Goal: Task Accomplishment & Management: Manage account settings

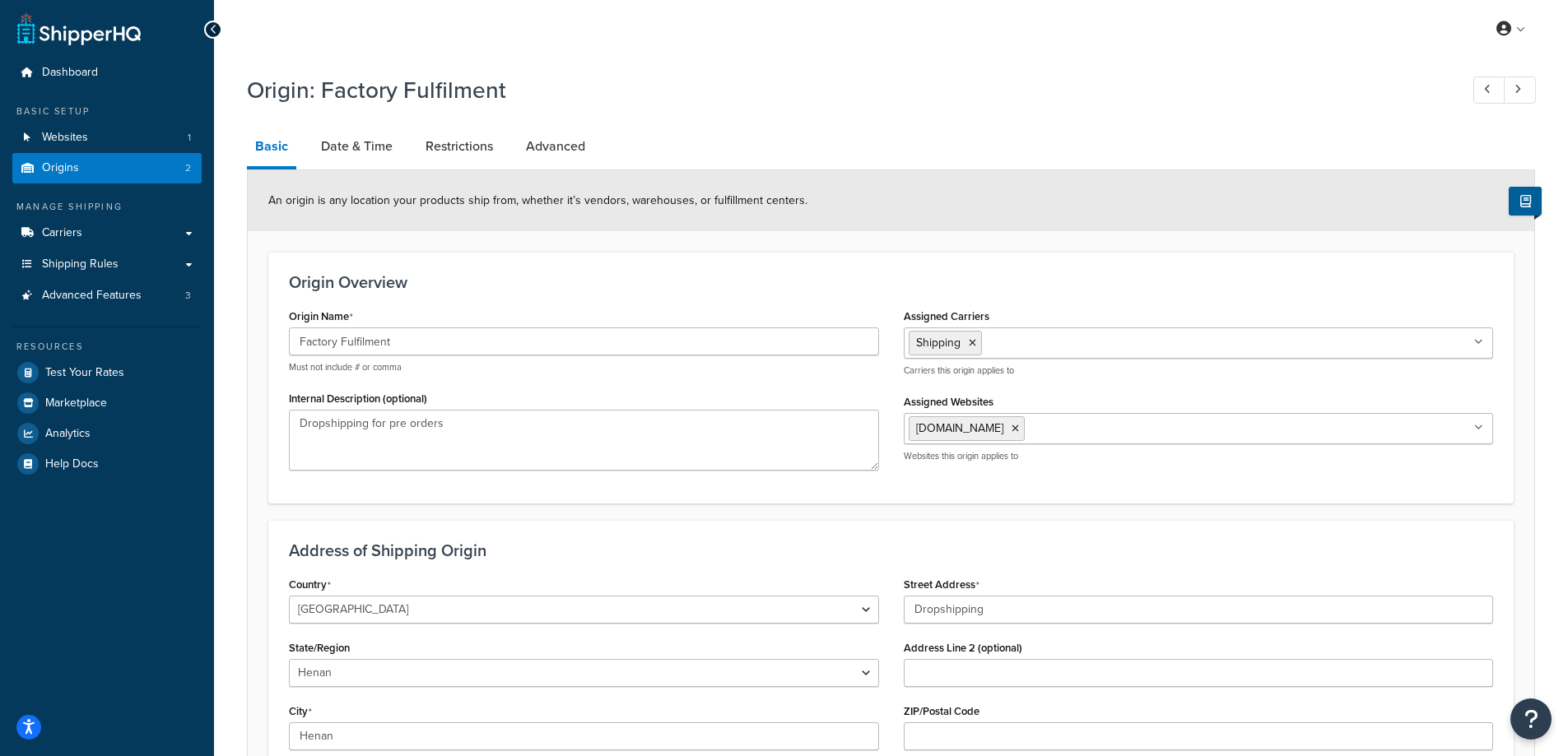
select select "1045"
select select "299"
click at [106, 75] on link "Dashboard" at bounding box center [107, 72] width 189 height 30
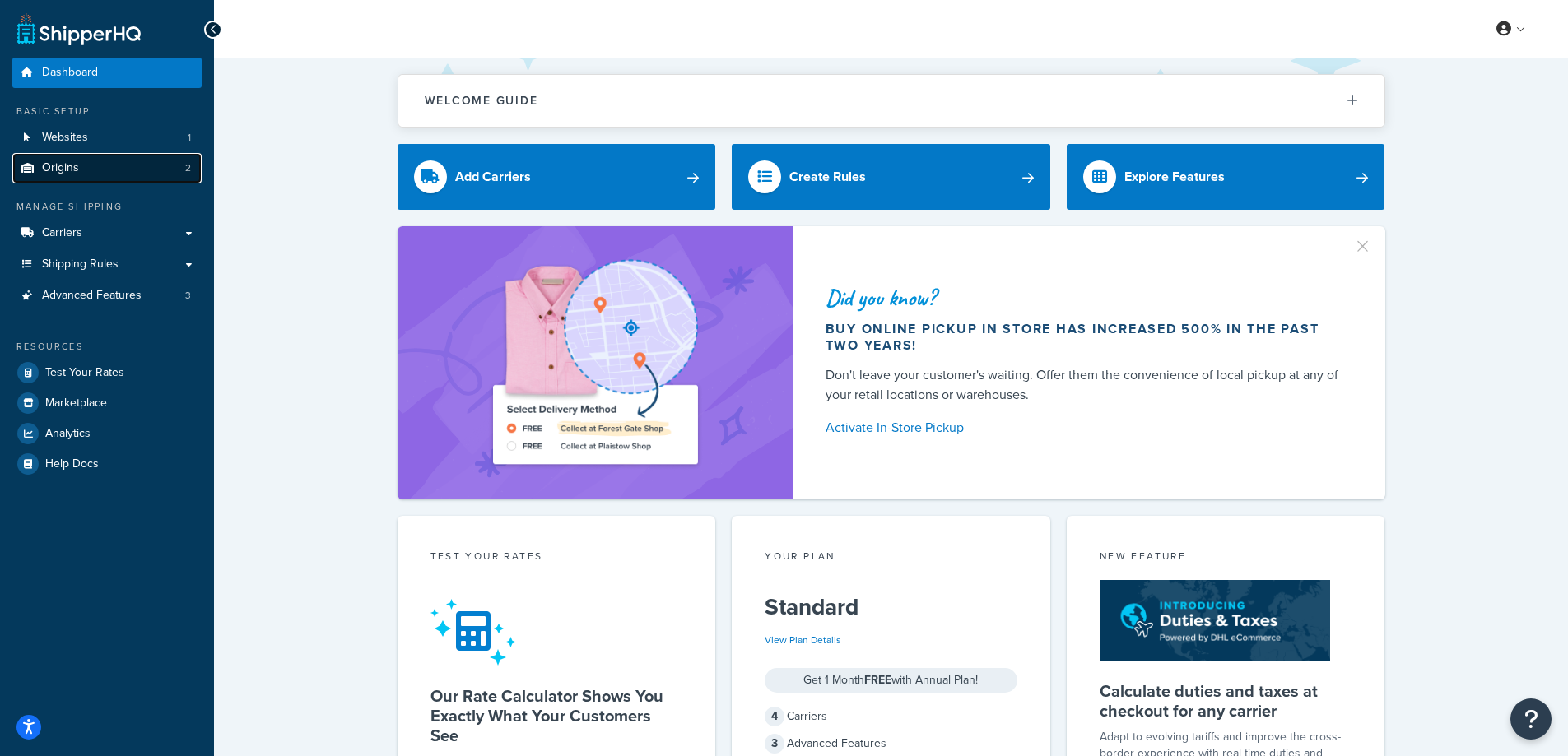
click at [174, 163] on link "Origins 2" at bounding box center [107, 167] width 189 height 30
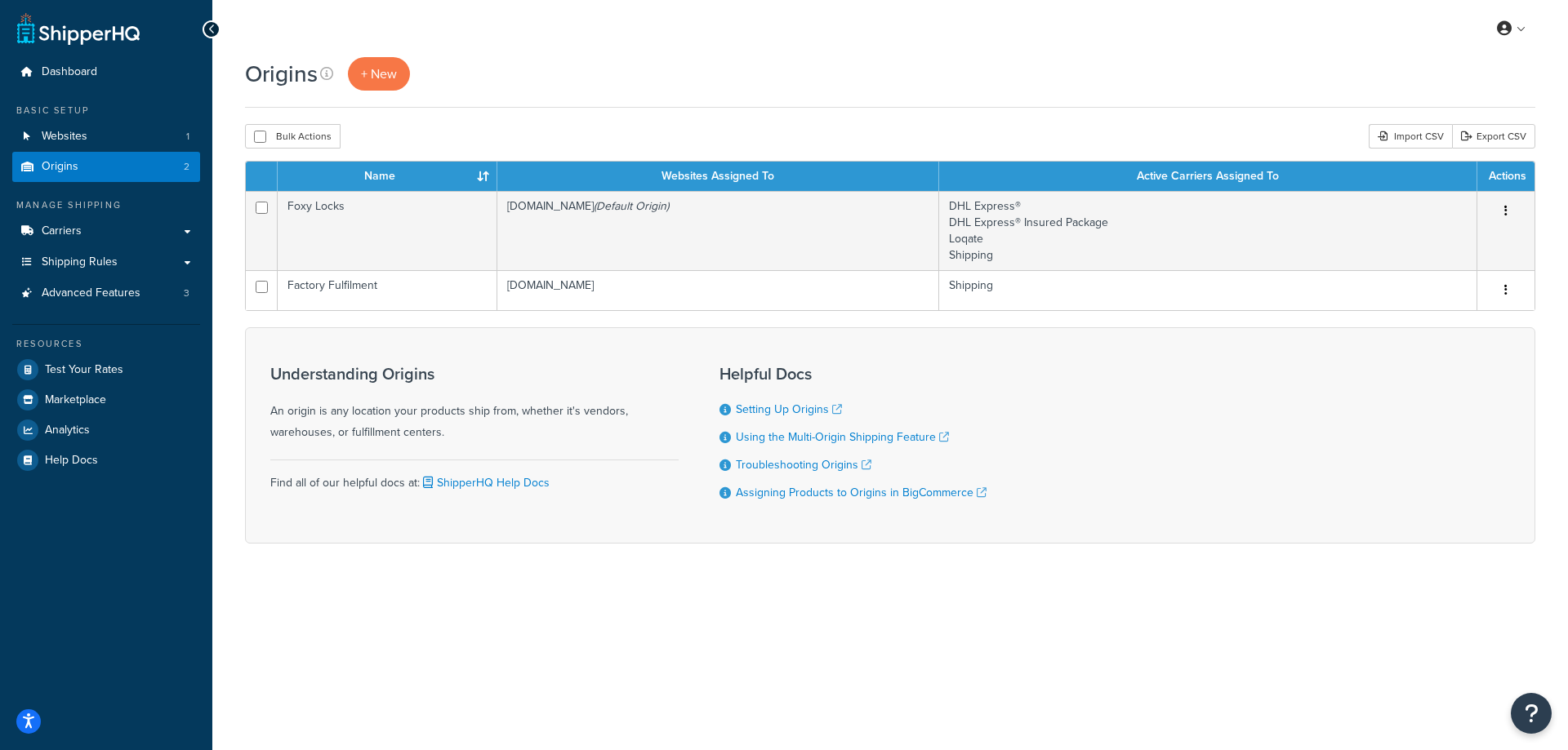
click at [906, 92] on div "Origins + New" at bounding box center [890, 83] width 1291 height 51
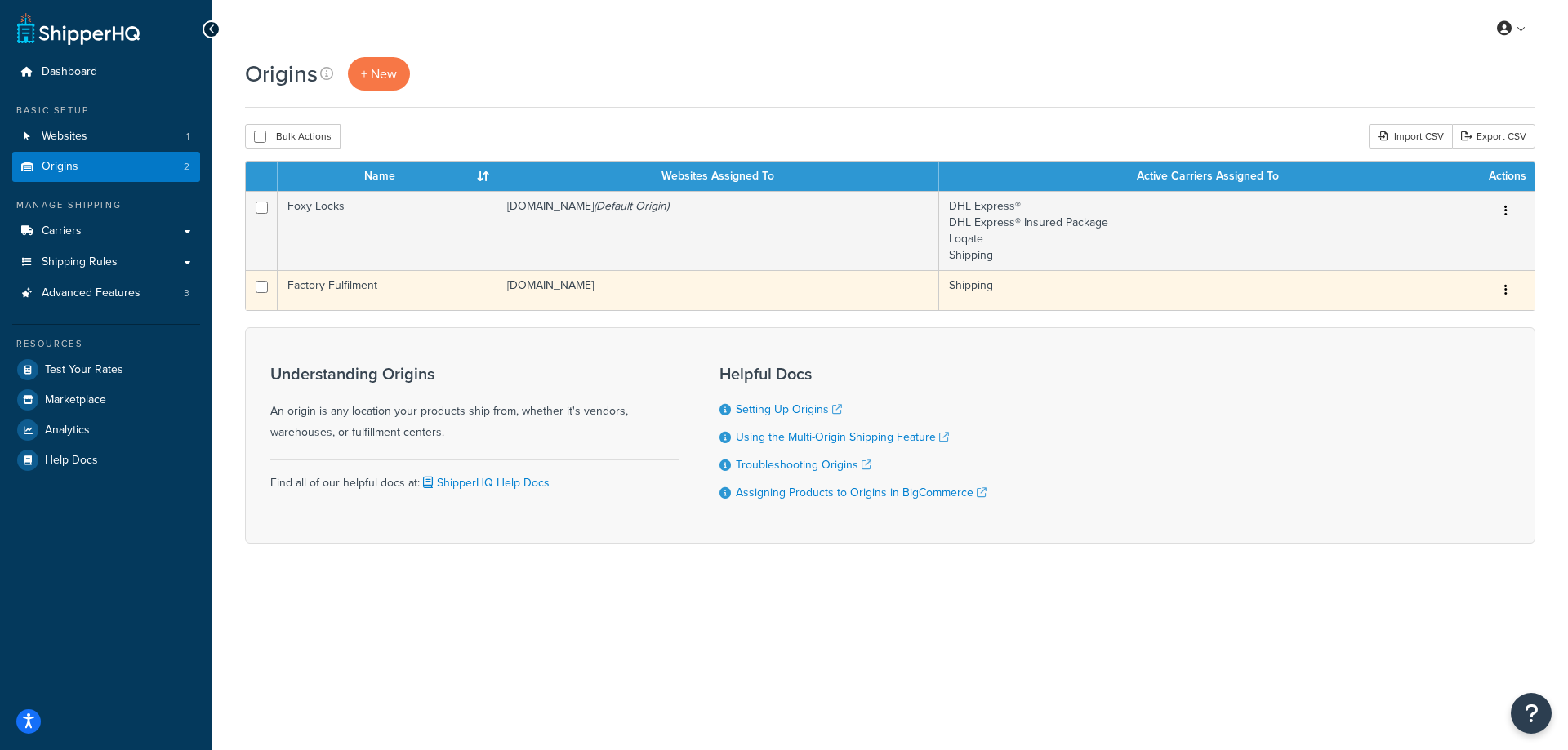
click at [1505, 293] on icon "button" at bounding box center [1506, 290] width 3 height 12
click at [1415, 388] on link "Delete" at bounding box center [1452, 388] width 129 height 33
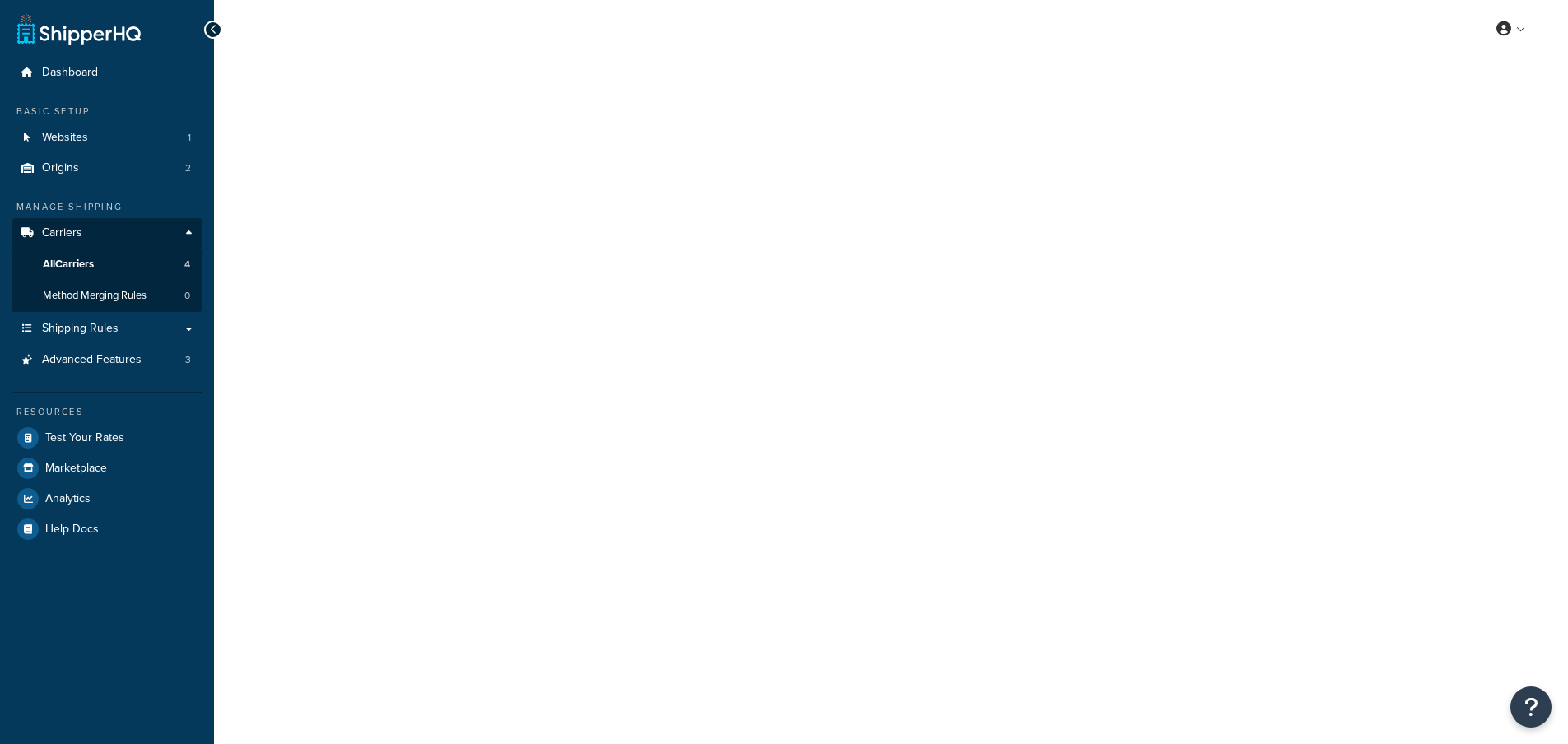
select select "25"
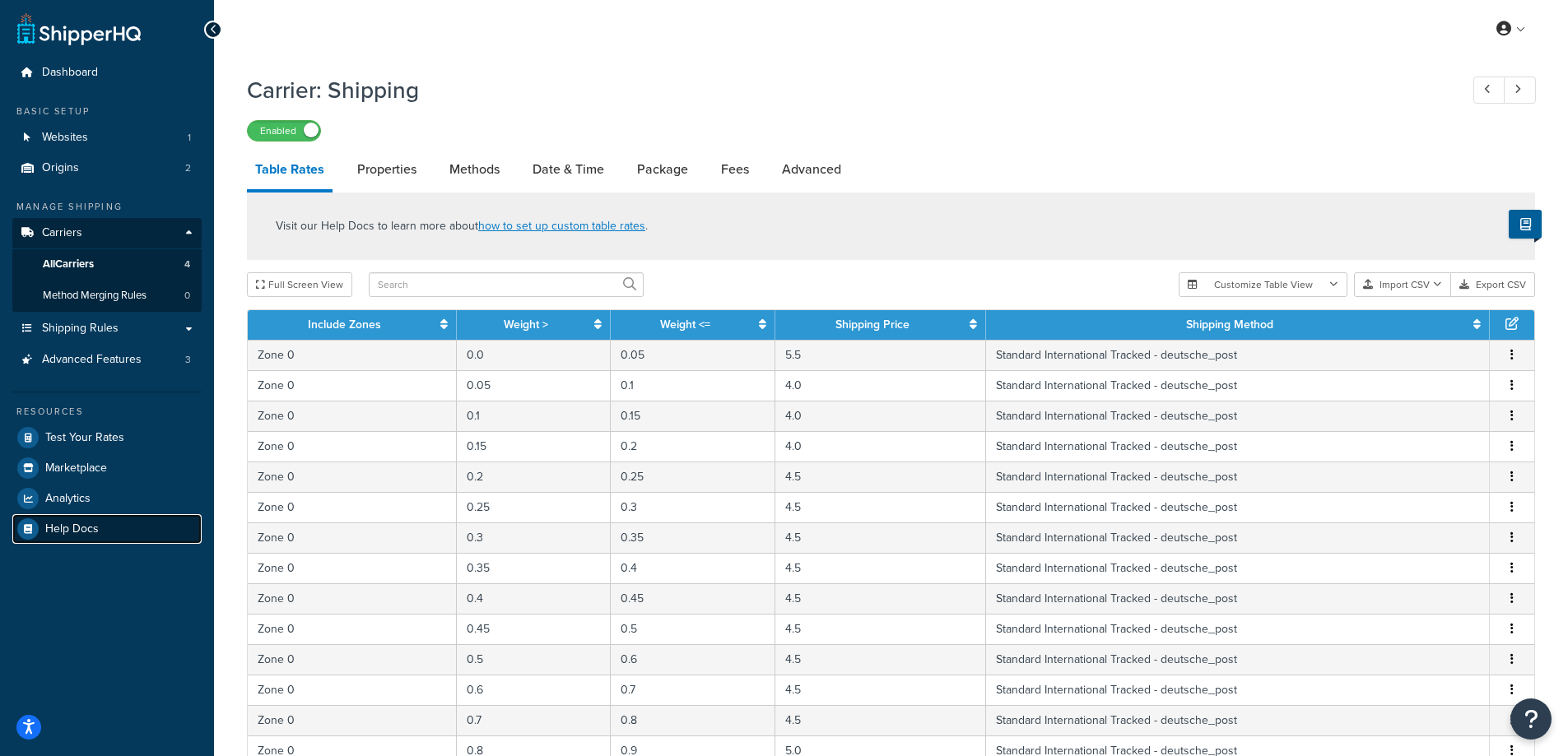
click at [80, 535] on span "Help Docs" at bounding box center [71, 530] width 54 height 14
click at [1512, 282] on button "Export CSV" at bounding box center [1493, 284] width 84 height 24
click at [1497, 281] on button "Export CSV" at bounding box center [1493, 284] width 84 height 24
click at [1418, 282] on button "Import CSV" at bounding box center [1402, 284] width 97 height 24
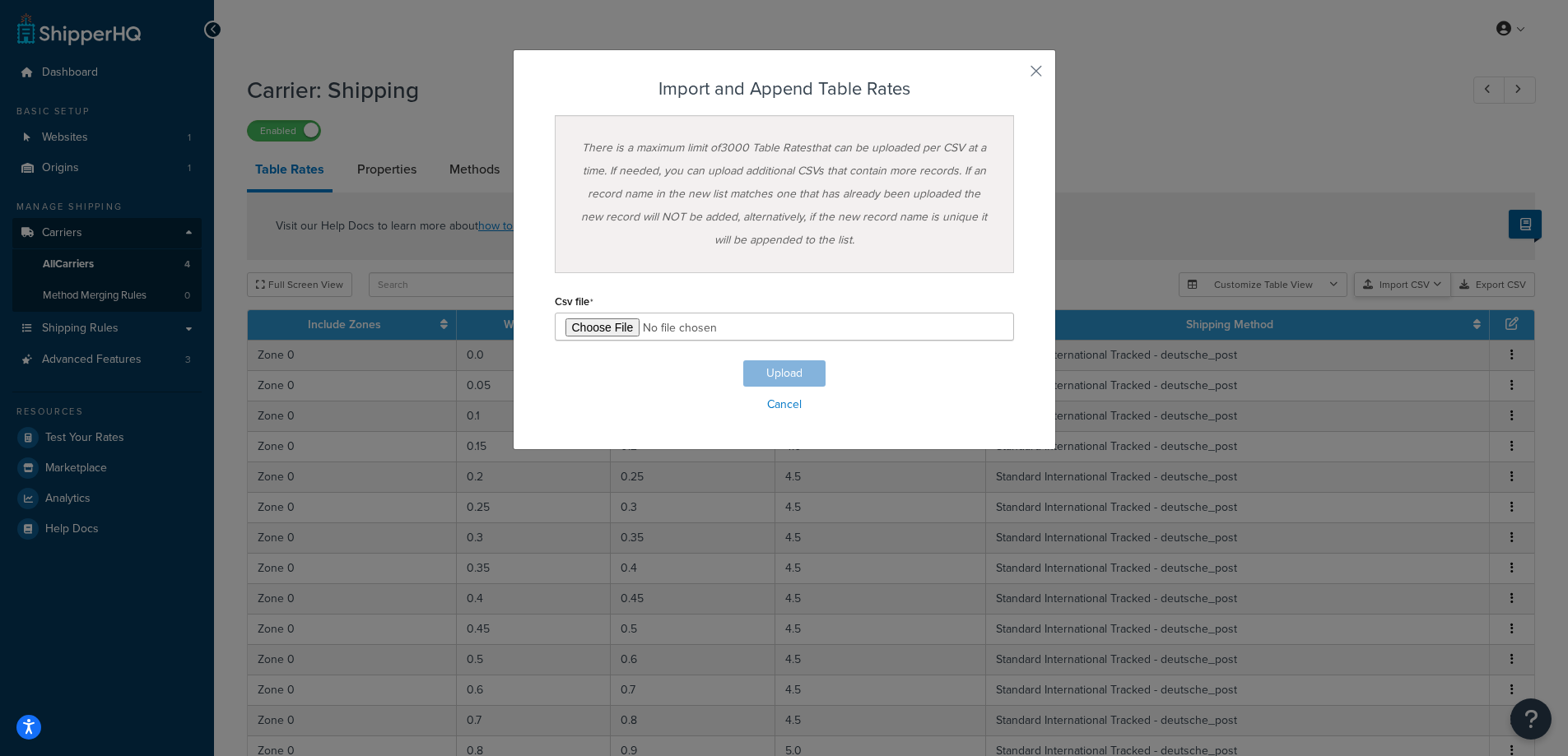
click at [1409, 297] on div "Customize Table View Show all columns Show selected columns Import CSV Import a…" at bounding box center [1356, 284] width 356 height 24
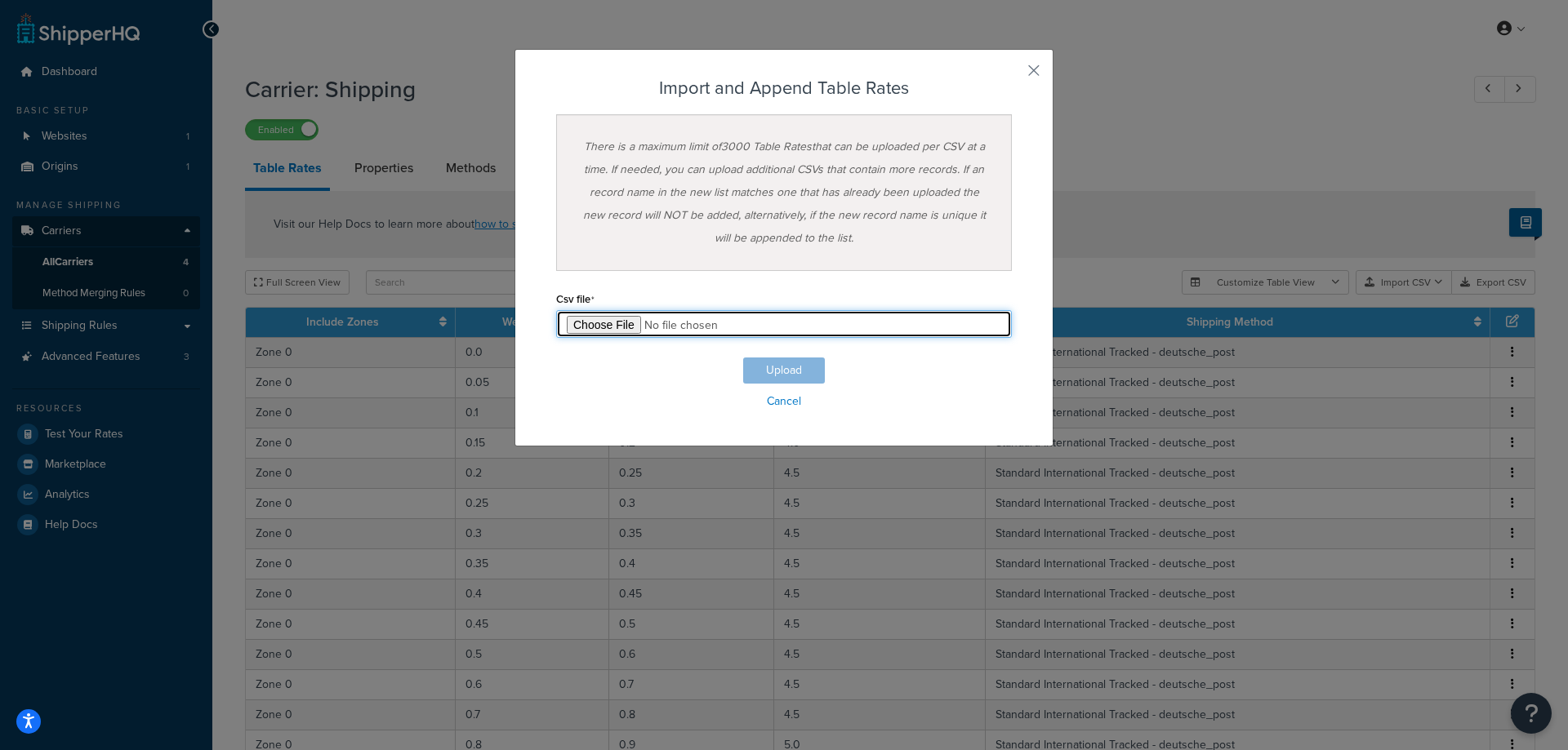
click at [600, 314] on input "file" at bounding box center [784, 324] width 456 height 28
type input "C:\fakepath\Table Rate Export-2025-09-26 1254.csv"
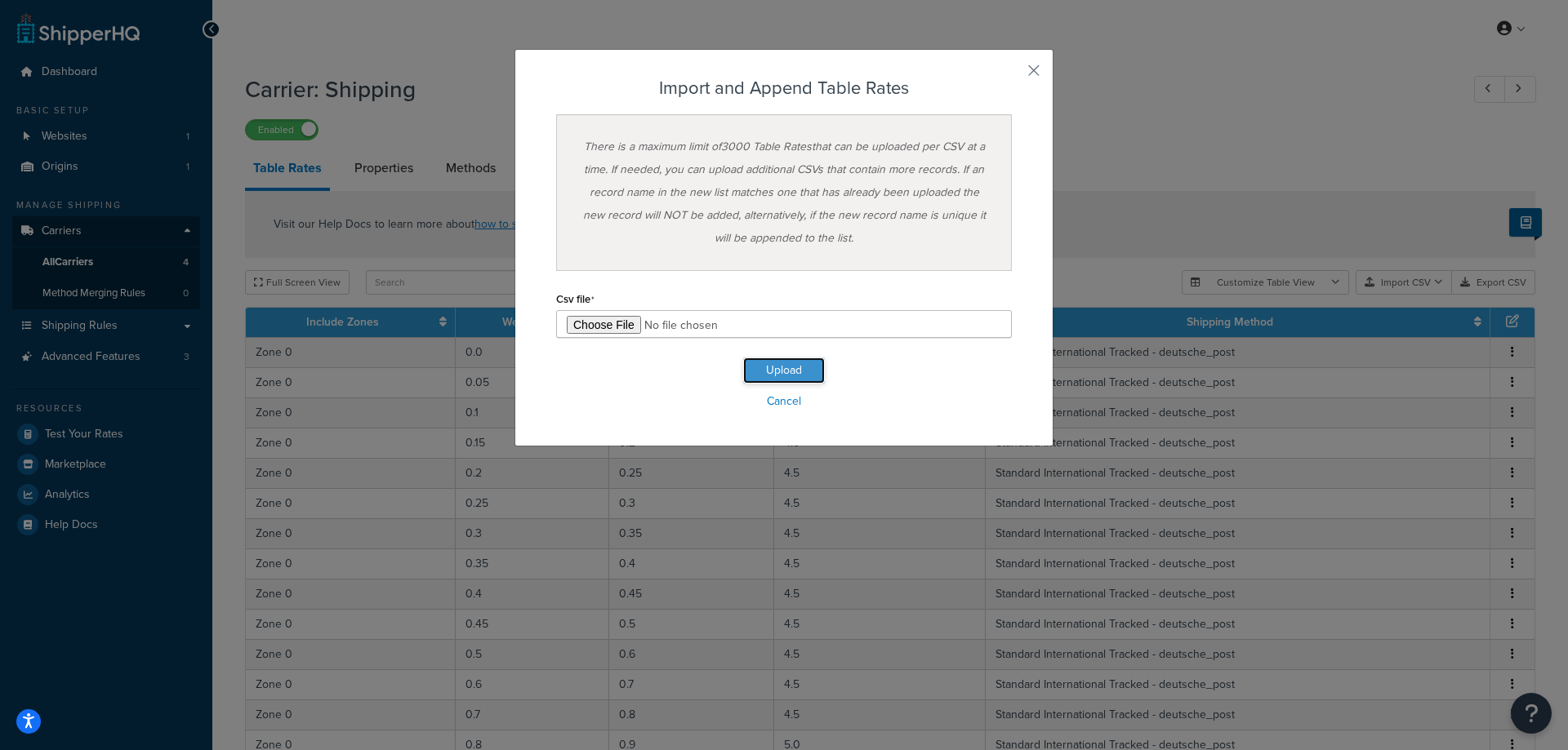
click at [801, 365] on button "Upload" at bounding box center [784, 370] width 82 height 26
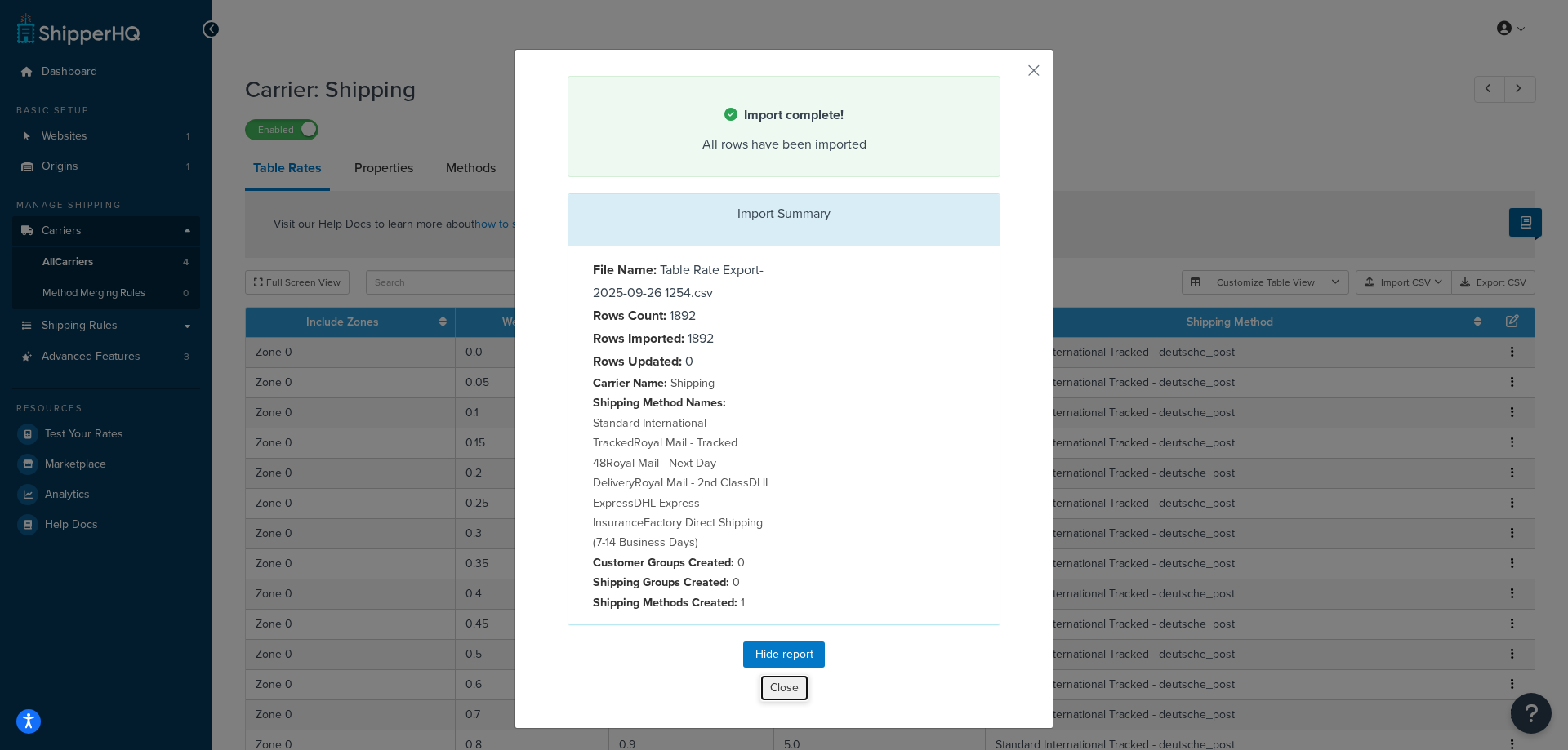
click at [762, 692] on button "Close" at bounding box center [784, 688] width 50 height 28
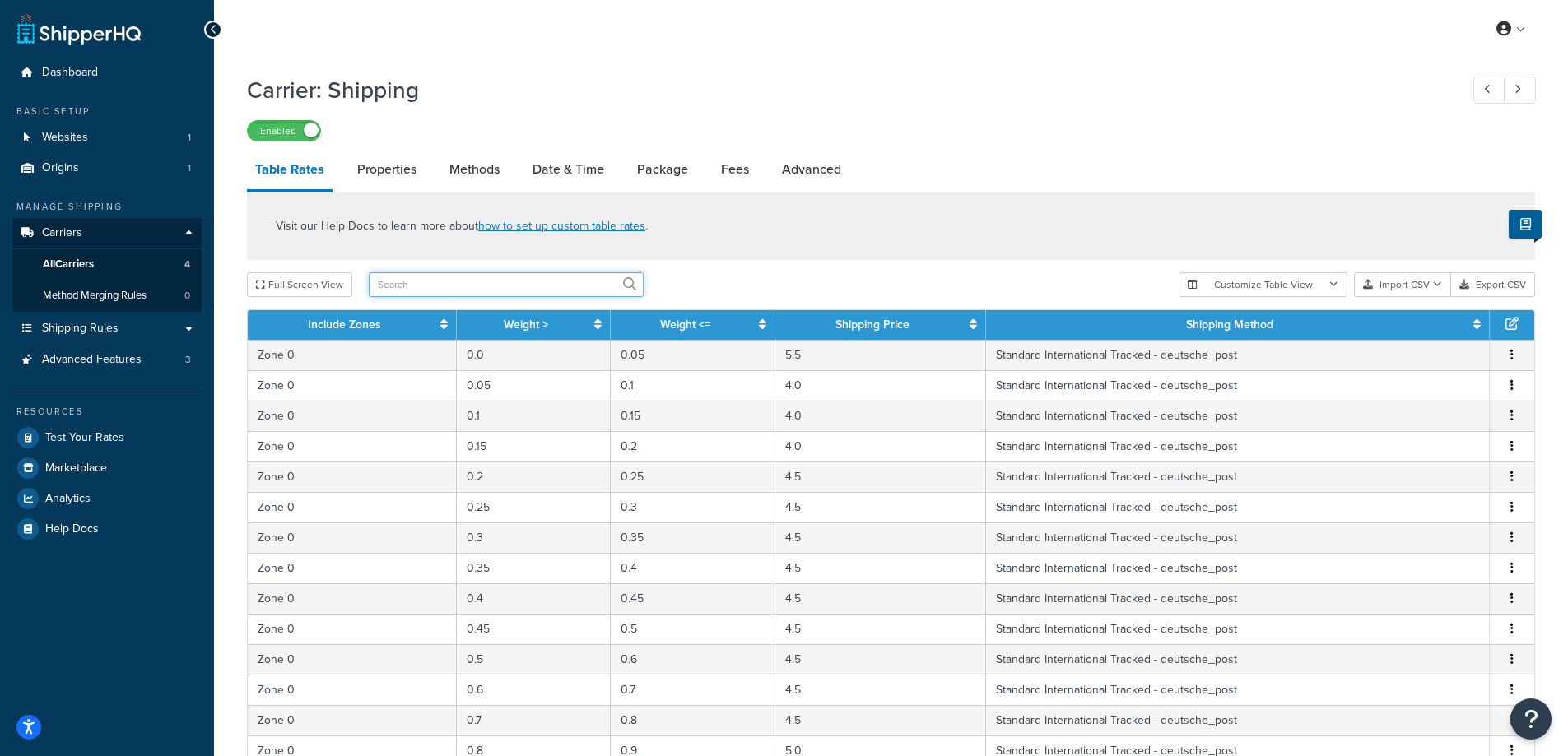
click at [425, 286] on input "text" at bounding box center [505, 284] width 275 height 24
type input "factory"
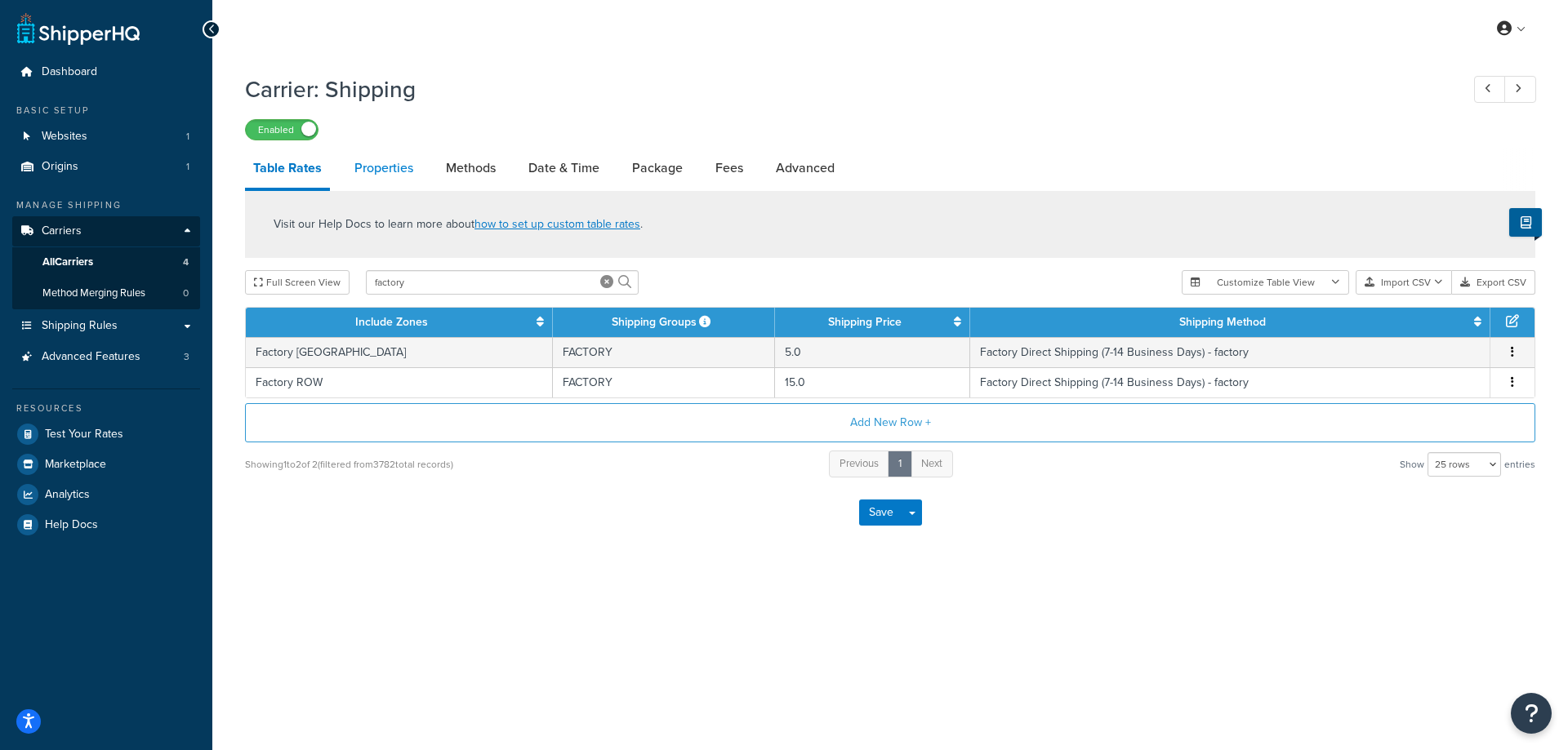
click at [412, 165] on link "Properties" at bounding box center [383, 168] width 75 height 39
select select "HIGHEST"
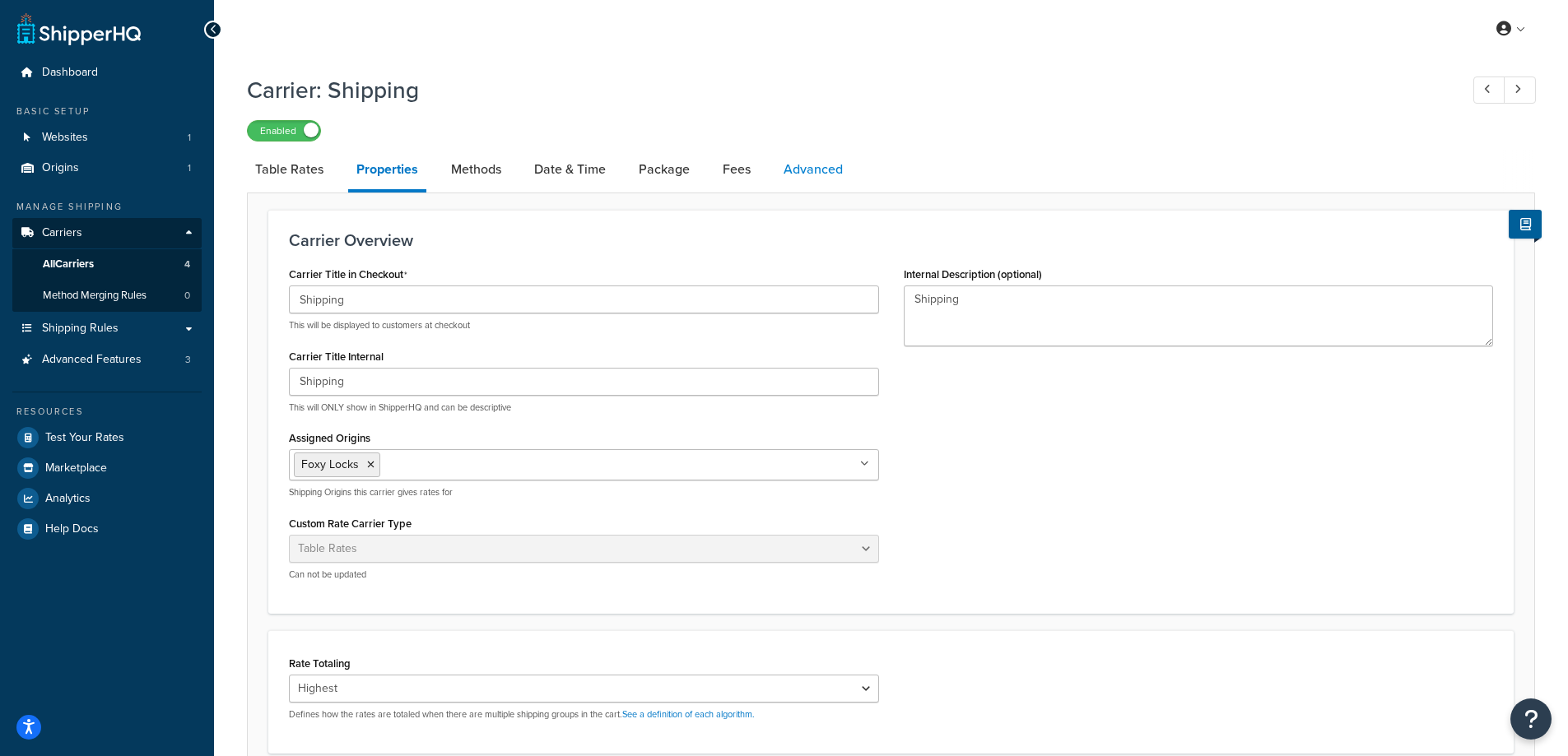
click at [800, 163] on link "Advanced" at bounding box center [813, 169] width 75 height 39
select select "false"
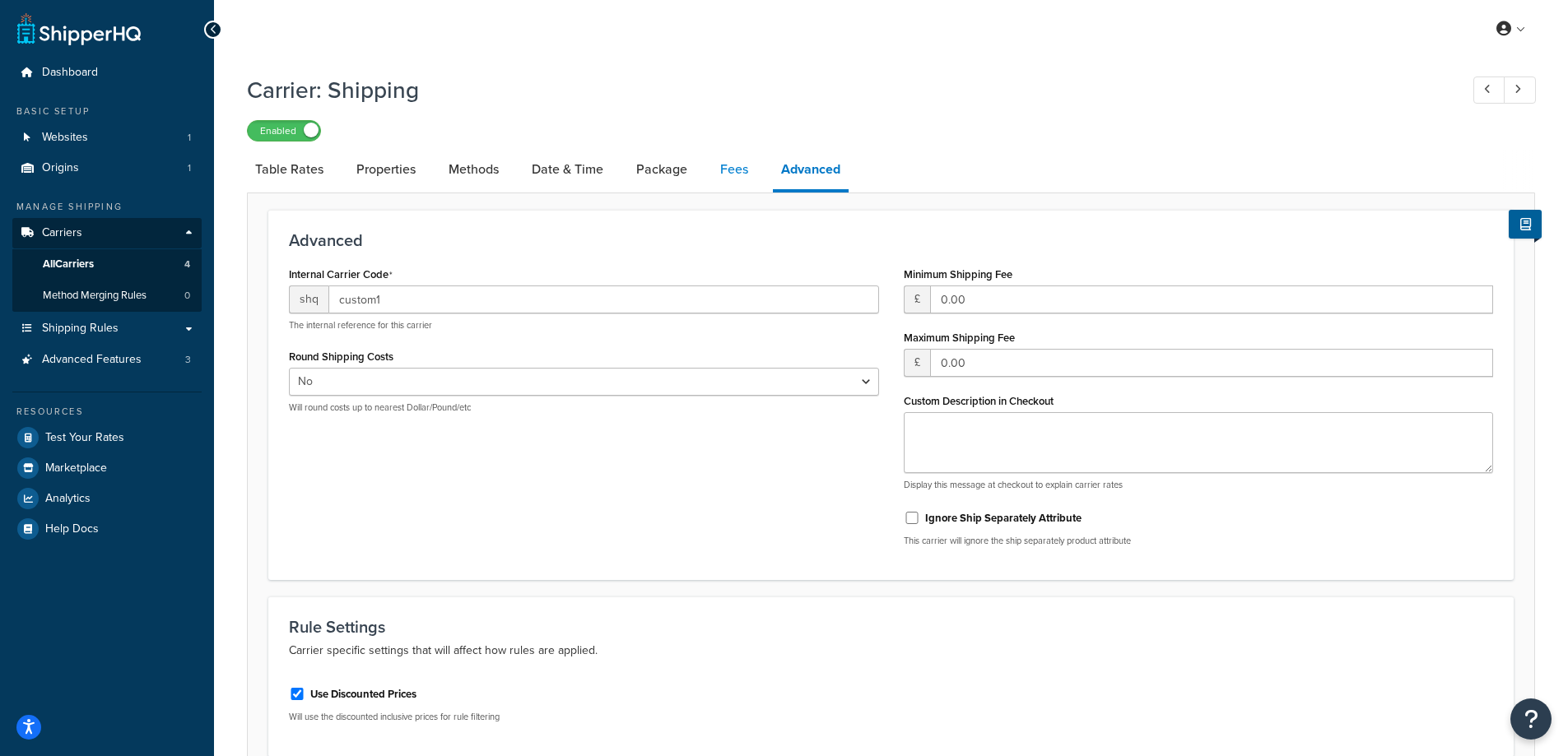
click at [738, 171] on link "Fees" at bounding box center [734, 169] width 44 height 39
select select "AFTER"
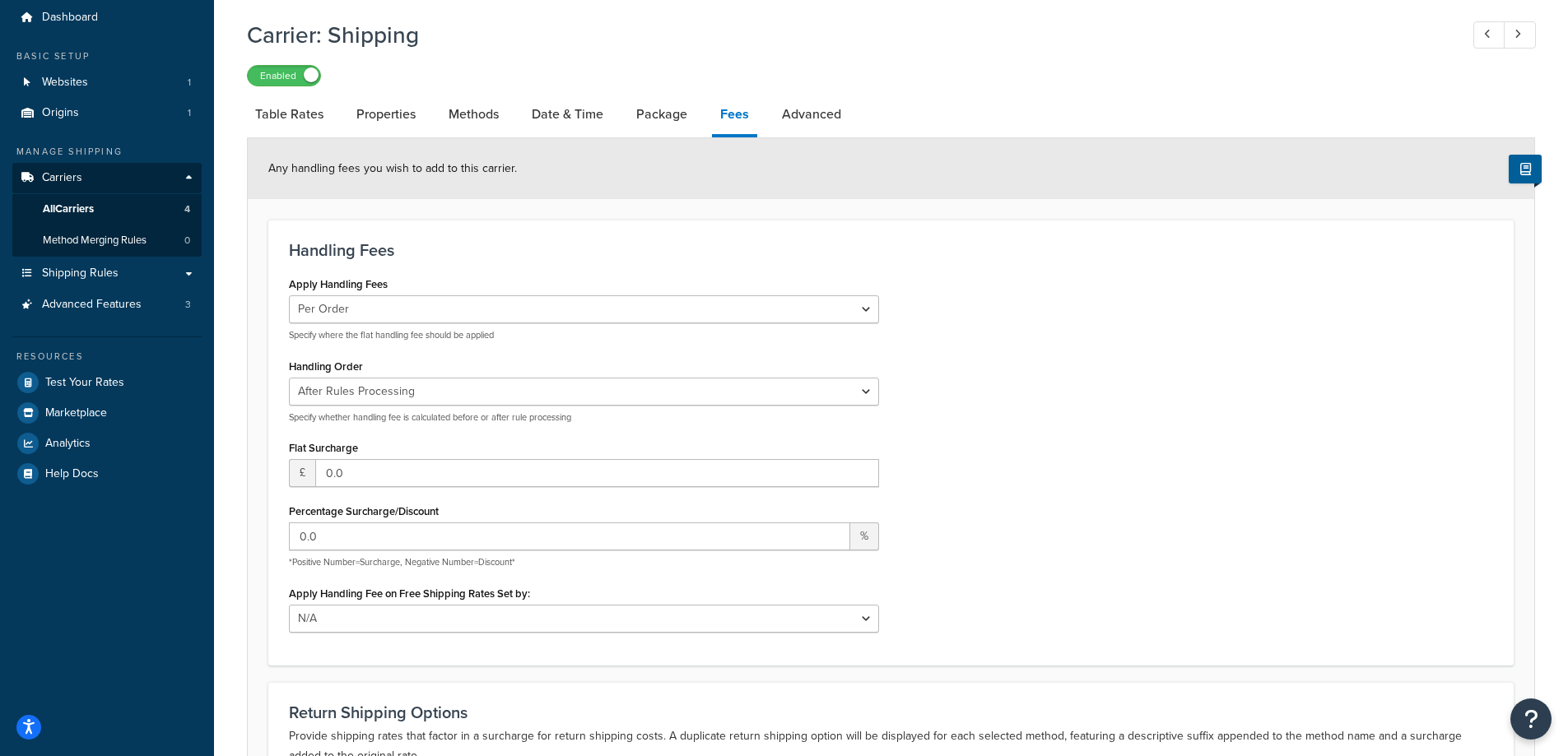
scroll to position [82, 0]
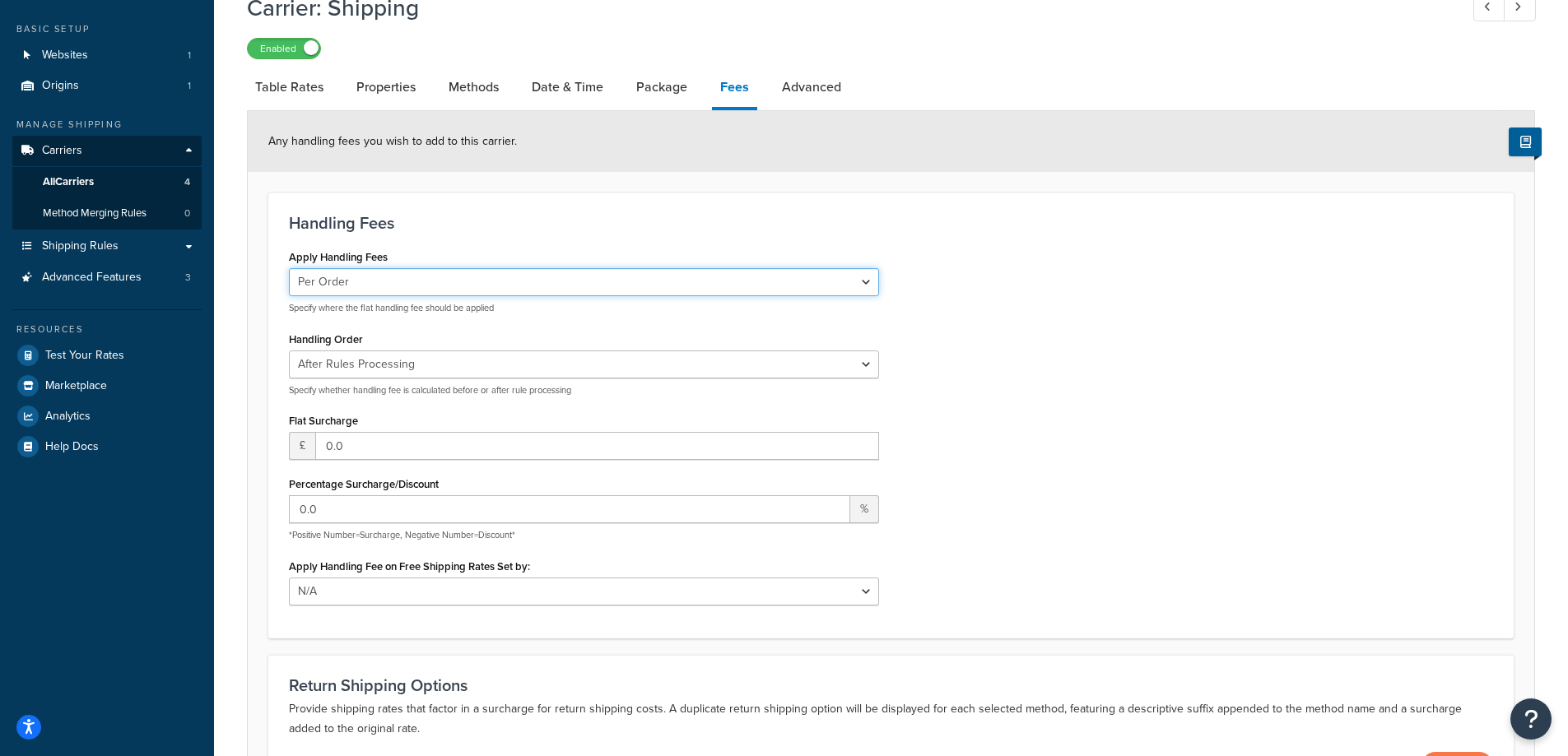
click at [446, 279] on select "Per Order Per Item Per Package" at bounding box center [584, 282] width 591 height 28
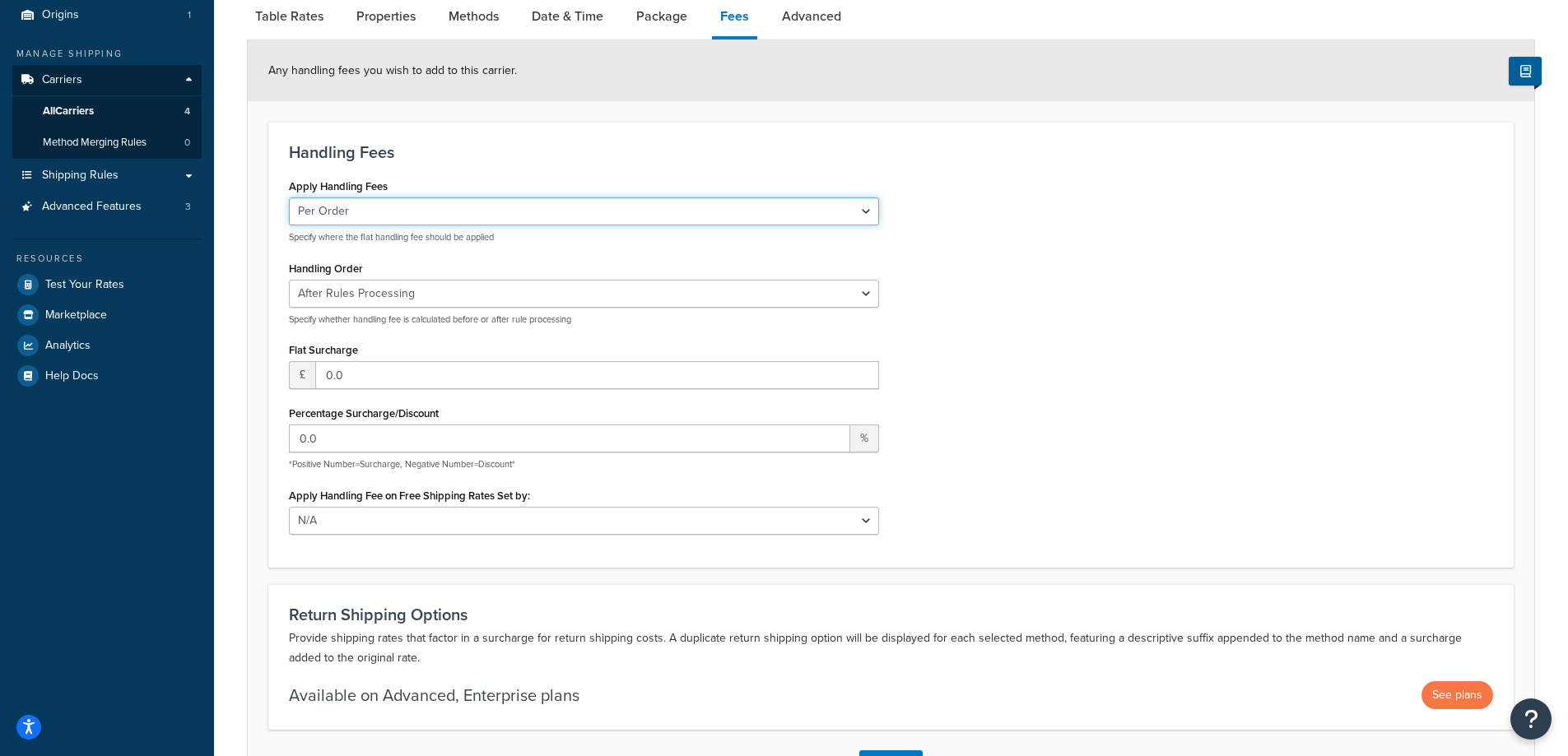
scroll to position [0, 0]
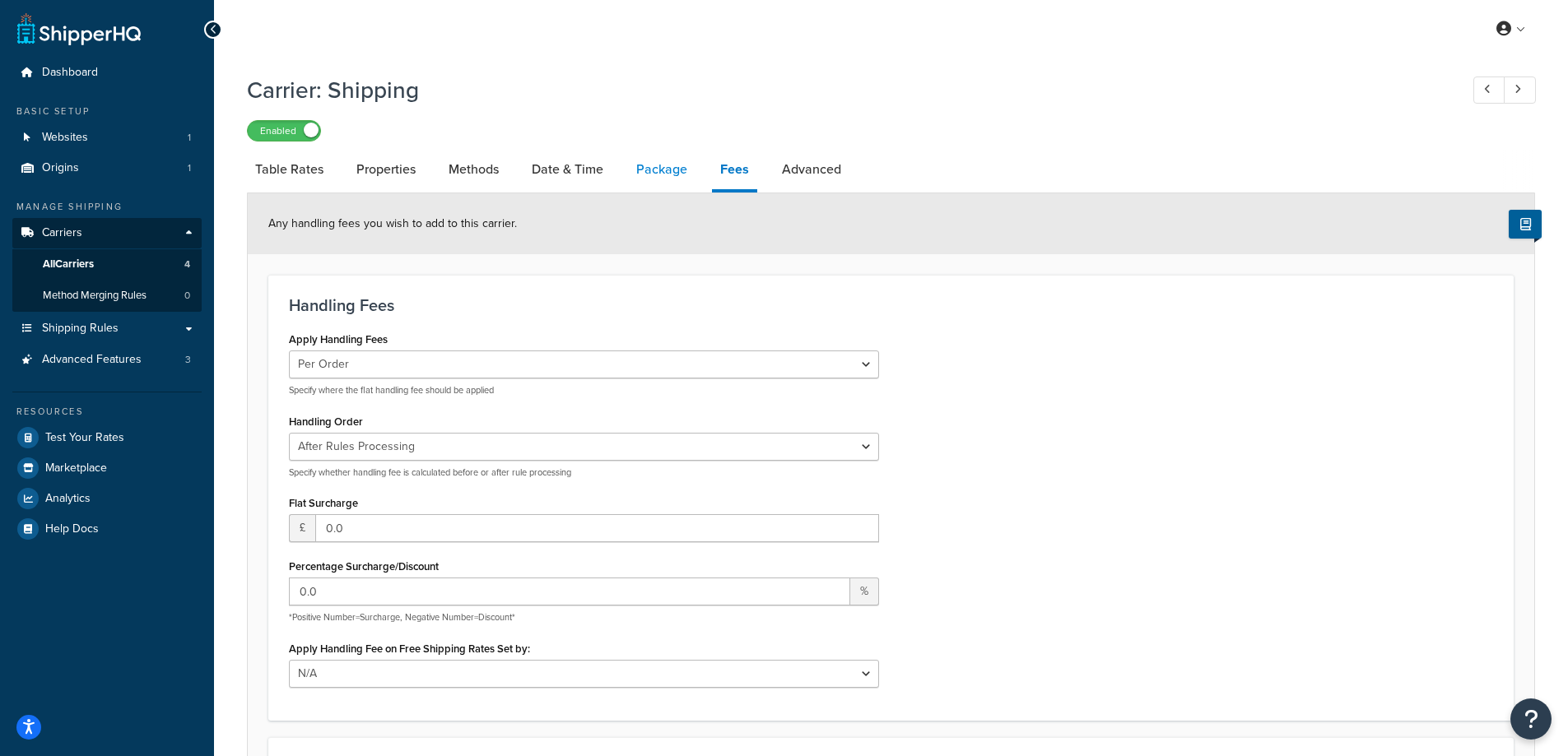
click at [679, 158] on link "Package" at bounding box center [661, 169] width 68 height 39
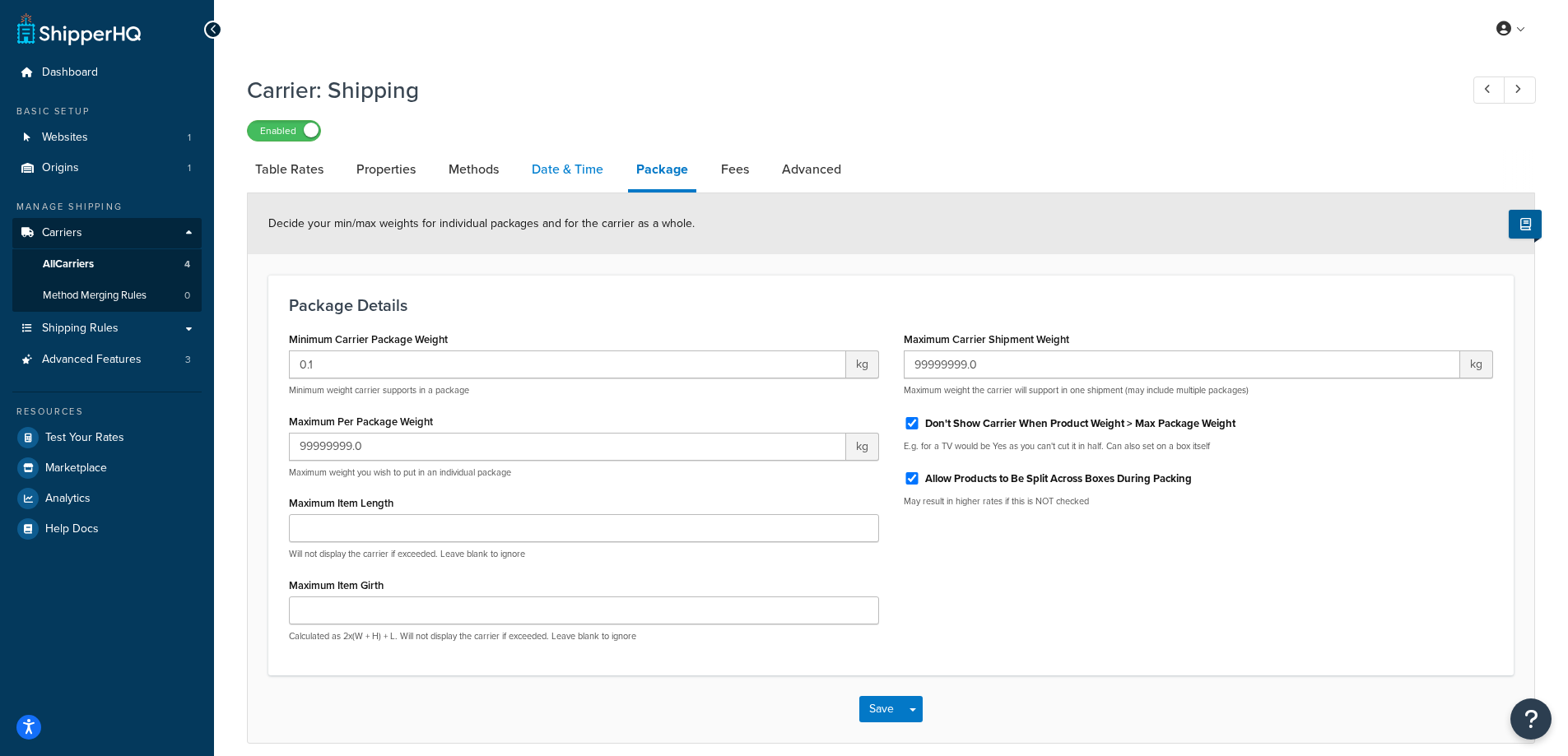
click at [569, 174] on link "Date & Time" at bounding box center [567, 169] width 88 height 39
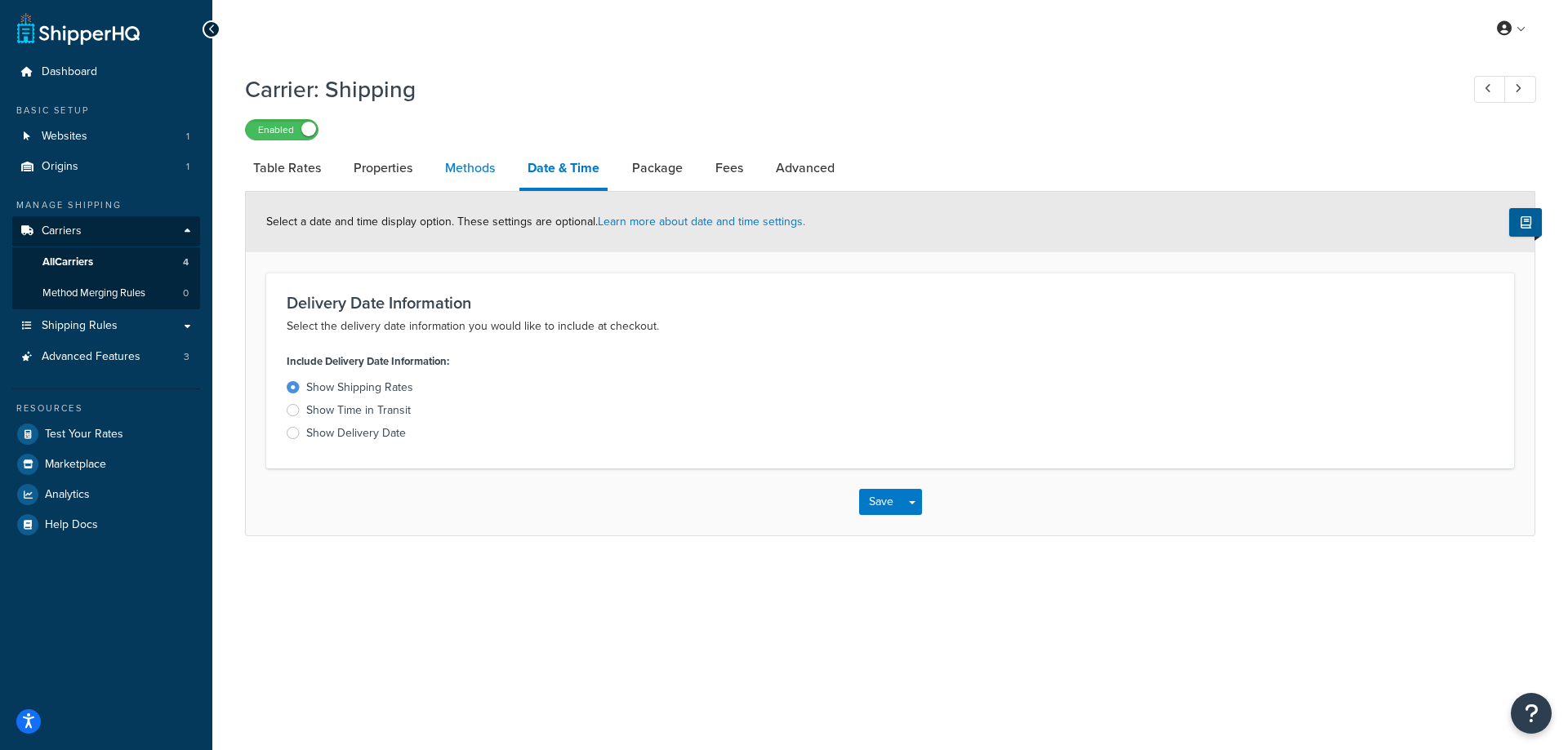
click at [468, 167] on link "Methods" at bounding box center [470, 168] width 66 height 39
select select "25"
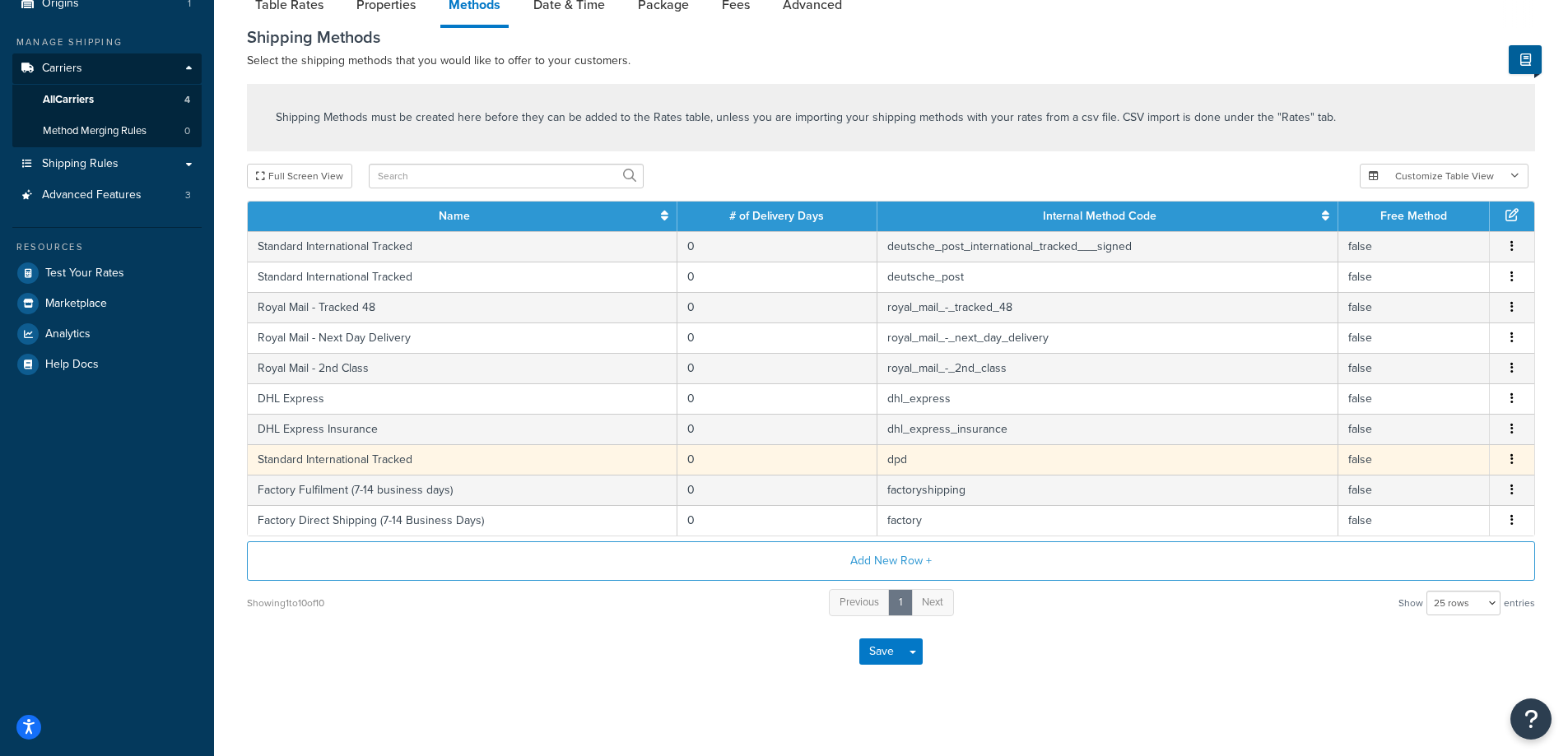
scroll to position [82, 0]
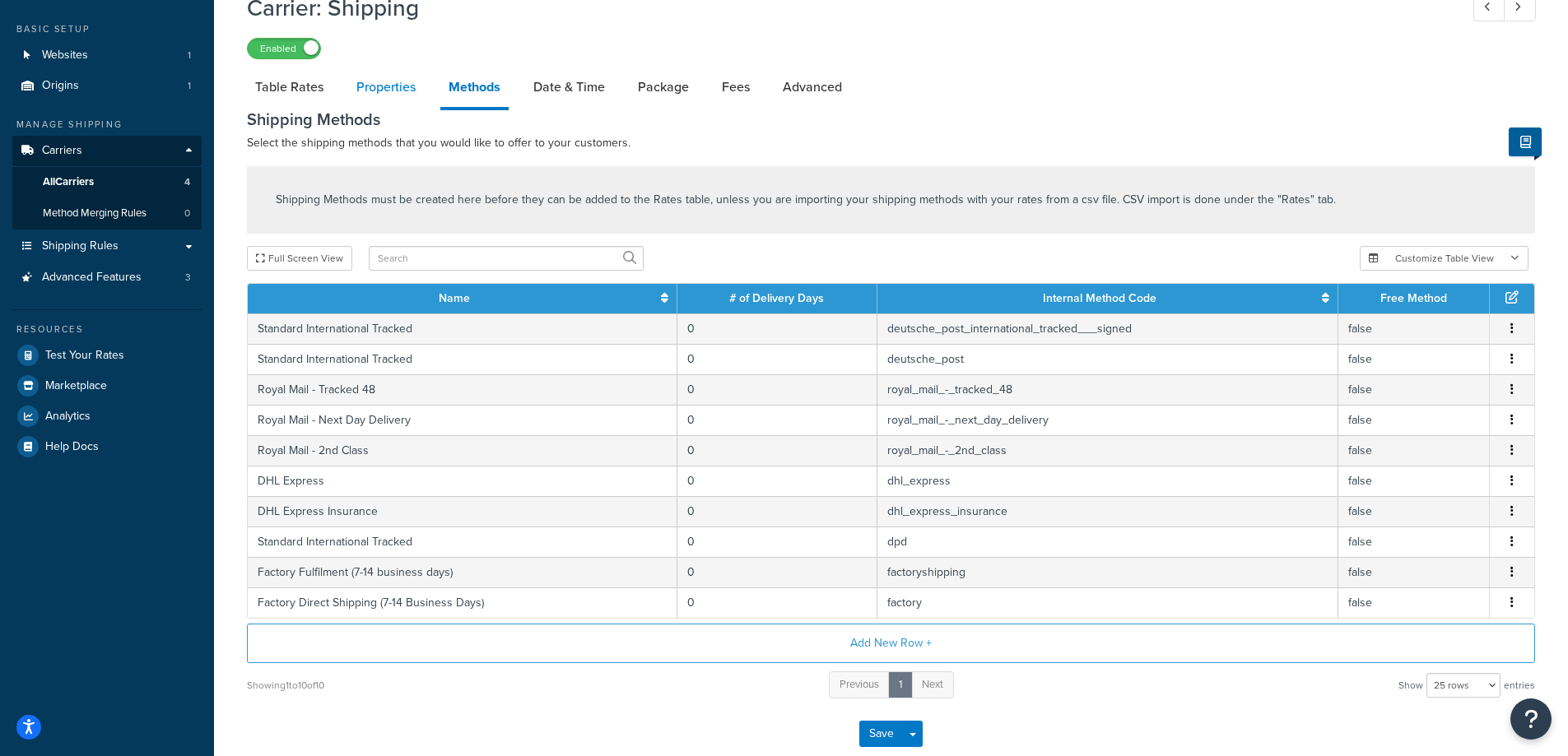
click at [393, 93] on link "Properties" at bounding box center [385, 87] width 75 height 39
select select "HIGHEST"
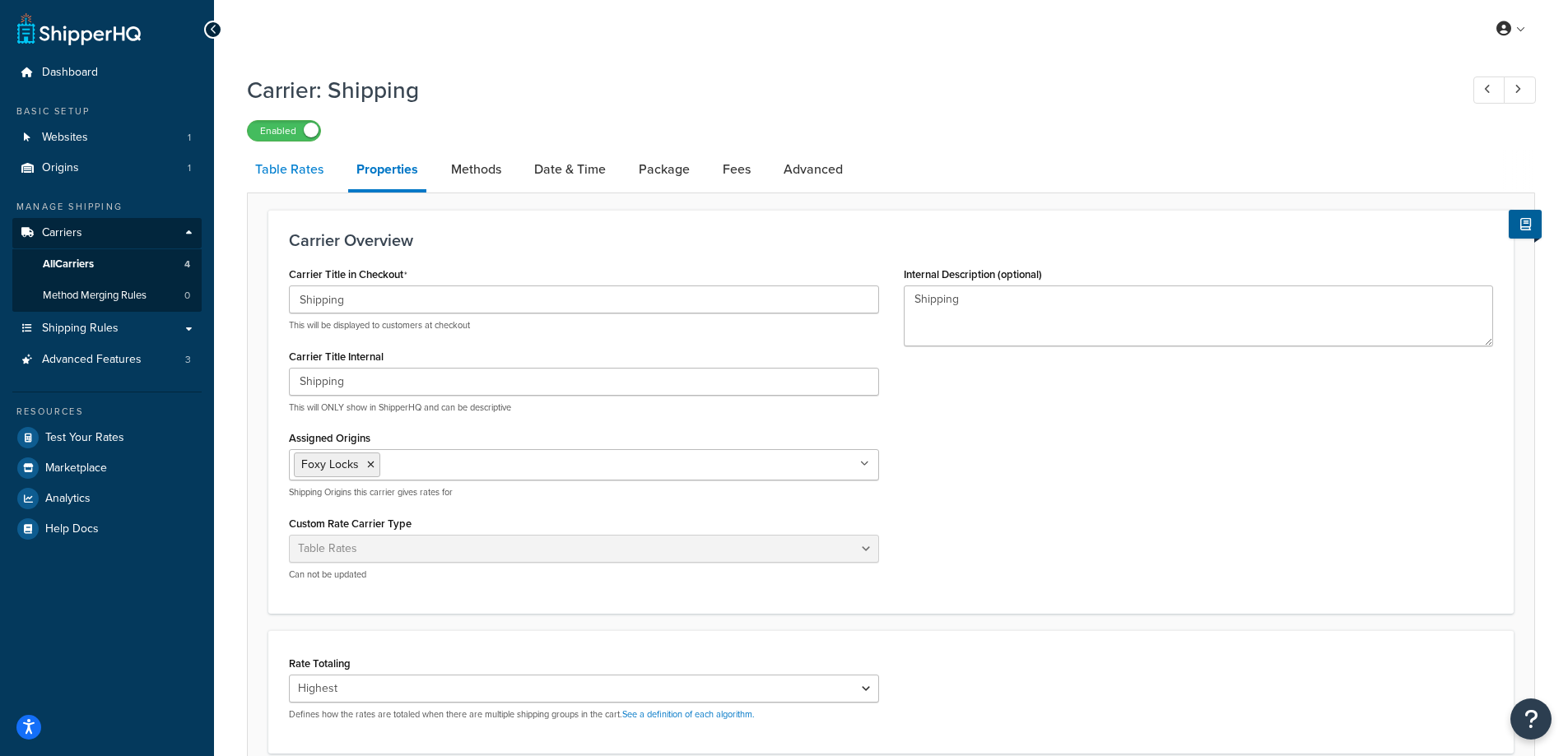
click at [302, 180] on link "Table Rates" at bounding box center [289, 169] width 85 height 39
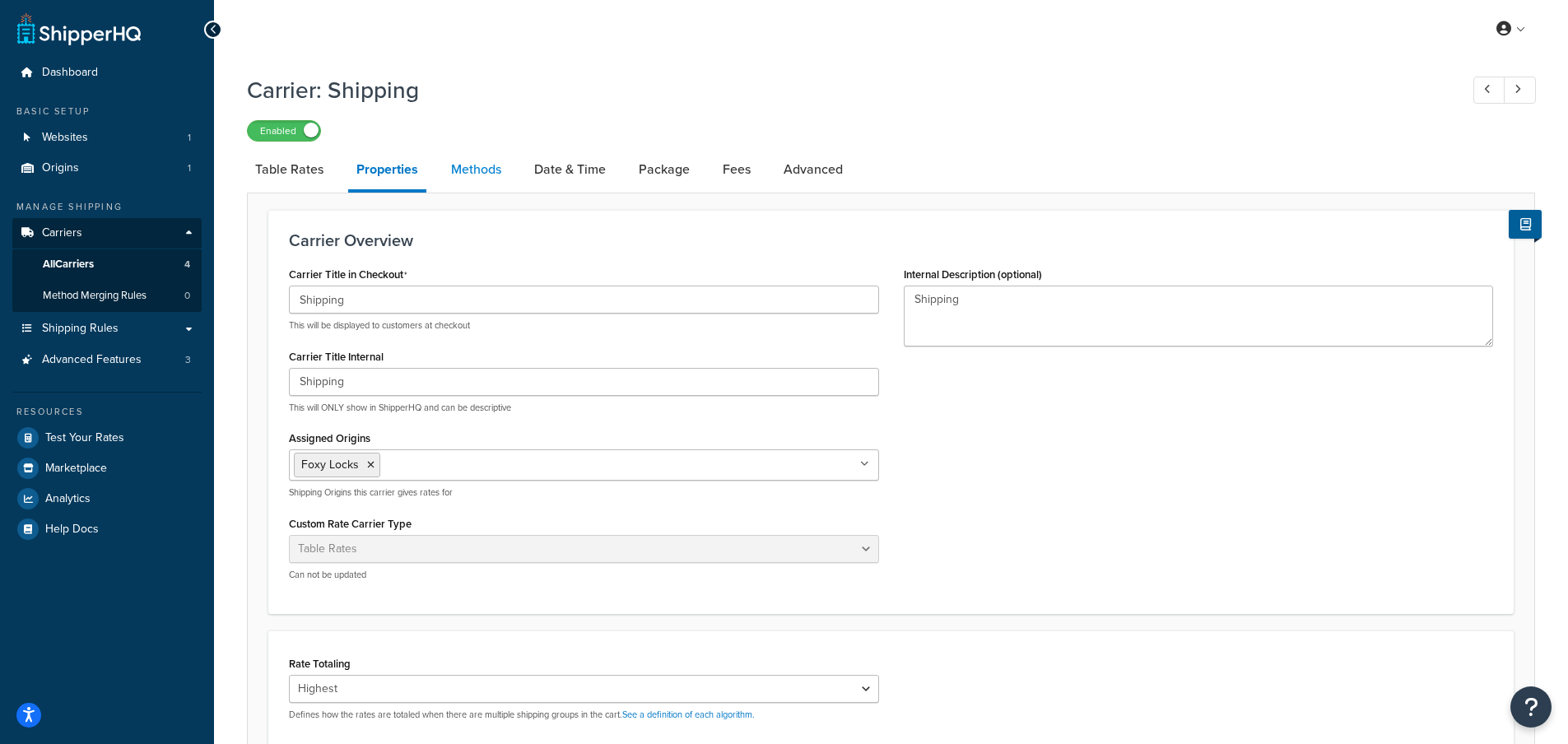
select select "25"
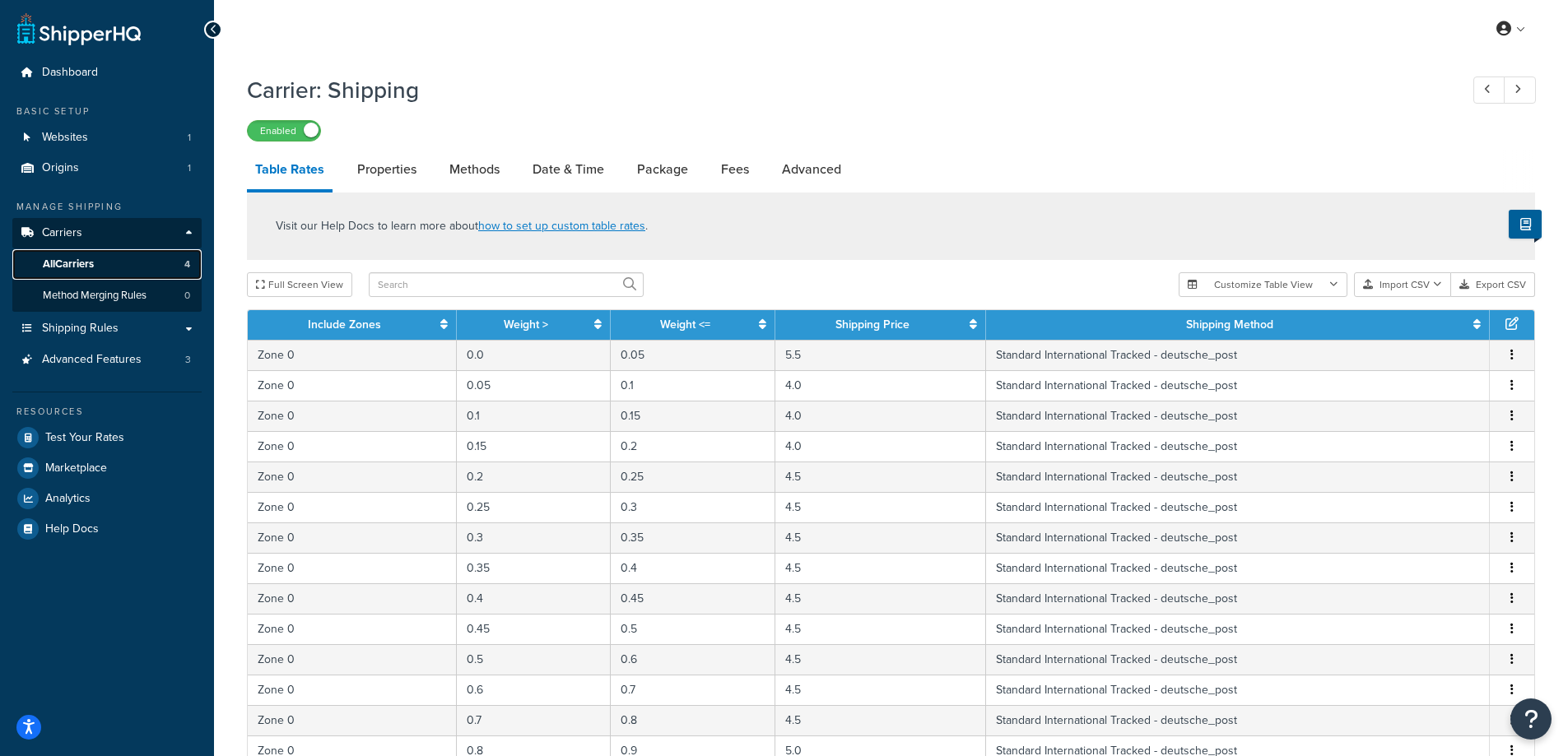
click at [102, 269] on link "All Carriers 4" at bounding box center [107, 264] width 189 height 30
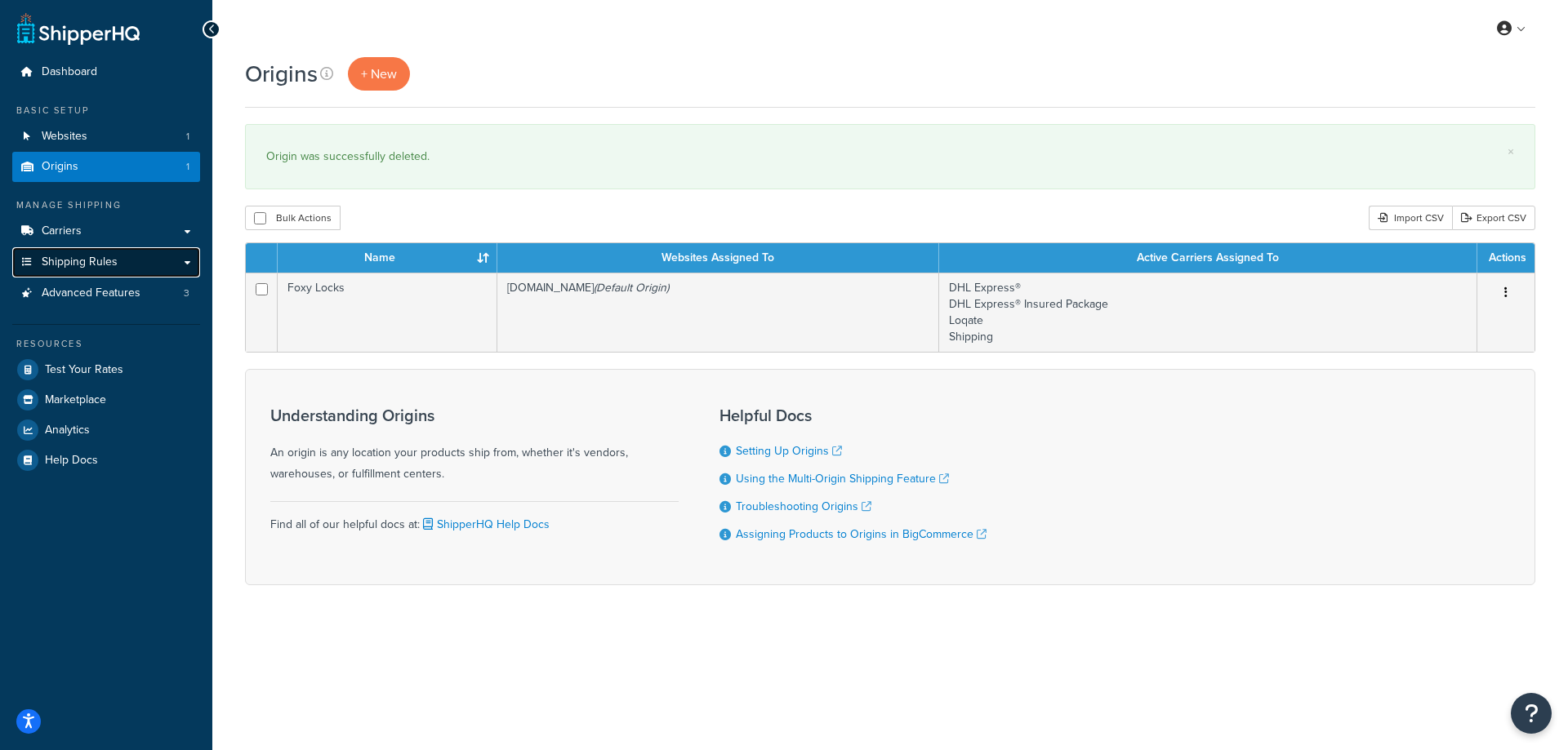
click at [172, 258] on link "Shipping Rules" at bounding box center [106, 262] width 188 height 30
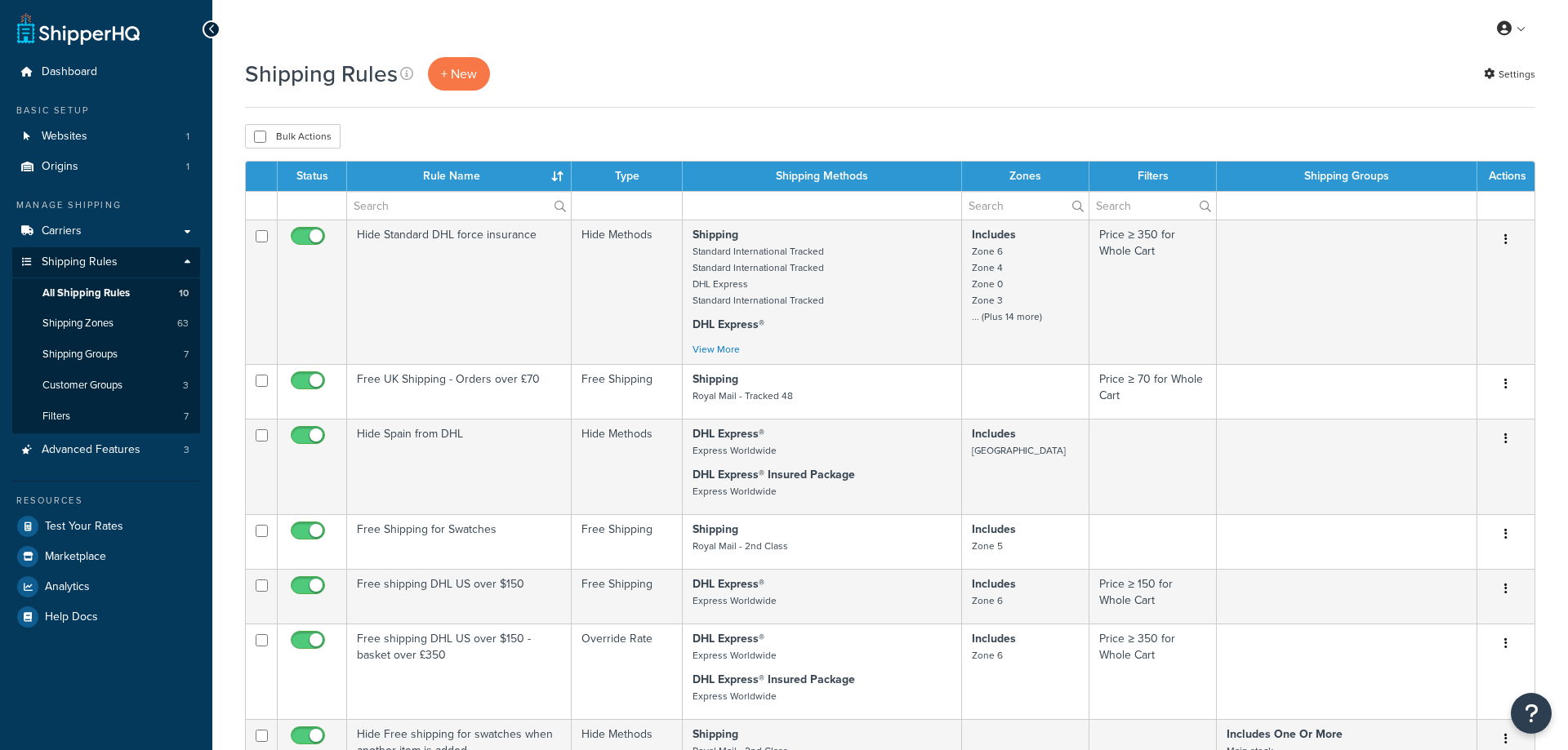
select select "15"
click at [149, 350] on link "Shipping Groups 7" at bounding box center [106, 355] width 188 height 30
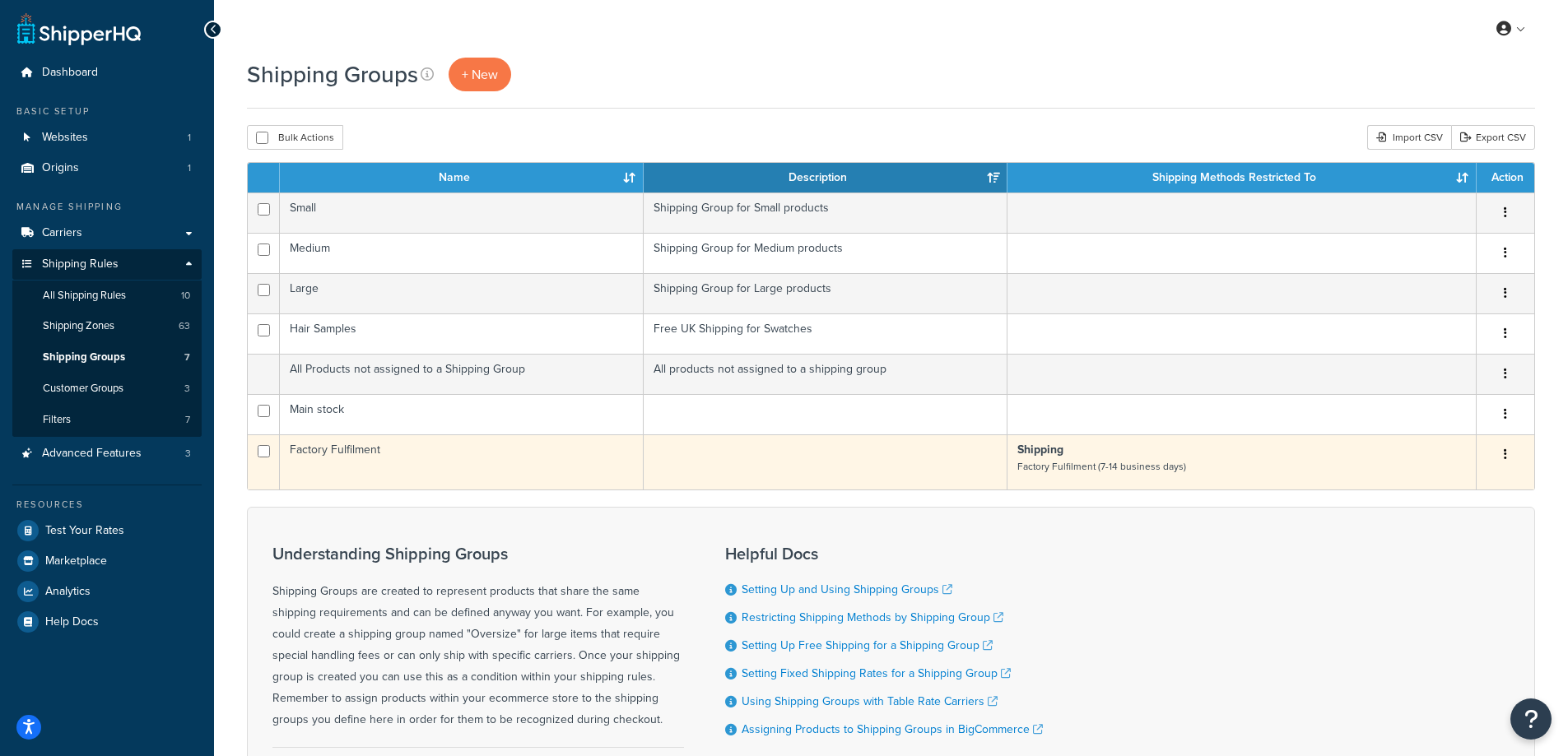
click at [942, 464] on td at bounding box center [825, 462] width 363 height 55
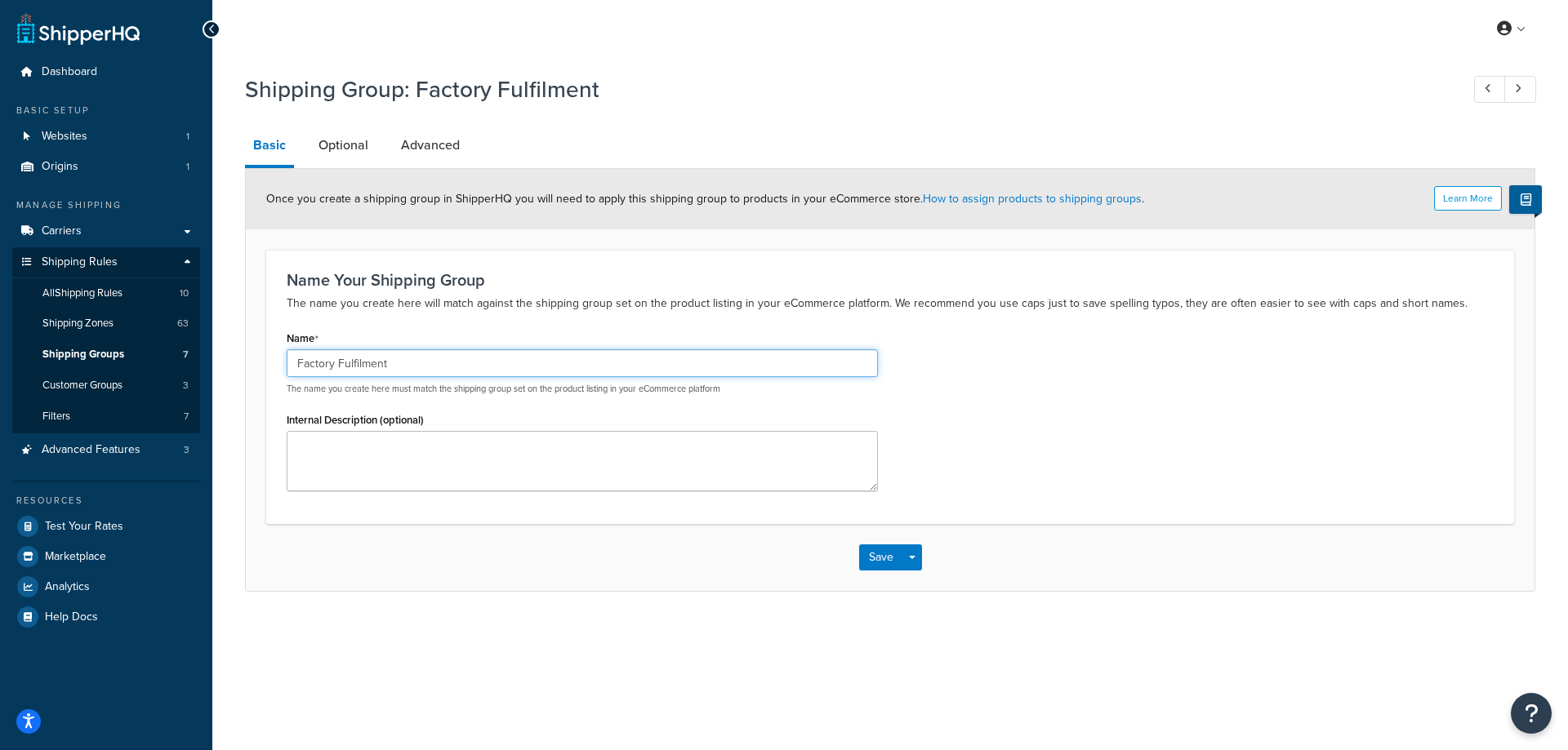
click at [414, 361] on input "Factory Fulfilment" at bounding box center [582, 363] width 591 height 28
type input "f"
type input "FACTORY"
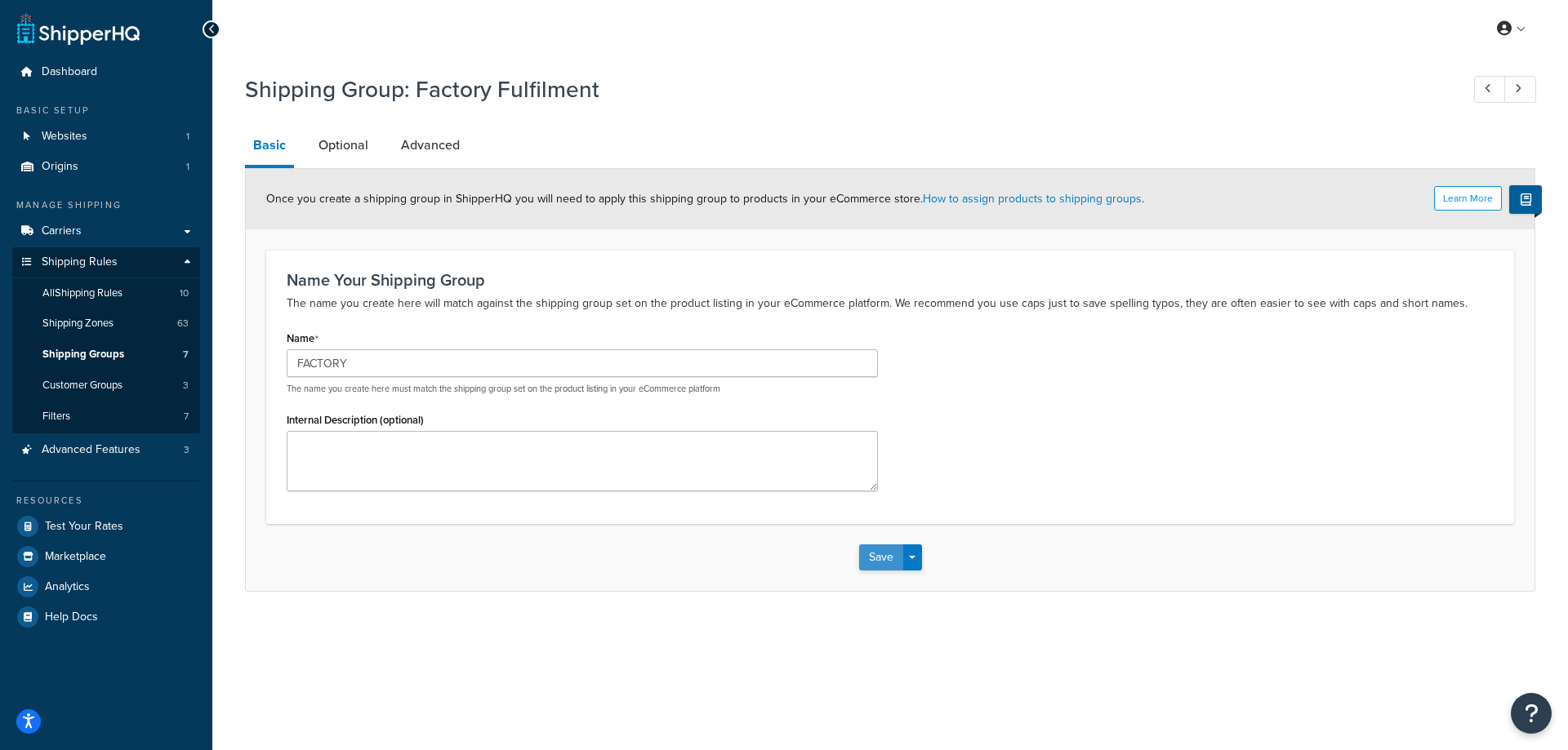
click at [888, 555] on button "Save" at bounding box center [881, 557] width 44 height 26
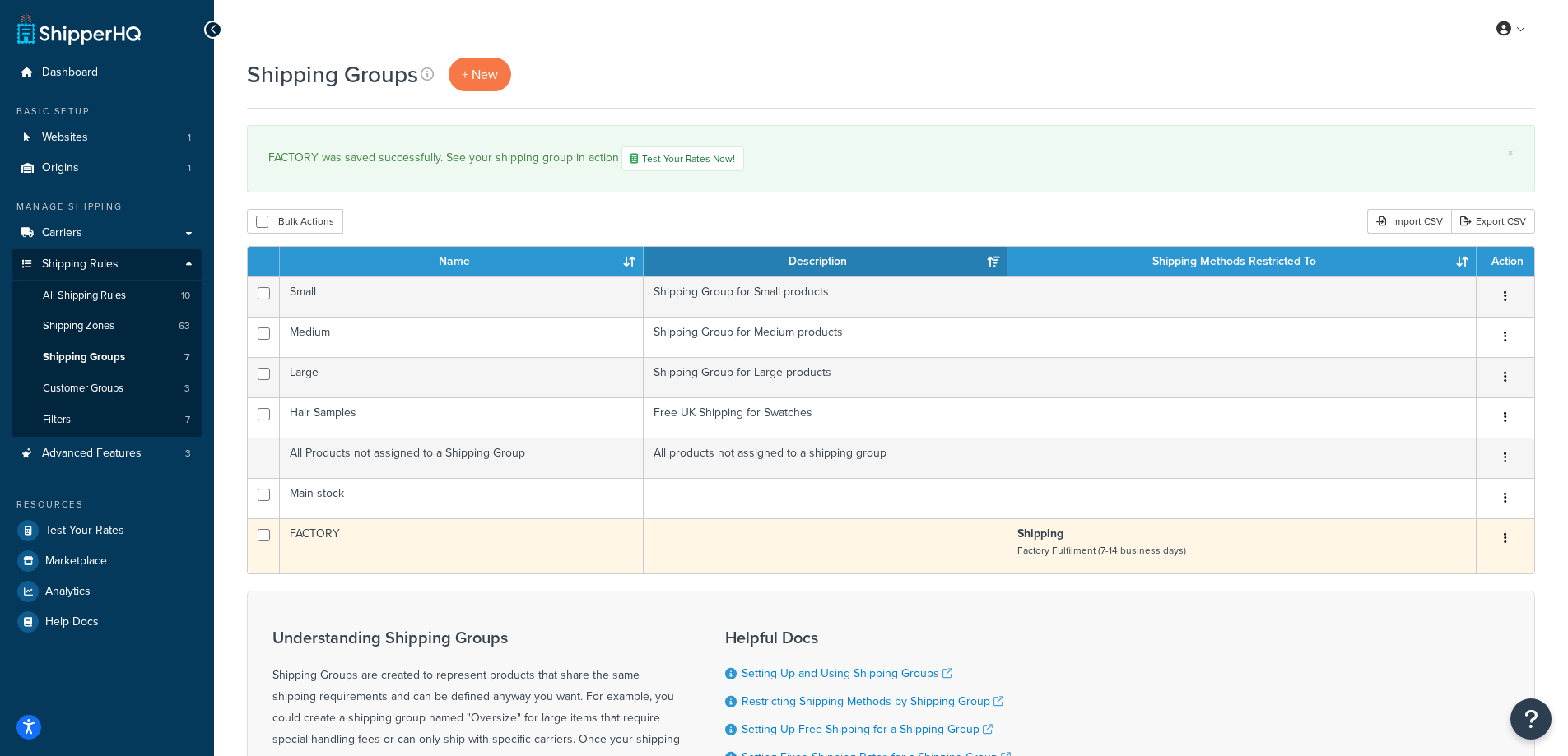
click at [322, 529] on td "FACTORY" at bounding box center [461, 545] width 363 height 55
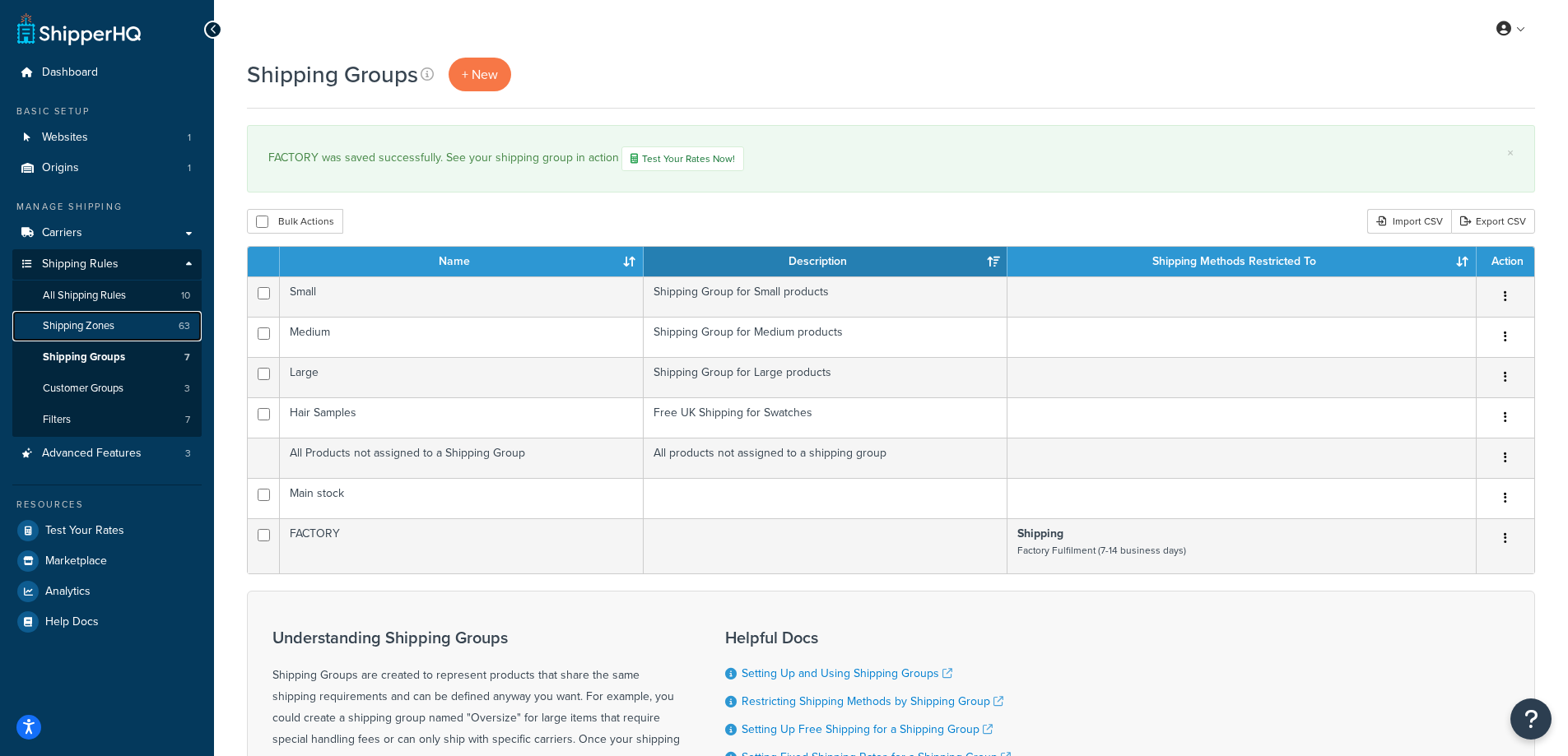
click at [126, 327] on link "Shipping Zones 63" at bounding box center [107, 326] width 189 height 30
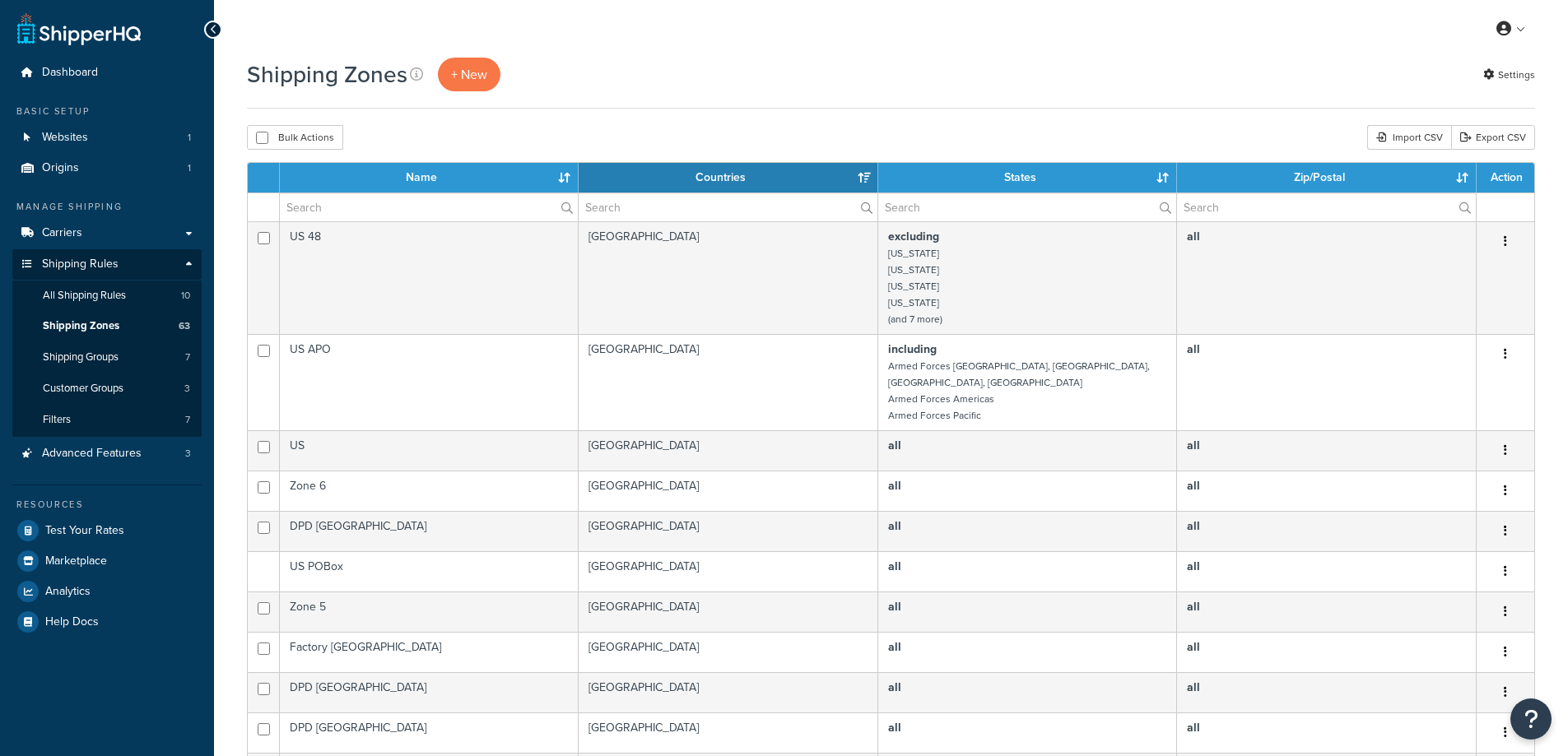
select select "15"
click at [449, 73] on link "+ New" at bounding box center [469, 74] width 63 height 33
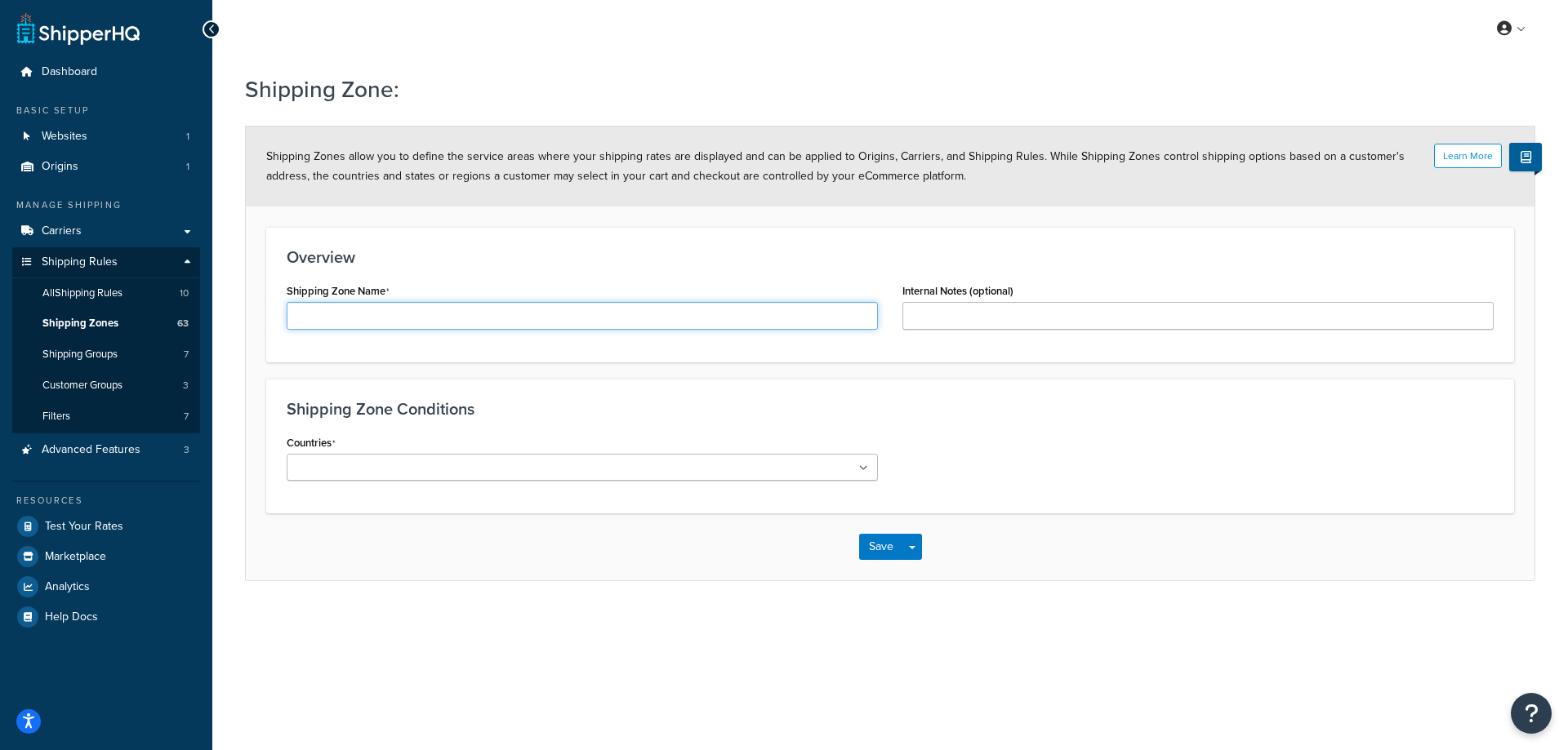
click at [467, 325] on input "Shipping Zone Name" at bounding box center [582, 316] width 591 height 28
type input "f"
type input "FACTORY UK"
click at [488, 474] on ul at bounding box center [582, 467] width 591 height 27
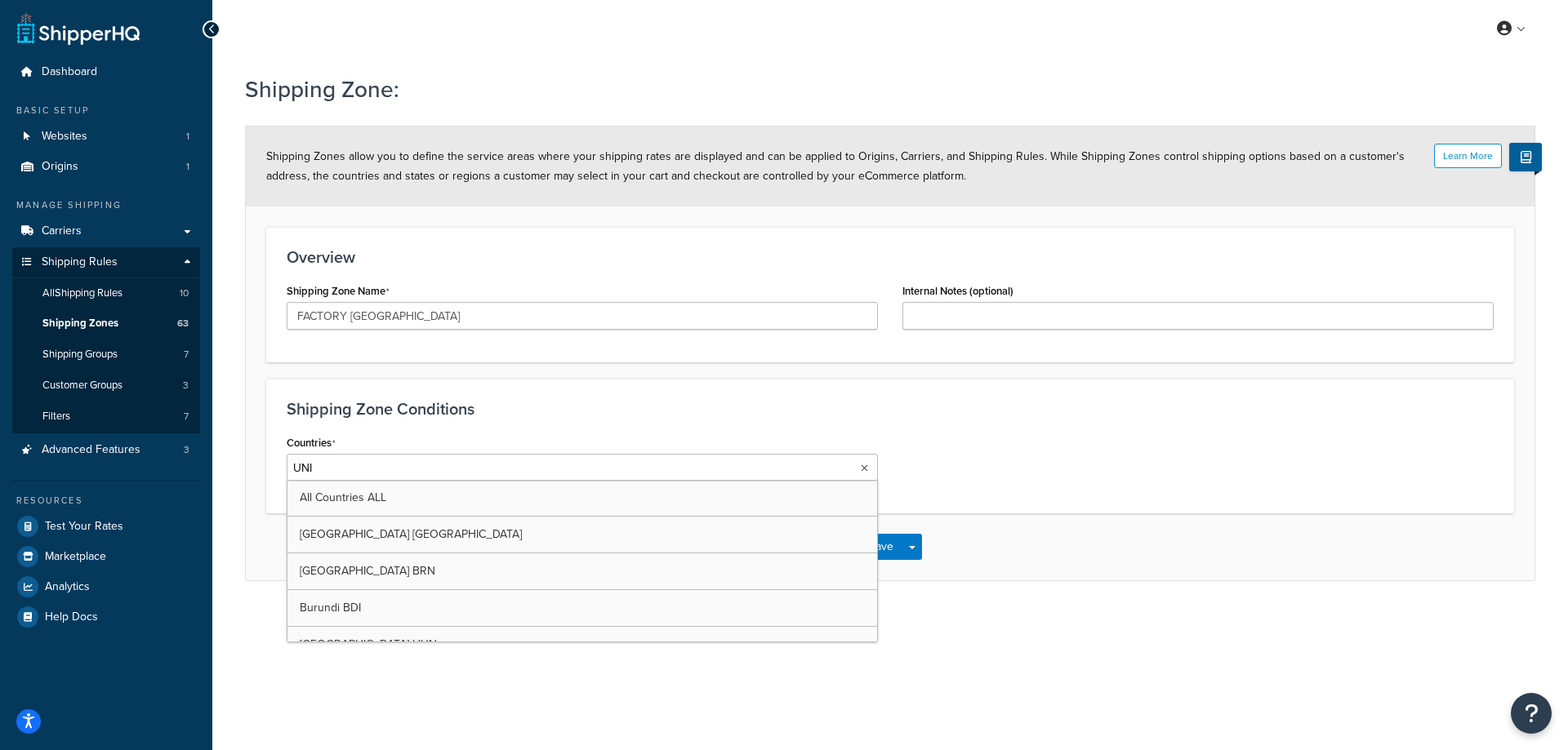
type input "UNIT"
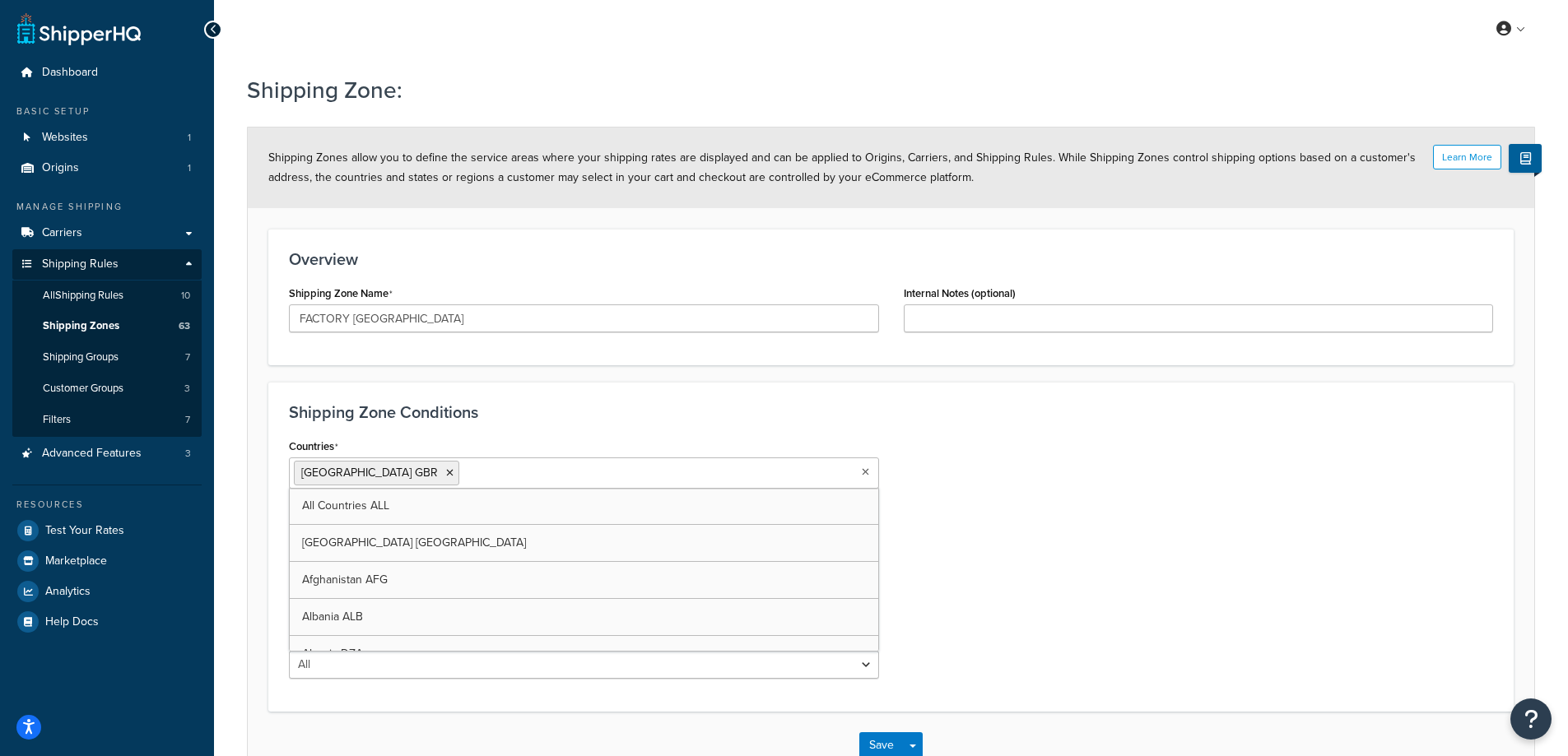
click at [622, 419] on h3 "Shipping Zone Conditions" at bounding box center [890, 412] width 1204 height 18
click at [886, 740] on button "Save" at bounding box center [880, 745] width 44 height 26
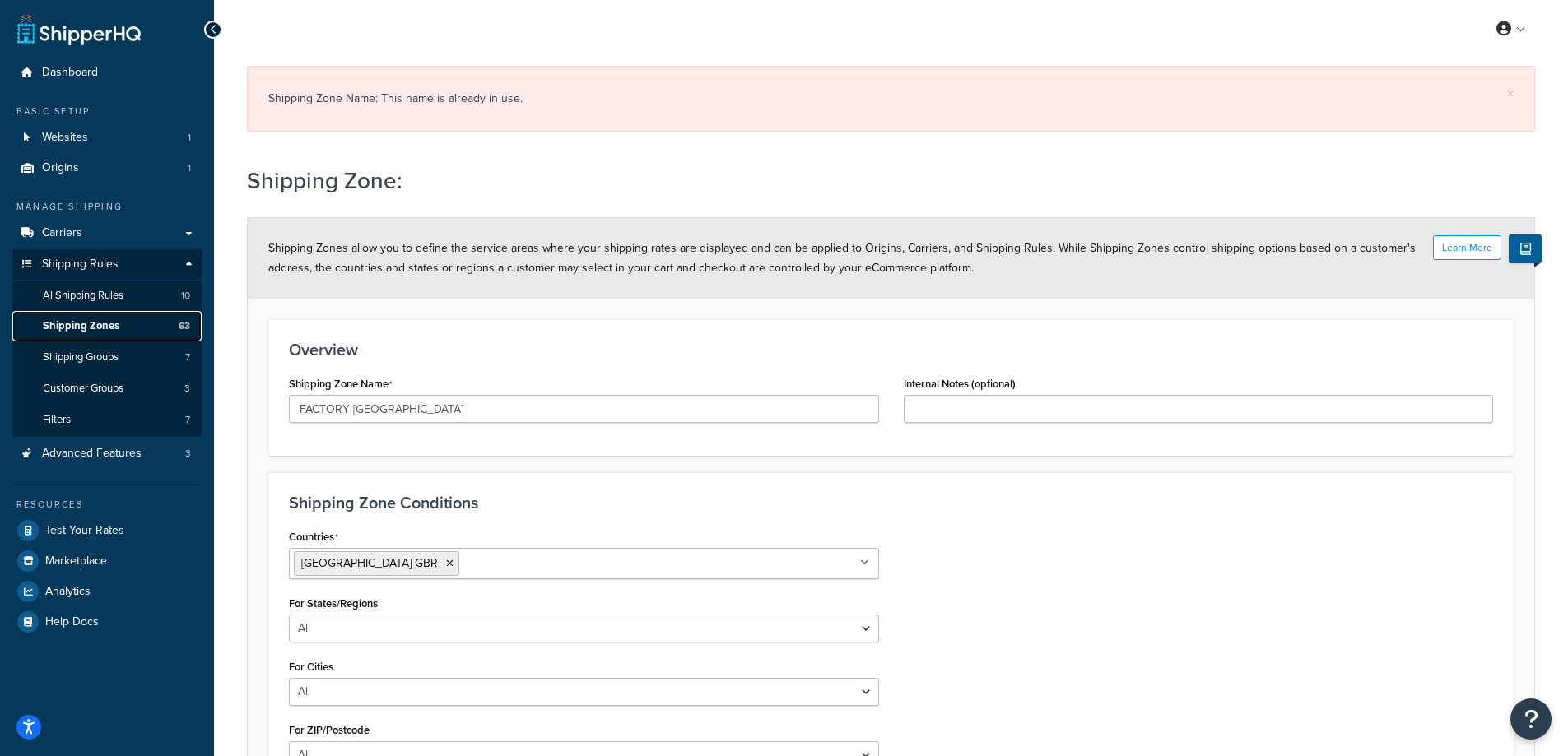
click at [125, 326] on link "Shipping Zones 63" at bounding box center [107, 326] width 189 height 30
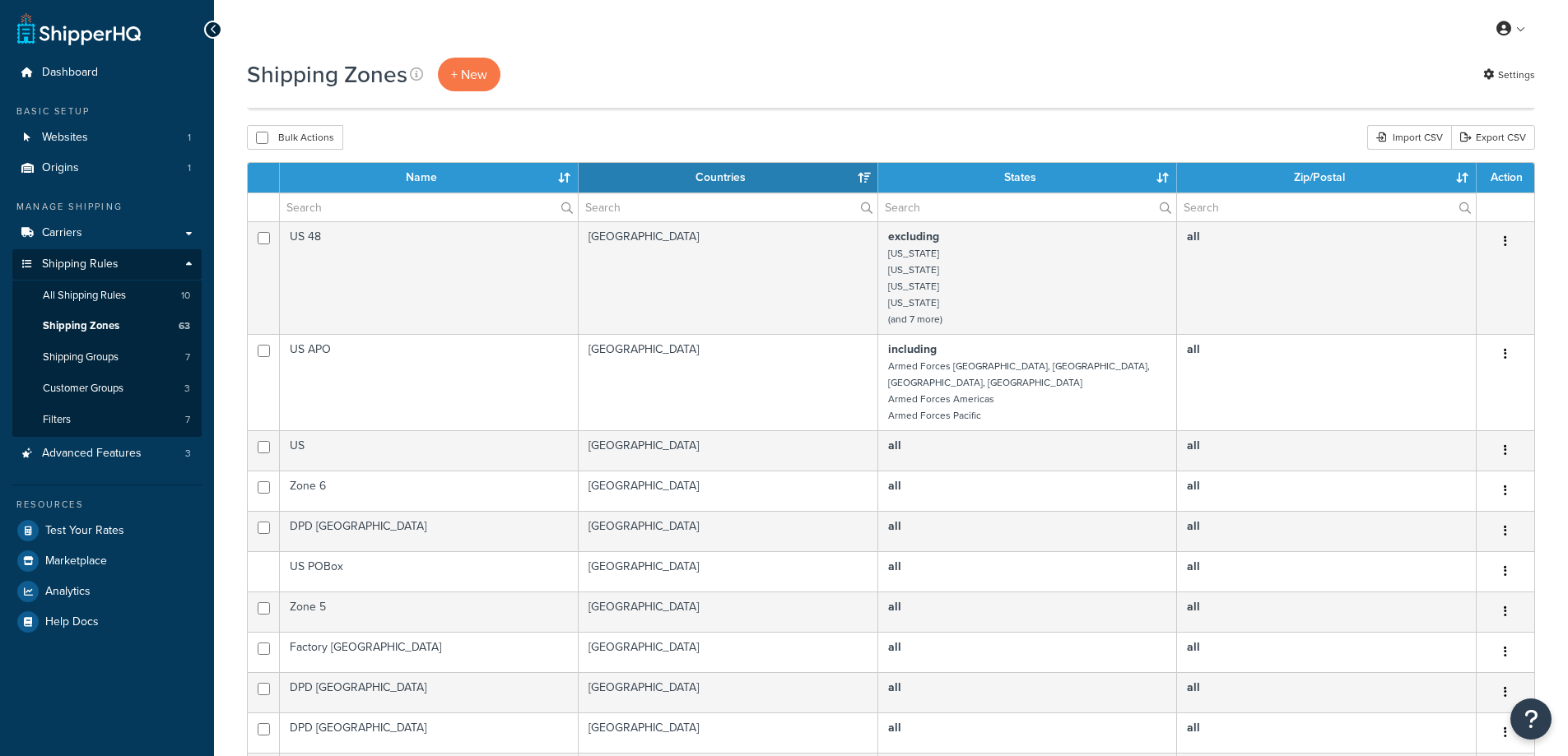
select select "15"
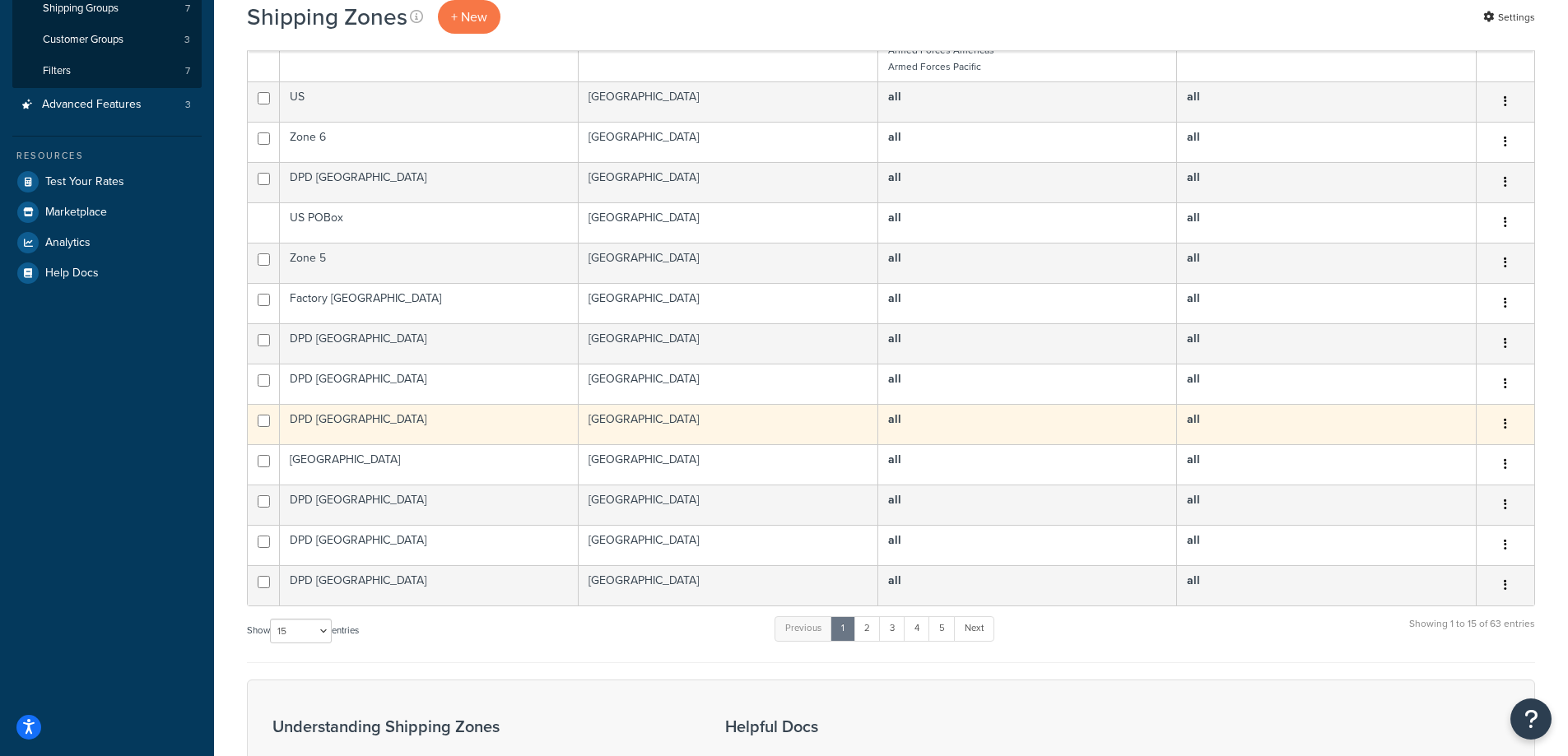
scroll to position [348, 0]
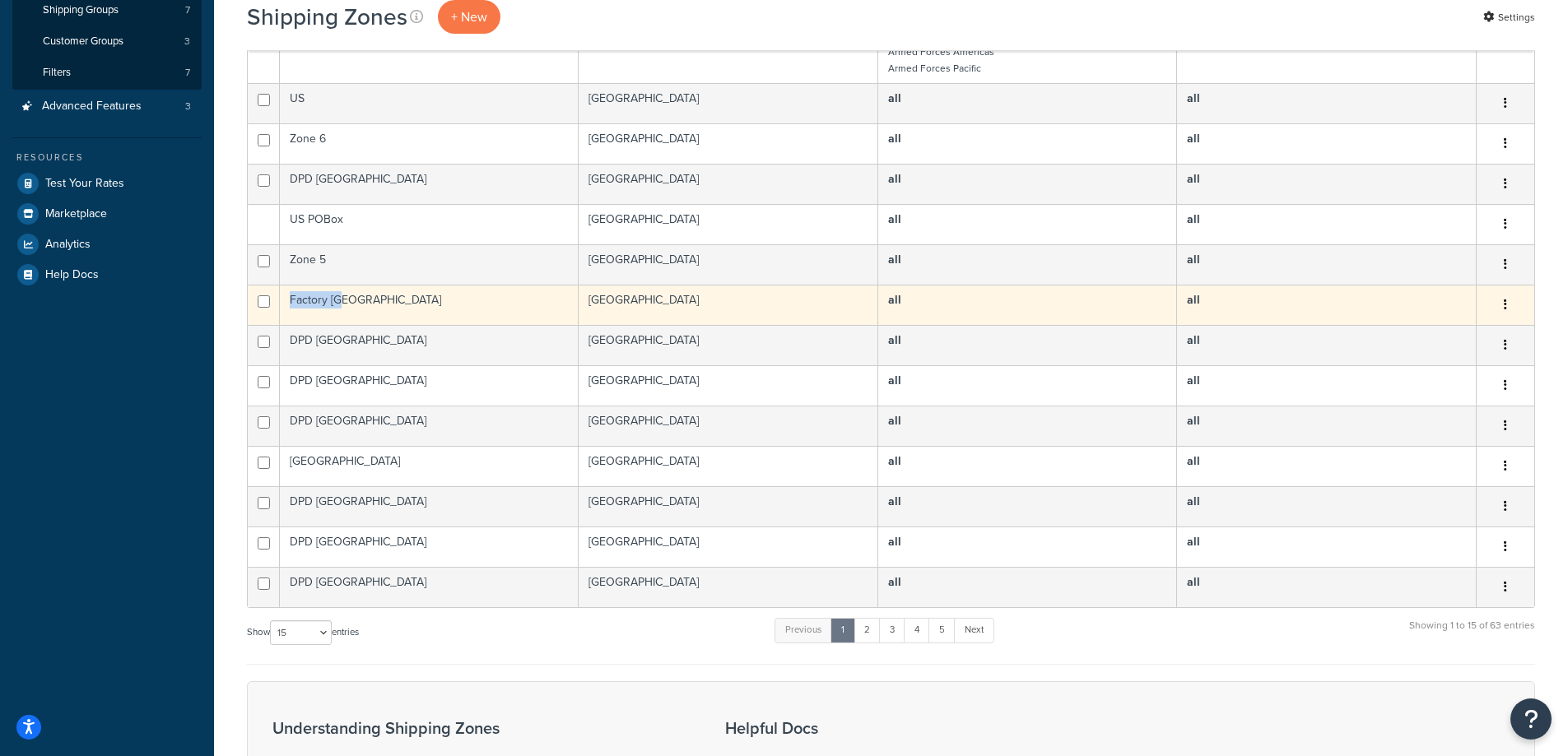
drag, startPoint x: 346, startPoint y: 286, endPoint x: 292, endPoint y: 282, distance: 54.1
click at [292, 285] on td "Factory [GEOGRAPHIC_DATA]" at bounding box center [429, 305] width 299 height 40
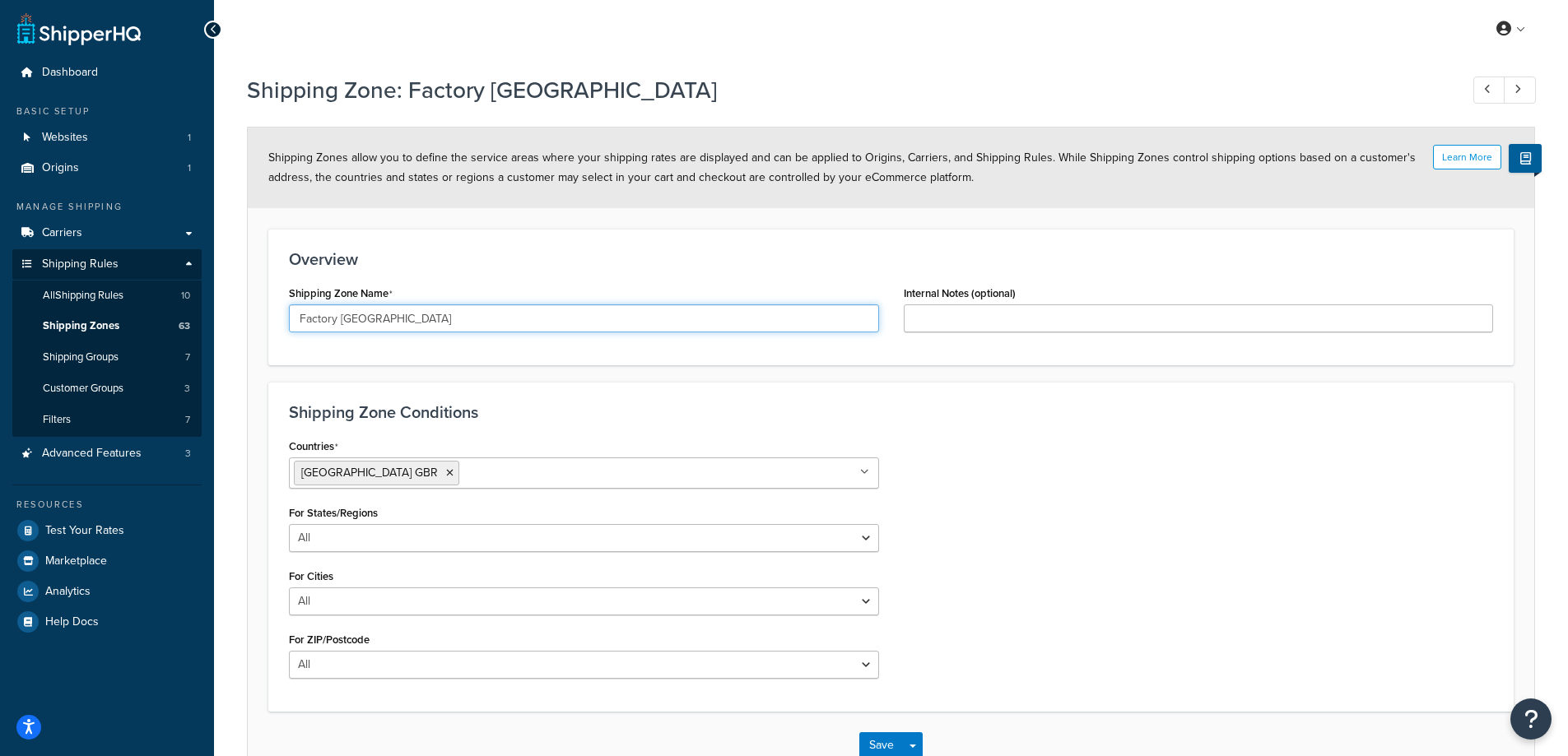
click at [356, 324] on input "Factory [GEOGRAPHIC_DATA]" at bounding box center [584, 318] width 591 height 28
drag, startPoint x: 1190, startPoint y: 418, endPoint x: 1300, endPoint y: 378, distance: 117.0
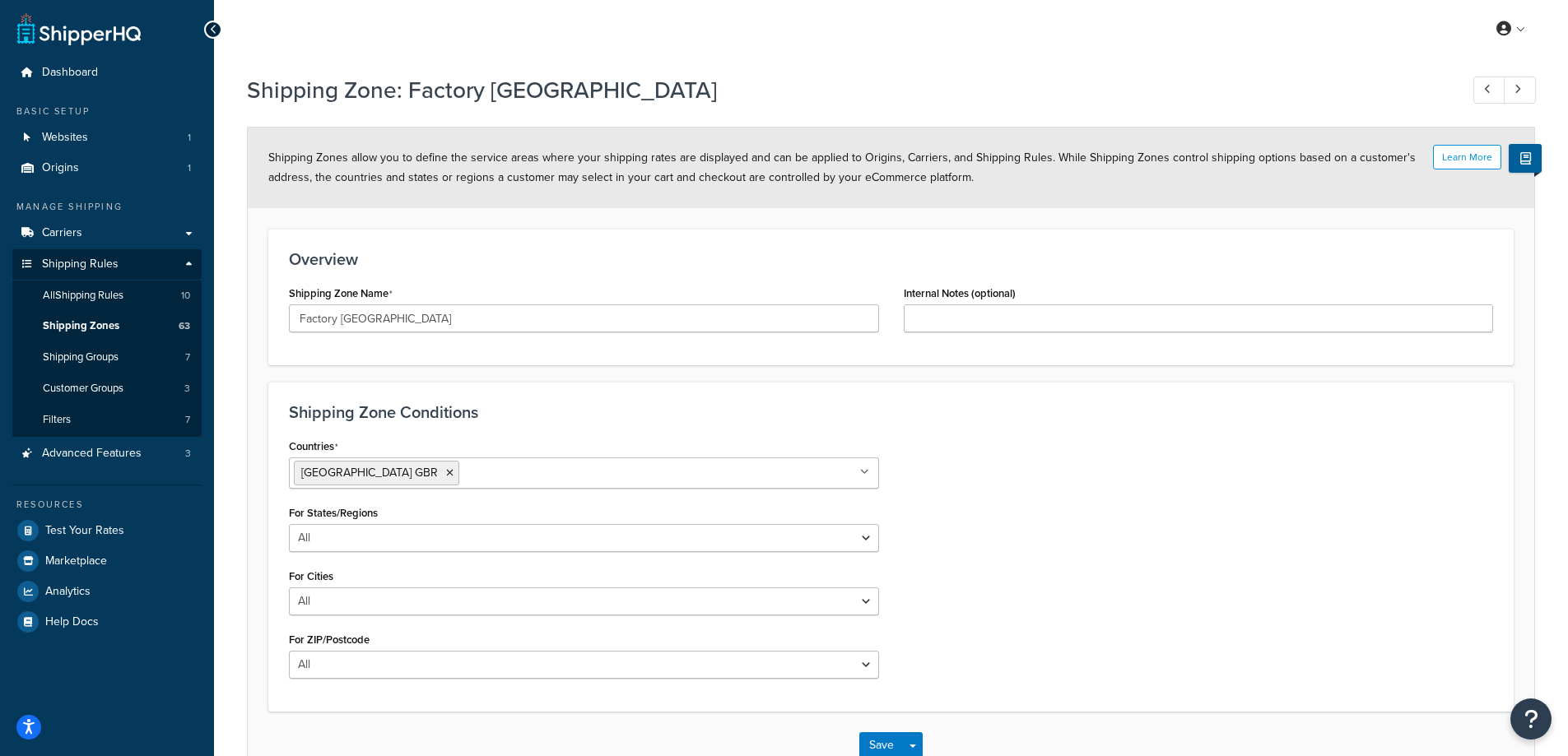
click at [1190, 418] on h3 "Shipping Zone Conditions" at bounding box center [890, 412] width 1204 height 18
click at [122, 320] on link "Shipping Zones 63" at bounding box center [107, 326] width 189 height 30
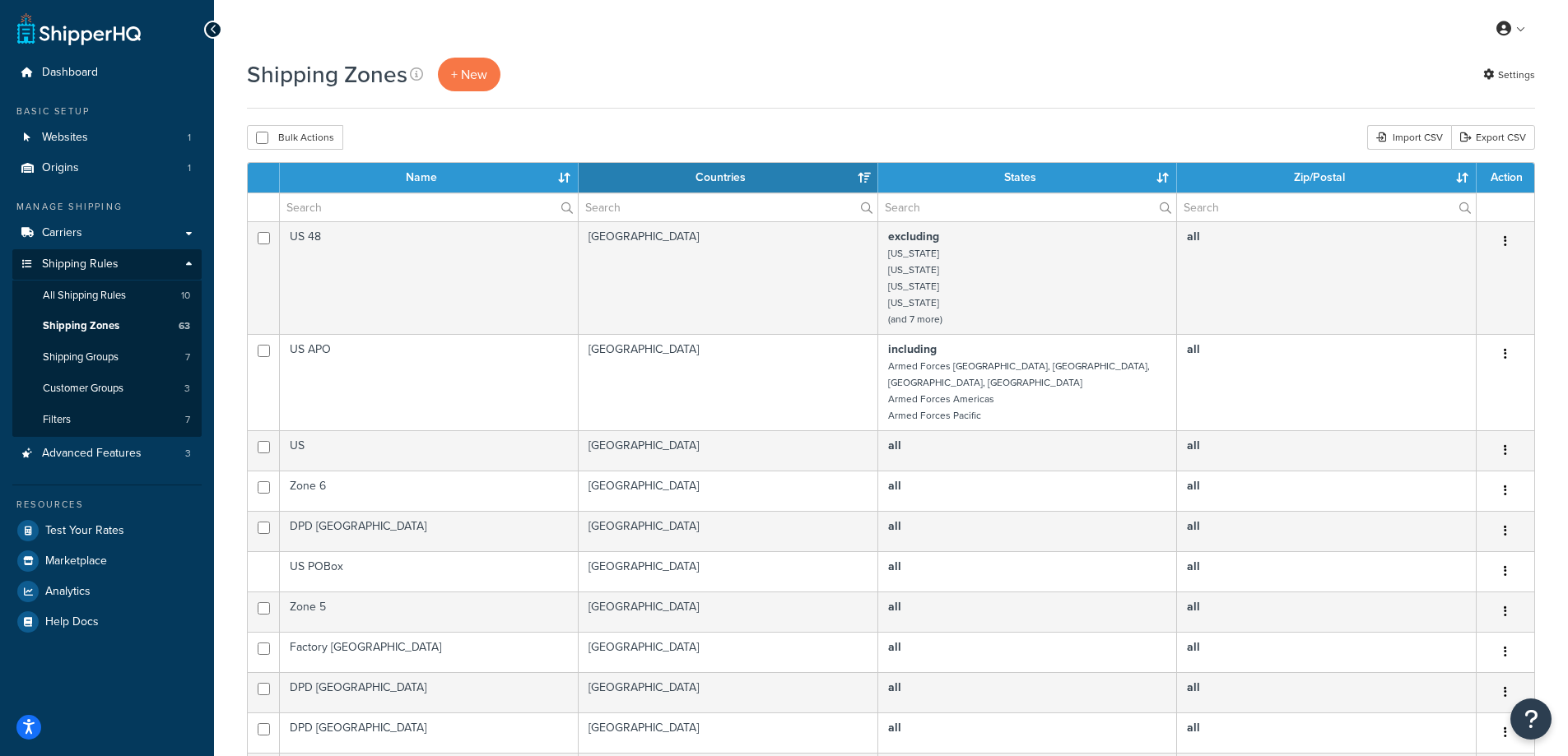
select select "15"
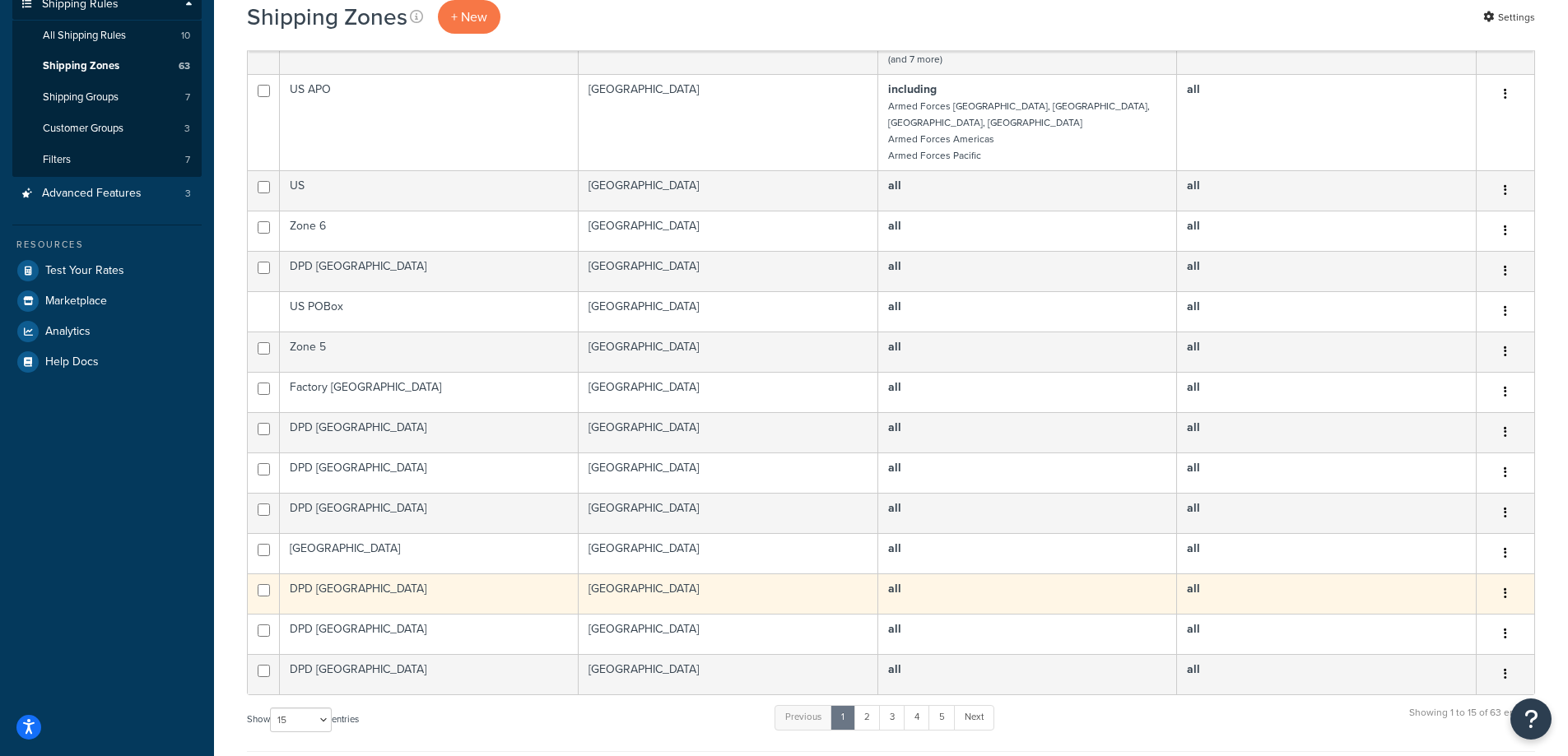
scroll to position [165, 0]
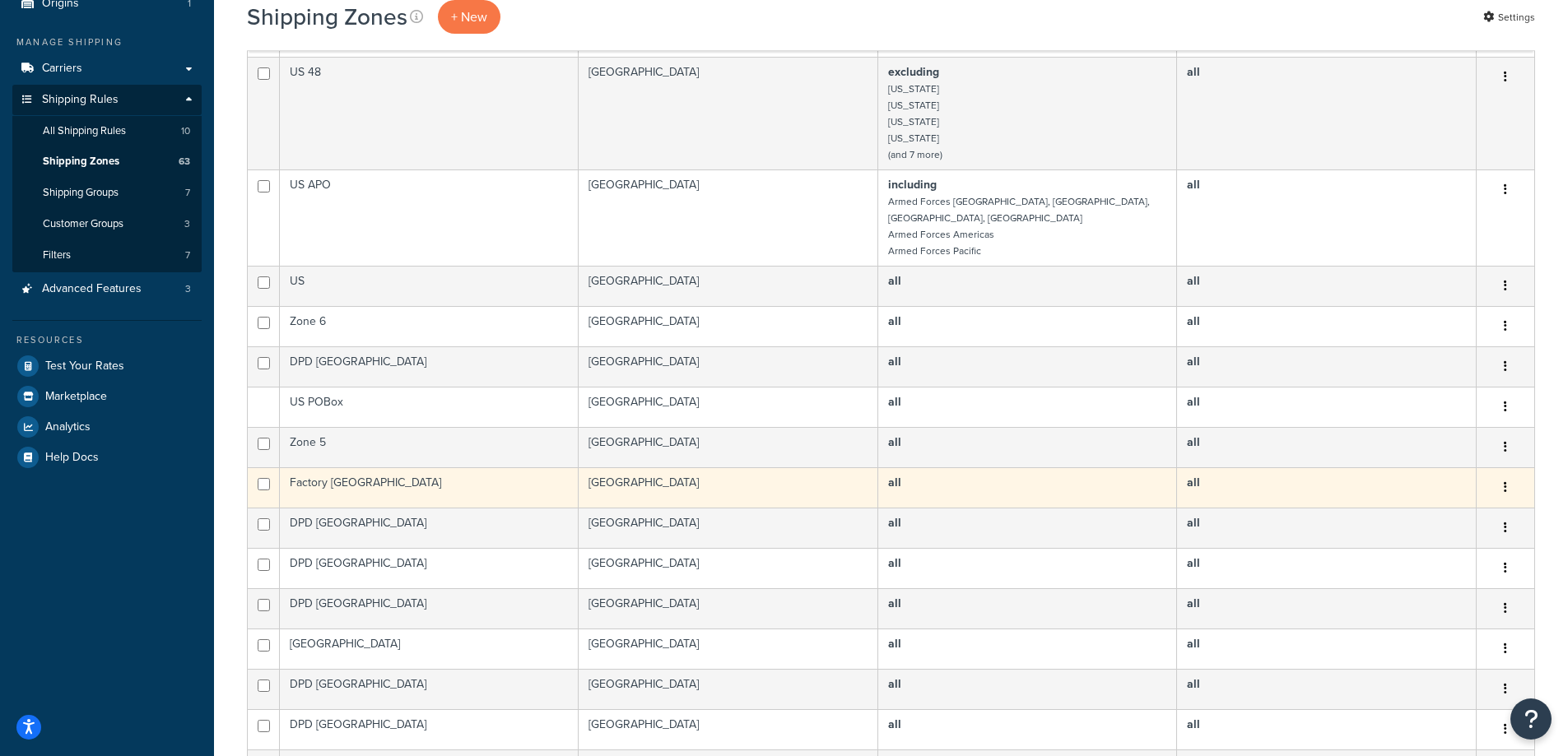
click at [1511, 475] on button "button" at bounding box center [1505, 488] width 24 height 26
click at [1444, 534] on link "Duplicate" at bounding box center [1438, 538] width 130 height 33
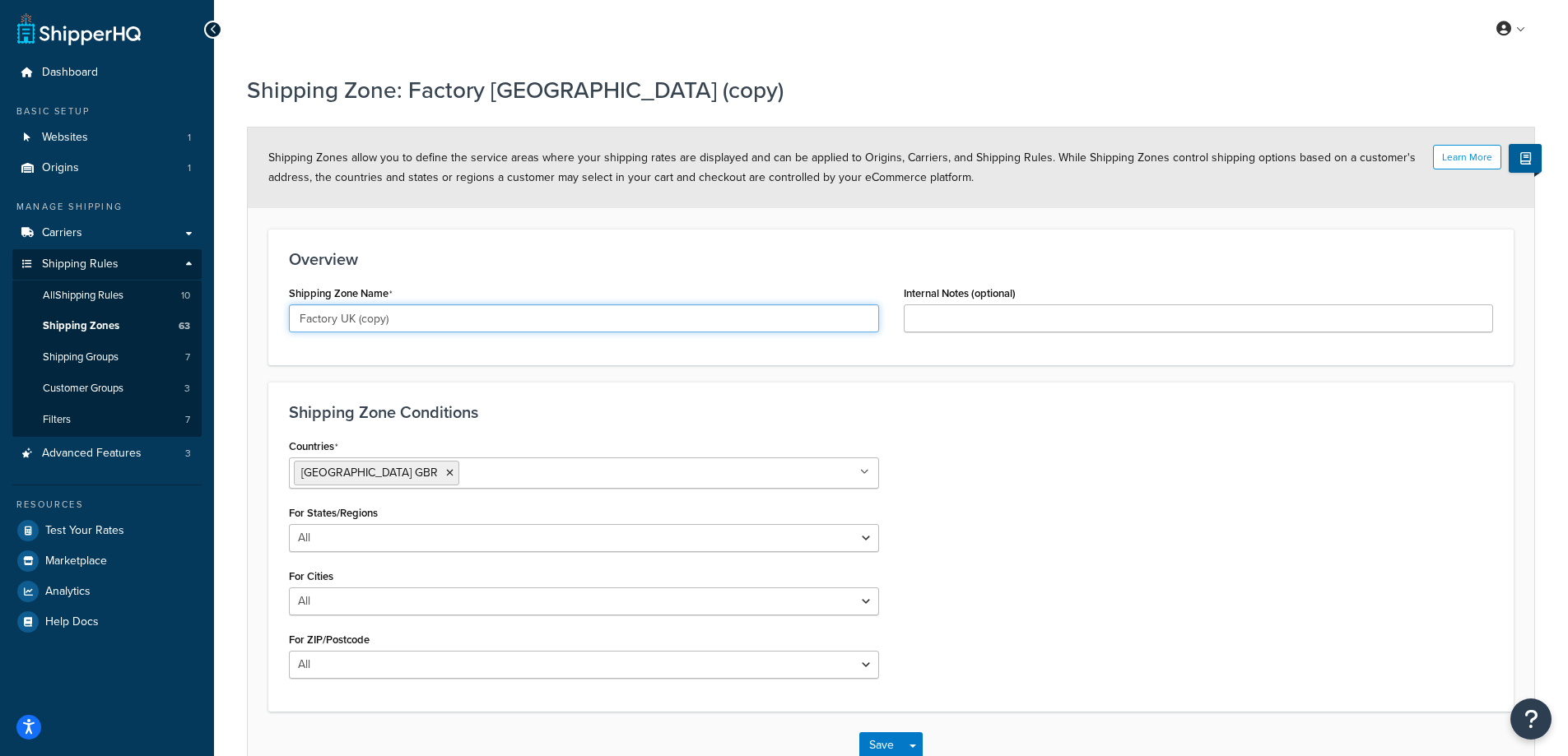
drag, startPoint x: 424, startPoint y: 318, endPoint x: 345, endPoint y: 330, distance: 79.9
click at [344, 329] on input "Factory UK (copy)" at bounding box center [584, 318] width 591 height 28
type input "Factory ROW"
click at [446, 472] on icon at bounding box center [450, 473] width 8 height 10
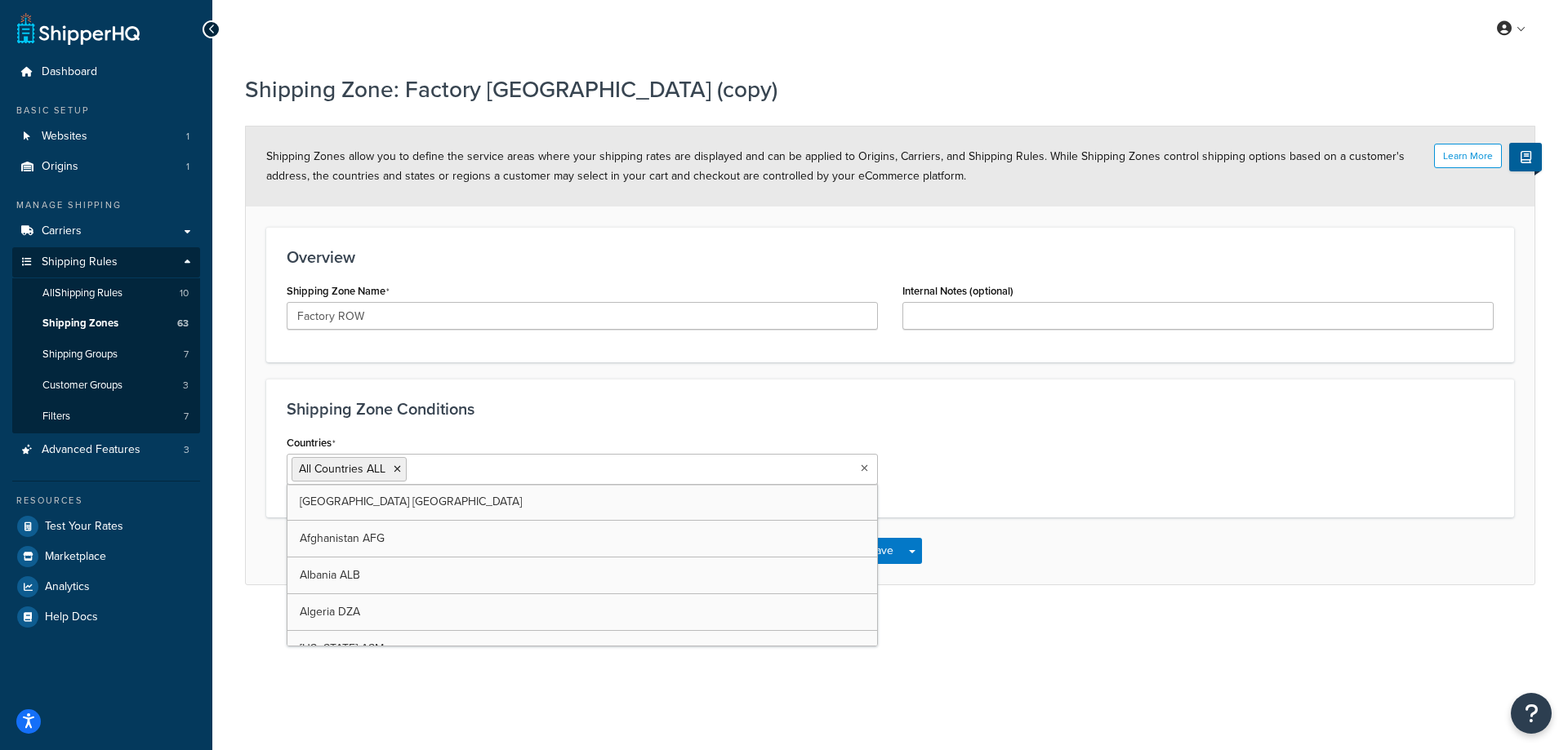
click at [619, 408] on h3 "Shipping Zone Conditions" at bounding box center [890, 409] width 1207 height 17
click at [447, 472] on input "Countries" at bounding box center [483, 468] width 145 height 17
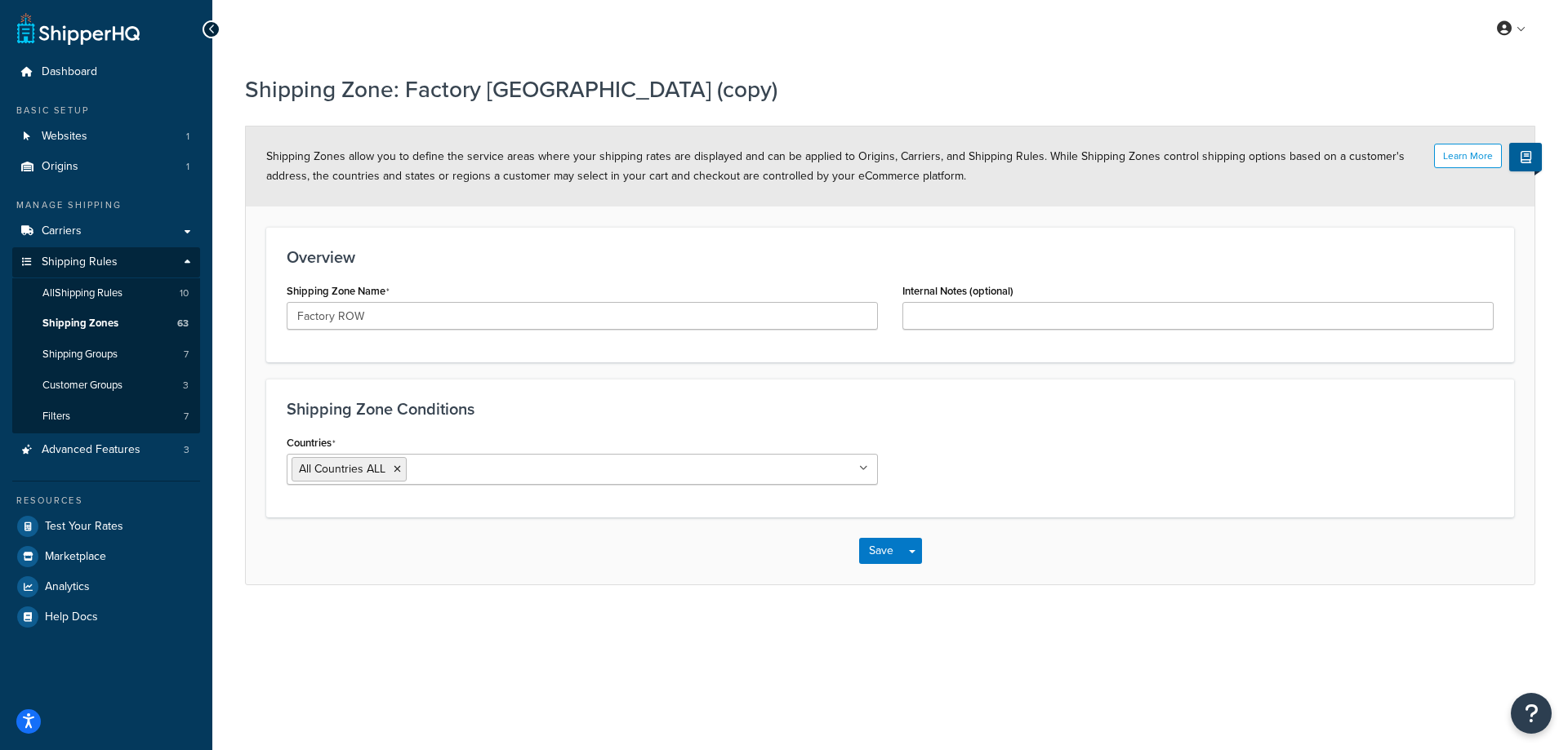
click at [530, 422] on div "Shipping Zone Conditions Countries All Countries ALL United States USA Afghanis…" at bounding box center [890, 448] width 1248 height 139
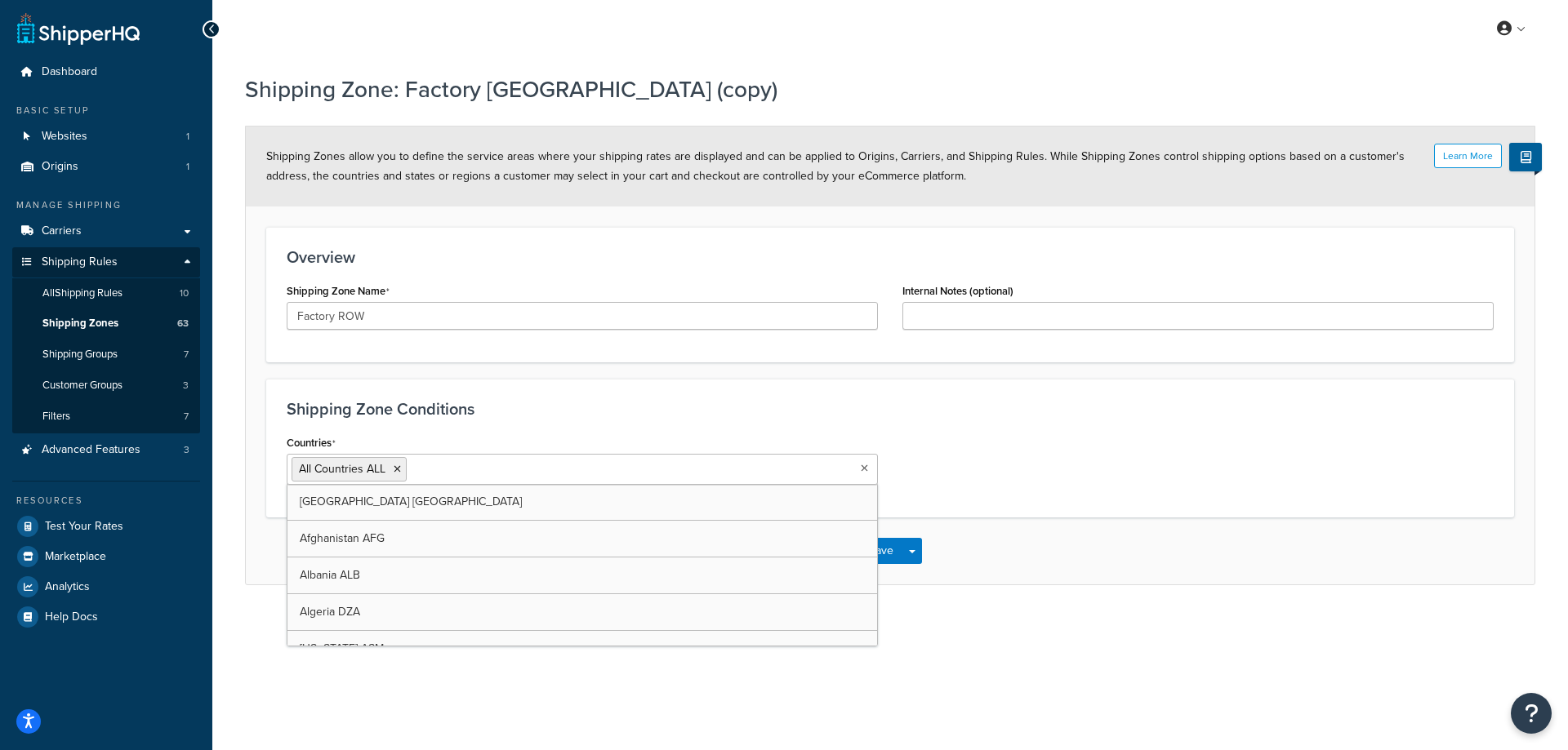
click at [717, 468] on ul "All Countries ALL" at bounding box center [582, 469] width 591 height 31
click at [396, 473] on icon at bounding box center [398, 469] width 8 height 10
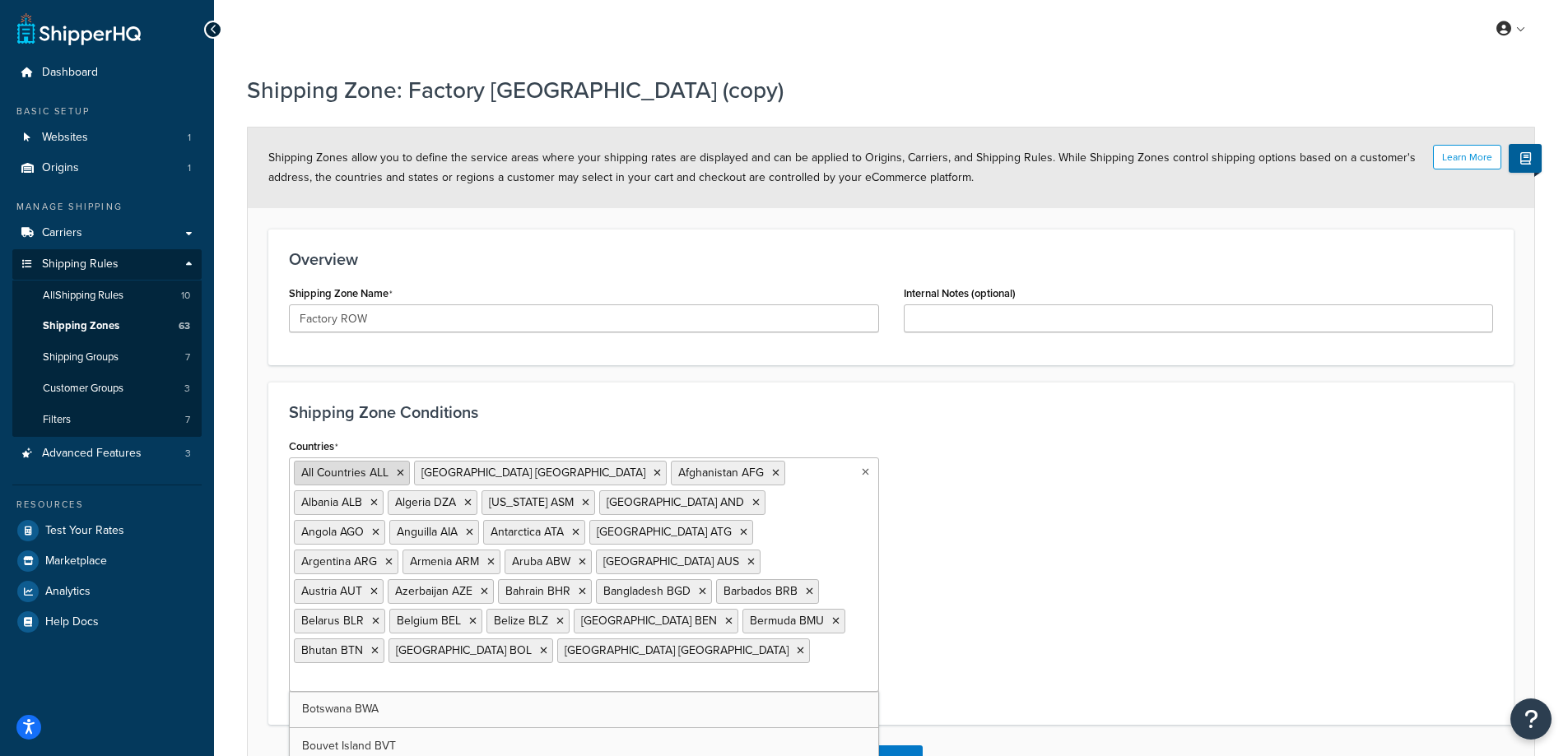
click at [399, 478] on icon at bounding box center [401, 473] width 8 height 10
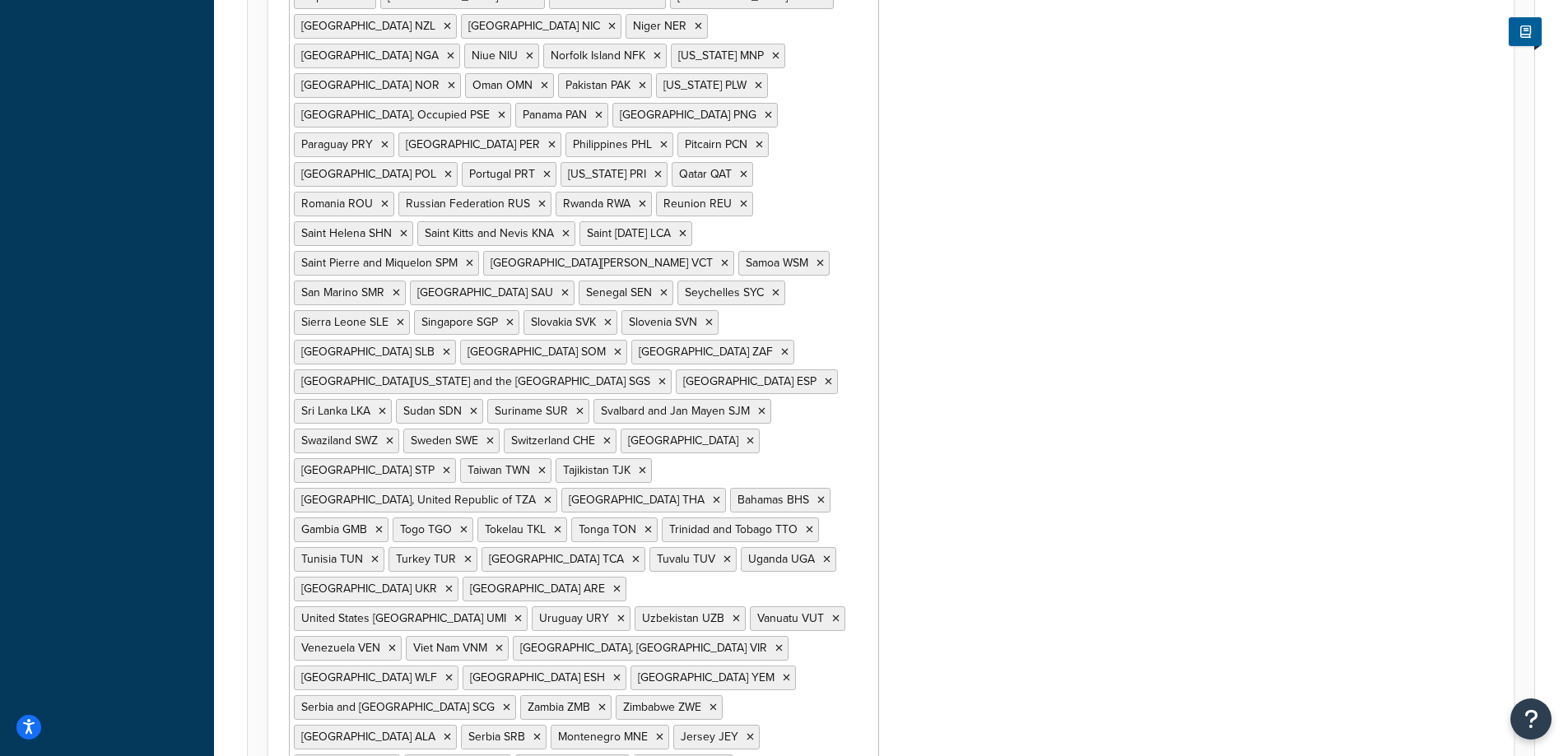
scroll to position [1660, 0]
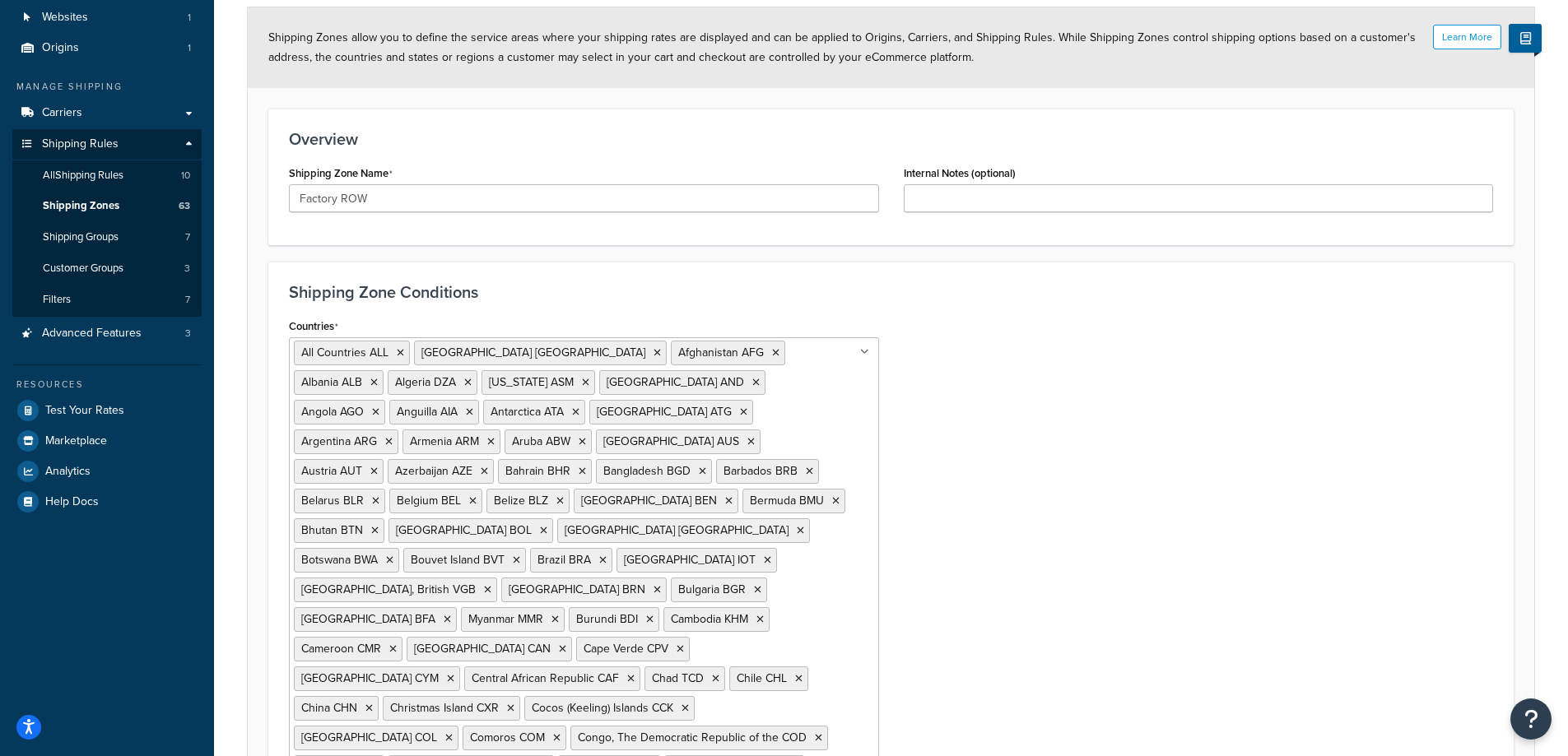
scroll to position [0, 0]
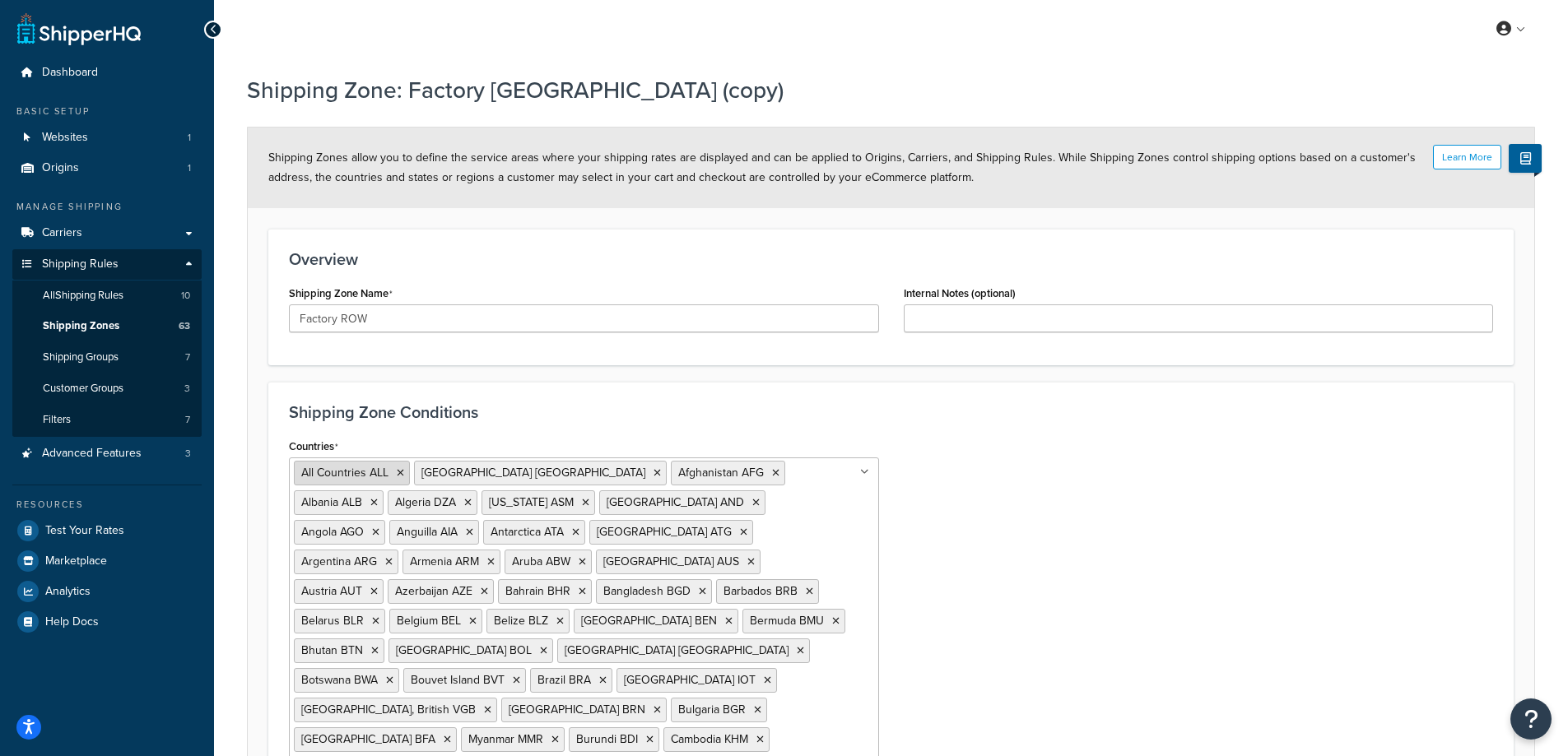
click at [397, 473] on icon at bounding box center [401, 473] width 8 height 10
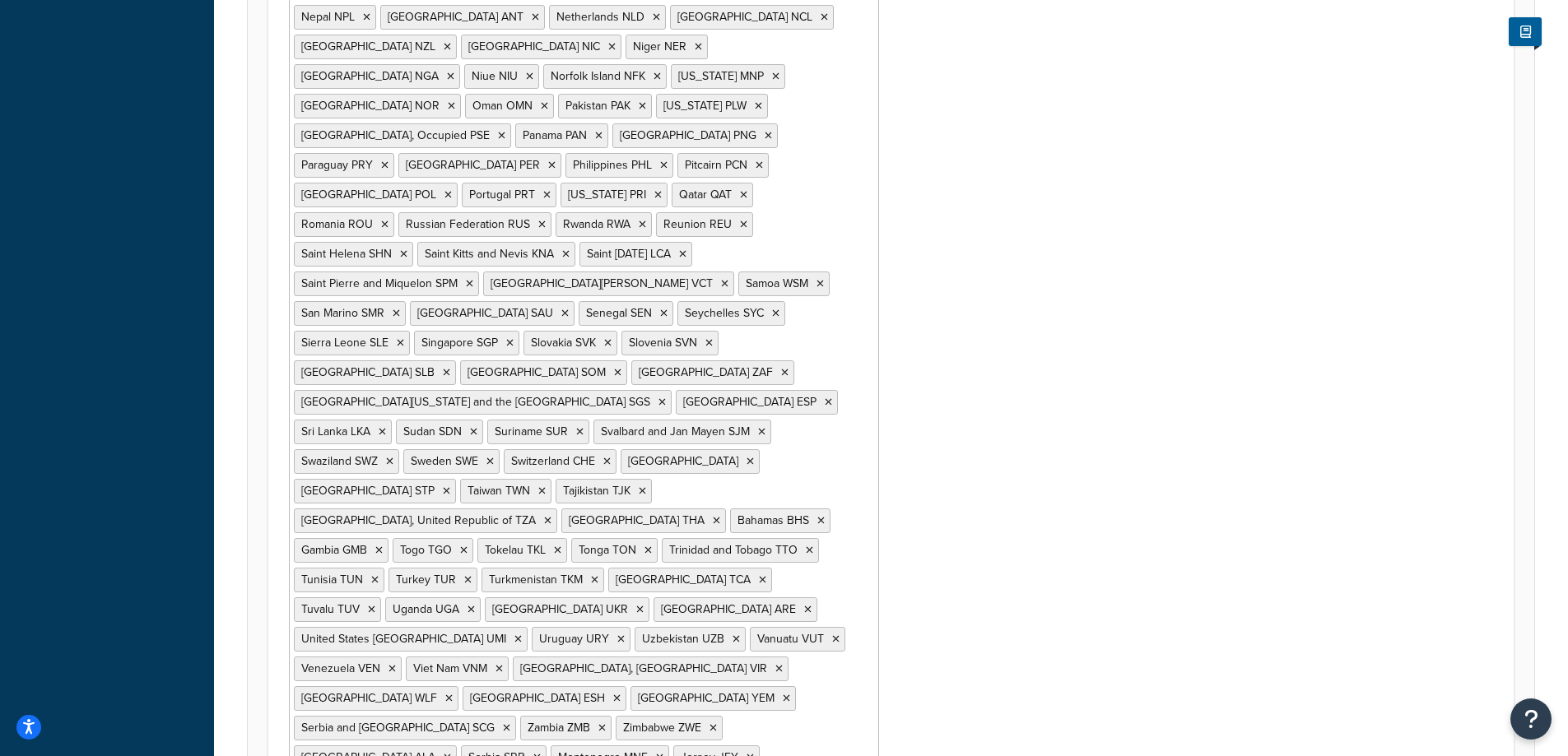
scroll to position [1689, 0]
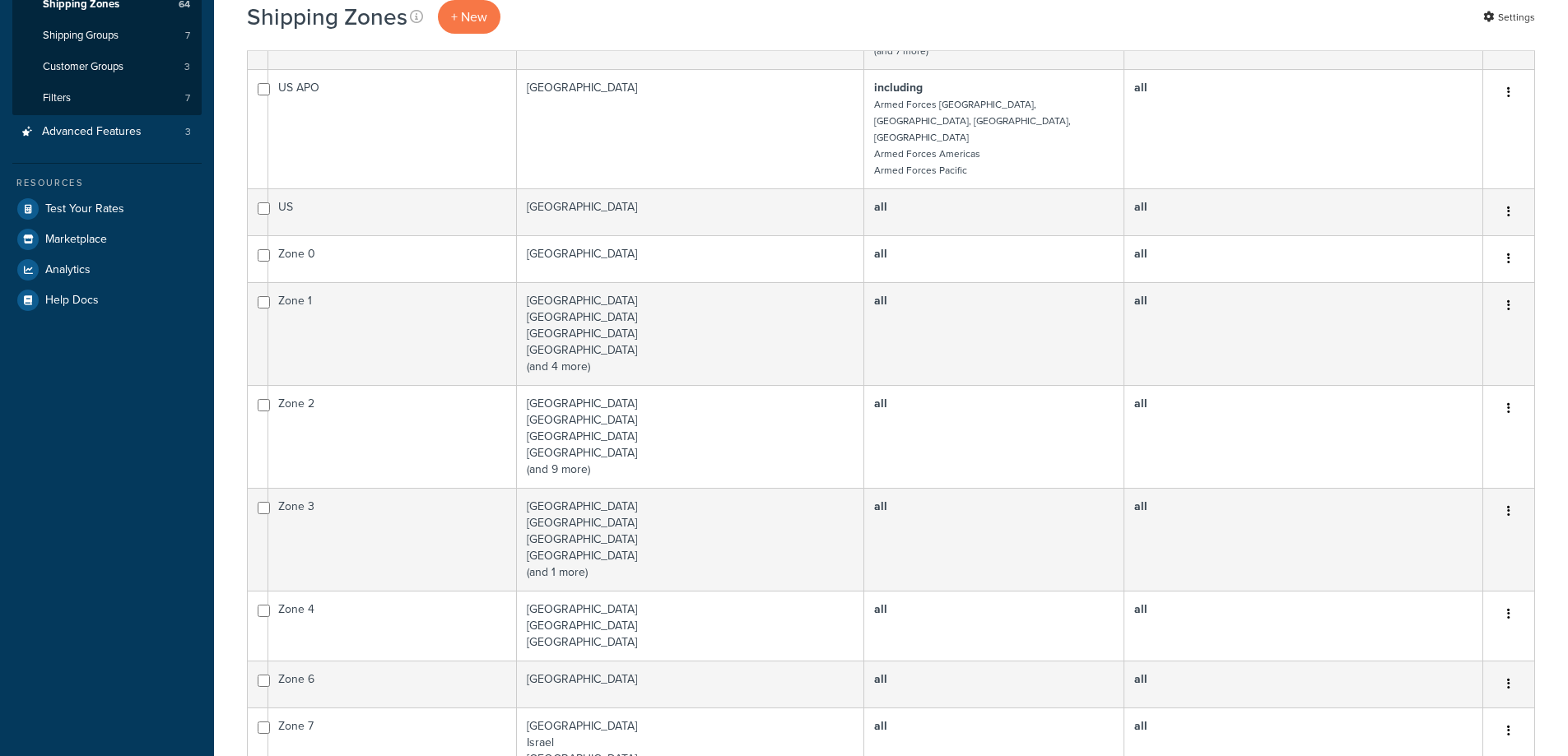
select select "15"
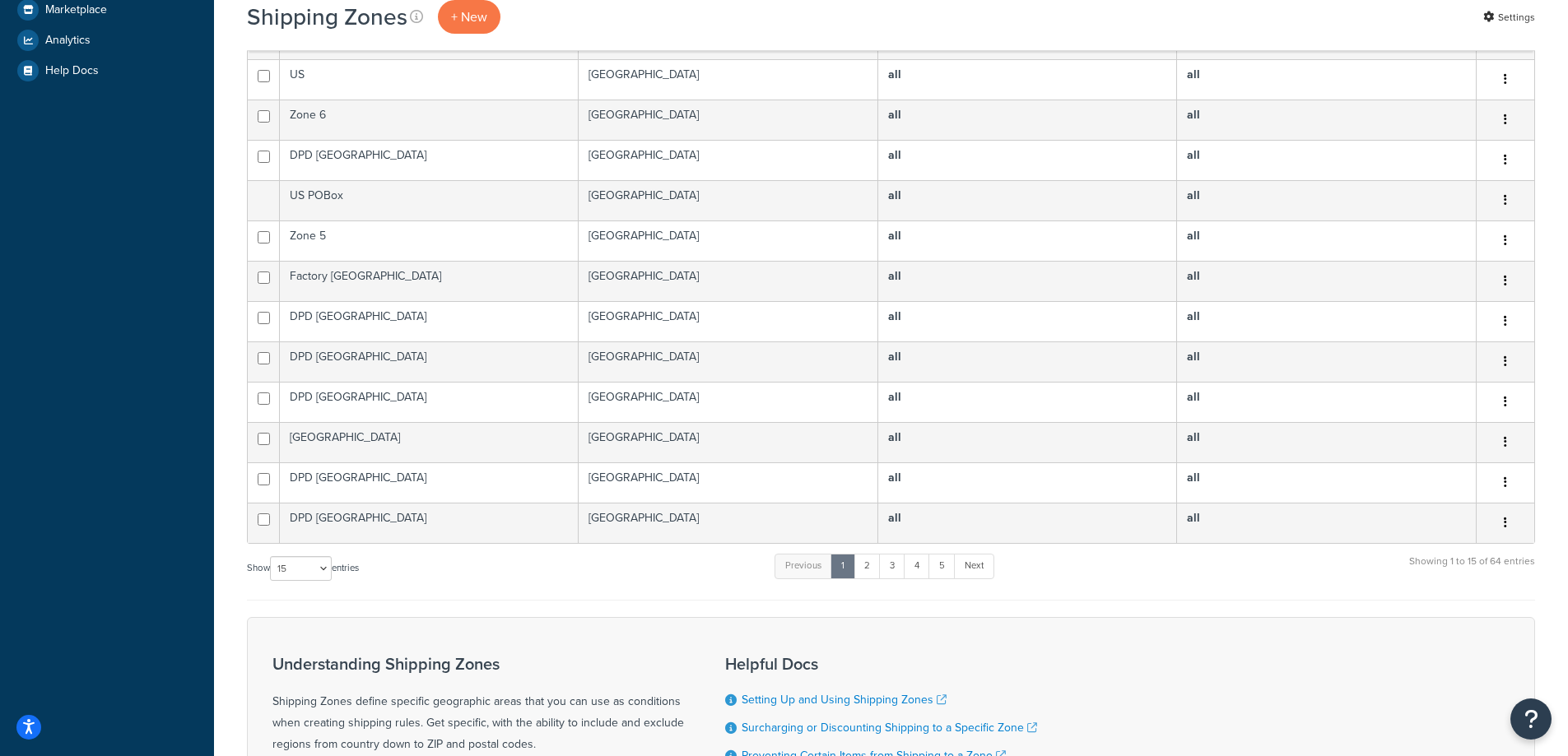
scroll to position [570, 0]
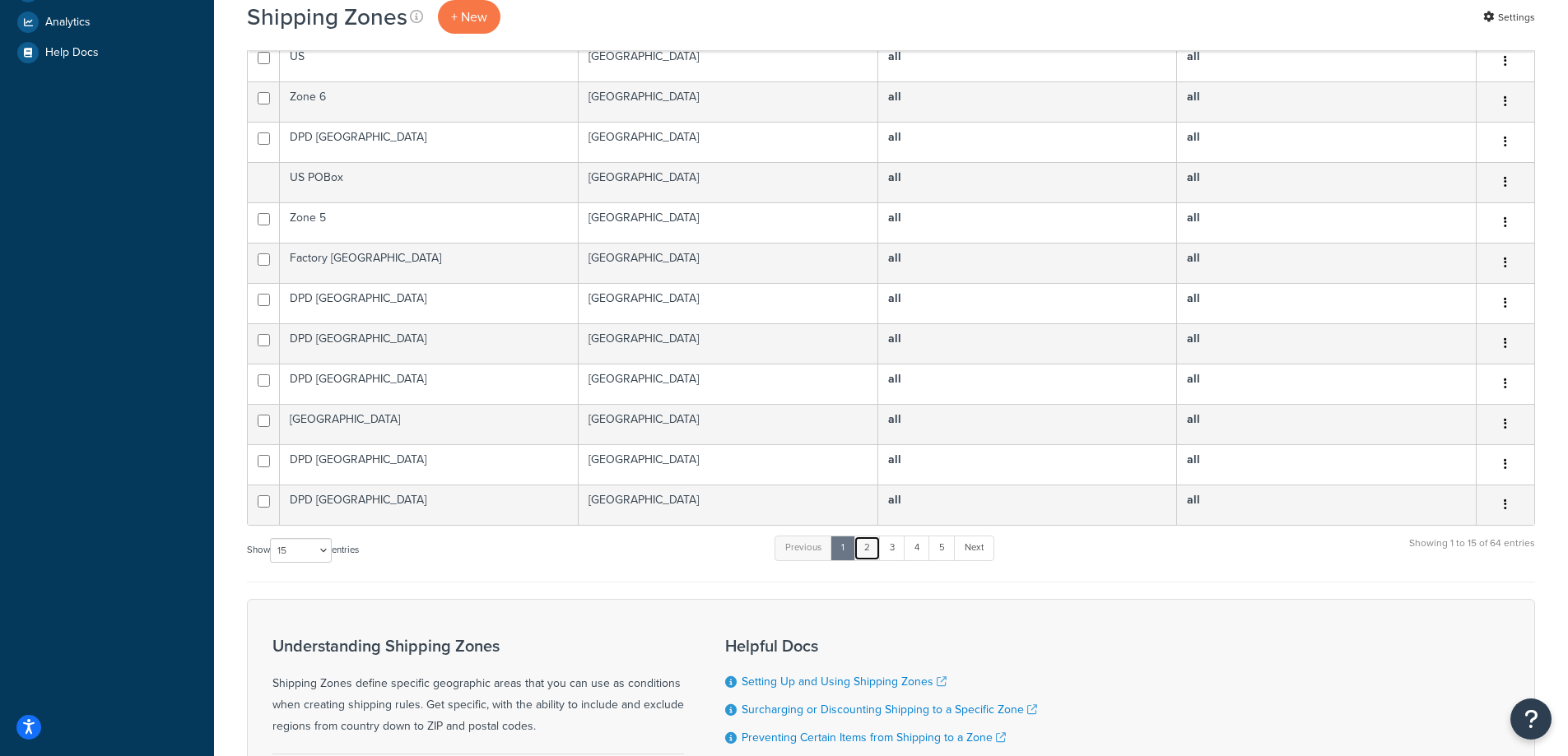
click at [874, 538] on link "2" at bounding box center [867, 547] width 27 height 24
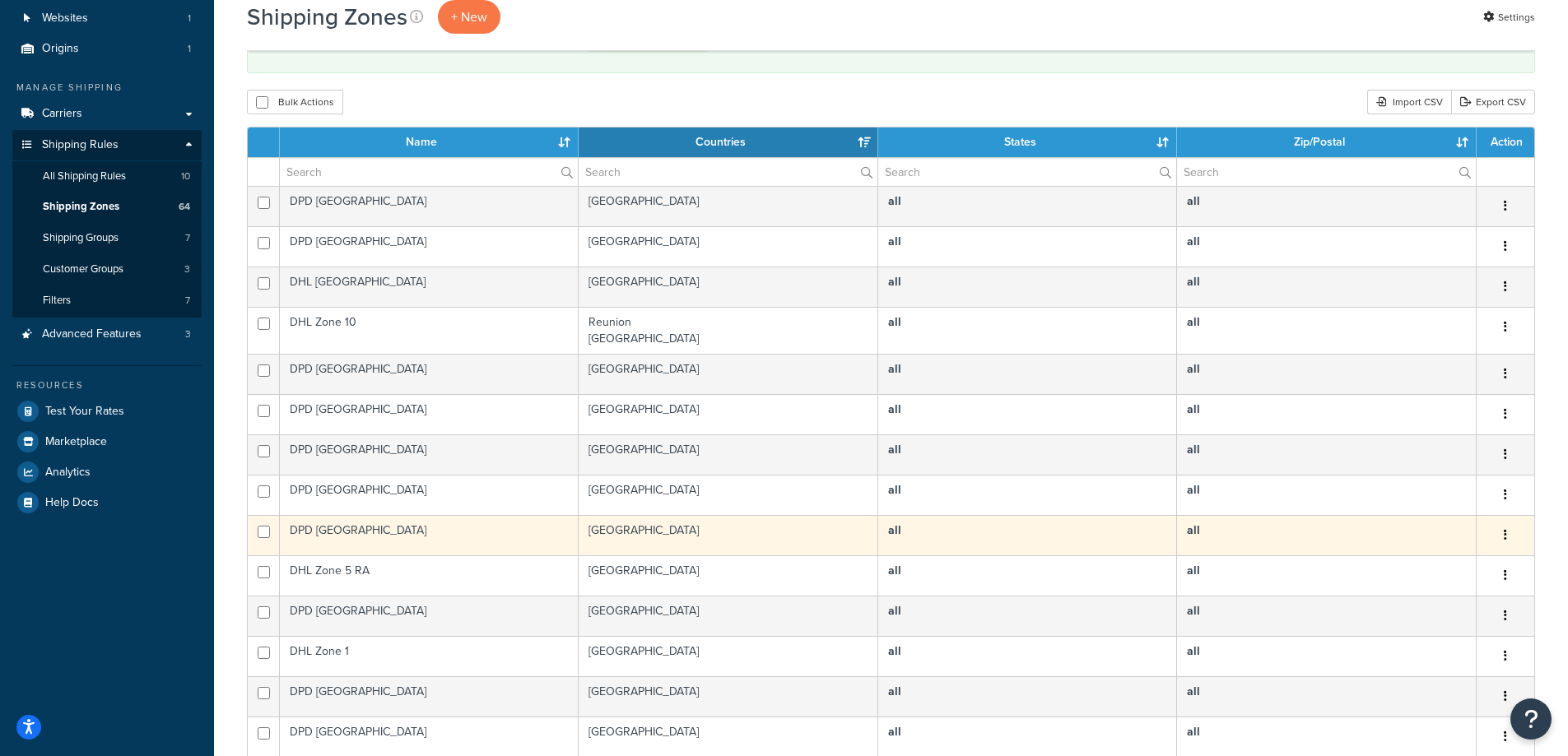
scroll to position [0, 0]
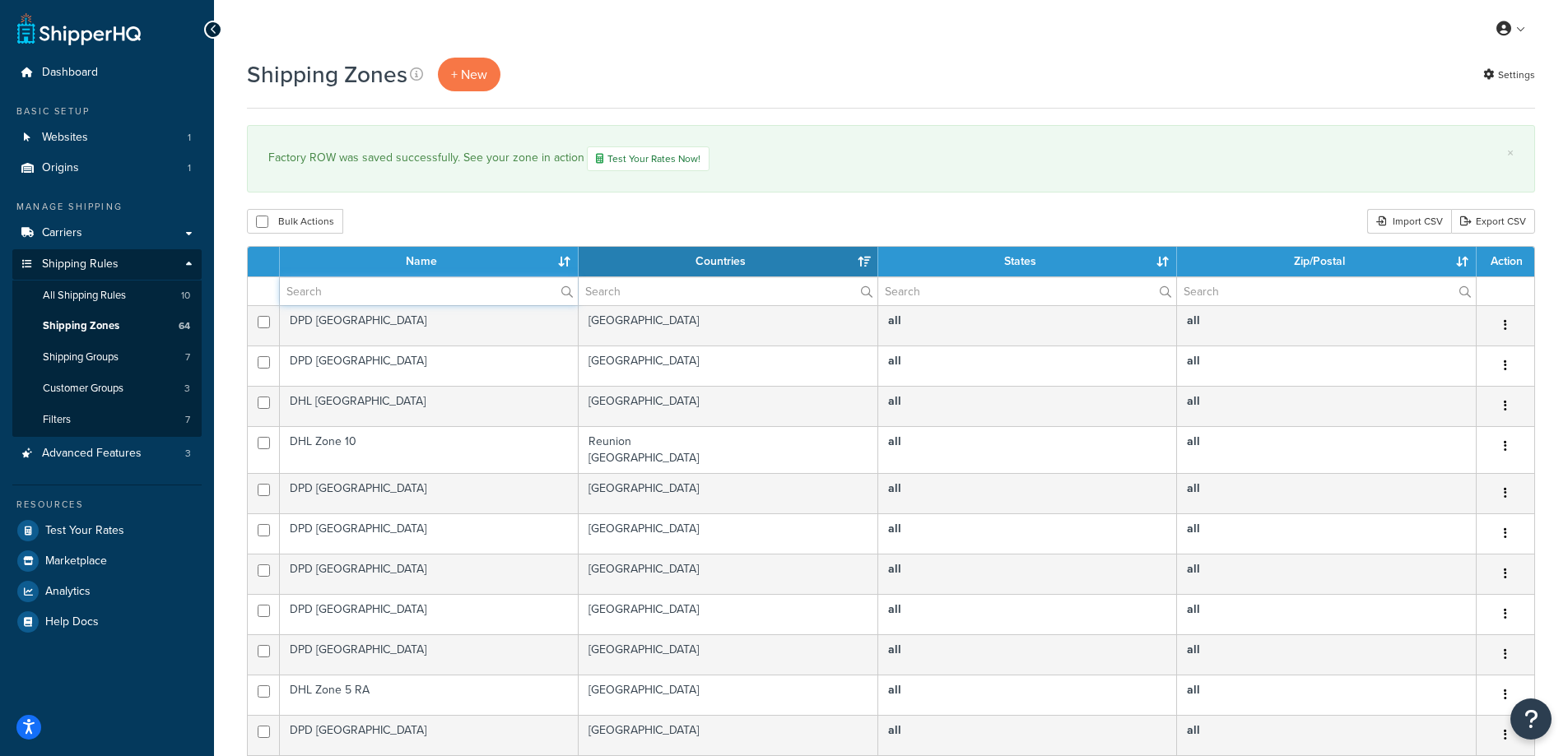
click at [342, 290] on input "text" at bounding box center [429, 291] width 298 height 28
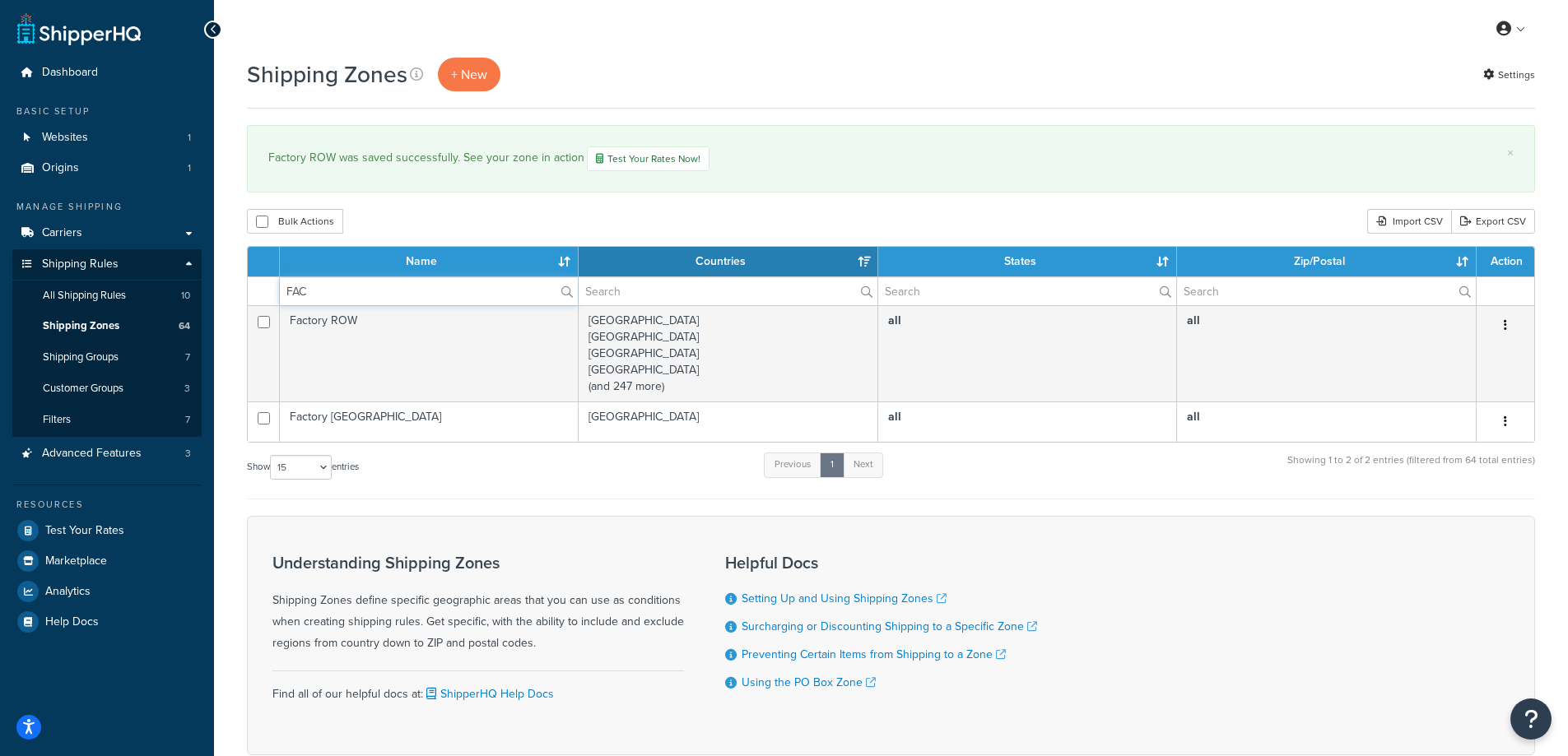
type input "FAC"
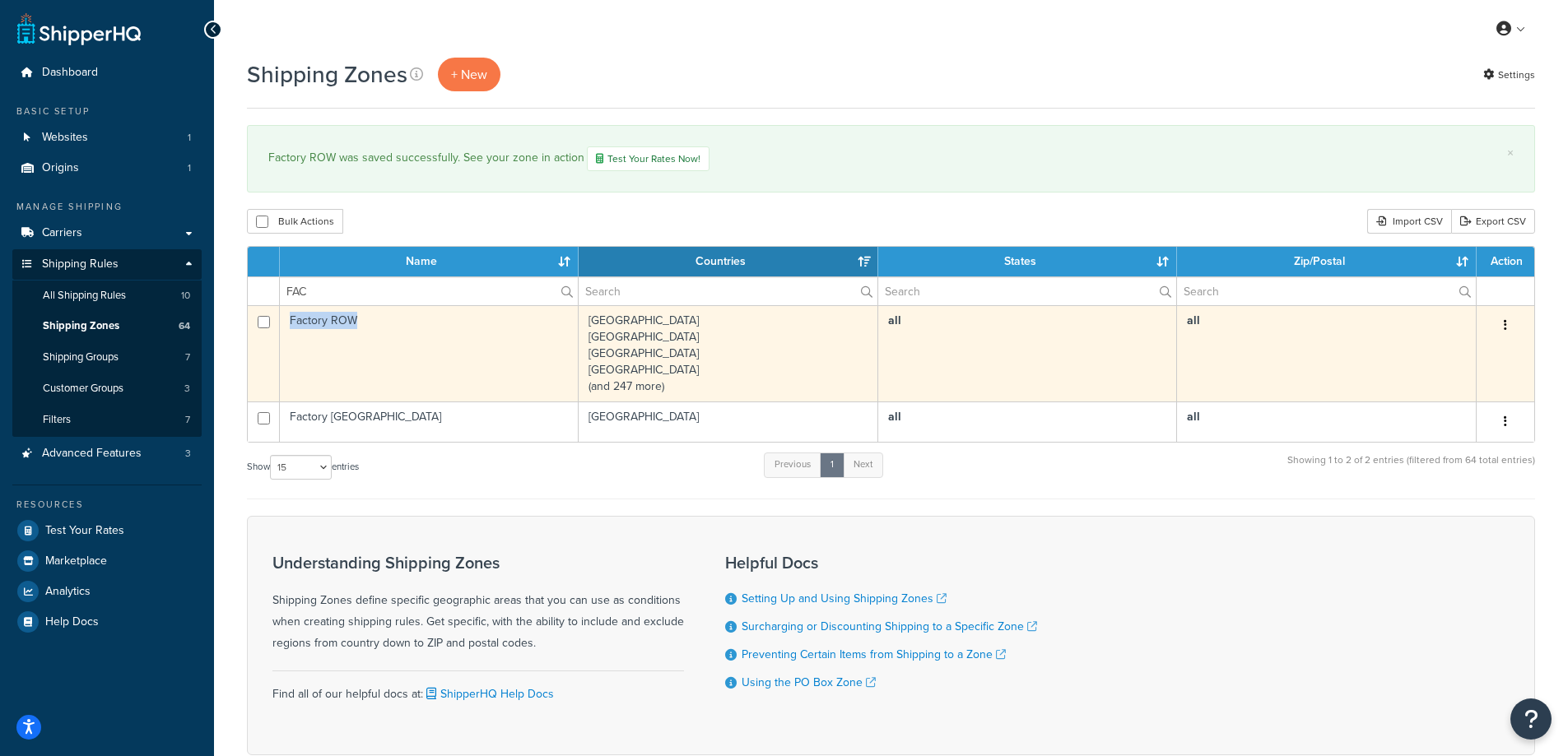
drag, startPoint x: 358, startPoint y: 314, endPoint x: 282, endPoint y: 327, distance: 77.1
click at [282, 327] on td "Factory ROW" at bounding box center [429, 354] width 299 height 96
copy td "Factory ROW"
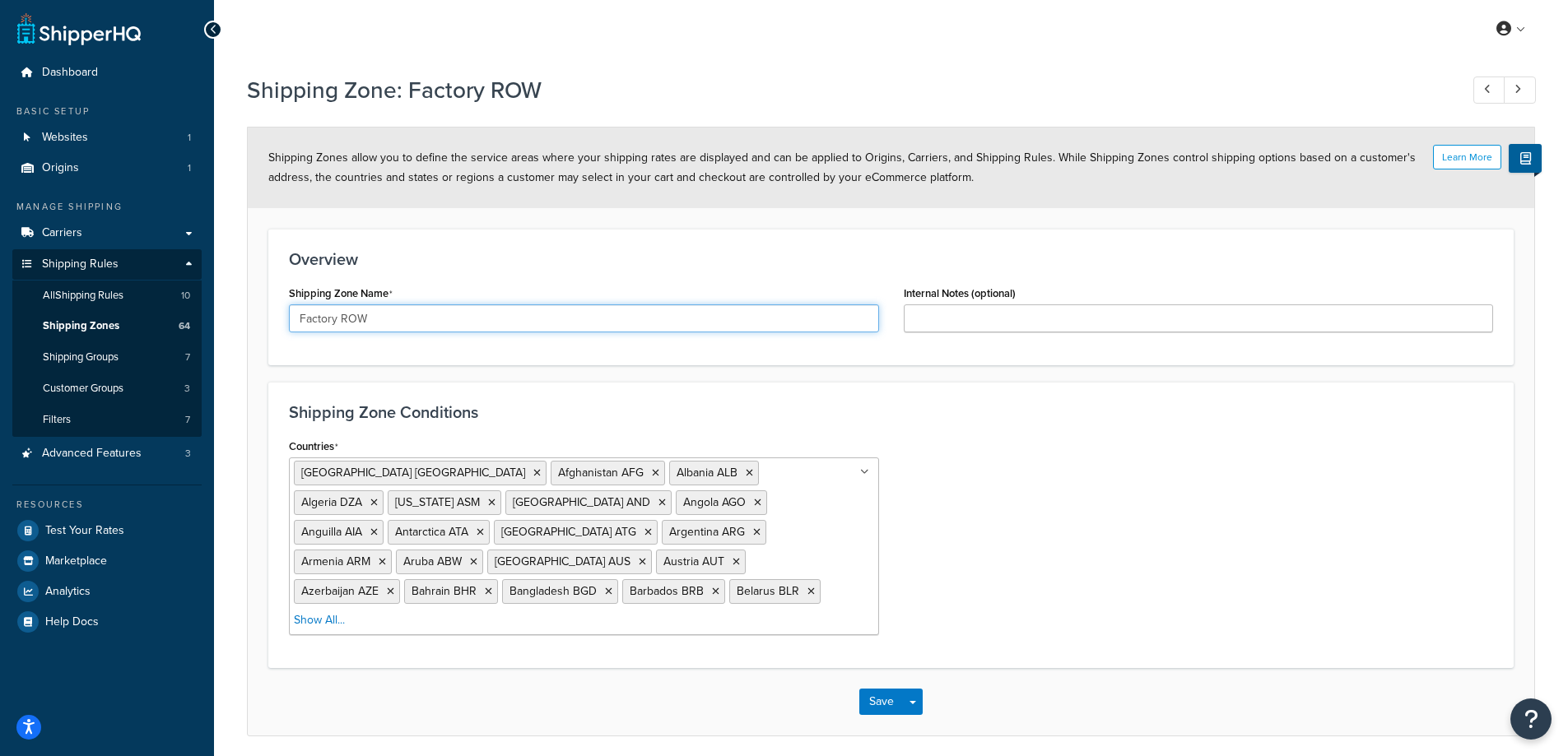
click at [447, 323] on input "Factory ROW" at bounding box center [584, 318] width 591 height 28
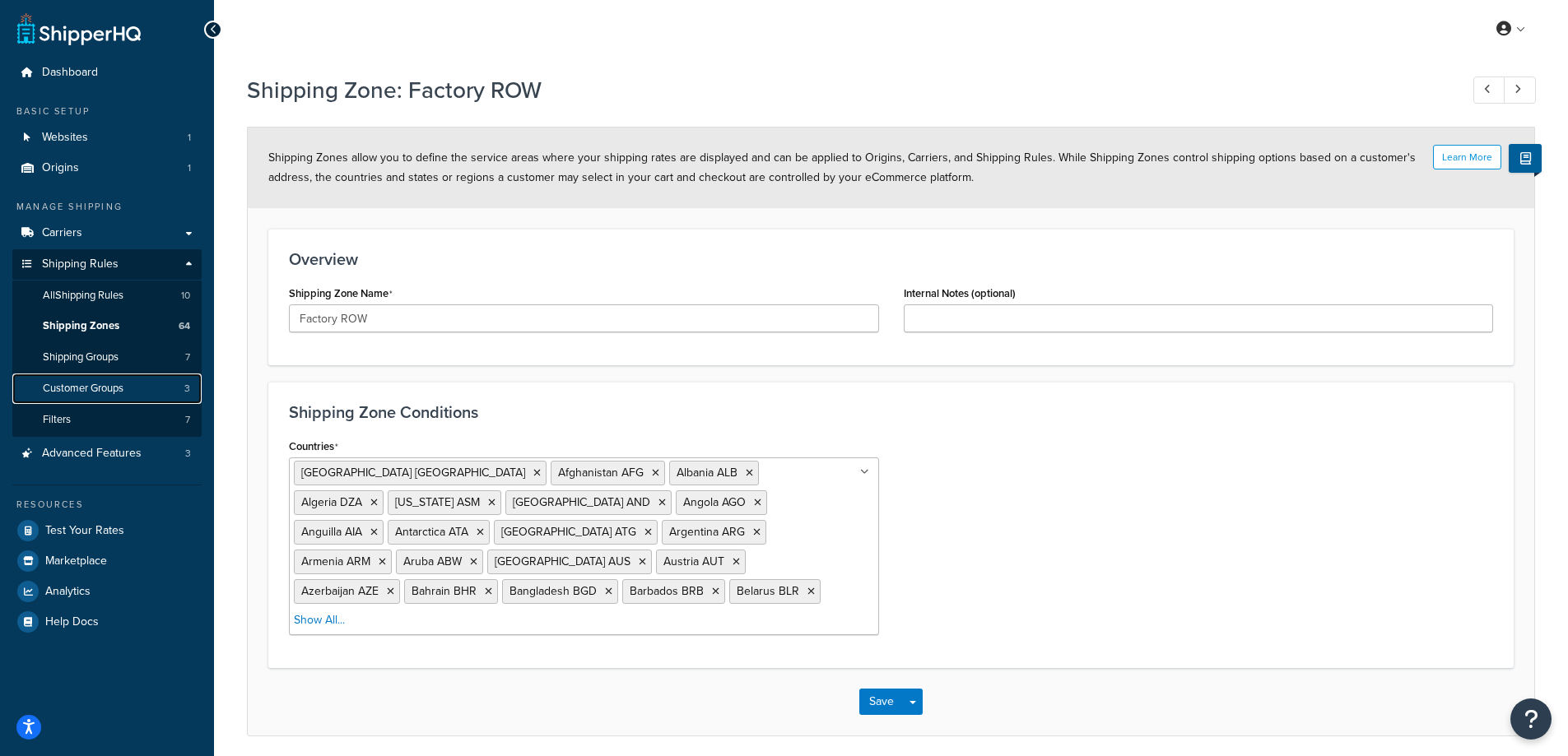
click at [169, 384] on link "Customer Groups 3" at bounding box center [107, 389] width 189 height 30
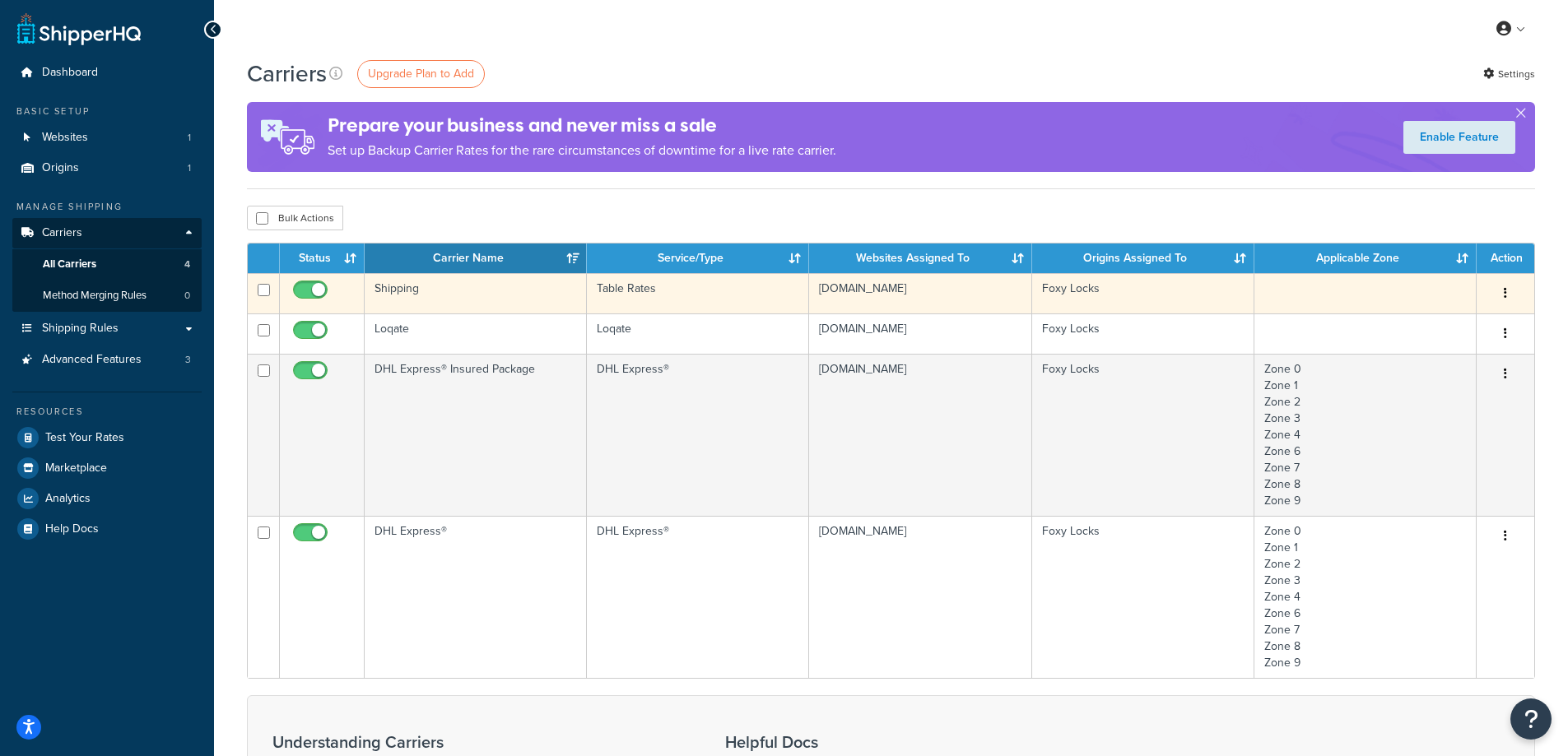
click at [1510, 291] on button "button" at bounding box center [1505, 294] width 24 height 26
click at [1448, 328] on link "Edit" at bounding box center [1438, 326] width 130 height 33
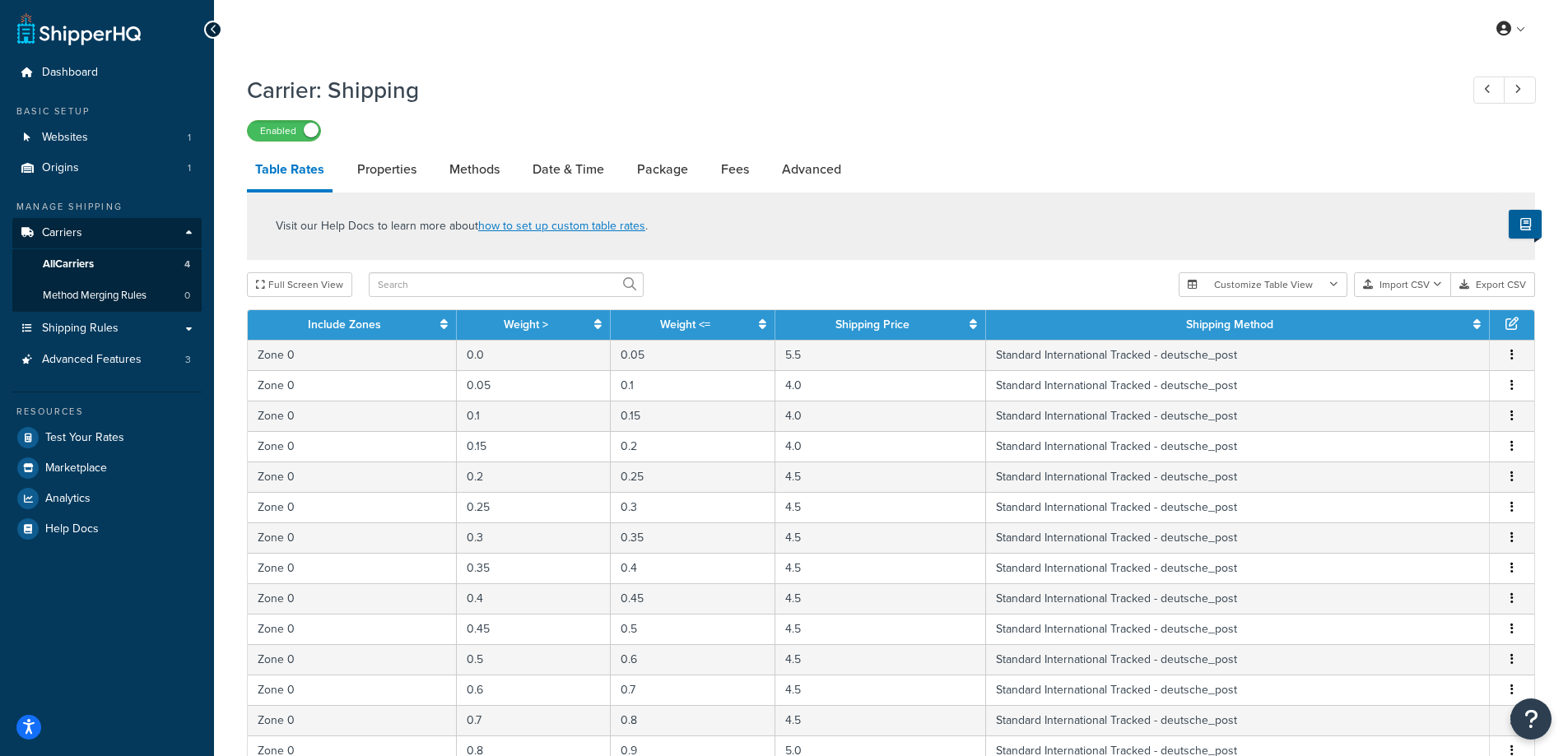
select select "25"
click at [188, 232] on link "Carriers" at bounding box center [107, 233] width 189 height 30
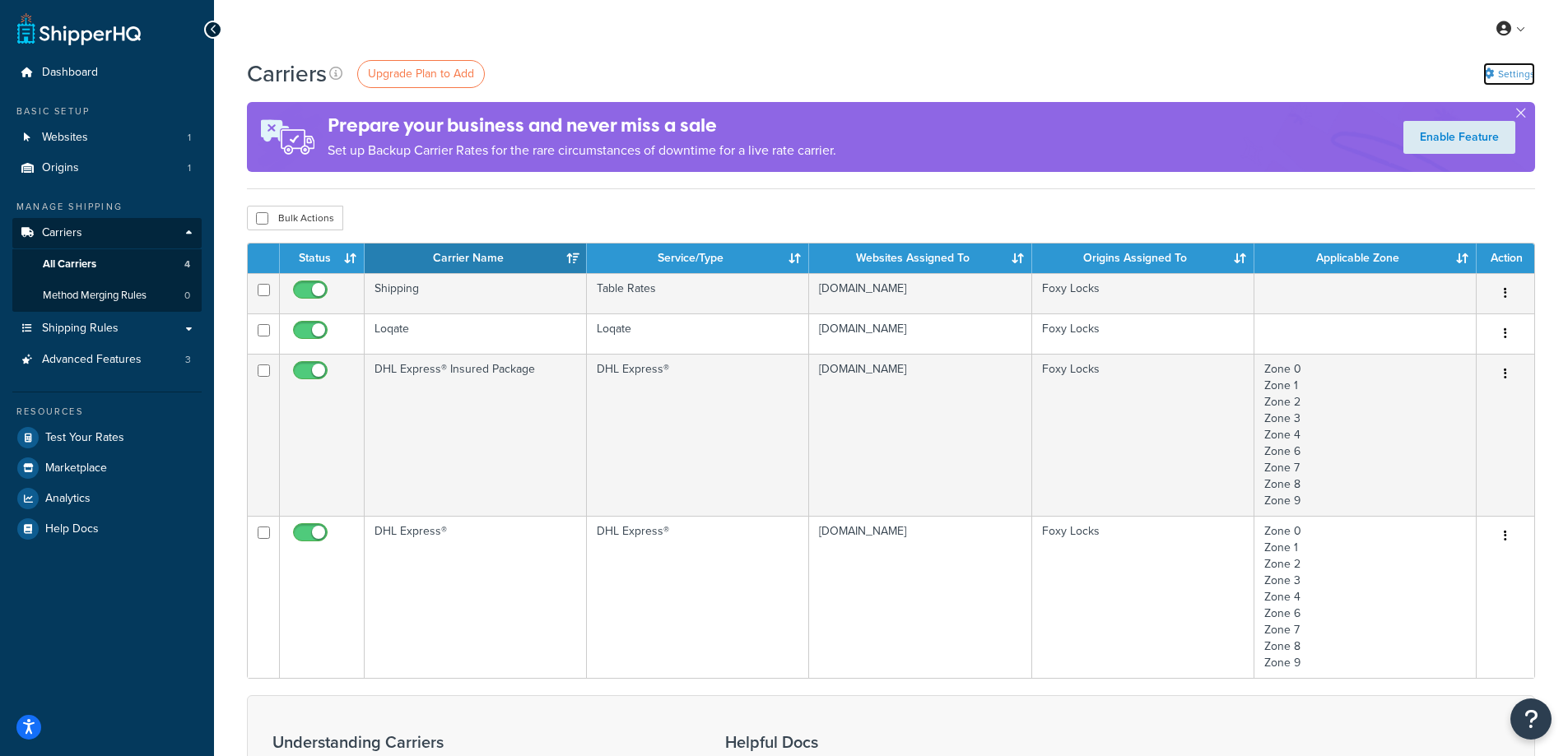
click at [1500, 74] on link "Settings" at bounding box center [1508, 74] width 52 height 24
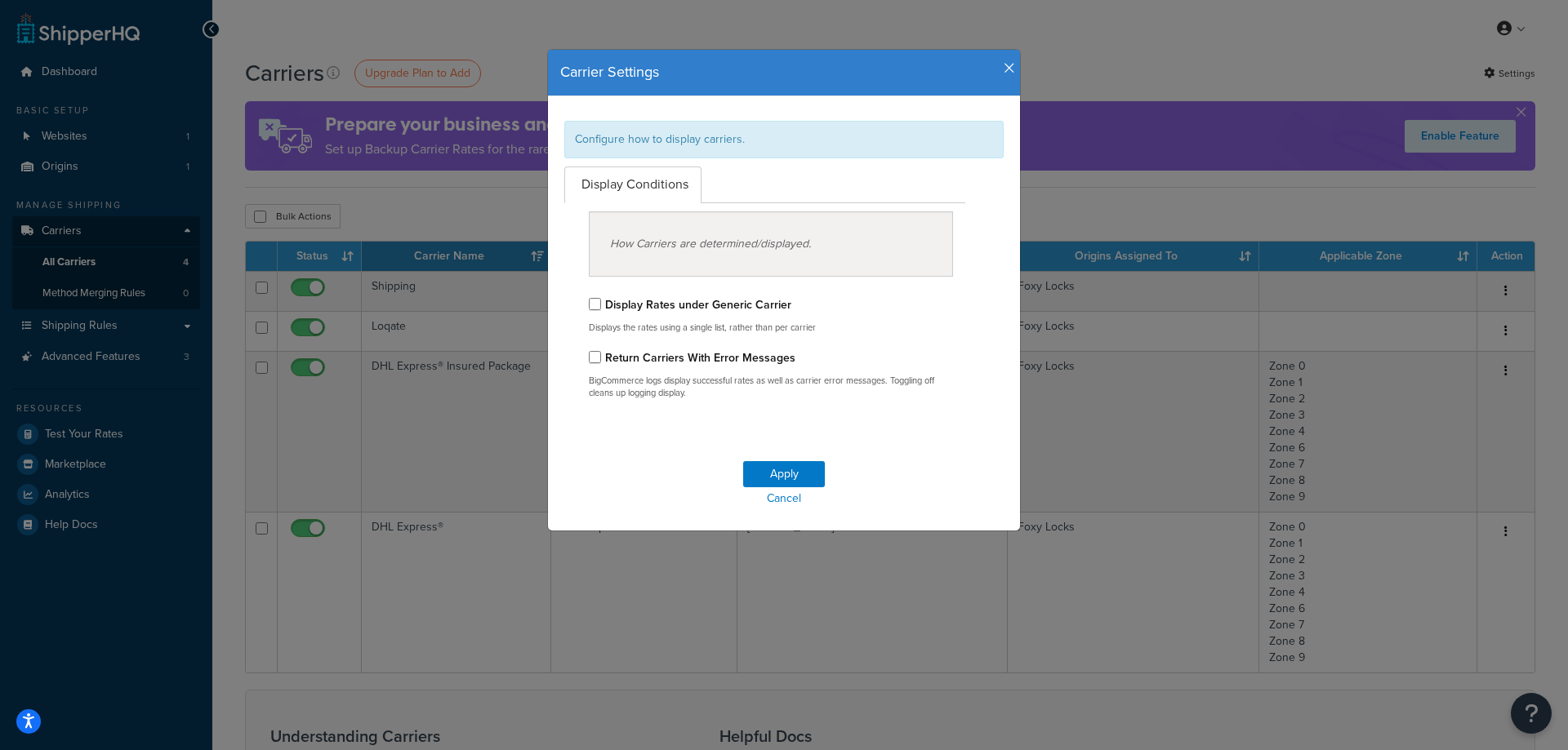
click at [999, 76] on h4 "Carrier Settings" at bounding box center [784, 73] width 447 height 21
click at [1004, 69] on icon "button" at bounding box center [1010, 68] width 12 height 15
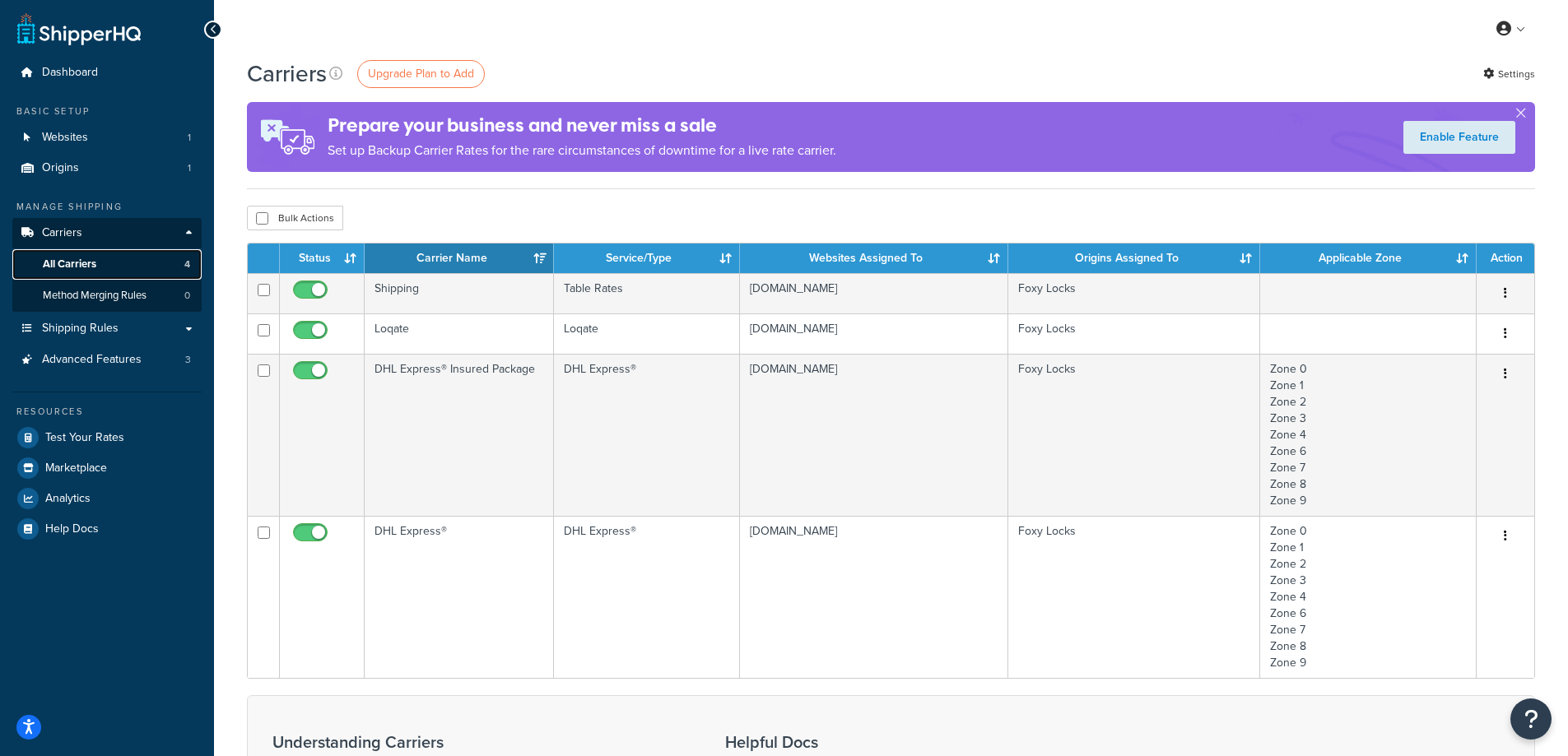
click at [161, 270] on link "All Carriers 4" at bounding box center [107, 264] width 189 height 30
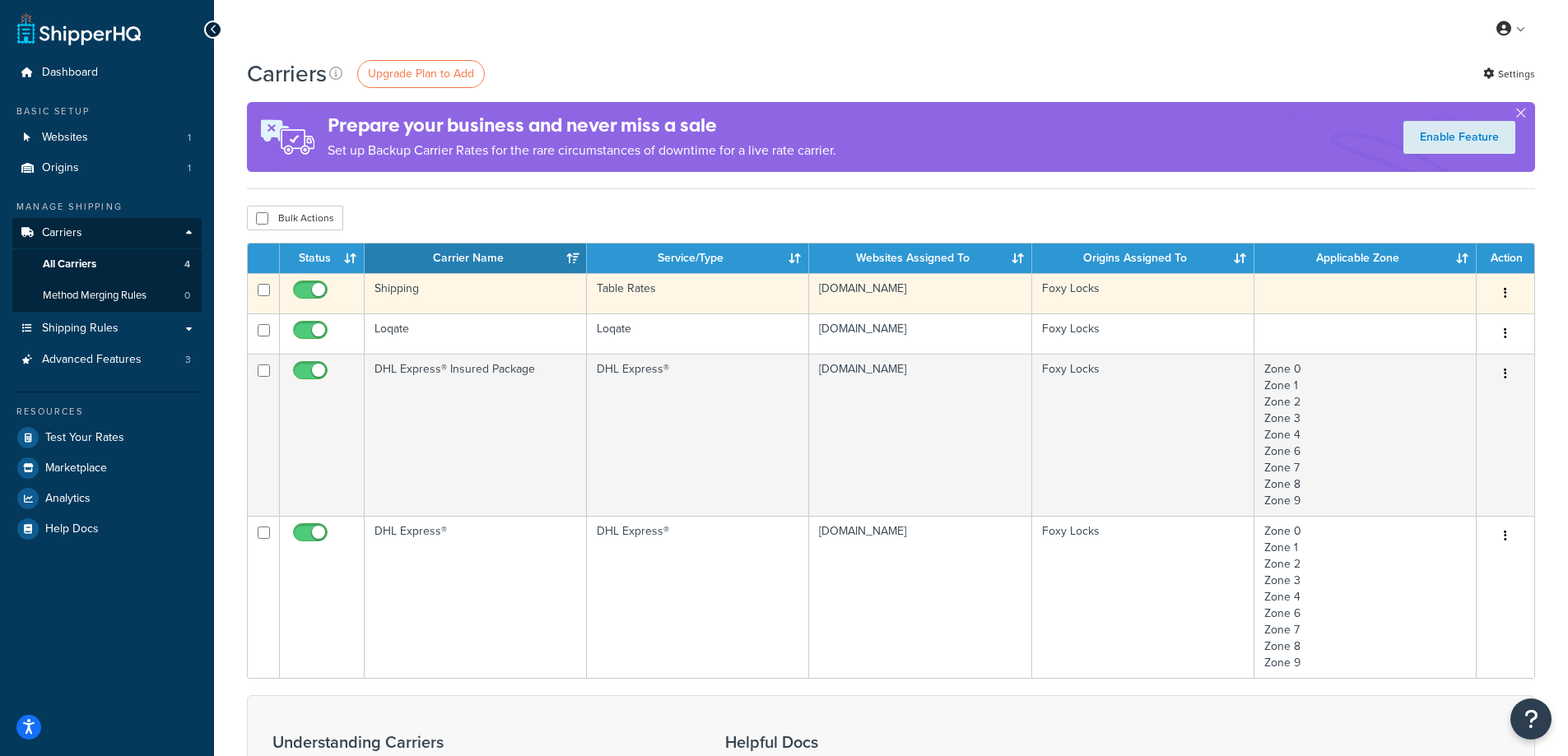
click at [1497, 296] on button "button" at bounding box center [1505, 294] width 24 height 26
click at [1455, 312] on link "Edit" at bounding box center [1438, 326] width 130 height 33
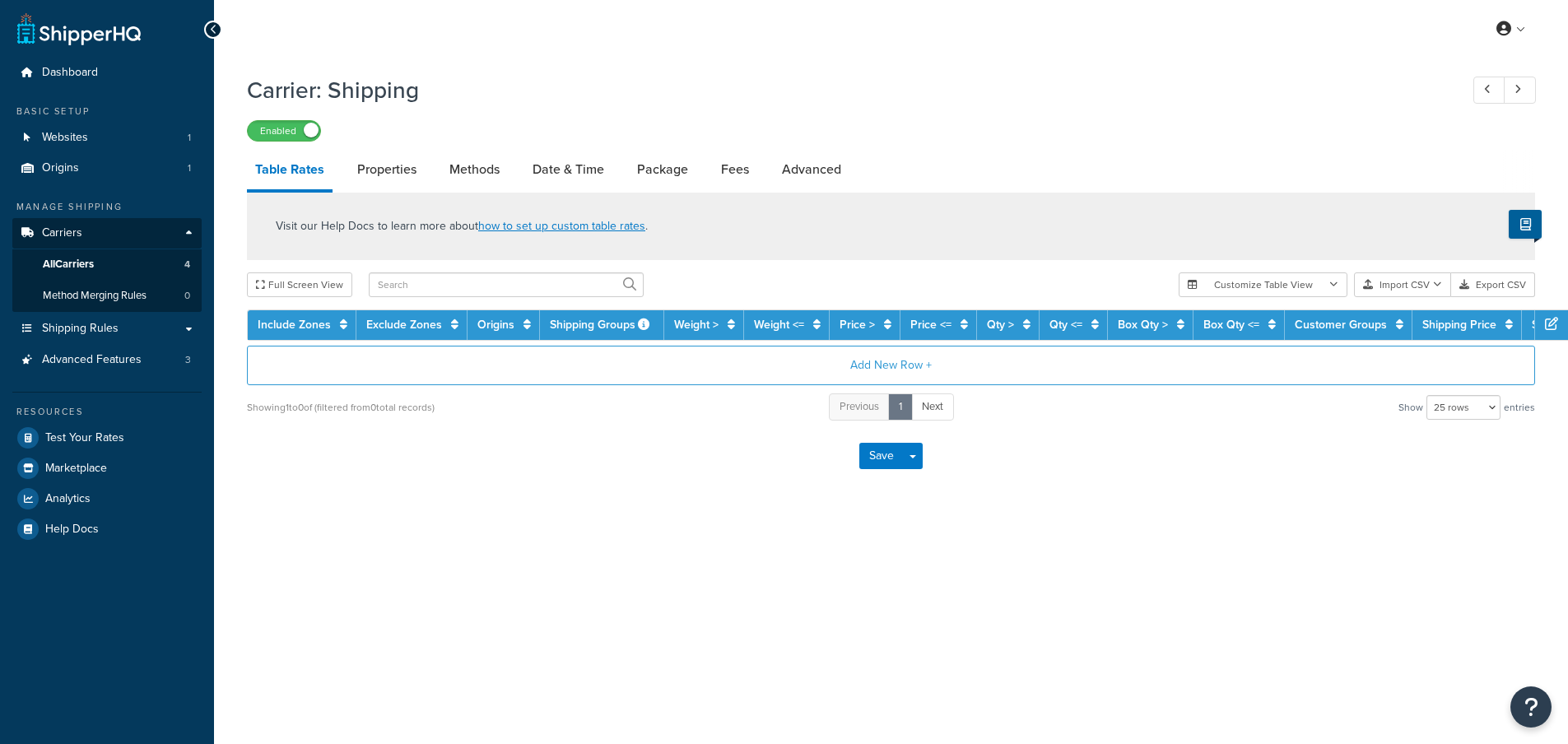
select select "25"
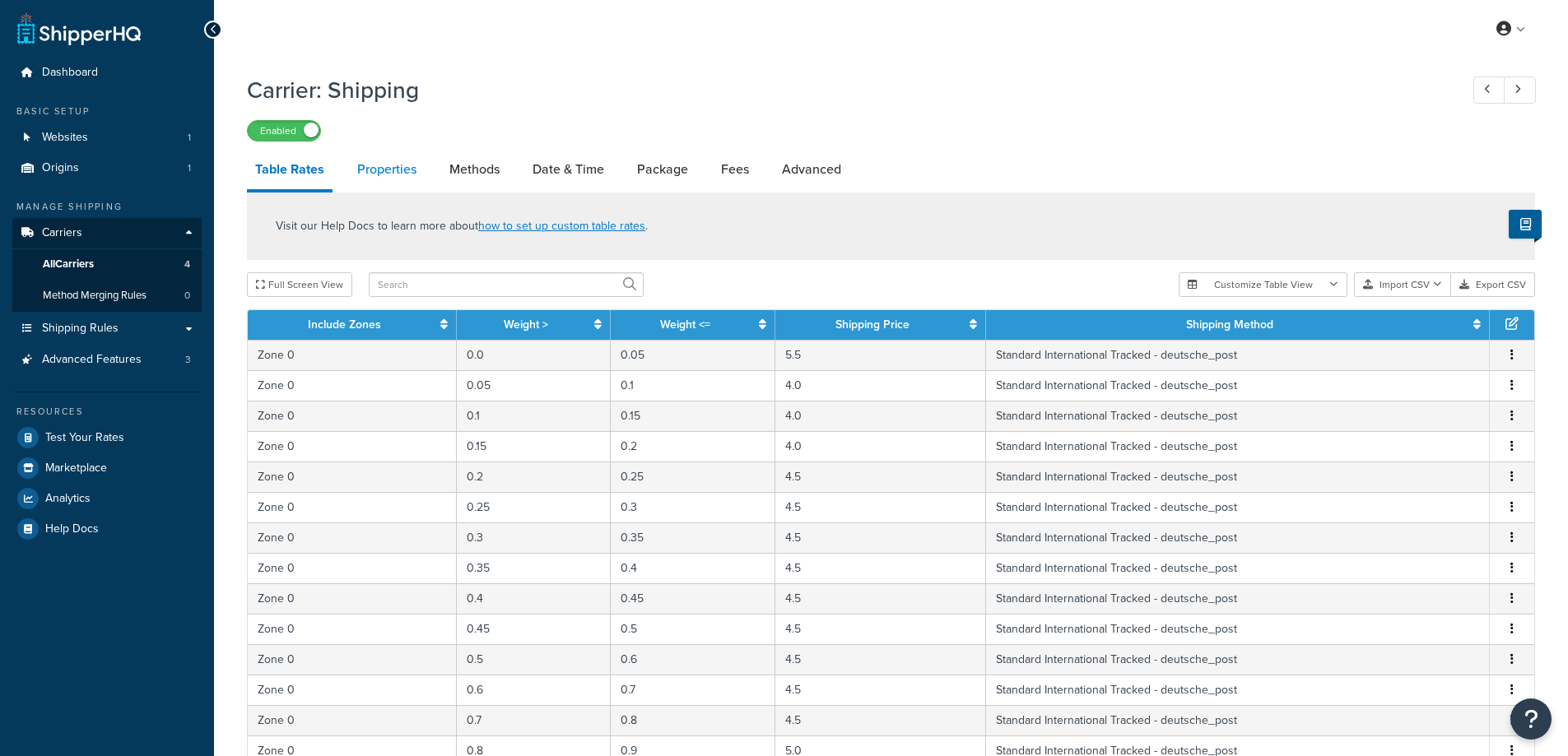
click at [387, 171] on link "Properties" at bounding box center [386, 169] width 75 height 39
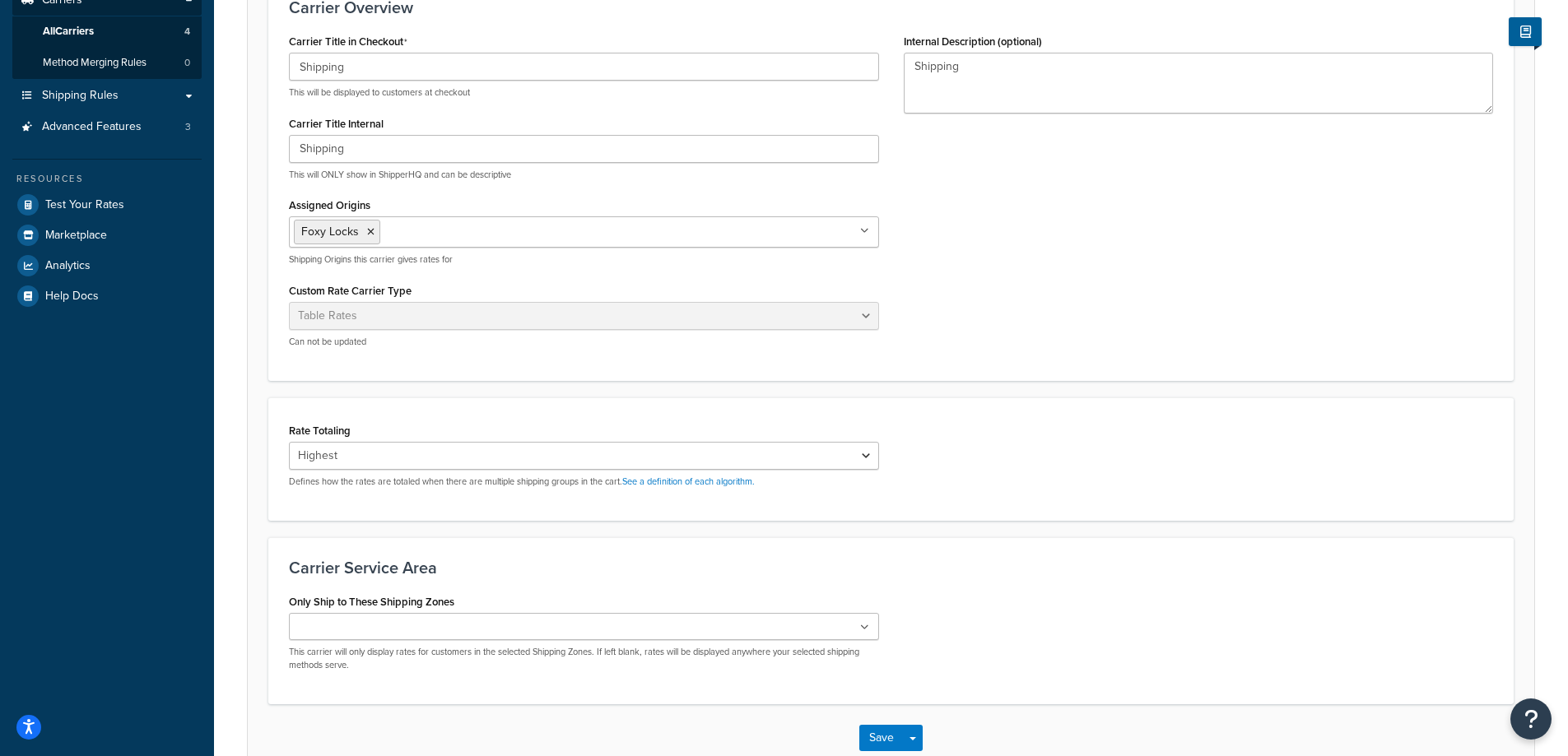
scroll to position [247, 0]
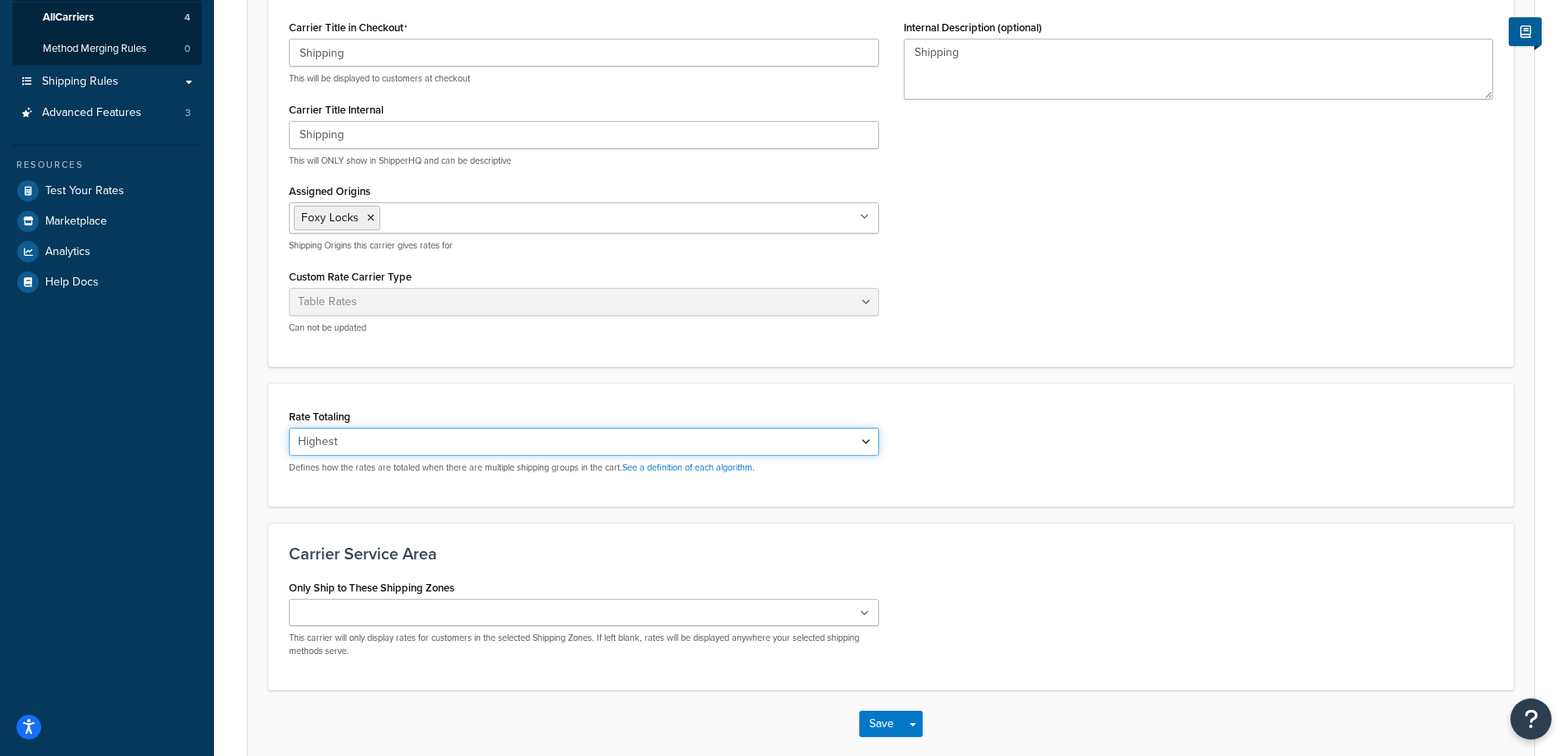
click at [401, 441] on select "Cumulative Highest Per Item Per SKU" at bounding box center [584, 442] width 591 height 28
select select "CUMULATIVE"
click at [289, 428] on select "Cumulative Highest Per Item Per SKU" at bounding box center [584, 442] width 591 height 28
click at [419, 491] on div "Rate Totaling Cumulative Highest Per Item Per SKU Defines how the rates are tot…" at bounding box center [890, 446] width 1245 height 123
click at [430, 443] on select "Cumulative Highest Per Item Per SKU" at bounding box center [584, 442] width 591 height 28
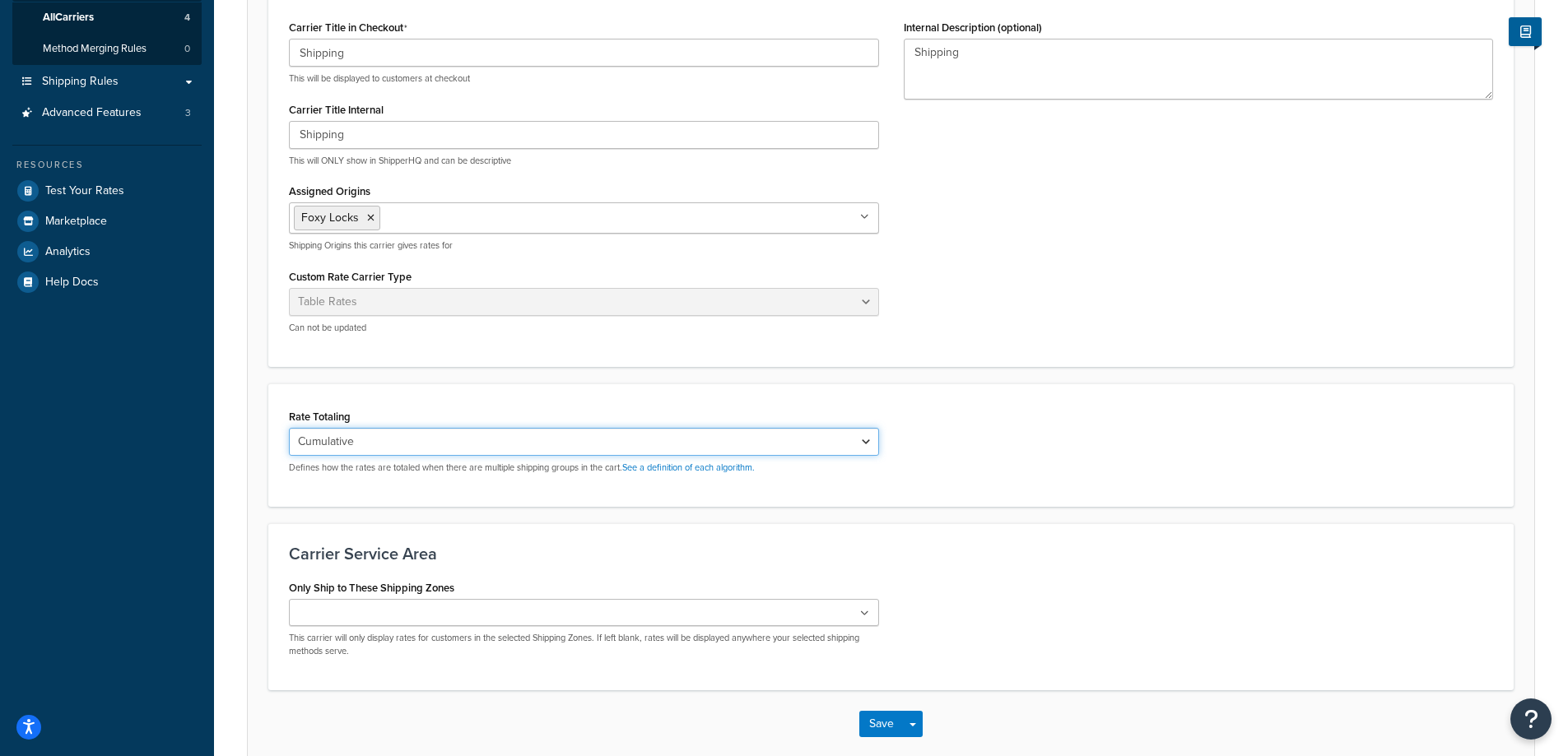
click at [289, 428] on select "Cumulative Highest Per Item Per SKU" at bounding box center [584, 442] width 591 height 28
click at [891, 729] on button "Save" at bounding box center [880, 724] width 44 height 26
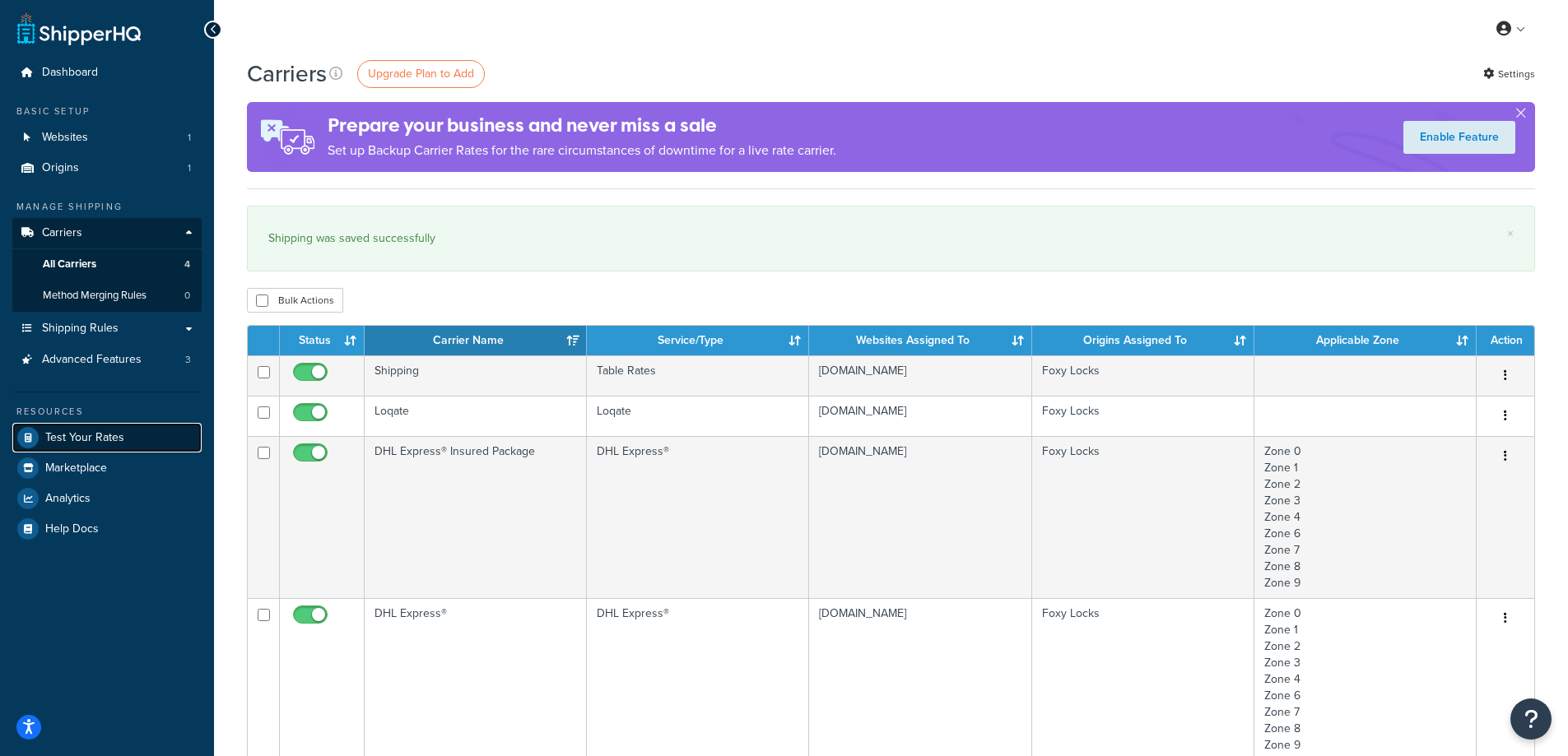
click at [111, 425] on link "Test Your Rates" at bounding box center [107, 438] width 189 height 29
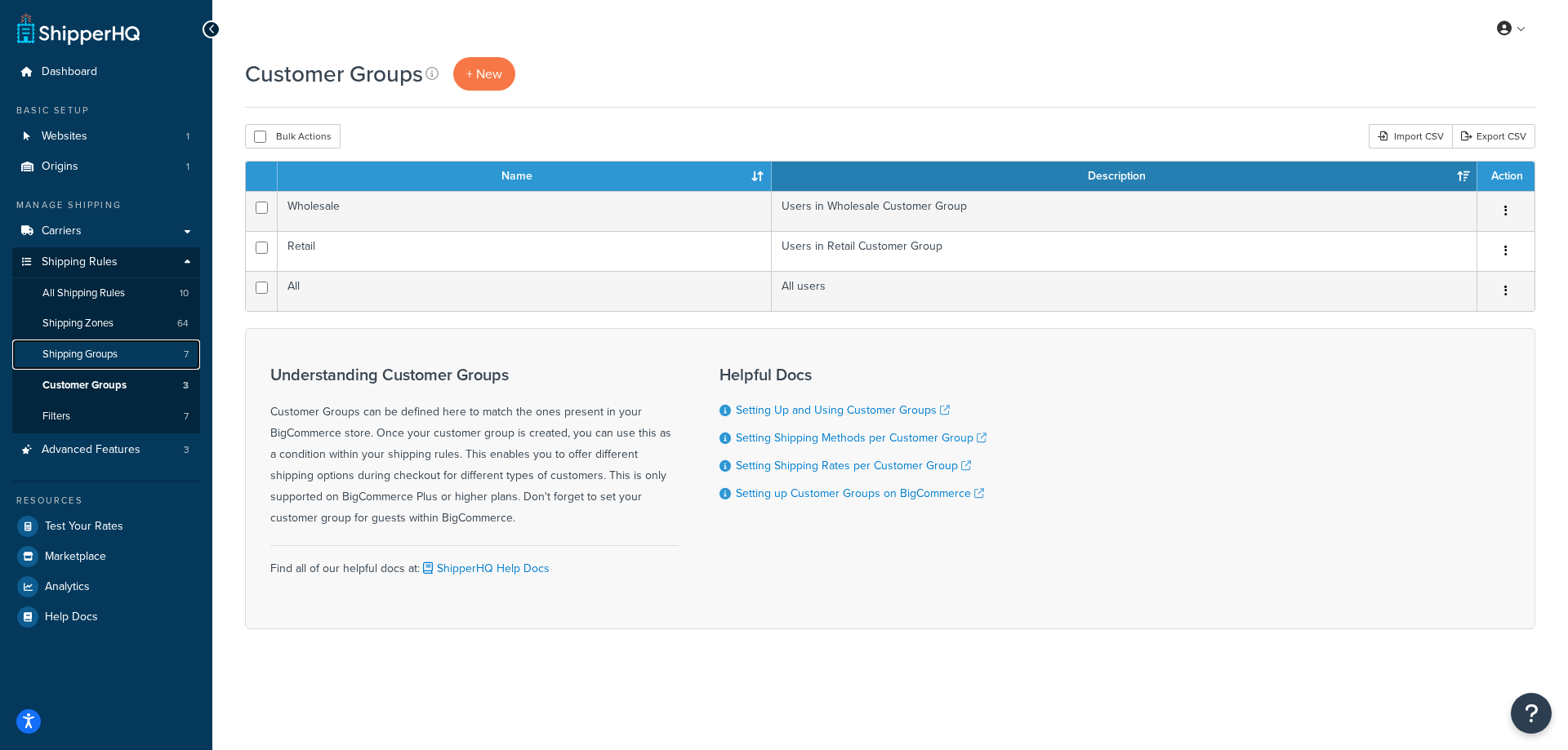
click at [115, 358] on span "Shipping Groups" at bounding box center [80, 355] width 75 height 14
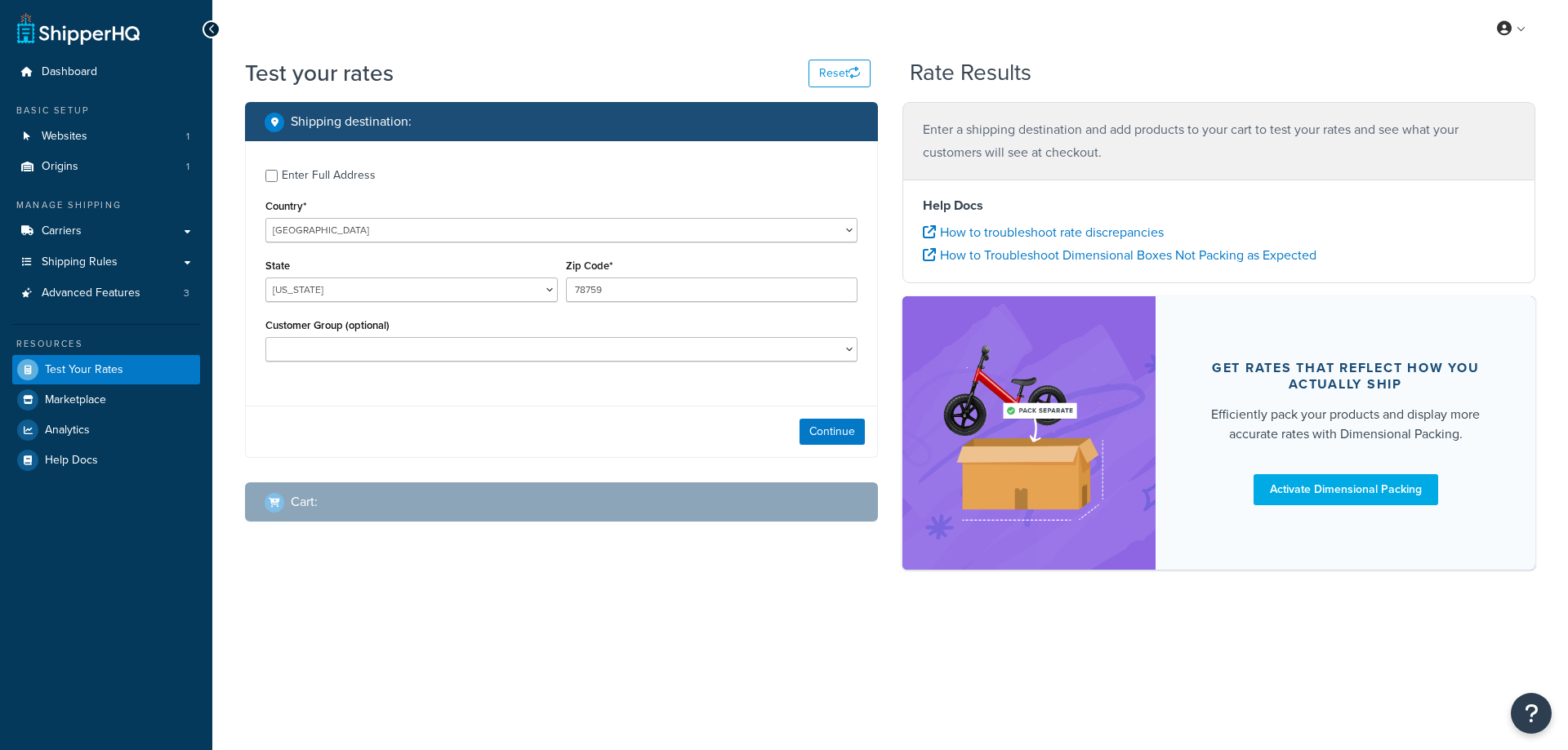
select select "TX"
click at [380, 232] on select "United States United Kingdom Afghanistan Åland Islands Albania Algeria American…" at bounding box center [561, 229] width 592 height 24
select select "GB"
click at [265, 218] on select "United States United Kingdom Afghanistan Åland Islands Albania Algeria American…" at bounding box center [561, 229] width 592 height 24
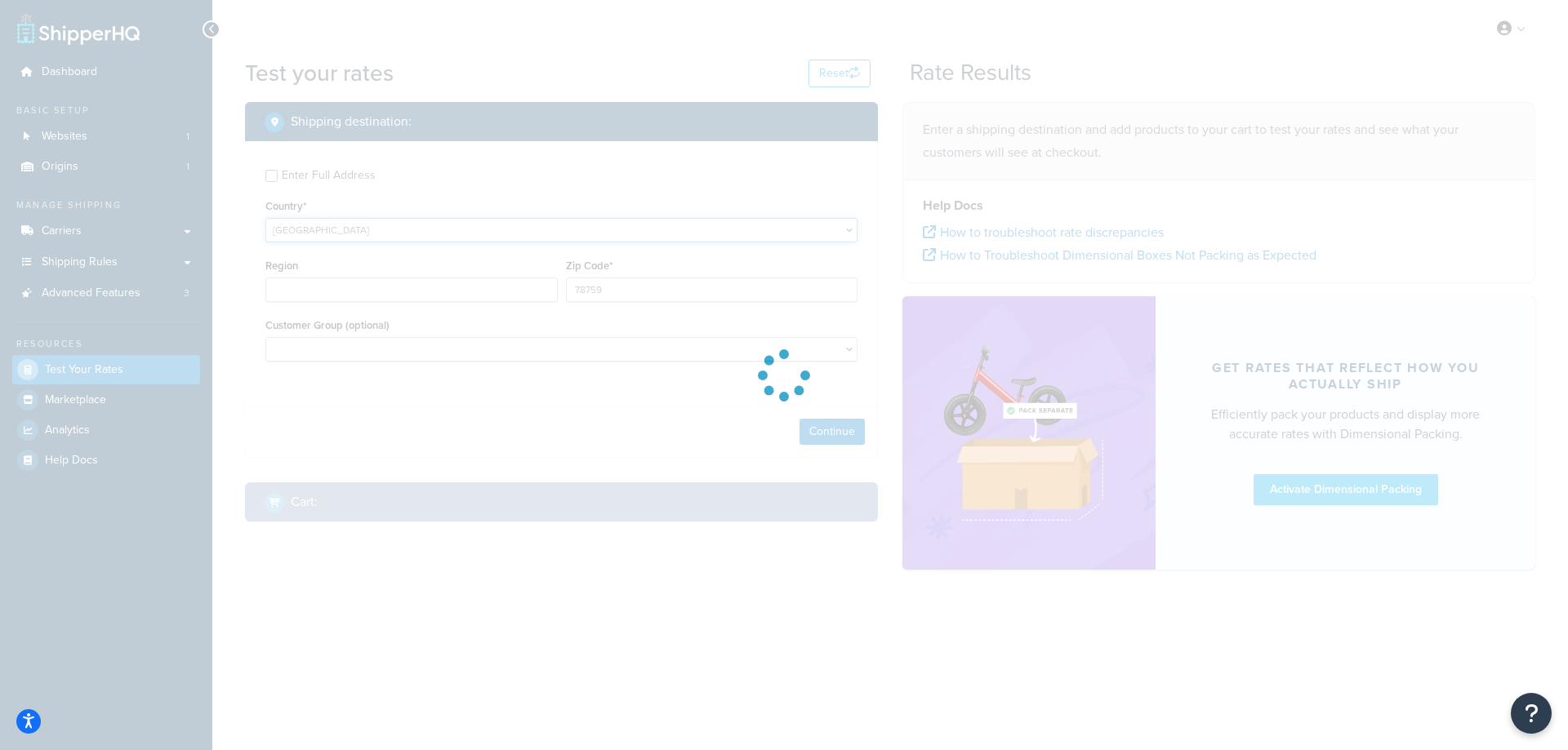
type input "TX"
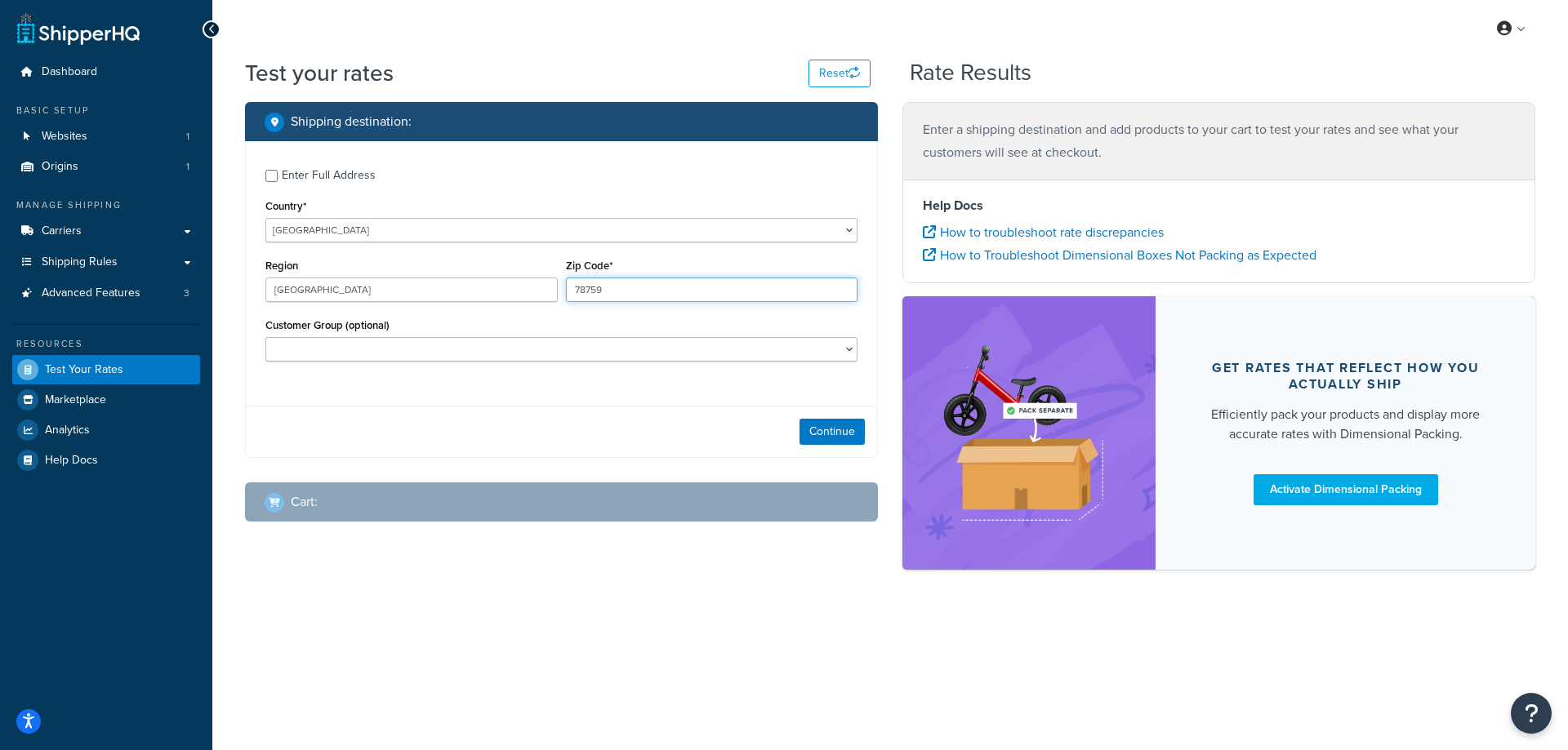
click at [645, 289] on input "78759" at bounding box center [712, 290] width 293 height 24
type input "tr27 5jr"
click at [820, 427] on button "Continue" at bounding box center [832, 431] width 65 height 26
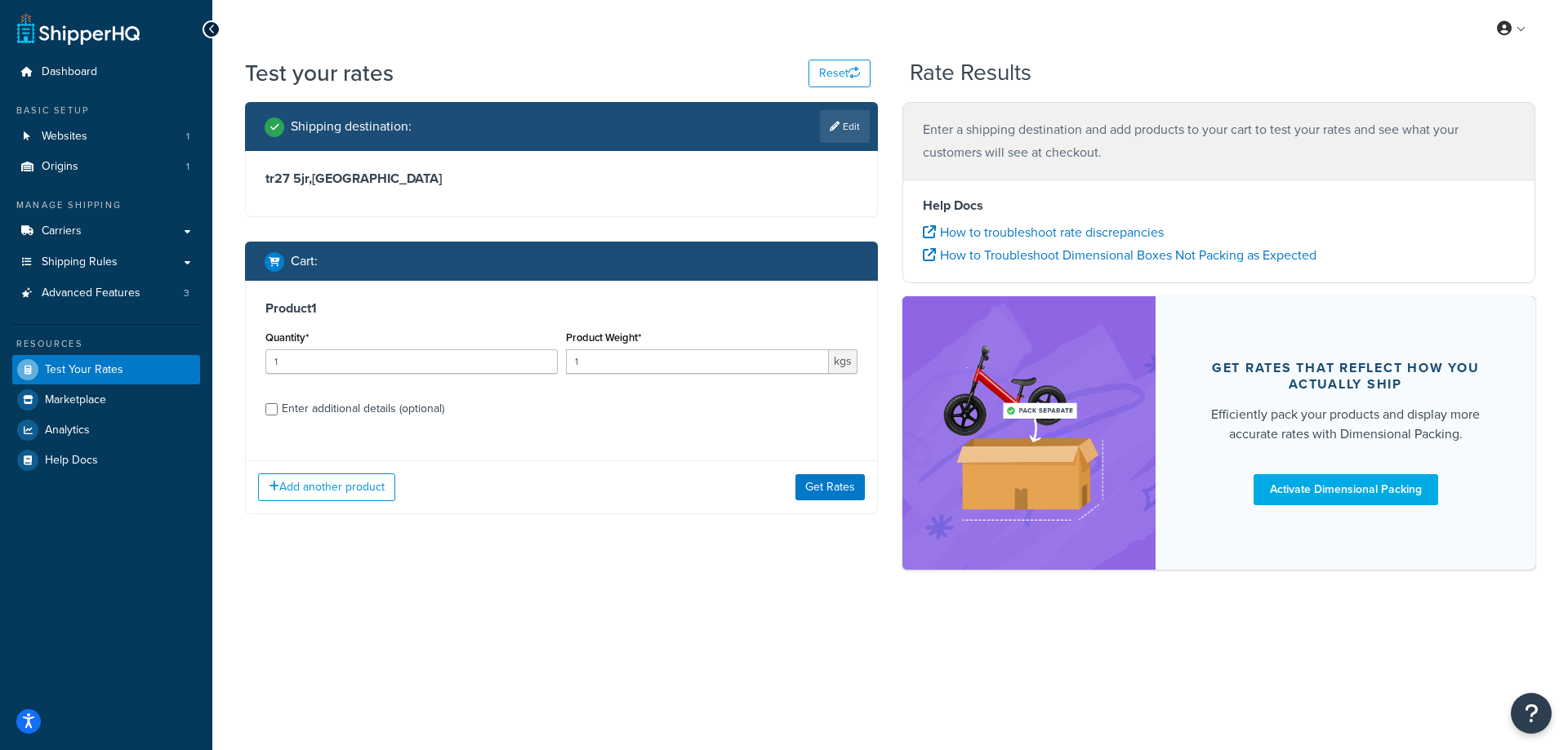
click at [335, 406] on div "Enter additional details (optional)" at bounding box center [363, 409] width 162 height 23
click at [278, 406] on input "Enter additional details (optional)" at bounding box center [271, 409] width 13 height 13
checkbox input "true"
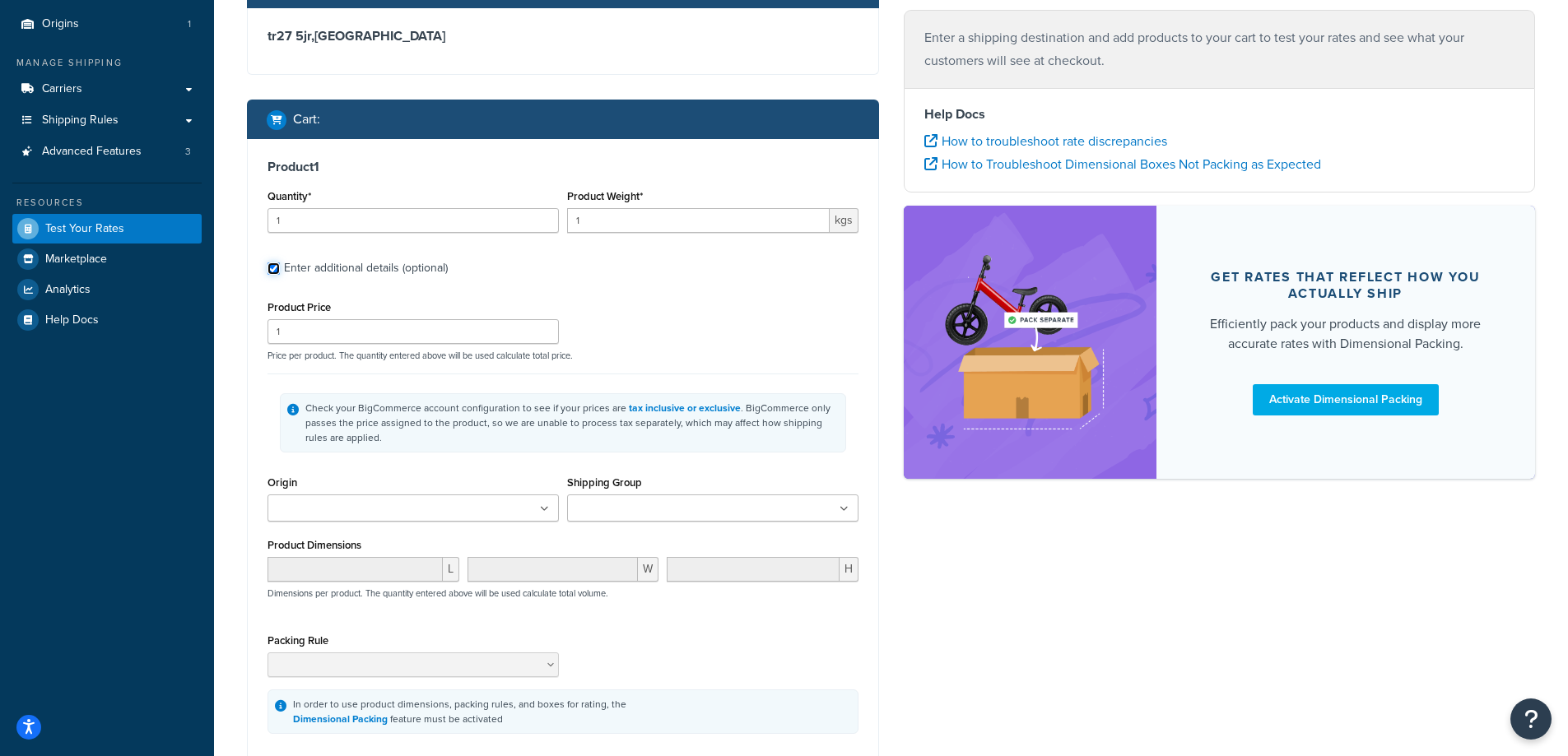
scroll to position [247, 0]
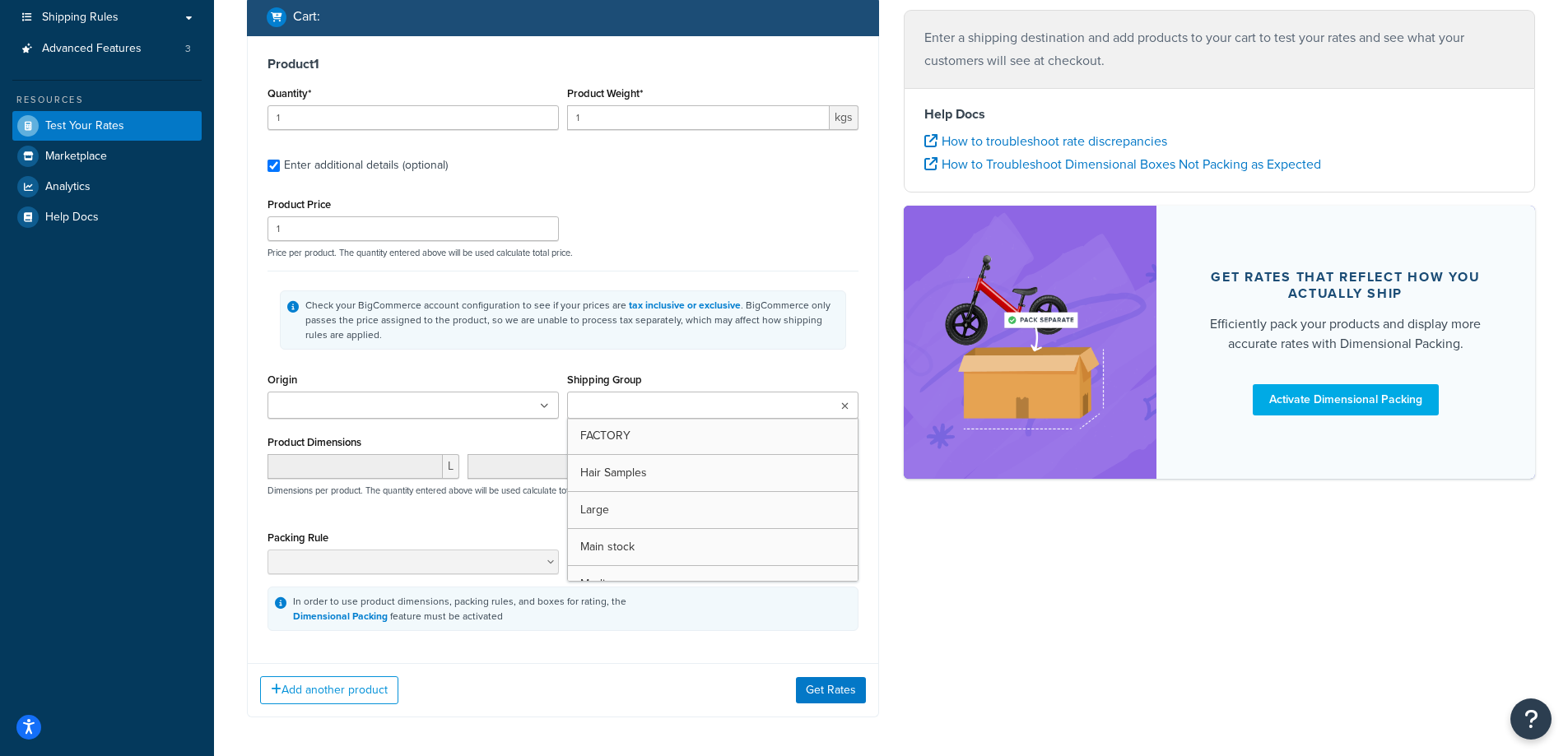
click at [626, 395] on ul at bounding box center [712, 405] width 291 height 27
drag, startPoint x: 601, startPoint y: 685, endPoint x: 620, endPoint y: 691, distance: 19.9
click at [601, 685] on div "Add another product Get Rates" at bounding box center [563, 693] width 631 height 54
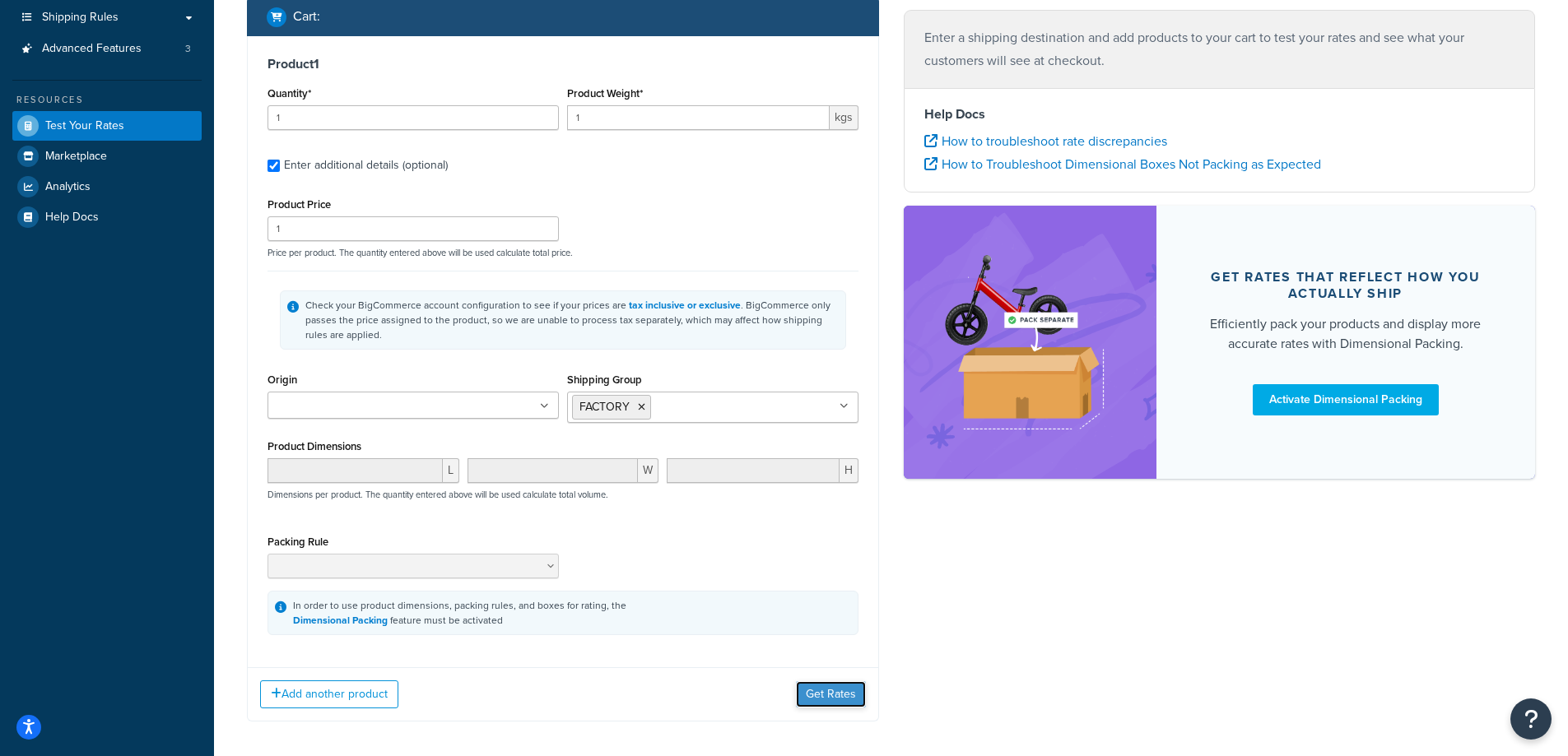
click at [829, 700] on button "Get Rates" at bounding box center [831, 694] width 70 height 26
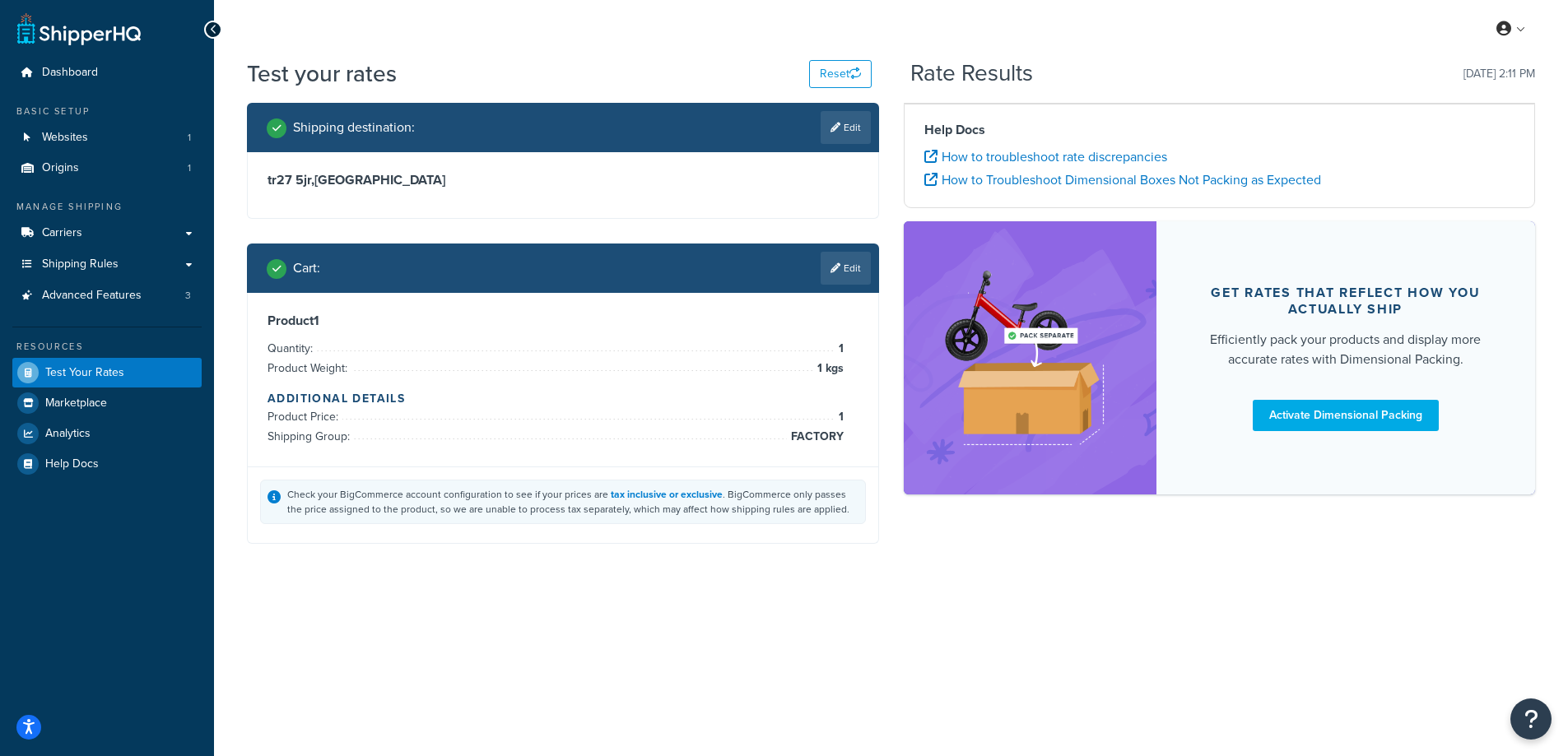
scroll to position [0, 0]
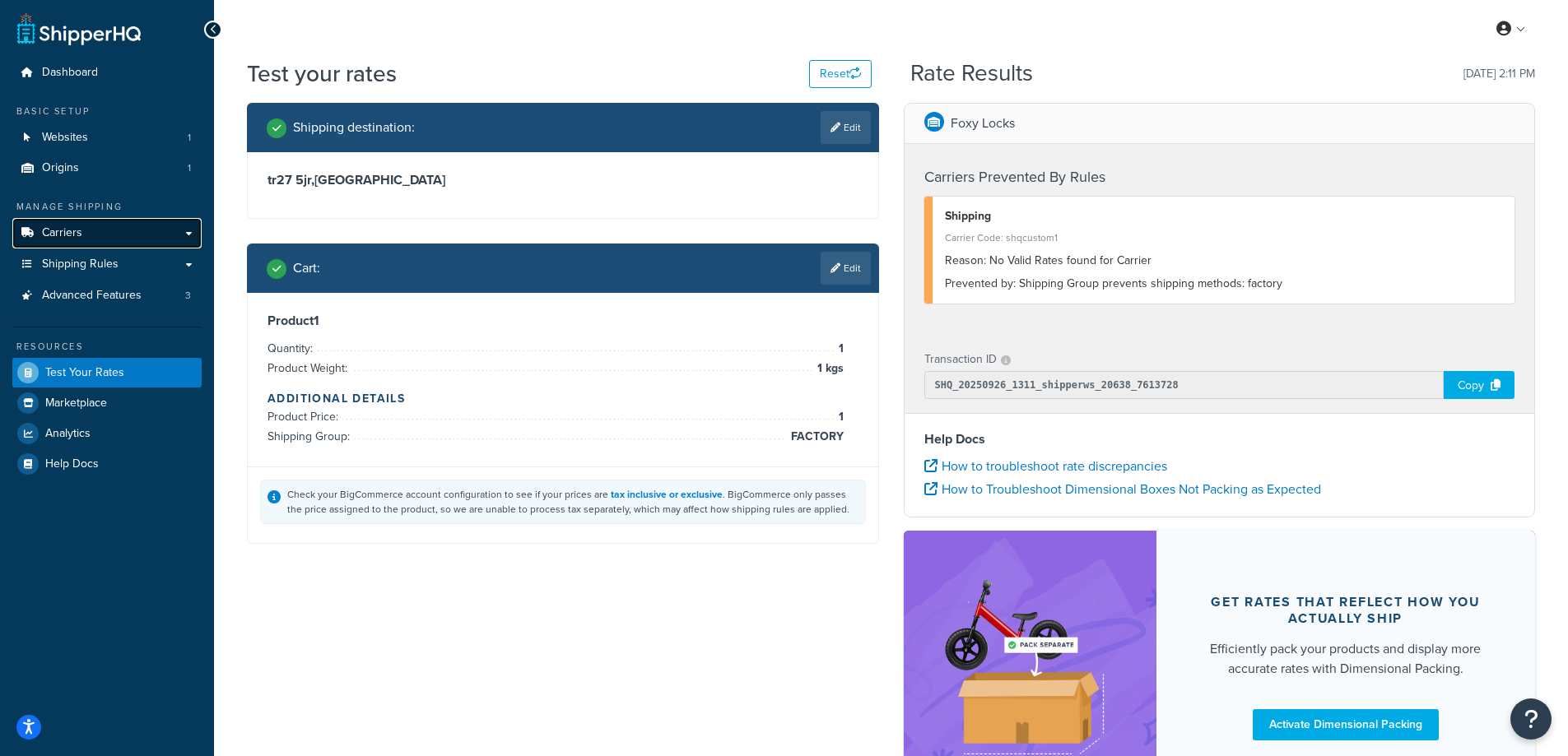
click at [152, 229] on link "Carriers" at bounding box center [107, 233] width 189 height 30
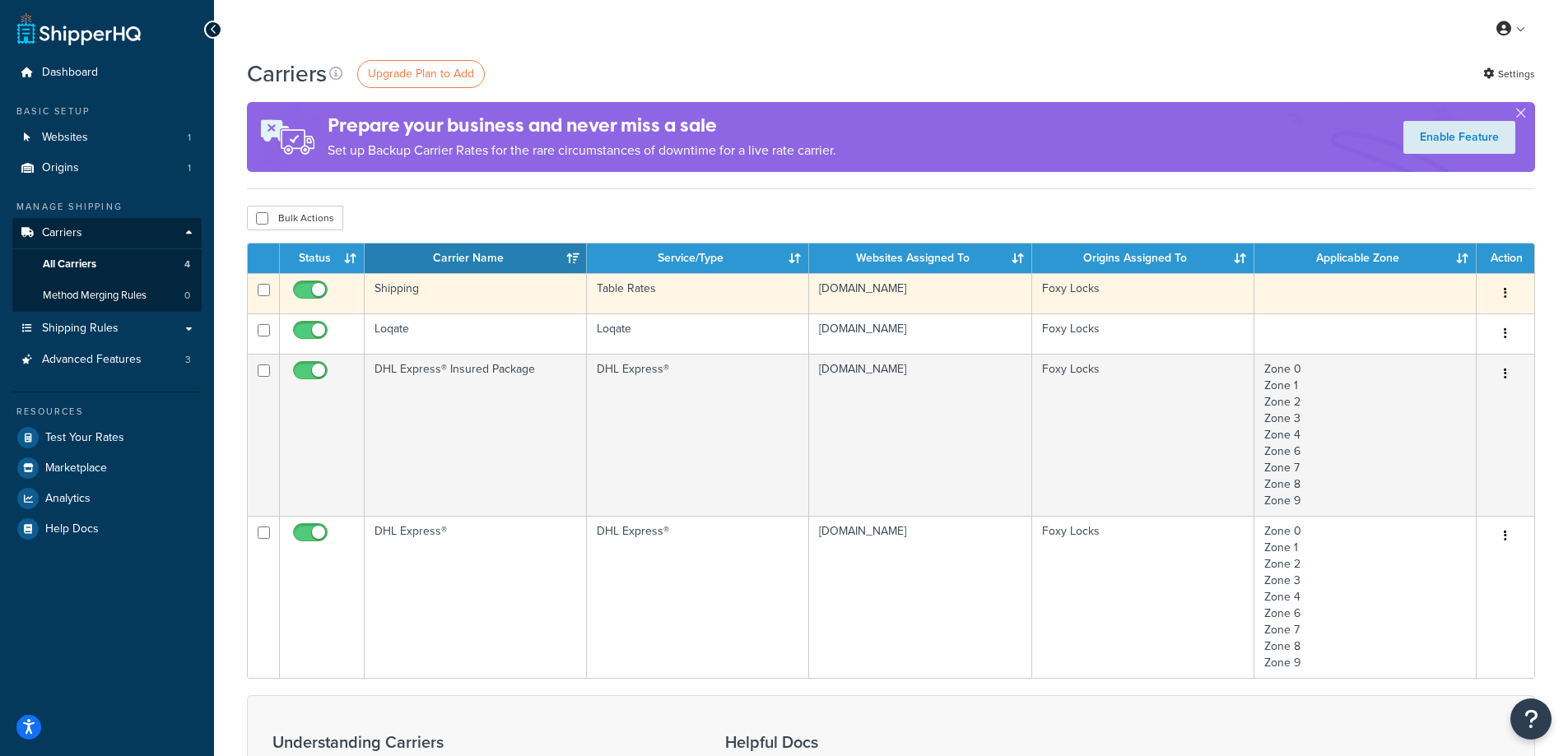
click at [725, 307] on td "Table Rates" at bounding box center [697, 293] width 222 height 40
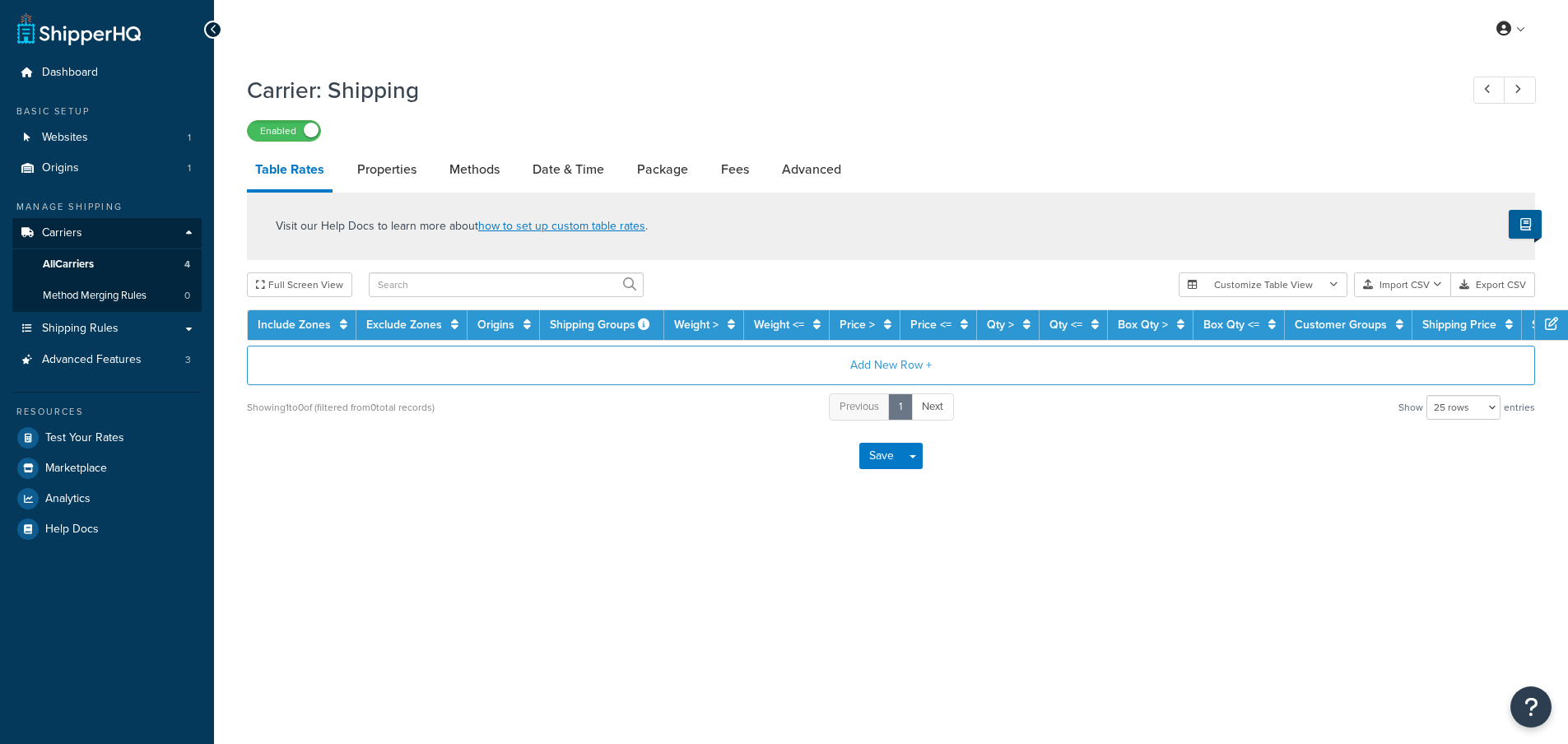
select select "25"
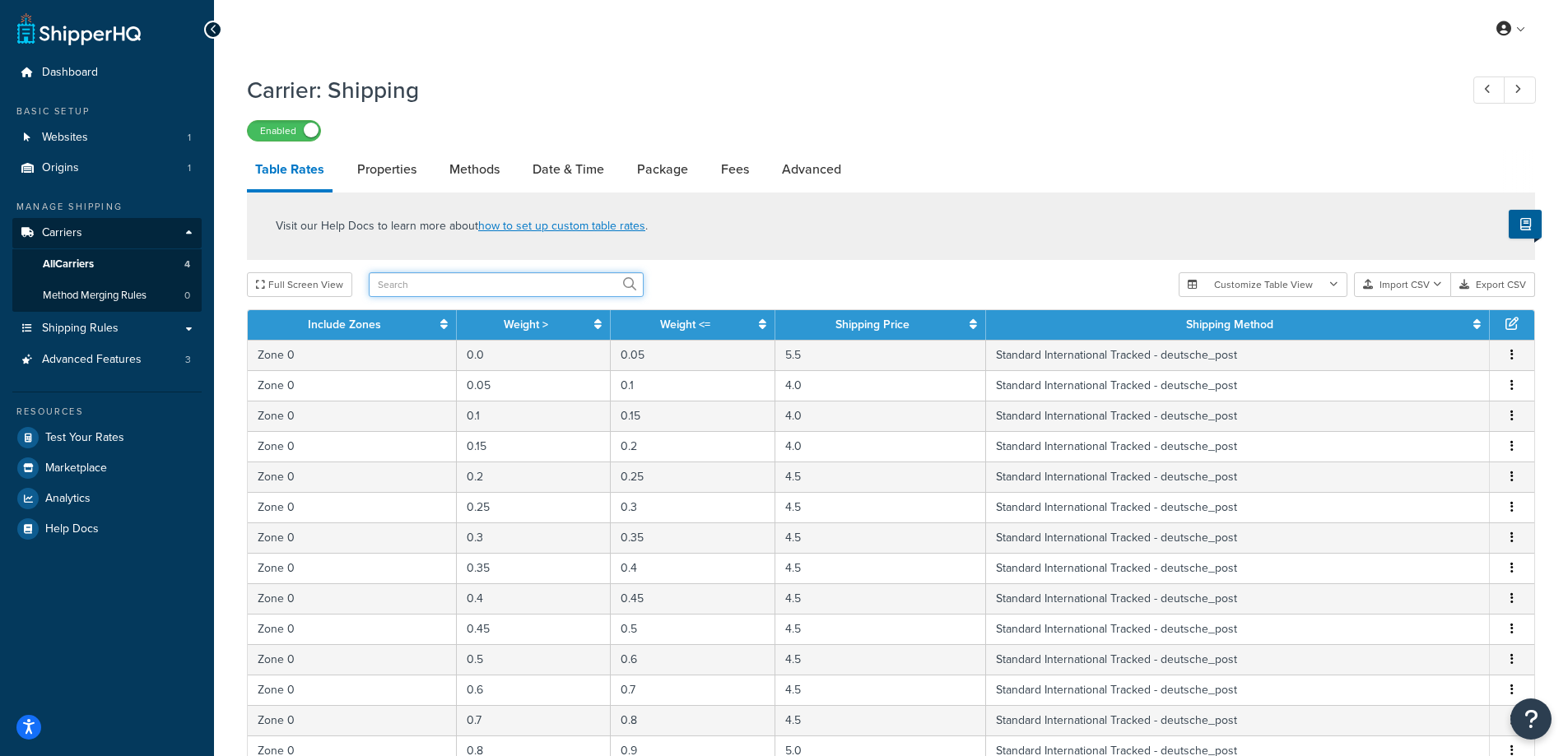
click at [428, 287] on input "text" at bounding box center [505, 284] width 275 height 24
type input "factory"
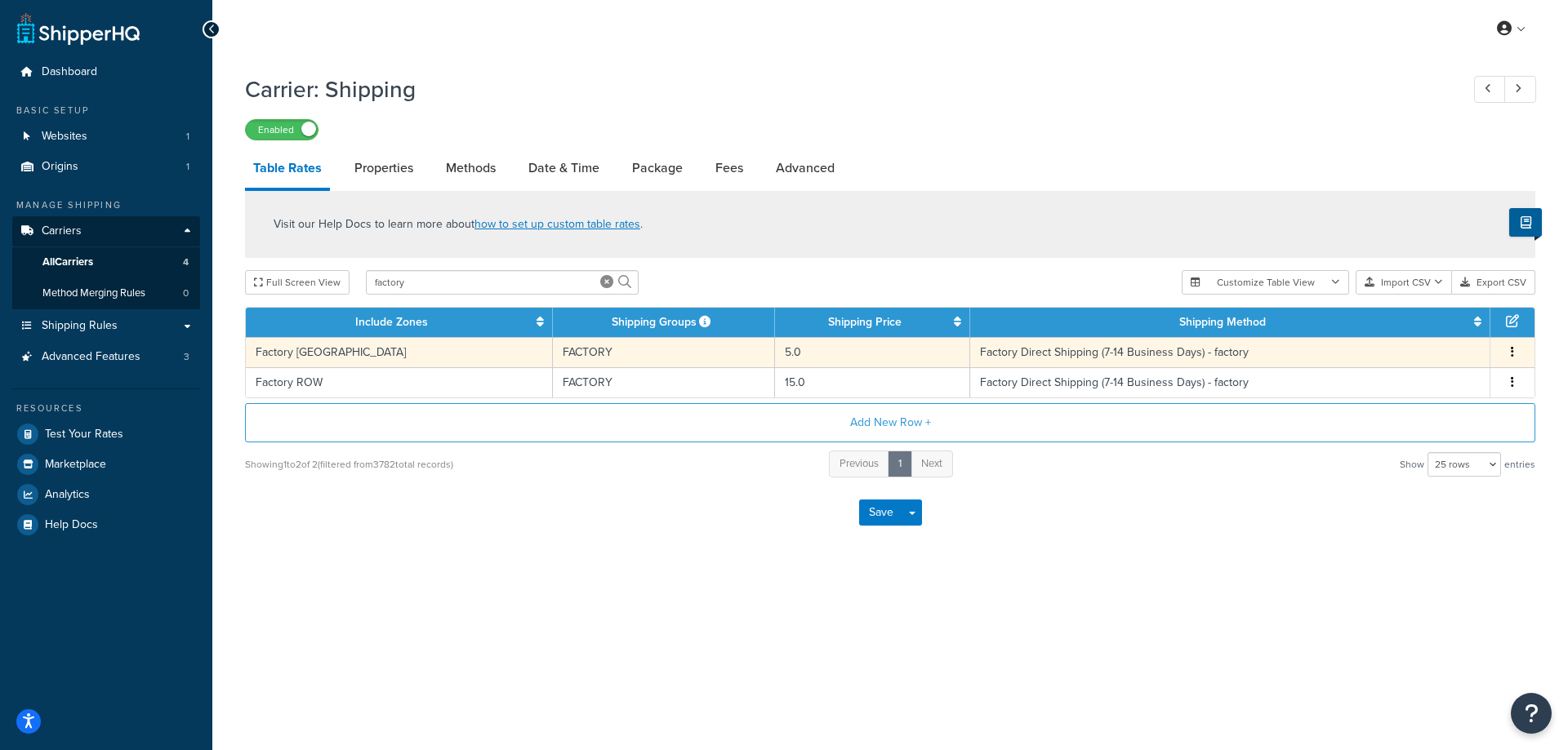
click at [698, 358] on td "FACTORY" at bounding box center [664, 352] width 223 height 30
select select "183322"
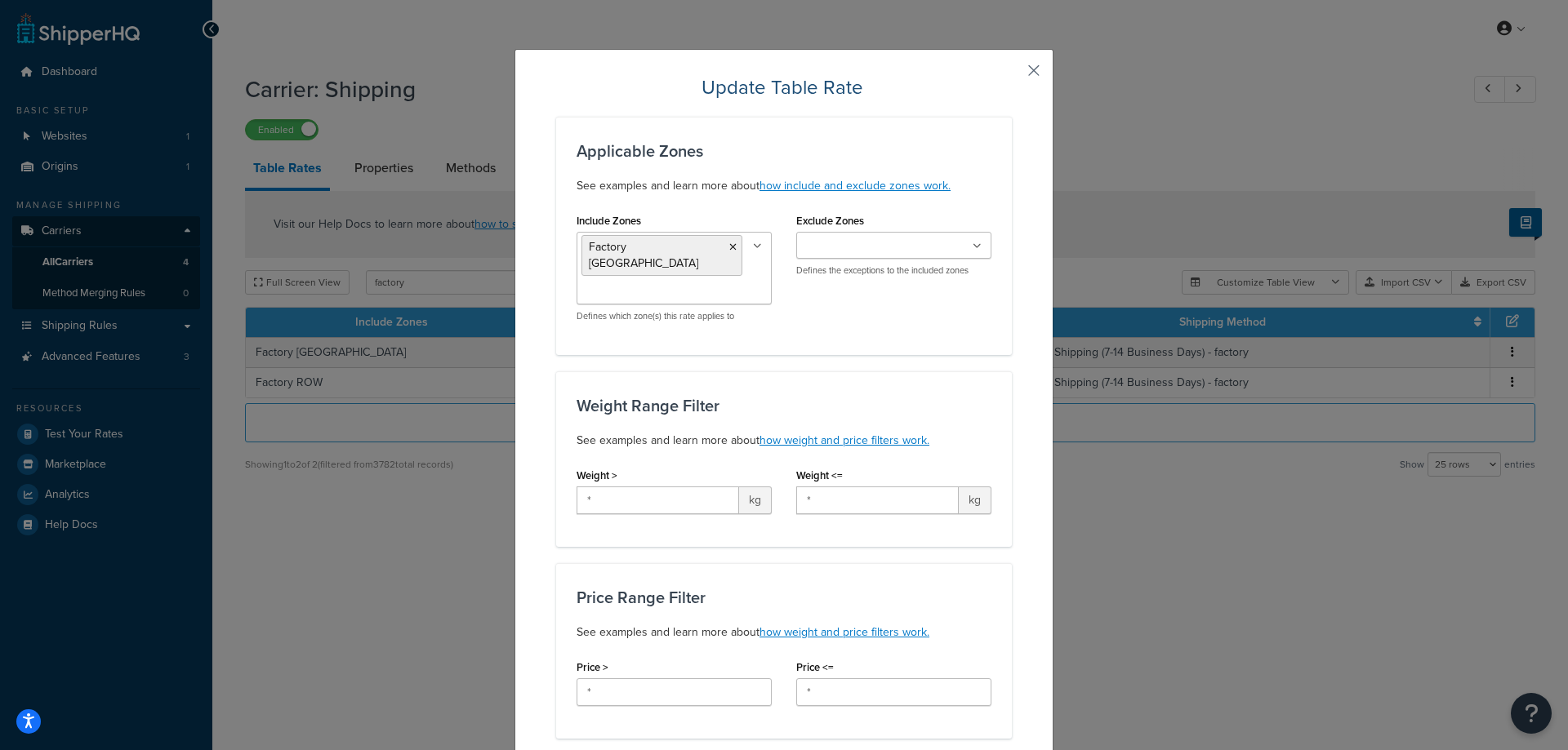
click at [1012, 74] on button "button" at bounding box center [1010, 76] width 4 height 4
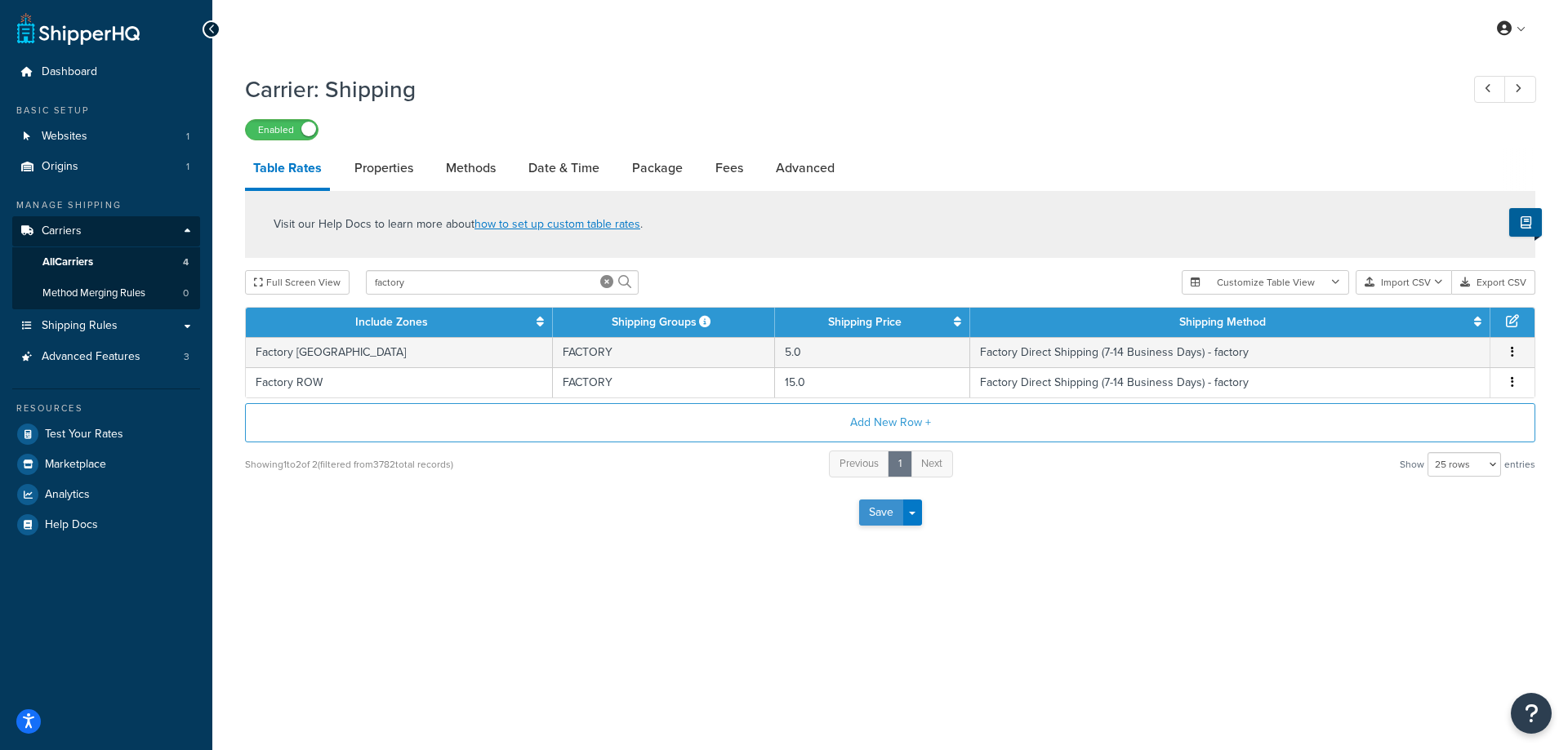
click at [883, 514] on button "Save" at bounding box center [881, 512] width 44 height 26
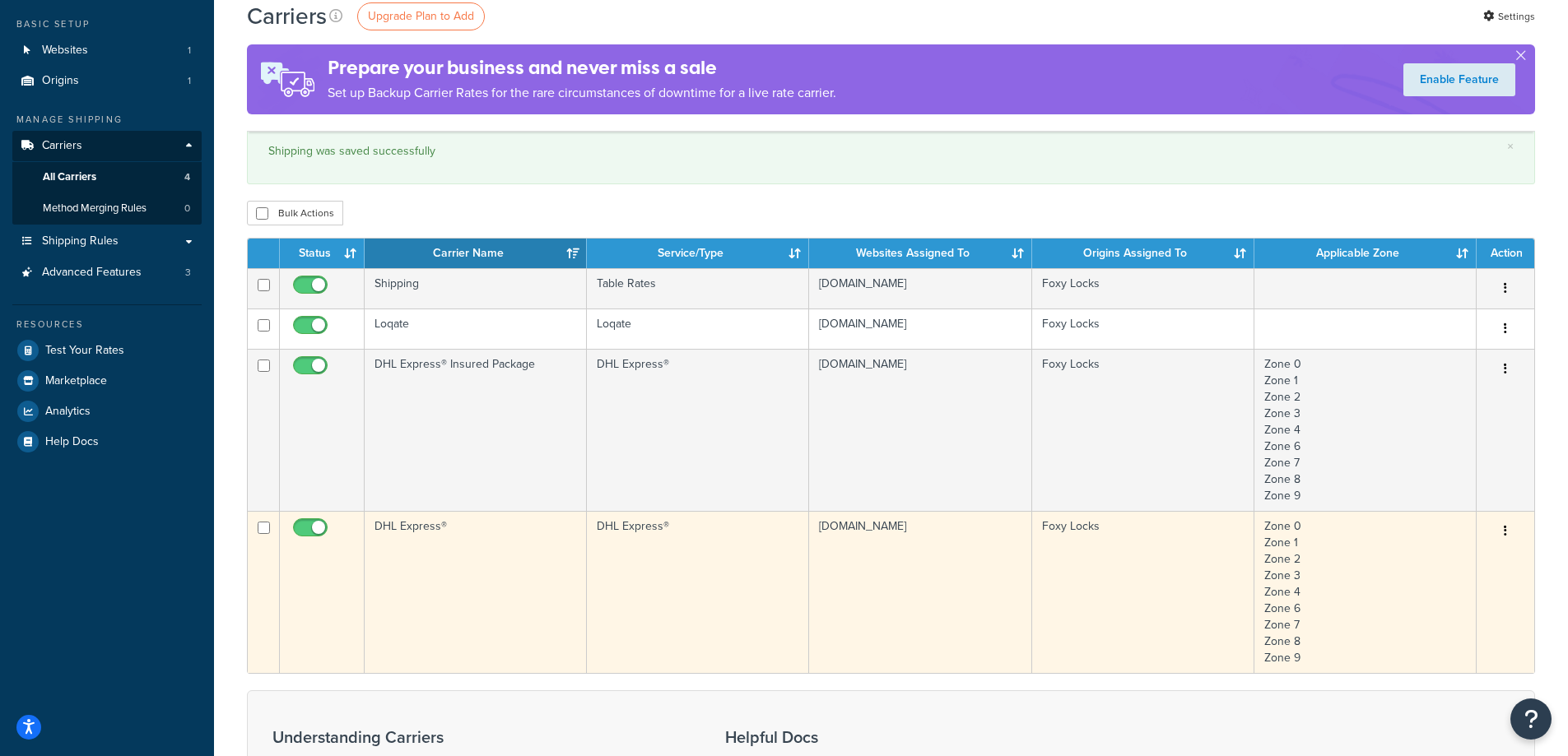
scroll to position [82, 0]
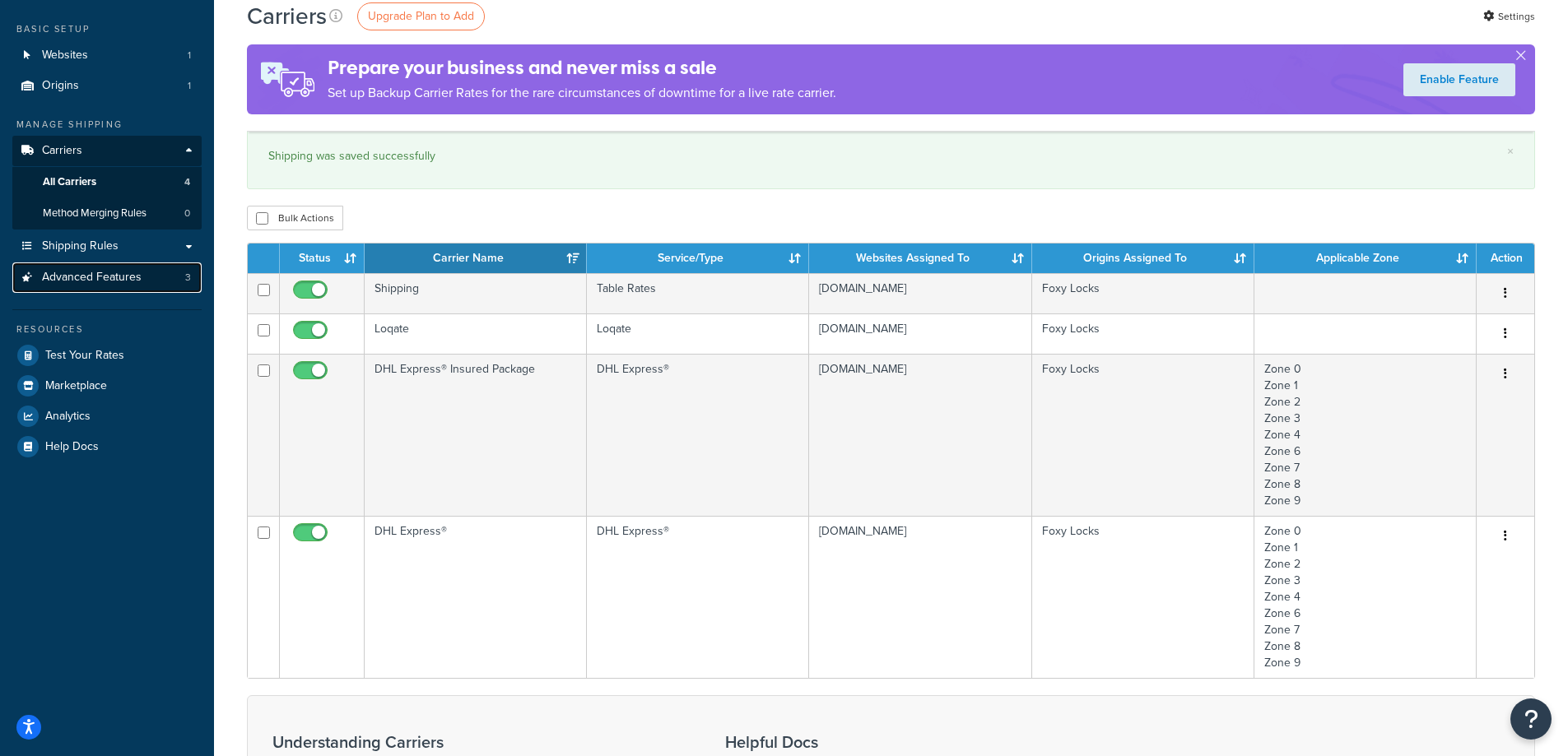
click at [110, 281] on span "Advanced Features" at bounding box center [92, 277] width 100 height 14
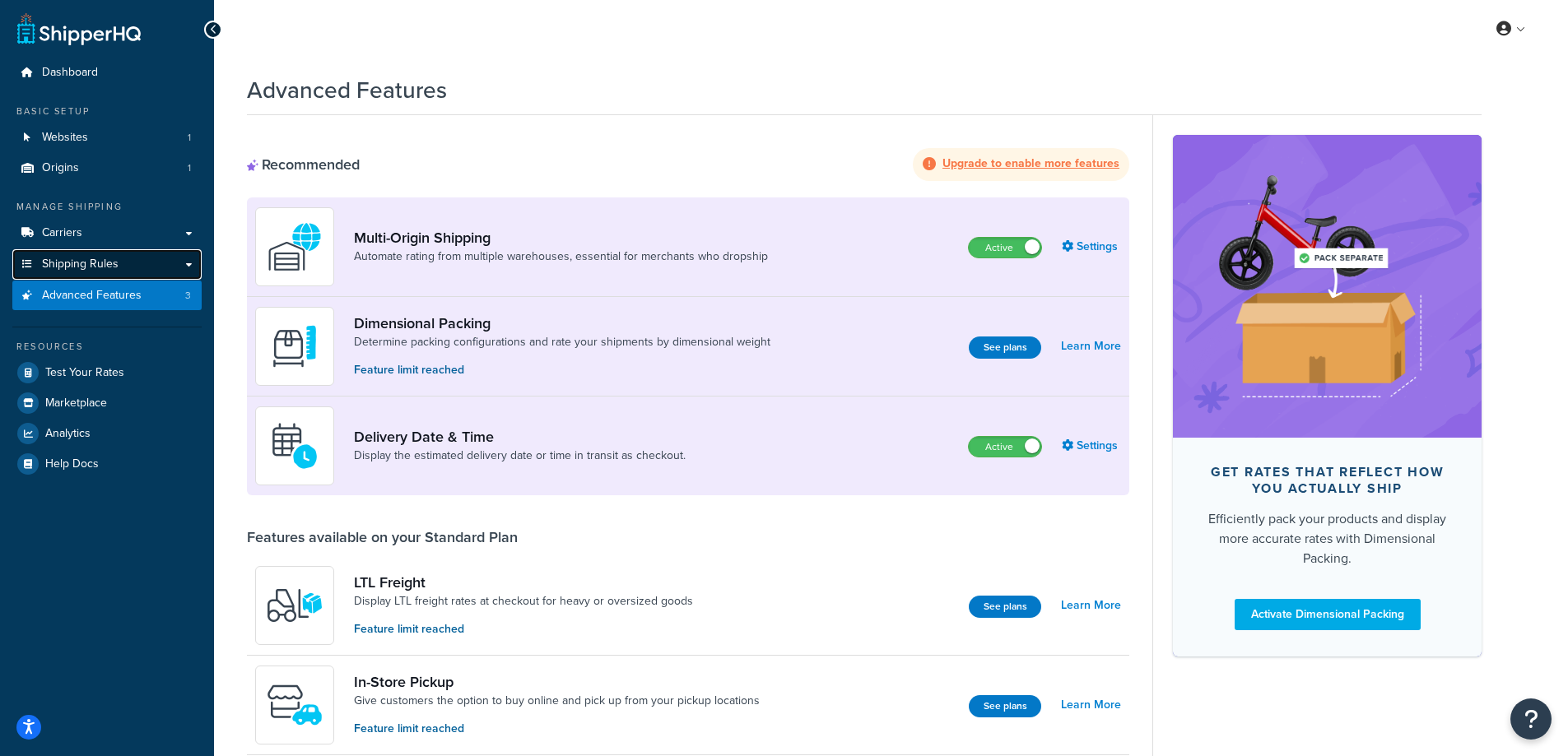
click at [143, 261] on link "Shipping Rules" at bounding box center [107, 264] width 189 height 30
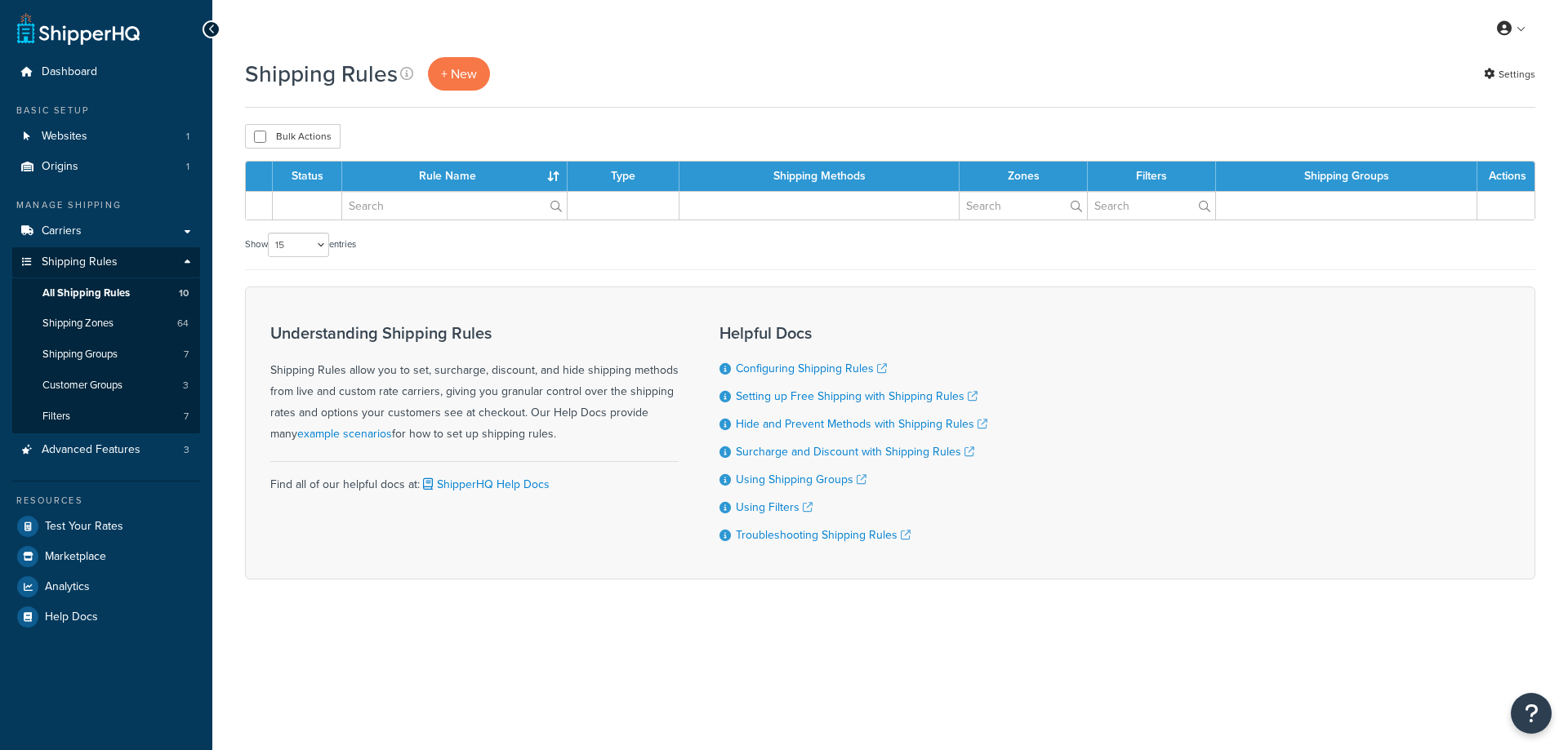
select select "15"
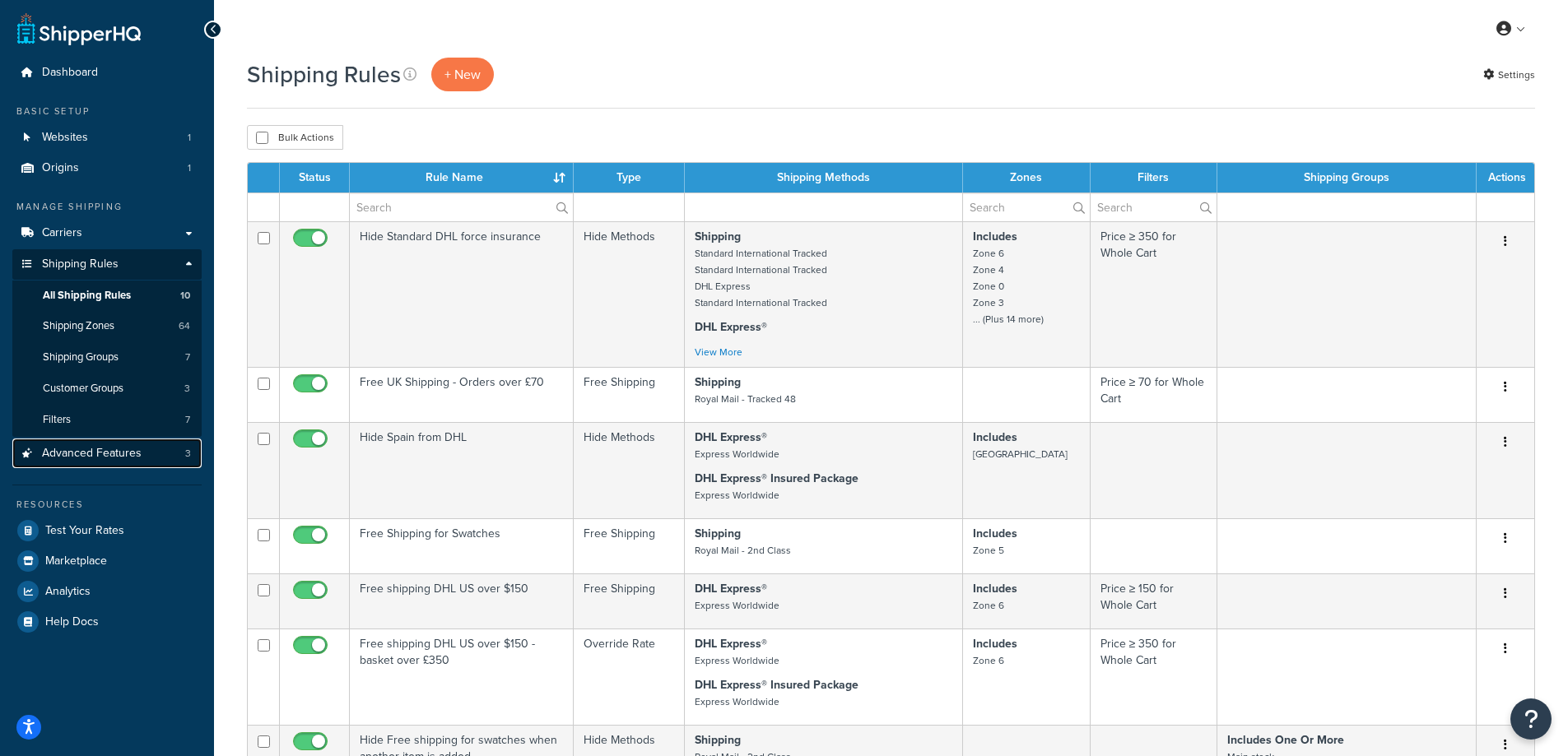
click at [133, 447] on span "Advanced Features" at bounding box center [92, 453] width 100 height 14
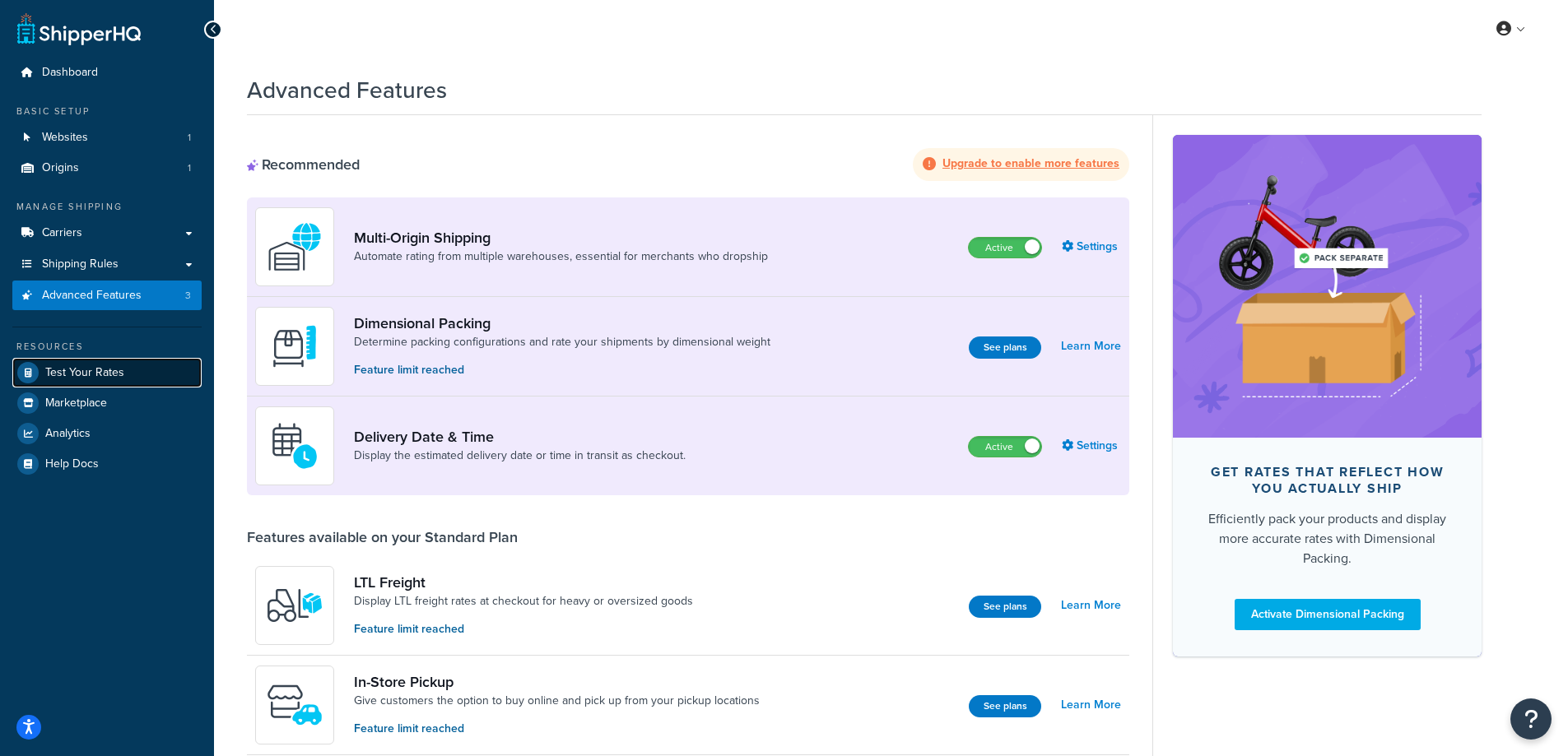
click at [98, 370] on span "Test Your Rates" at bounding box center [84, 373] width 79 height 14
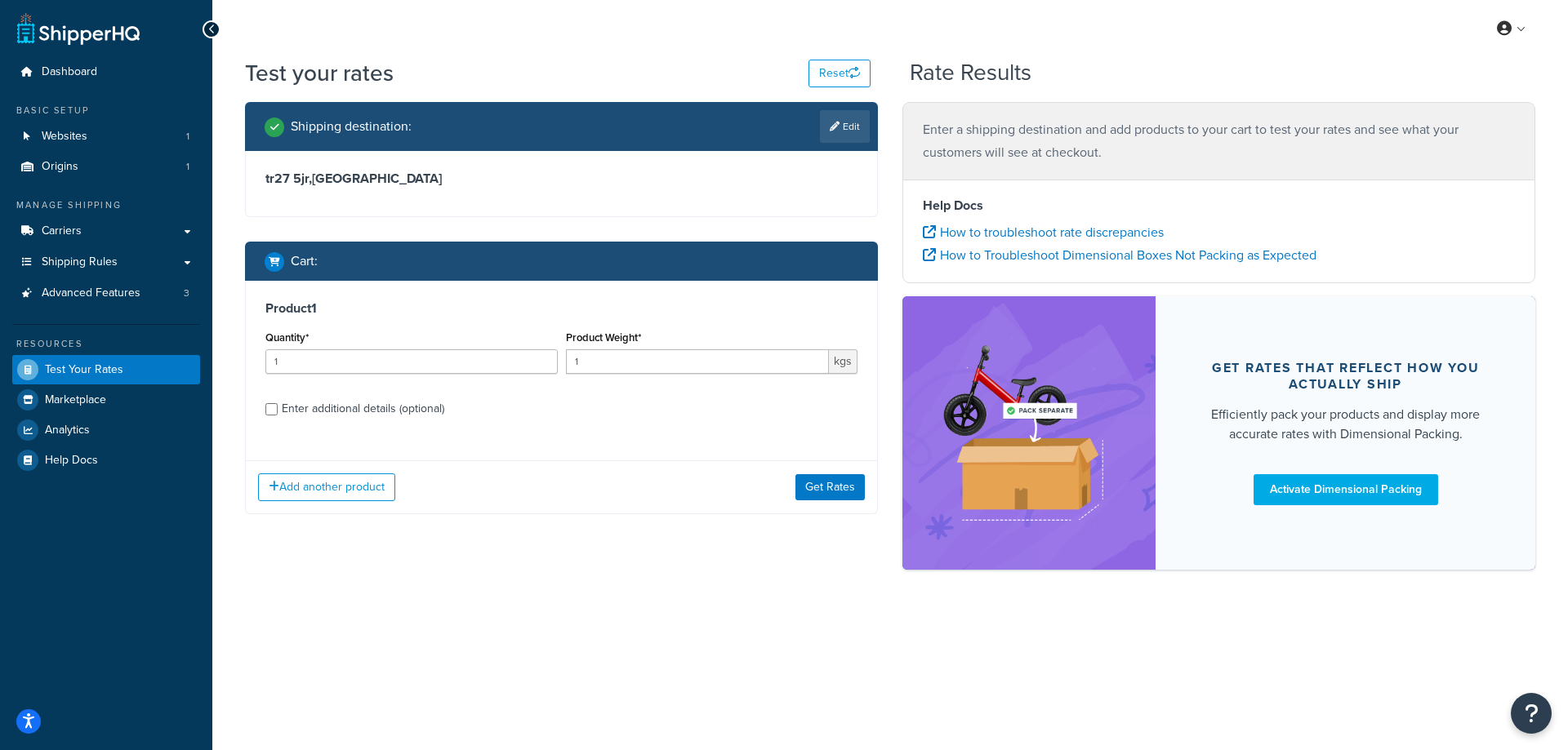
click at [412, 406] on div "Enter additional details (optional)" at bounding box center [363, 409] width 162 height 23
click at [278, 406] on input "Enter additional details (optional)" at bounding box center [271, 409] width 13 height 13
checkbox input "true"
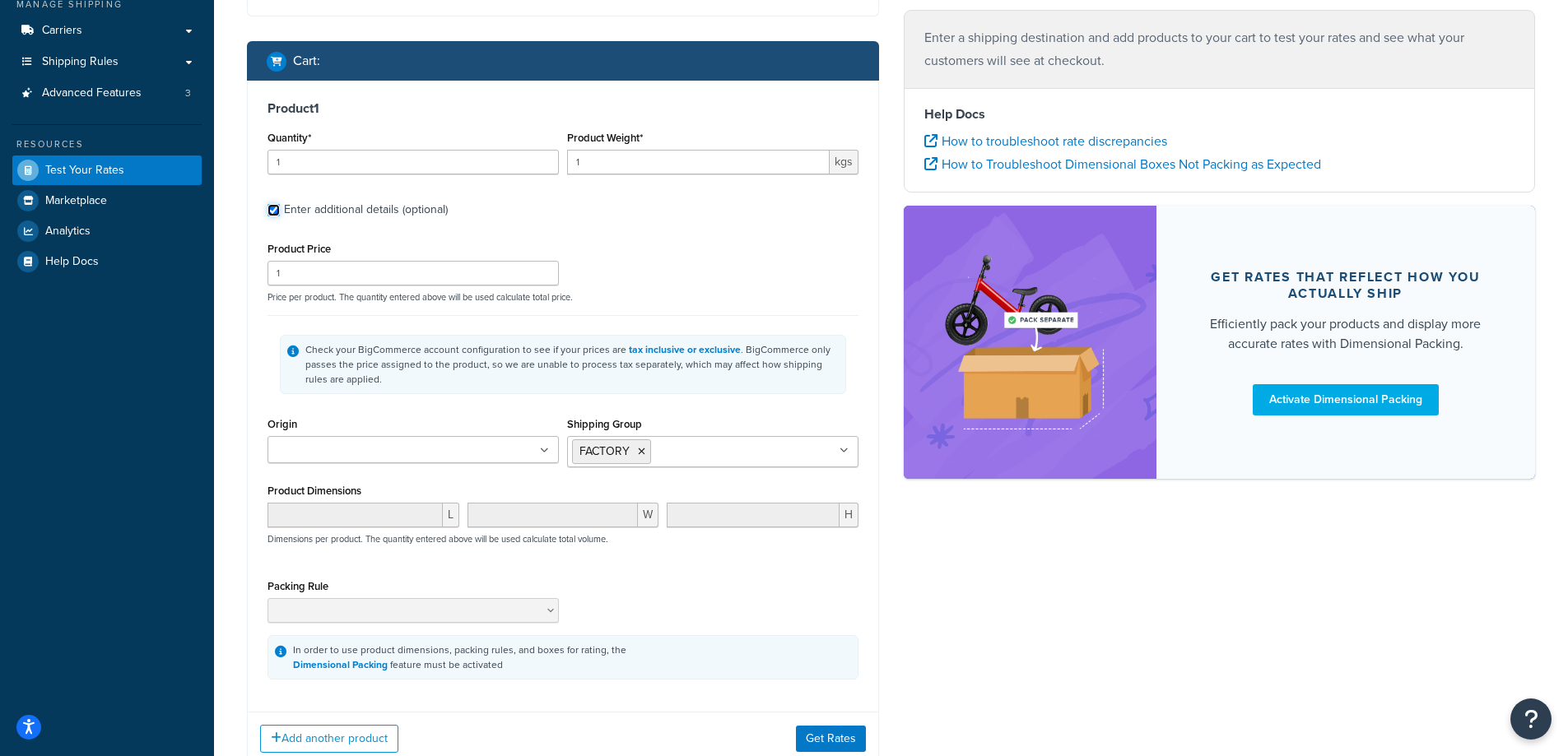
scroll to position [231, 0]
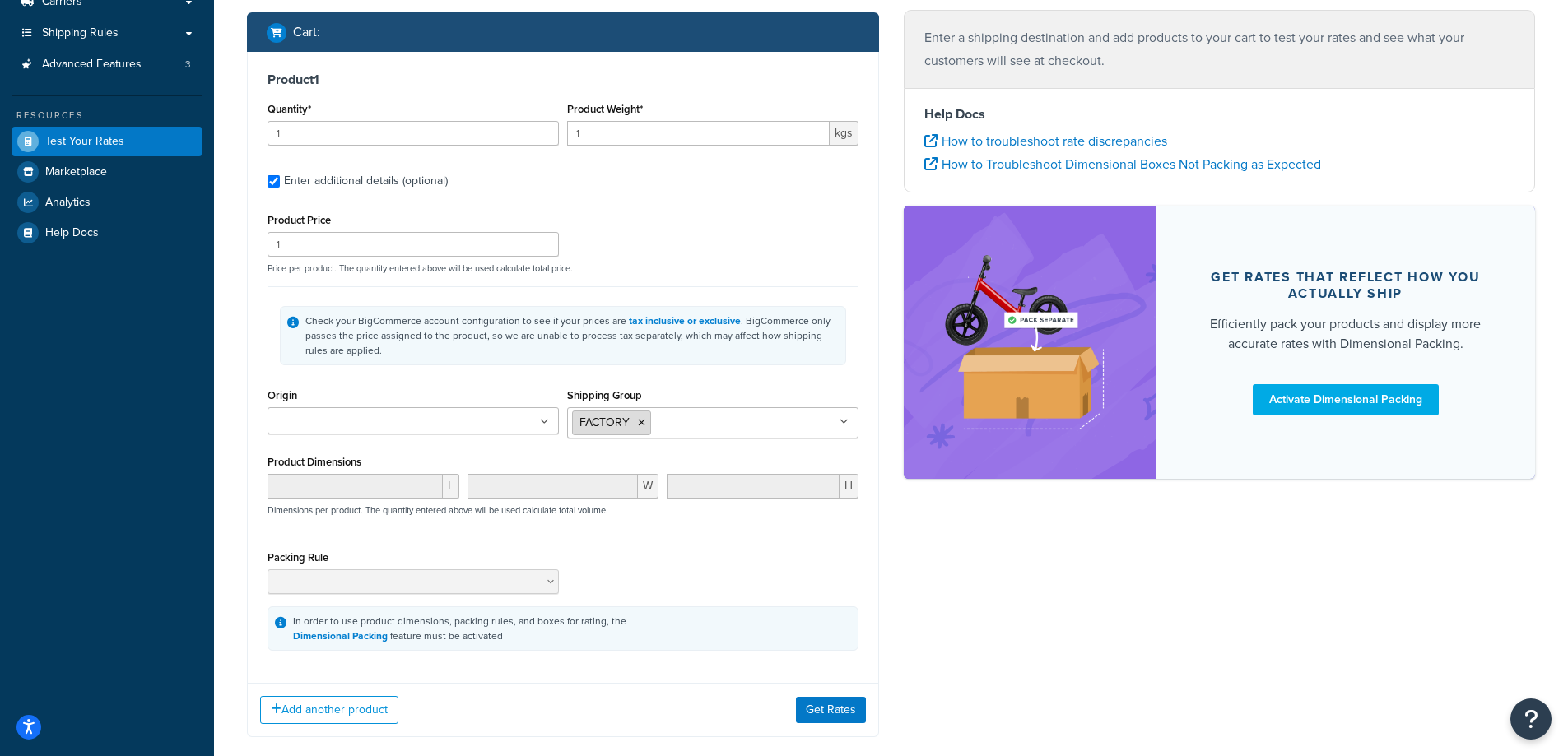
click at [639, 420] on icon at bounding box center [641, 423] width 8 height 10
click at [828, 706] on button "Get Rates" at bounding box center [831, 706] width 70 height 26
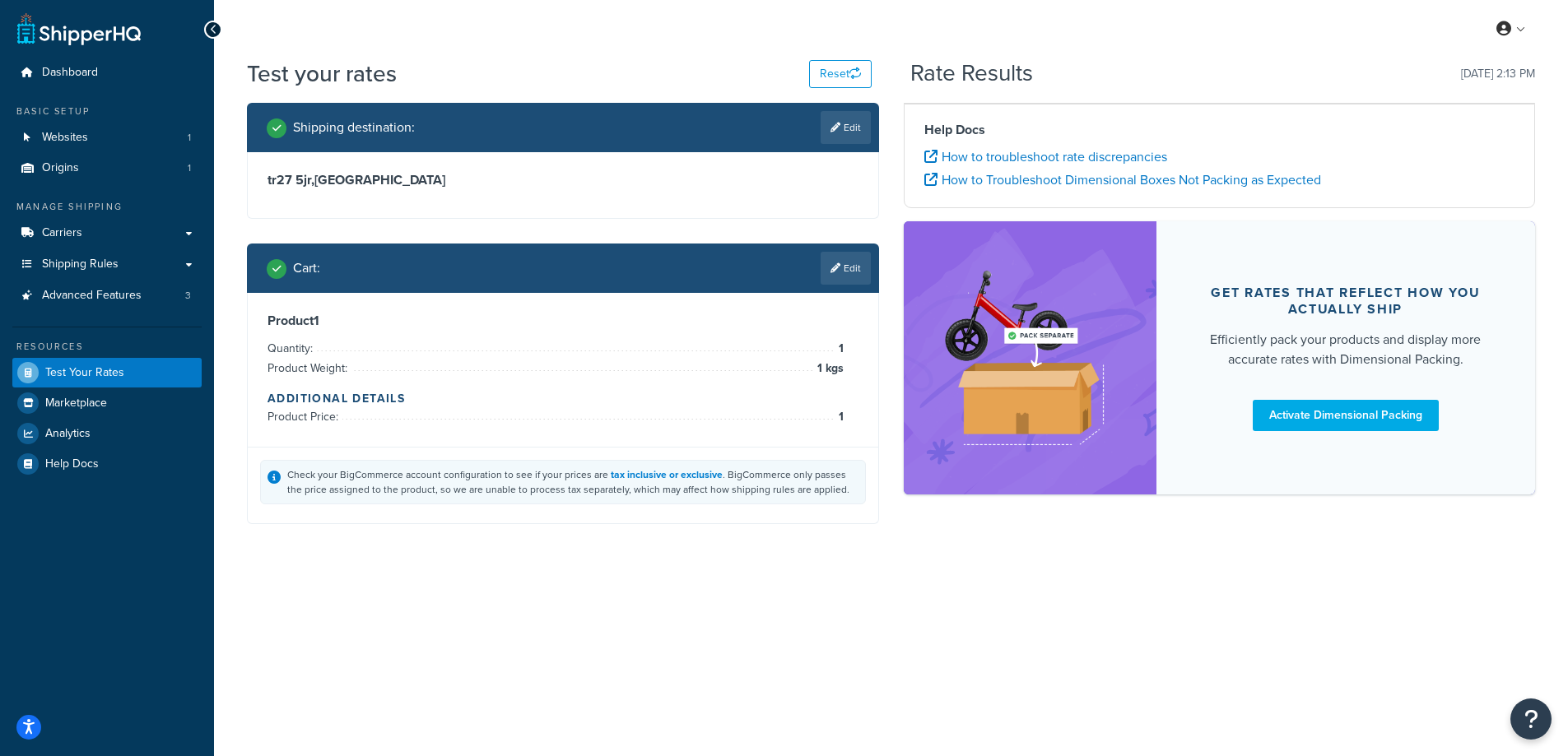
scroll to position [0, 0]
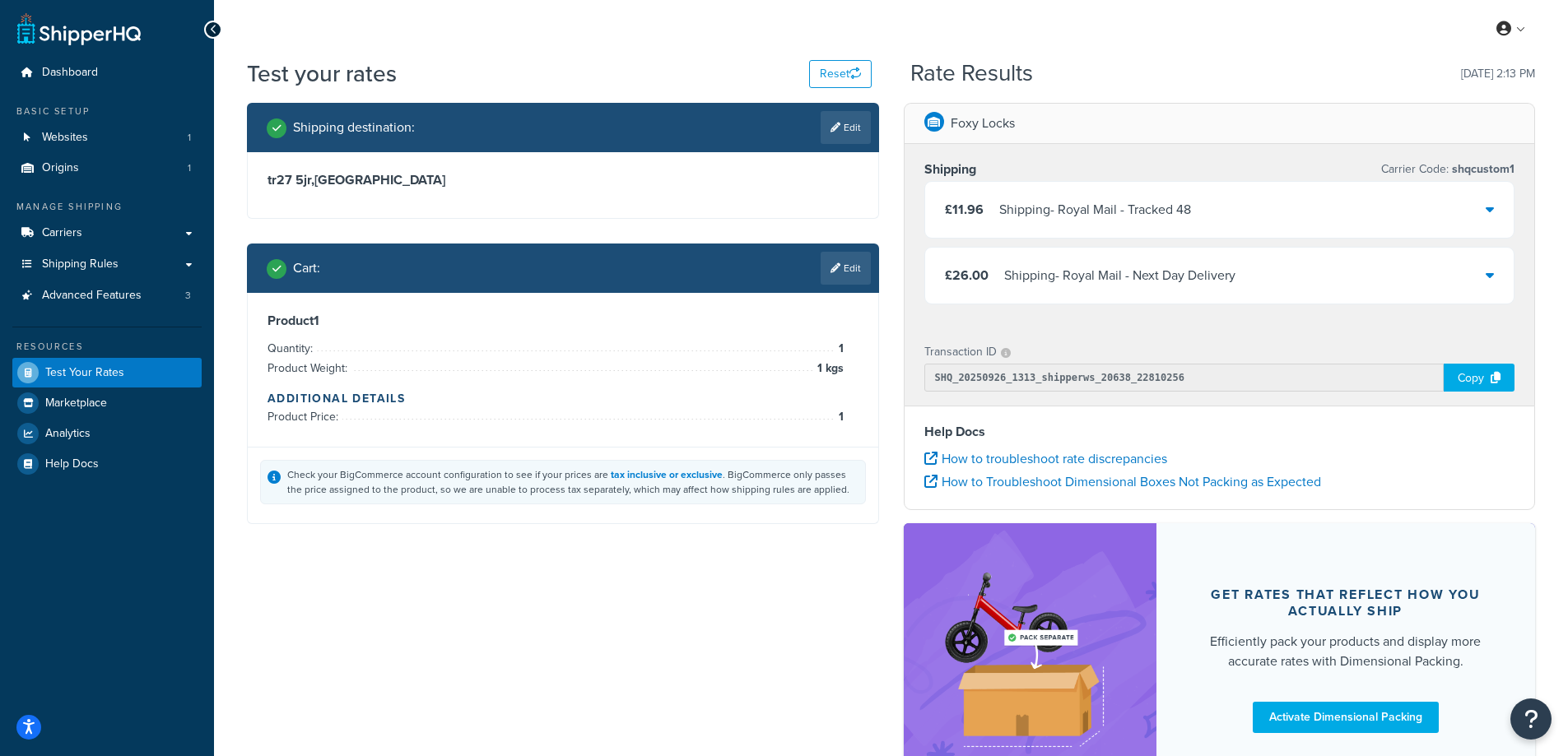
click at [1194, 286] on div "Shipping - Royal Mail - Next Day Delivery" at bounding box center [1119, 276] width 231 height 24
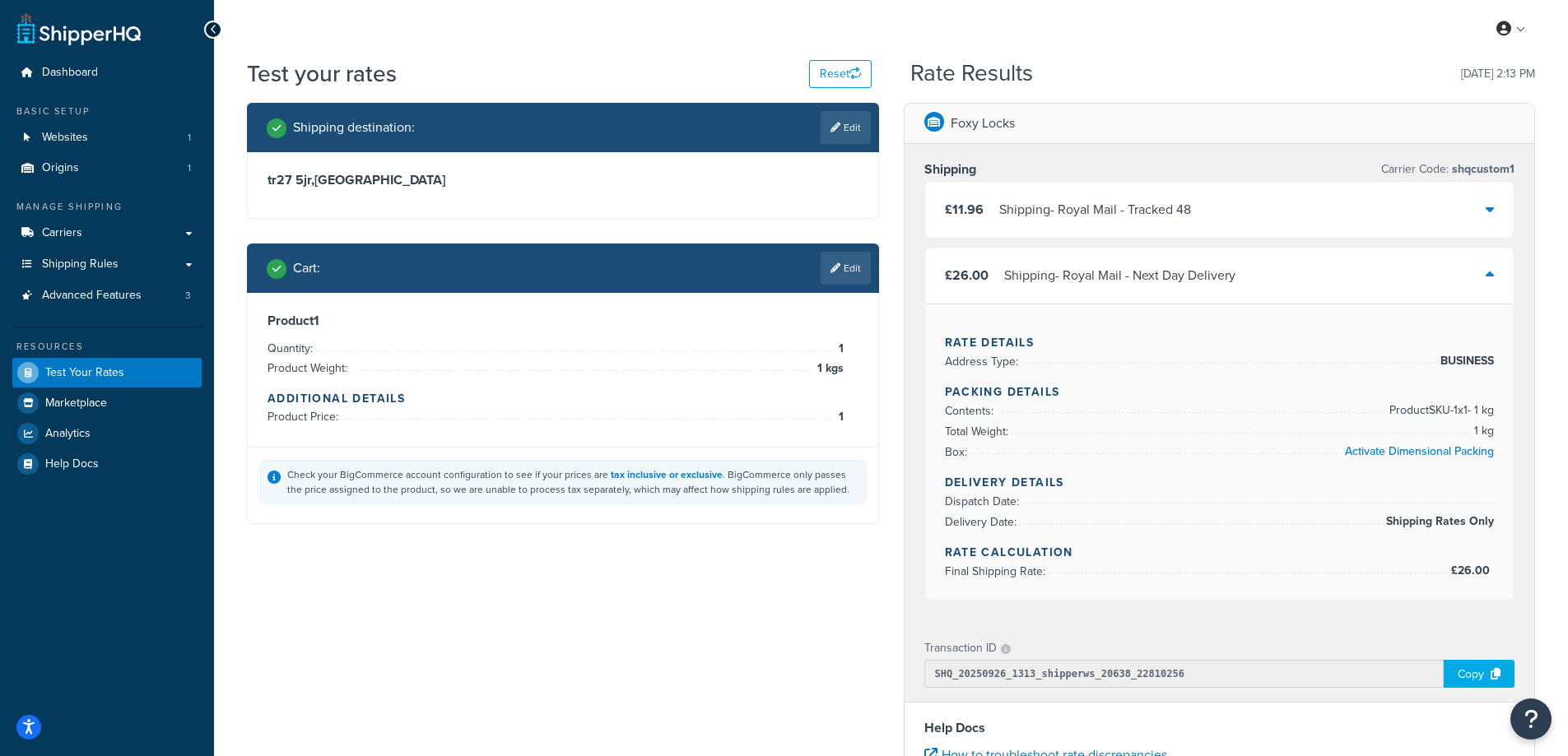
click at [1194, 286] on div "Shipping - Royal Mail - Next Day Delivery" at bounding box center [1119, 276] width 231 height 24
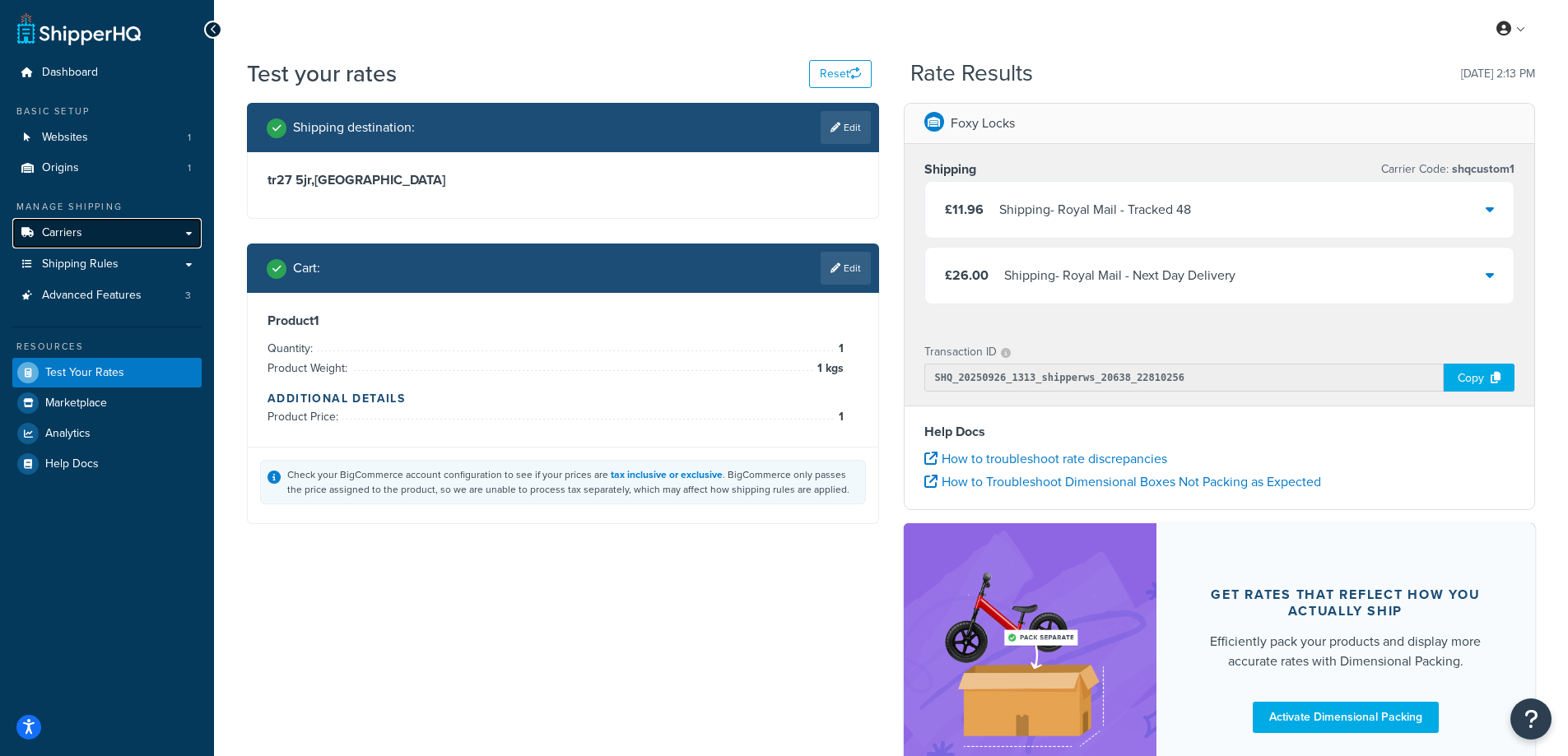
click at [133, 225] on link "Carriers" at bounding box center [107, 233] width 189 height 30
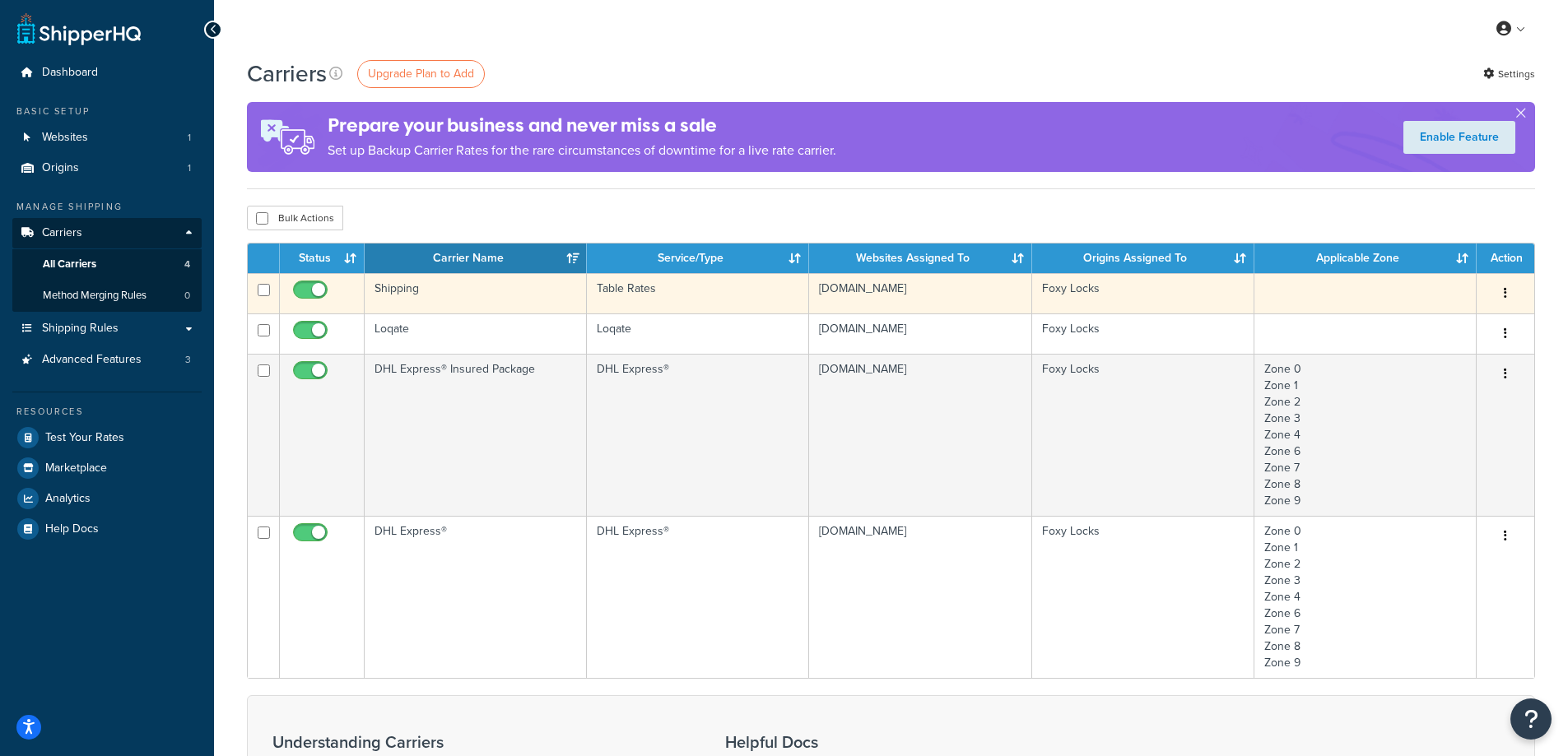
click at [1505, 291] on icon "button" at bounding box center [1504, 293] width 3 height 12
click at [1464, 322] on link "Edit" at bounding box center [1438, 326] width 130 height 33
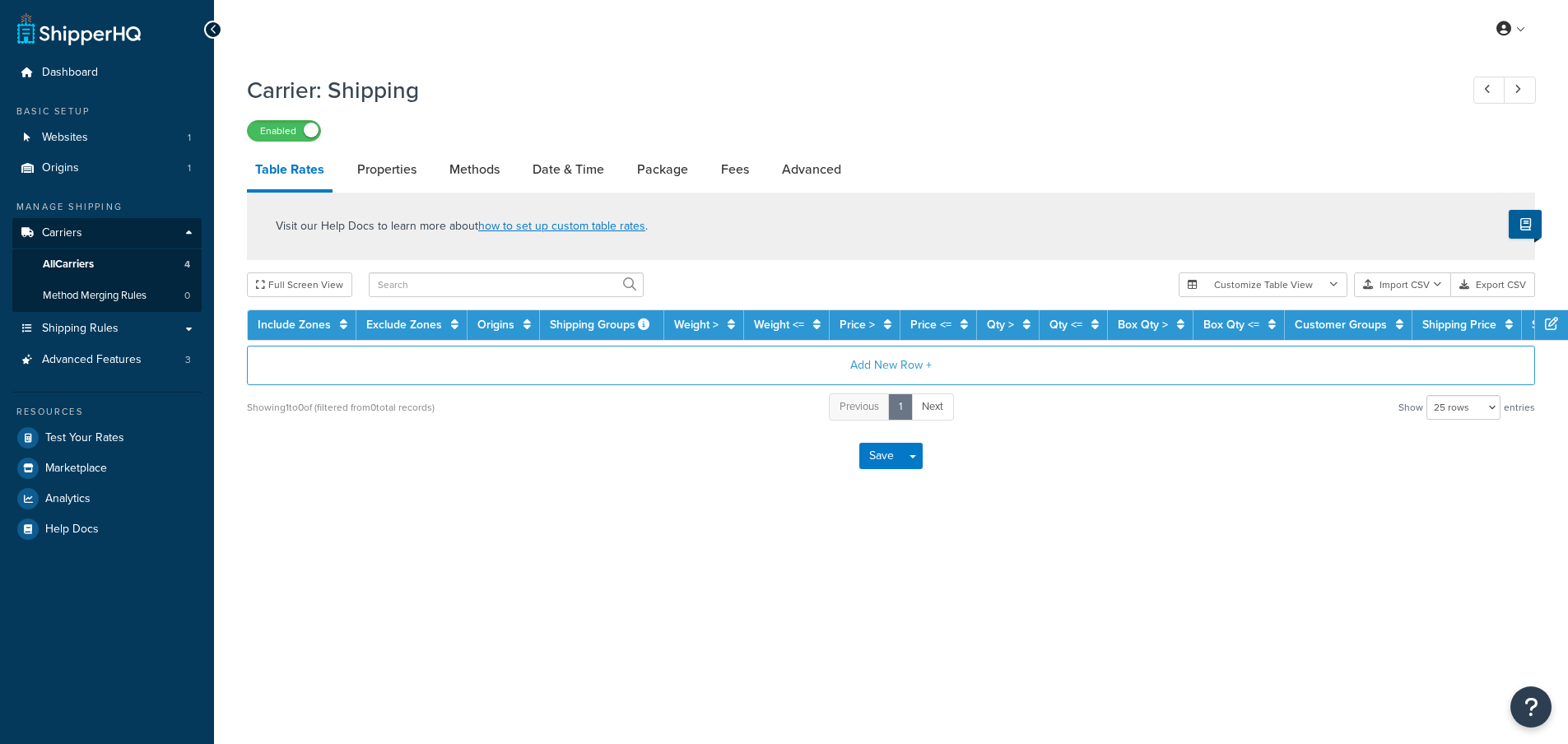
select select "25"
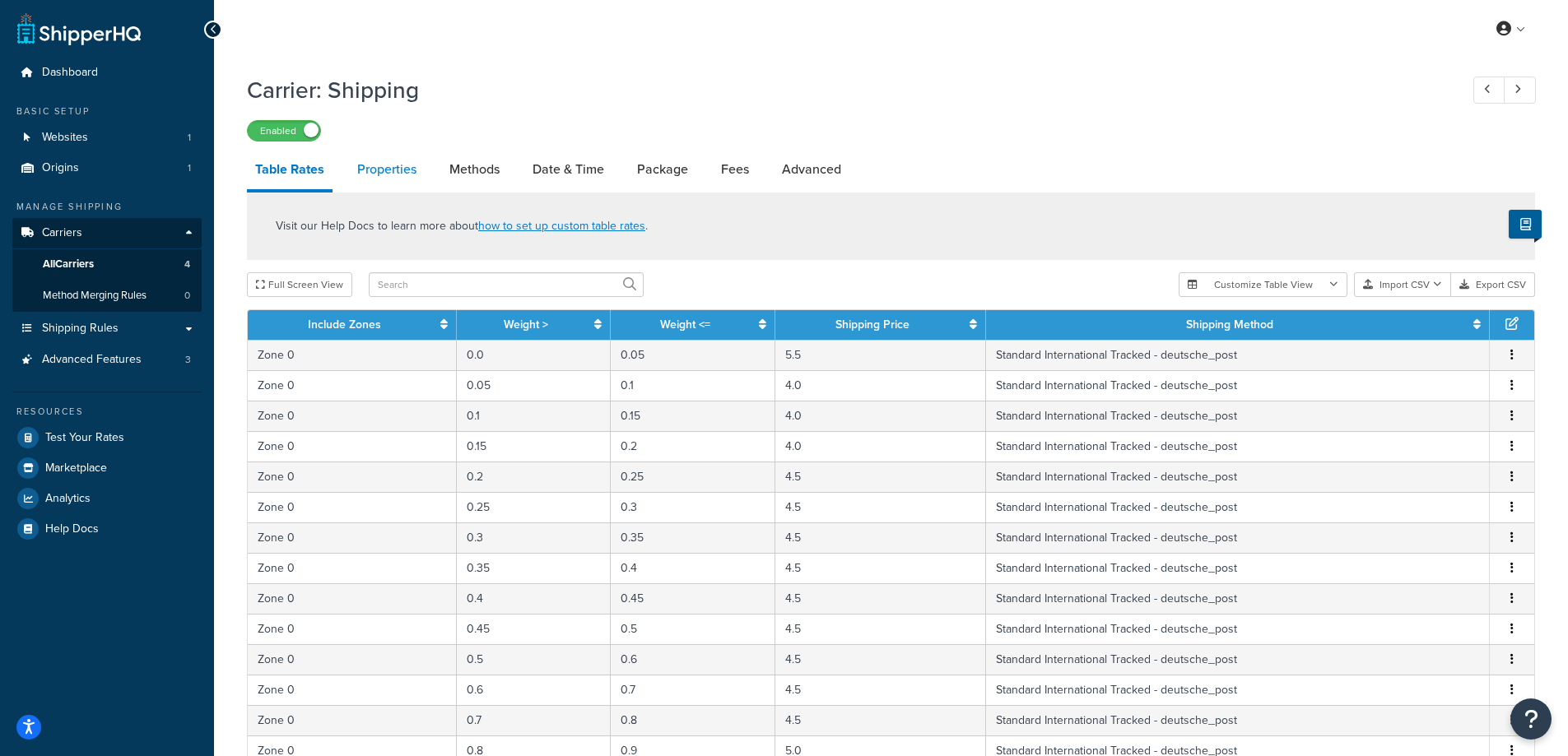
click at [392, 167] on link "Properties" at bounding box center [386, 169] width 75 height 39
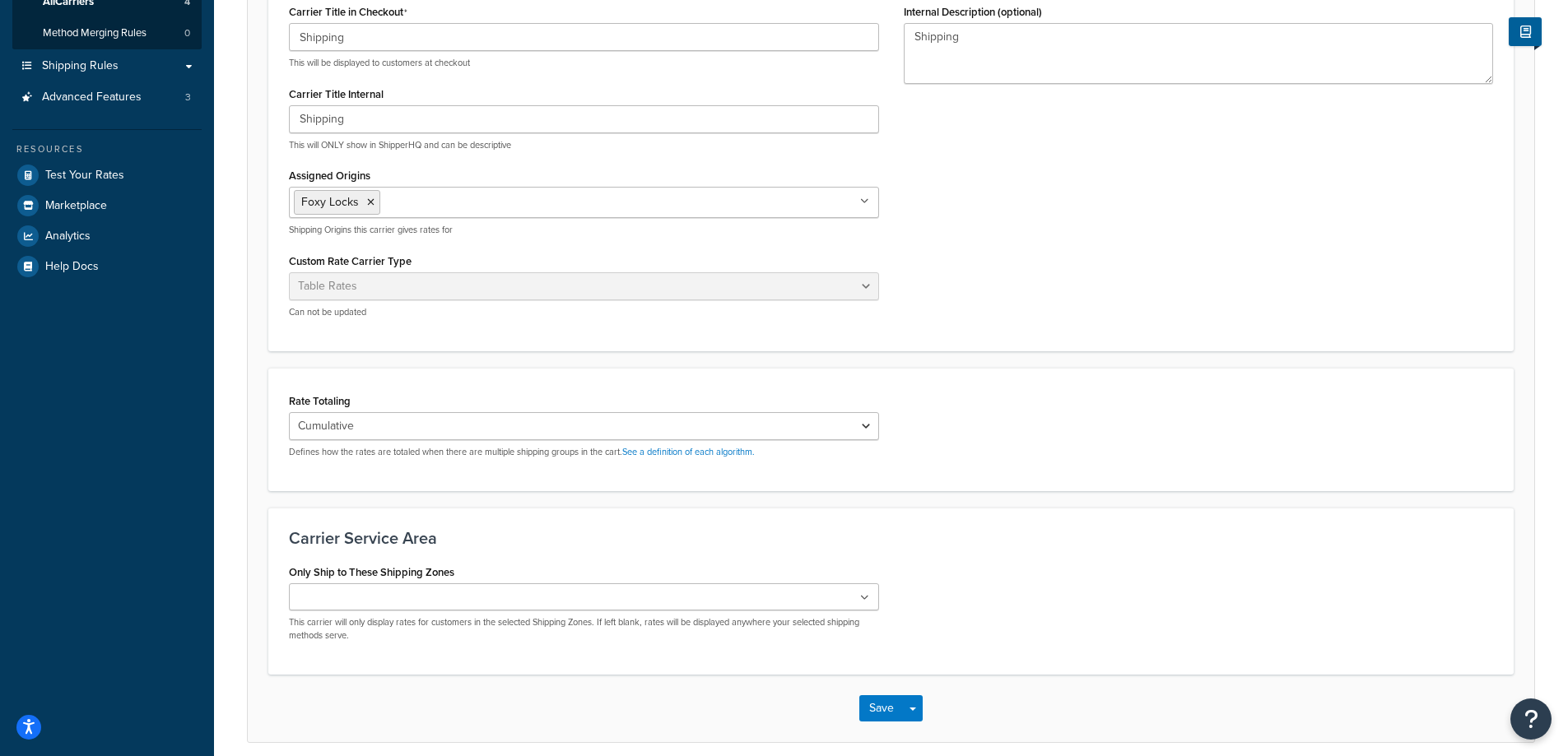
scroll to position [329, 0]
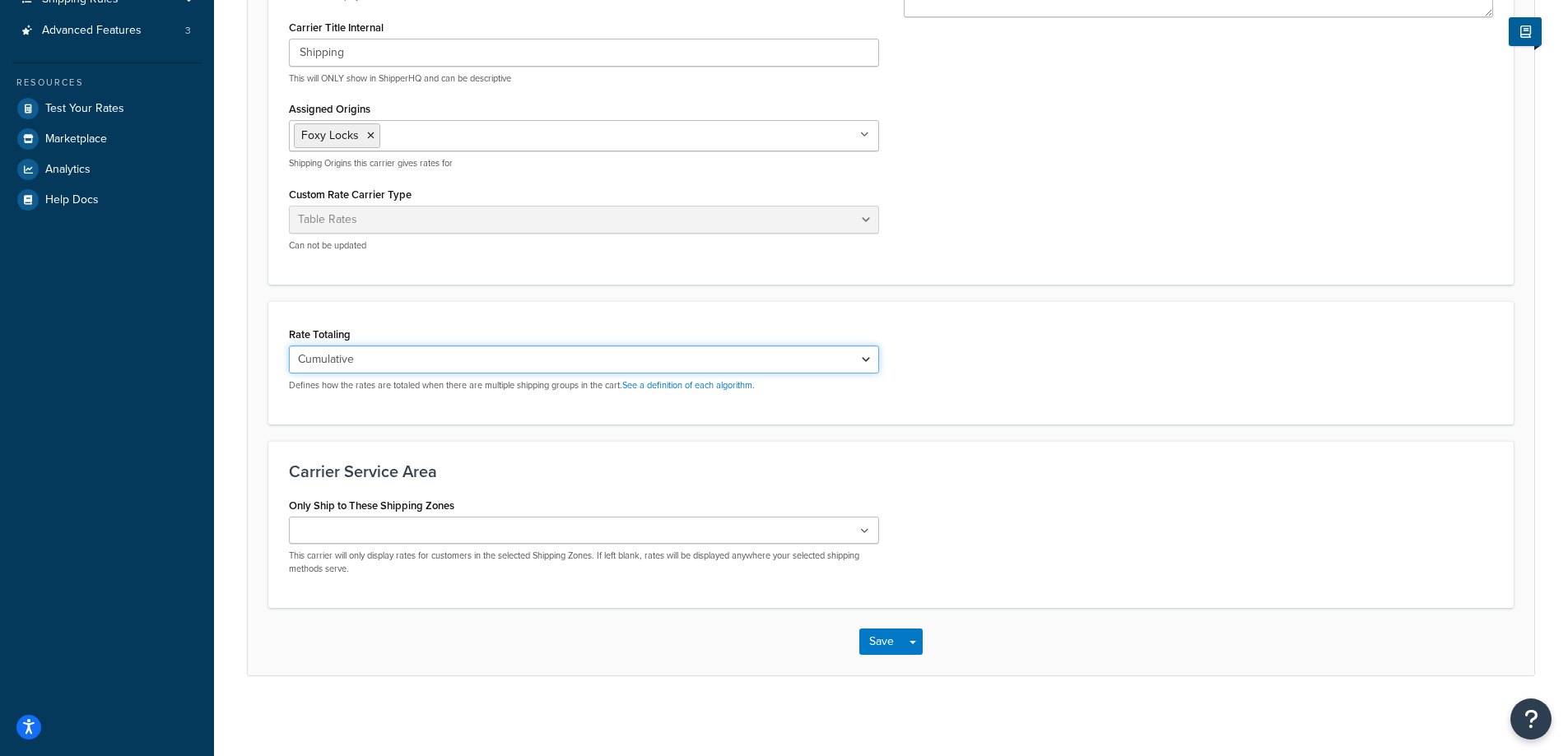
click at [401, 357] on select "Cumulative Highest Per Item Per SKU" at bounding box center [584, 359] width 591 height 28
click at [641, 291] on form "Carrier Overview Carrier Title in Checkout Shipping This will be displayed to c…" at bounding box center [890, 278] width 1286 height 795
click at [474, 364] on select "Cumulative Highest Per Item Per SKU" at bounding box center [584, 359] width 591 height 28
select select "HIGHEST"
click at [289, 346] on select "Cumulative Highest Per Item Per SKU" at bounding box center [584, 359] width 591 height 28
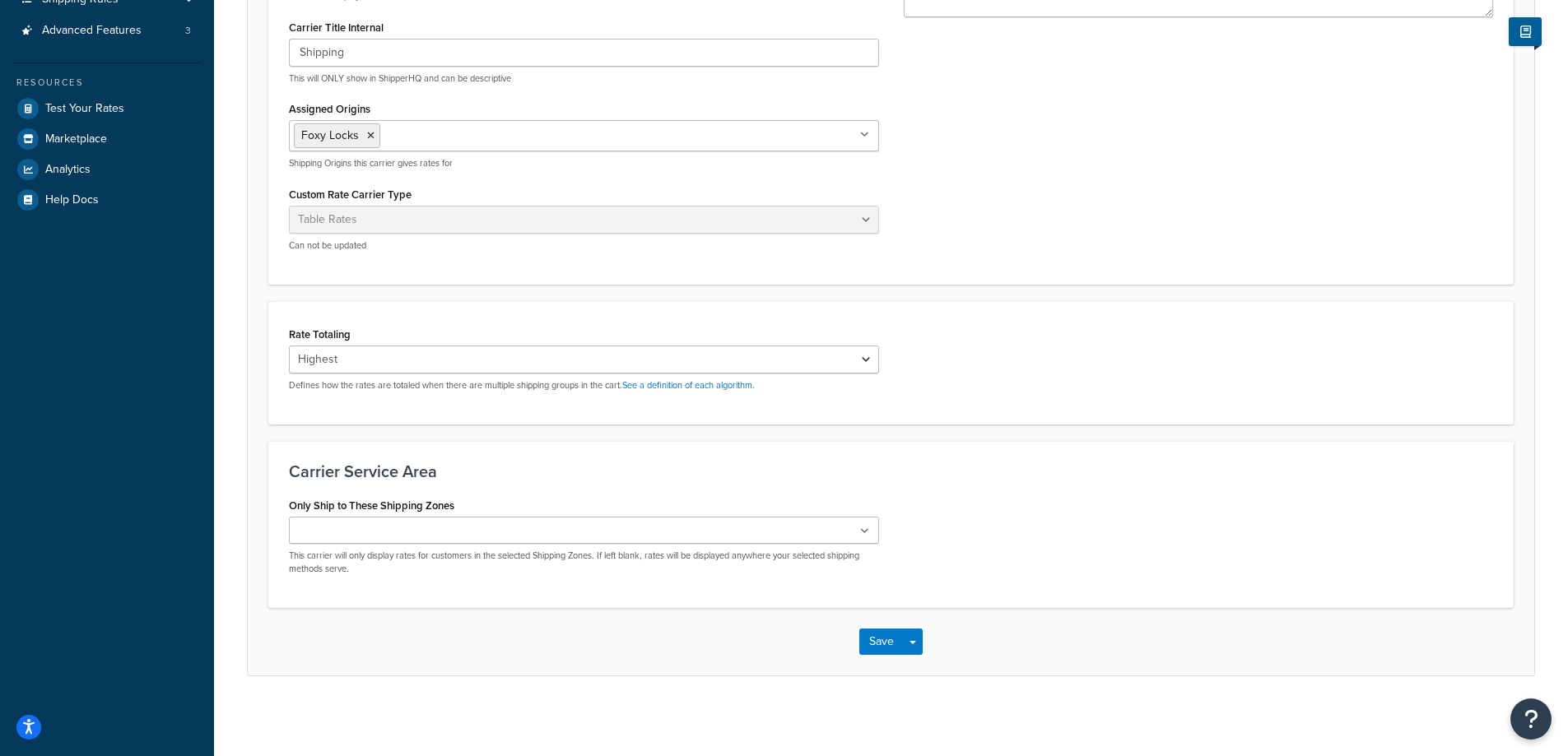
click at [519, 415] on div "Rate Totaling Cumulative Highest Per Item Per SKU Defines how the rates are tot…" at bounding box center [890, 363] width 1245 height 123
click at [444, 362] on select "Cumulative Highest Per Item Per SKU" at bounding box center [584, 359] width 591 height 28
click at [289, 346] on select "Cumulative Highest Per Item Per SKU" at bounding box center [584, 359] width 591 height 28
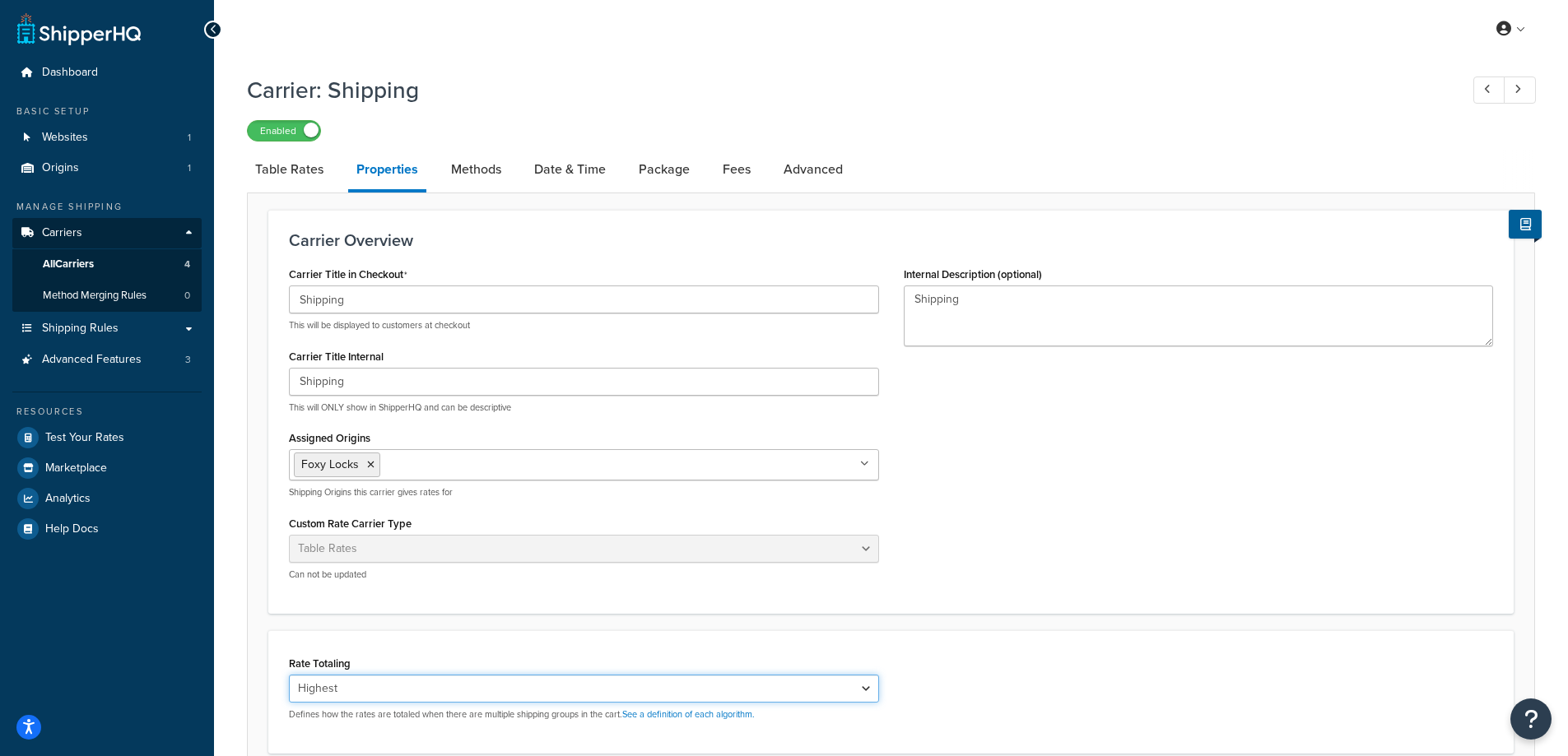
scroll to position [247, 0]
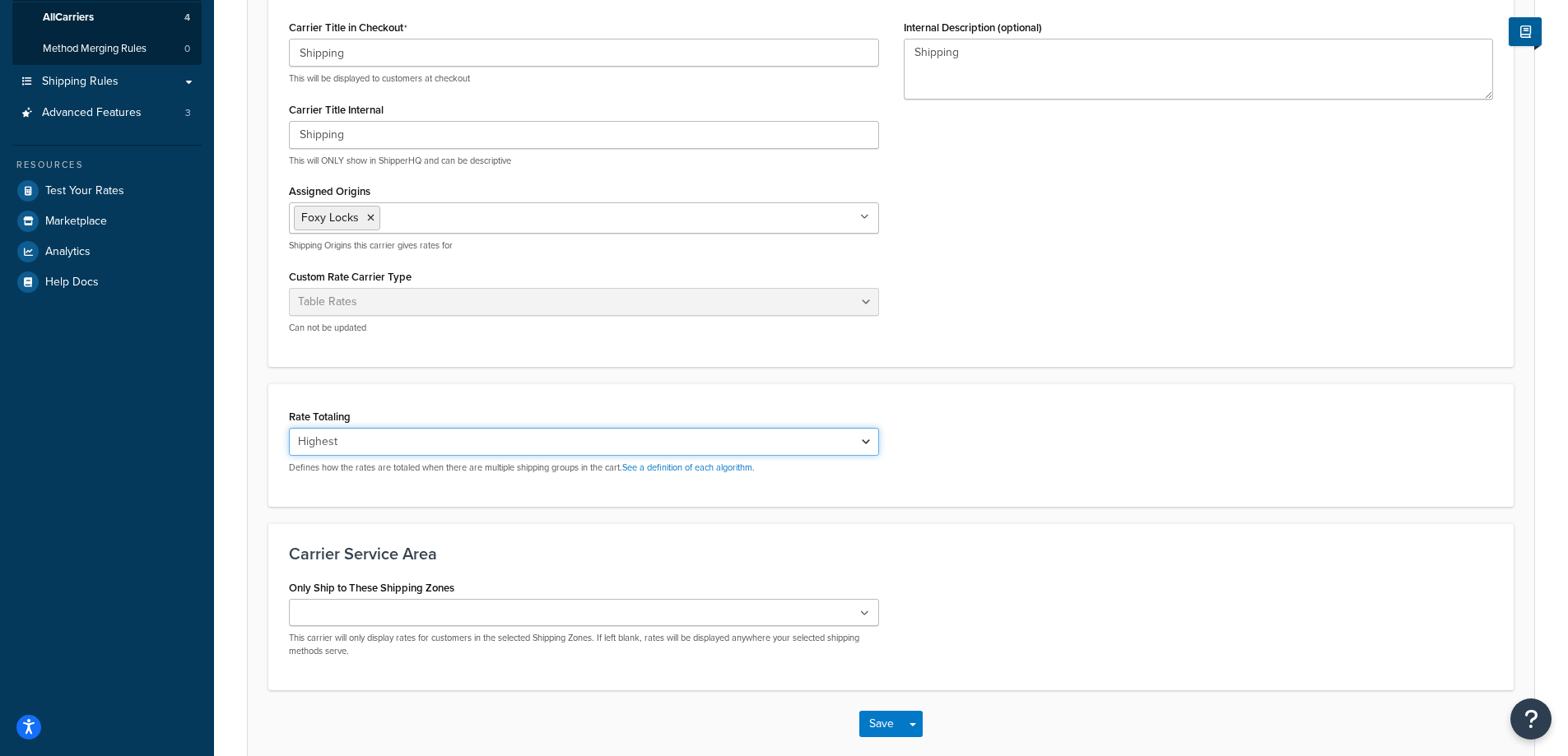
click at [409, 438] on select "Cumulative Highest Per Item Per SKU" at bounding box center [584, 442] width 591 height 28
click at [289, 428] on select "Cumulative Highest Per Item Per SKU" at bounding box center [584, 442] width 591 height 28
click at [885, 719] on button "Save" at bounding box center [880, 724] width 44 height 26
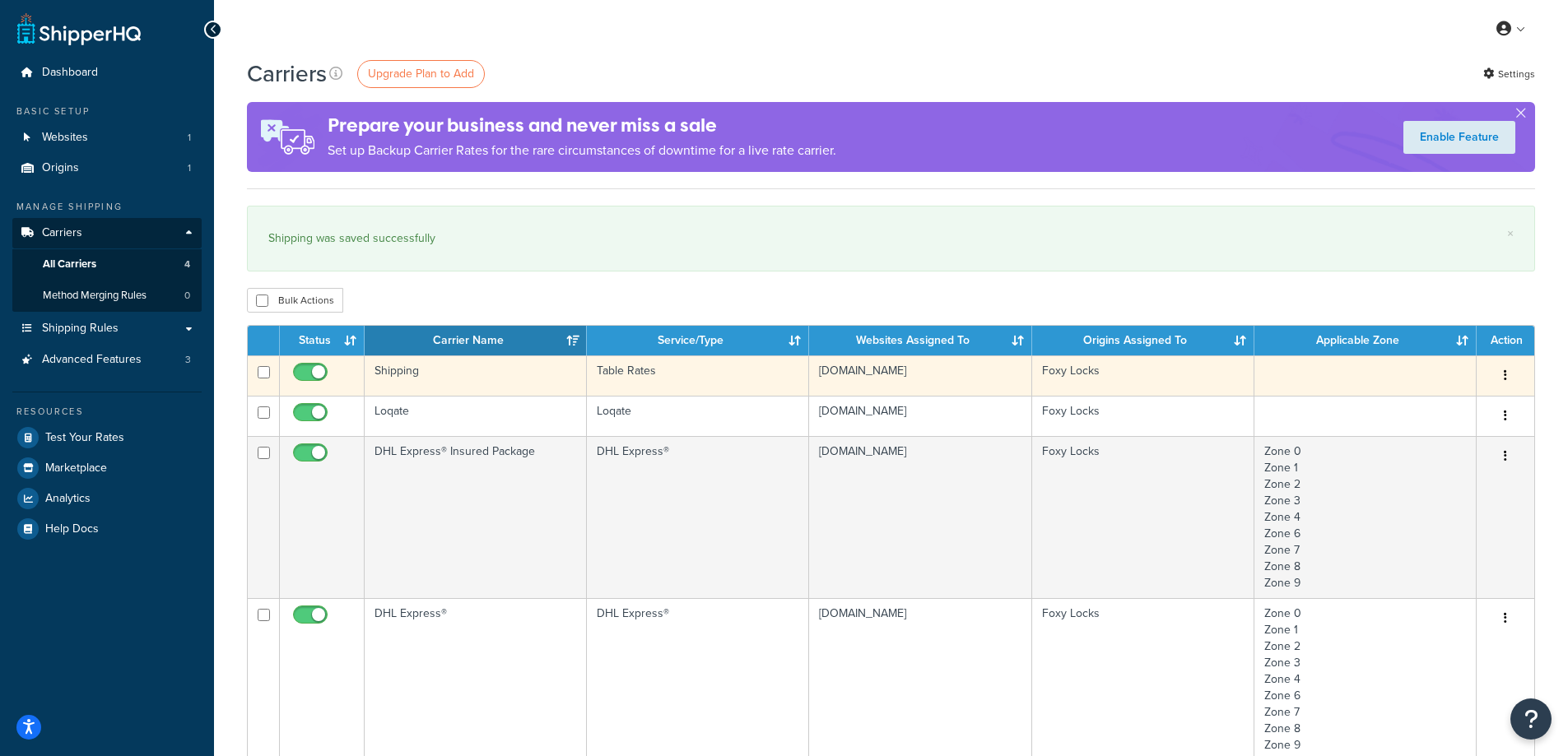
click at [741, 384] on td "Table Rates" at bounding box center [697, 375] width 222 height 40
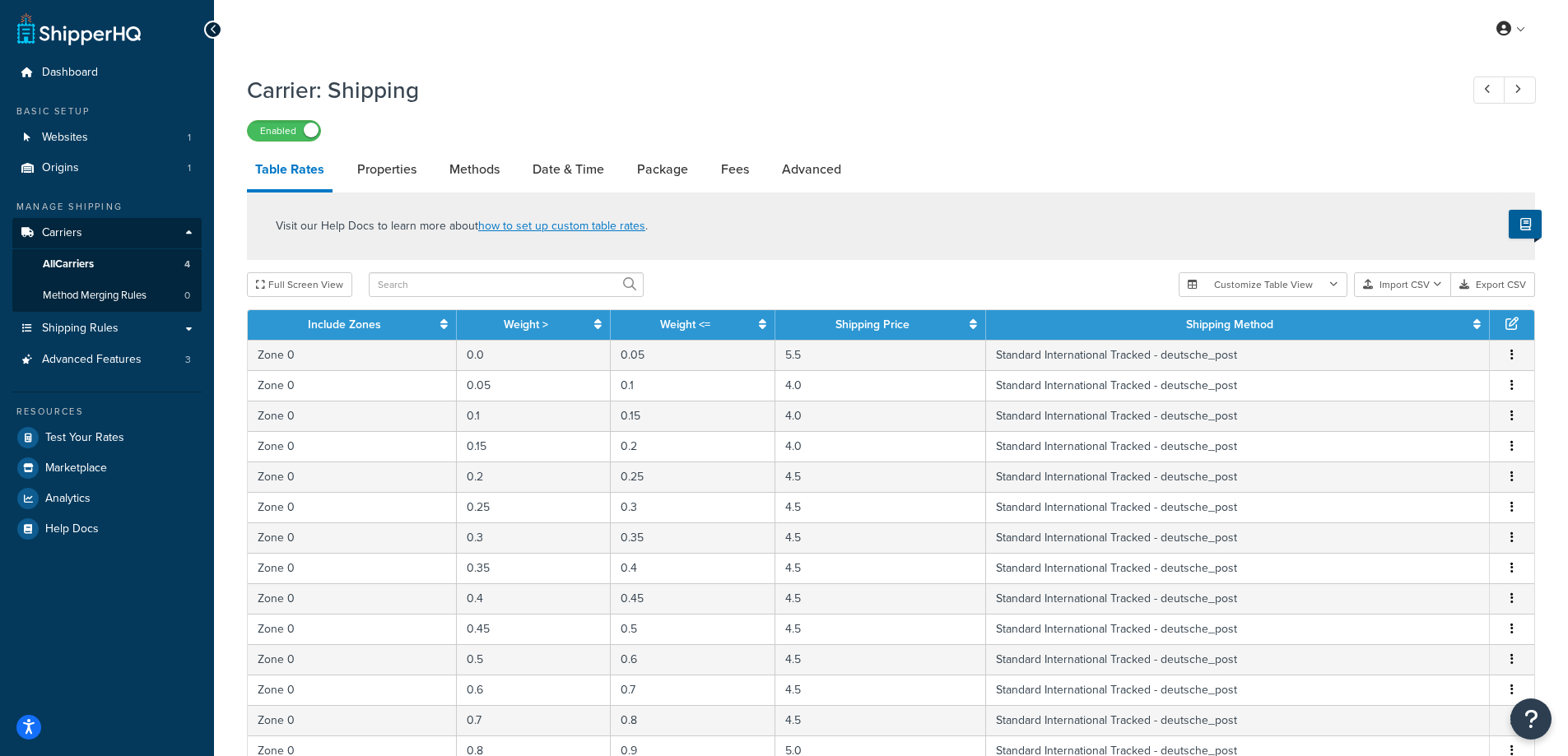
select select "25"
click at [468, 281] on input "text" at bounding box center [505, 284] width 275 height 24
type input "factory"
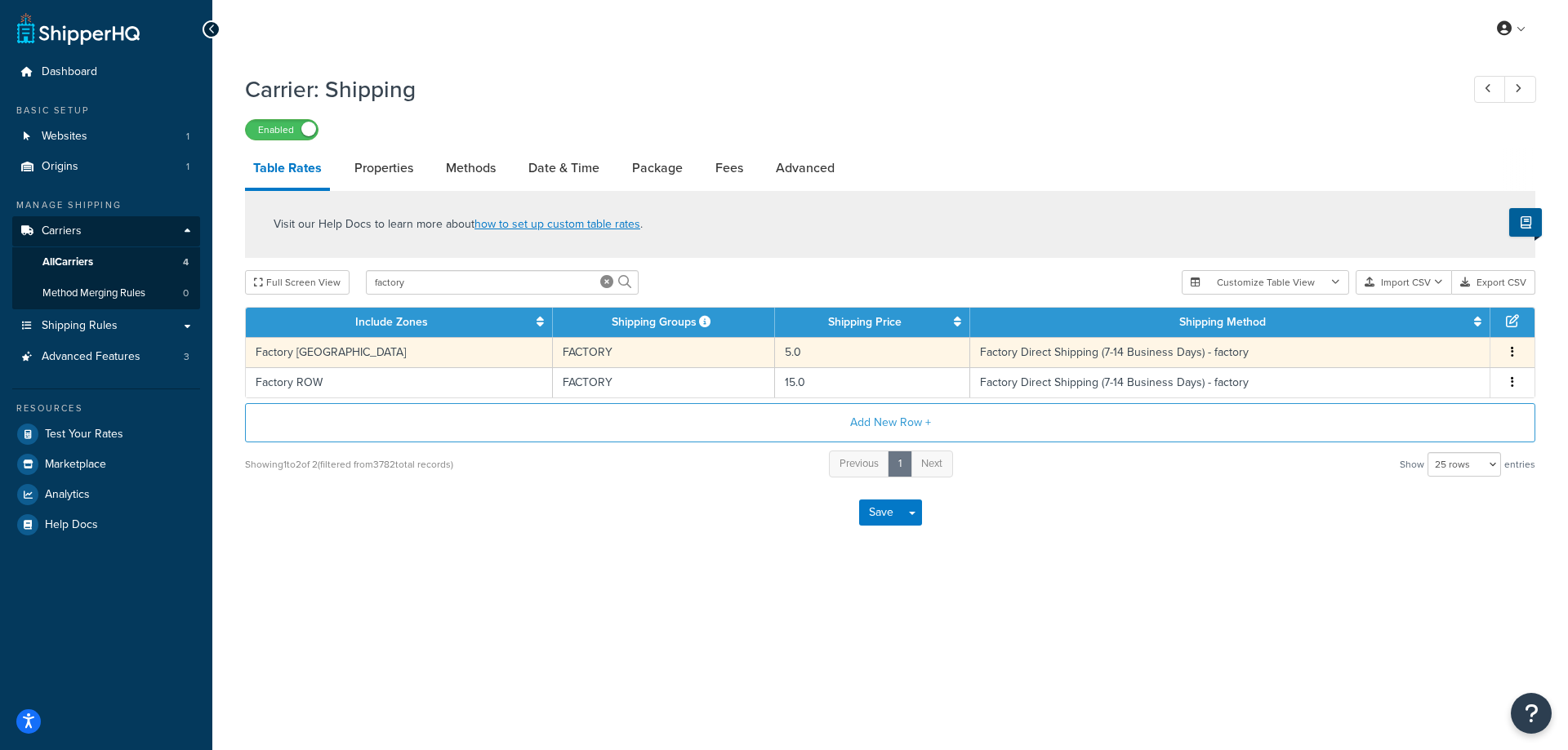
click at [661, 355] on td "FACTORY" at bounding box center [664, 352] width 223 height 30
select select "183322"
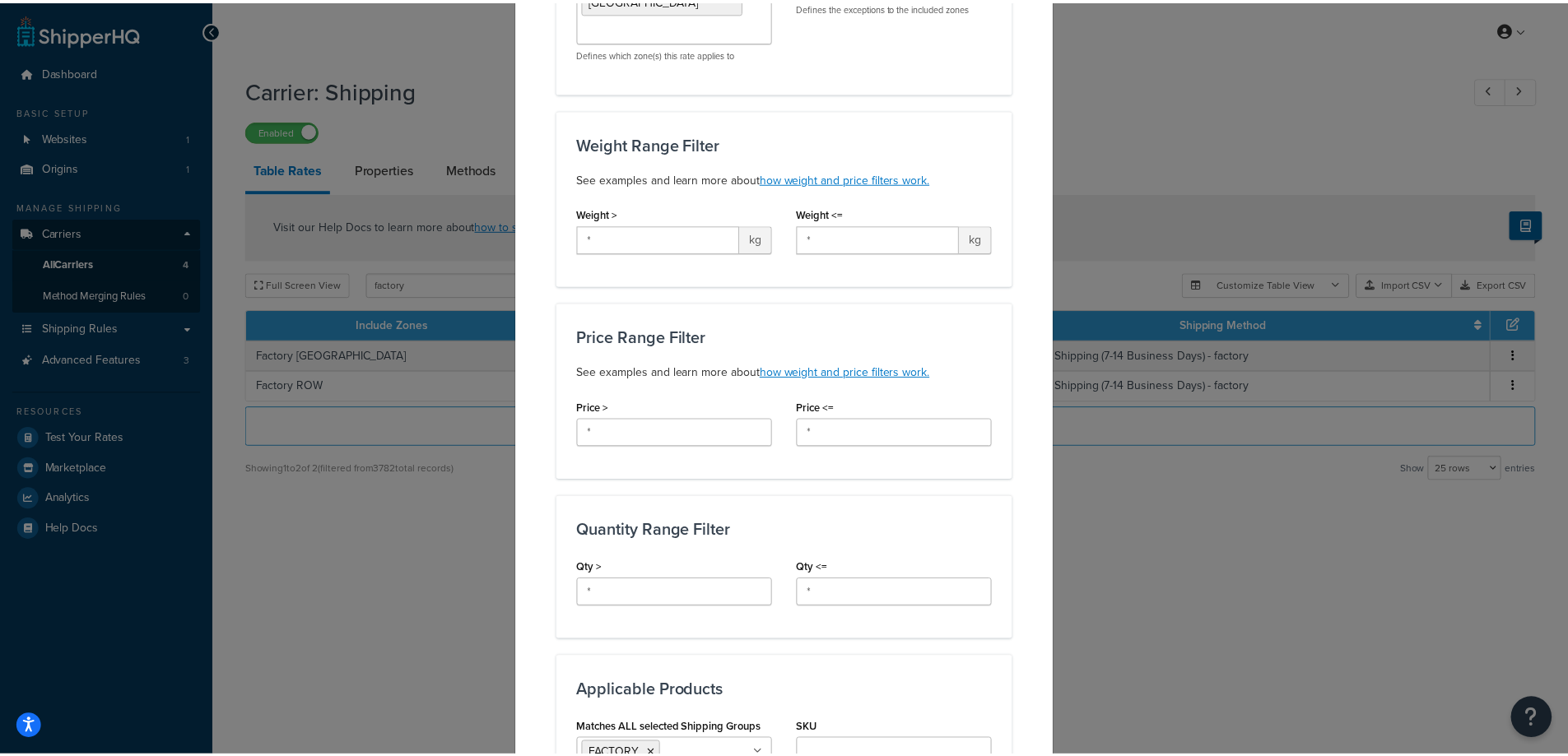
scroll to position [10, 0]
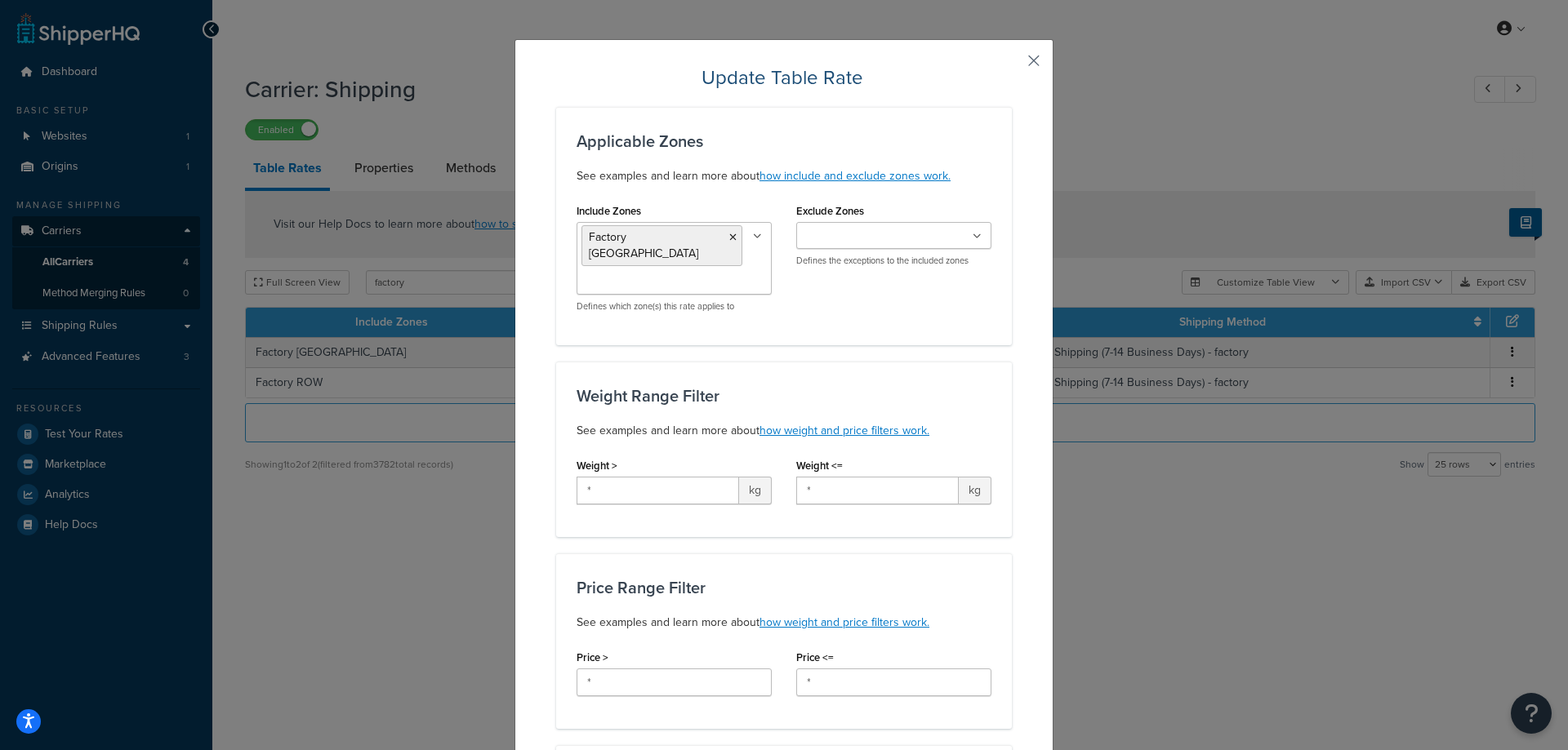
click at [1012, 64] on button "button" at bounding box center [1010, 66] width 4 height 4
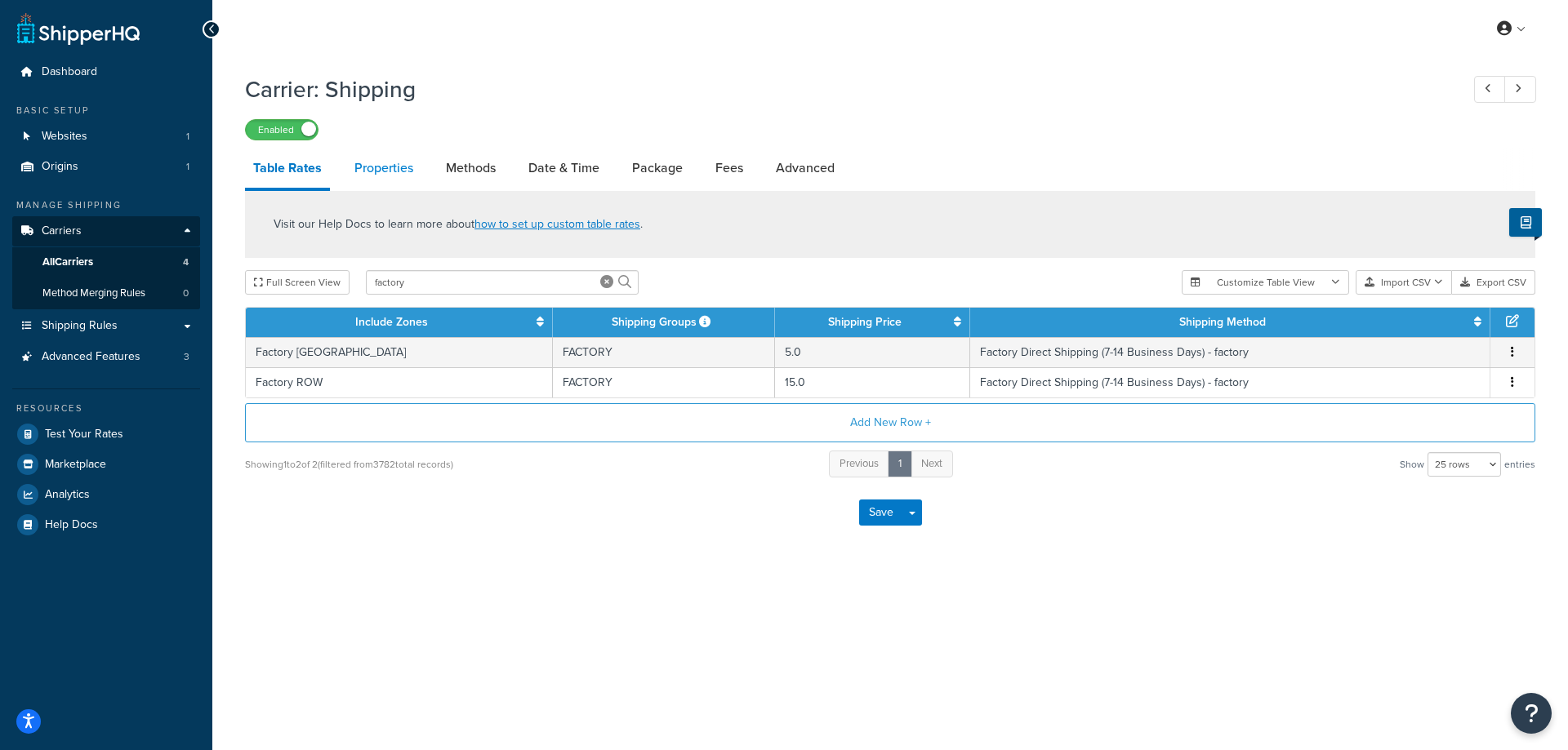
click at [389, 165] on link "Properties" at bounding box center [383, 168] width 75 height 39
select select "HIGHEST"
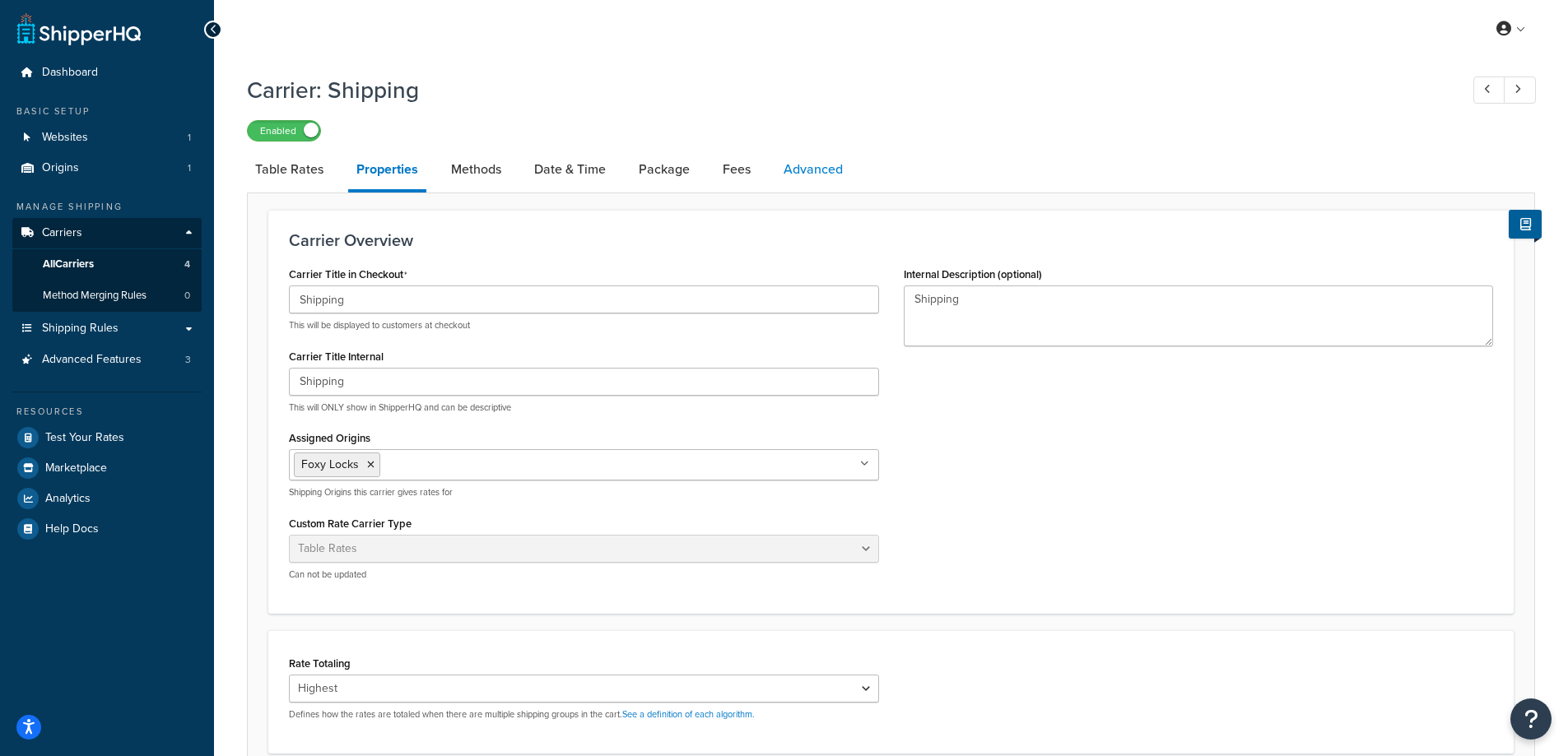
click at [801, 172] on link "Advanced" at bounding box center [813, 169] width 75 height 39
select select "false"
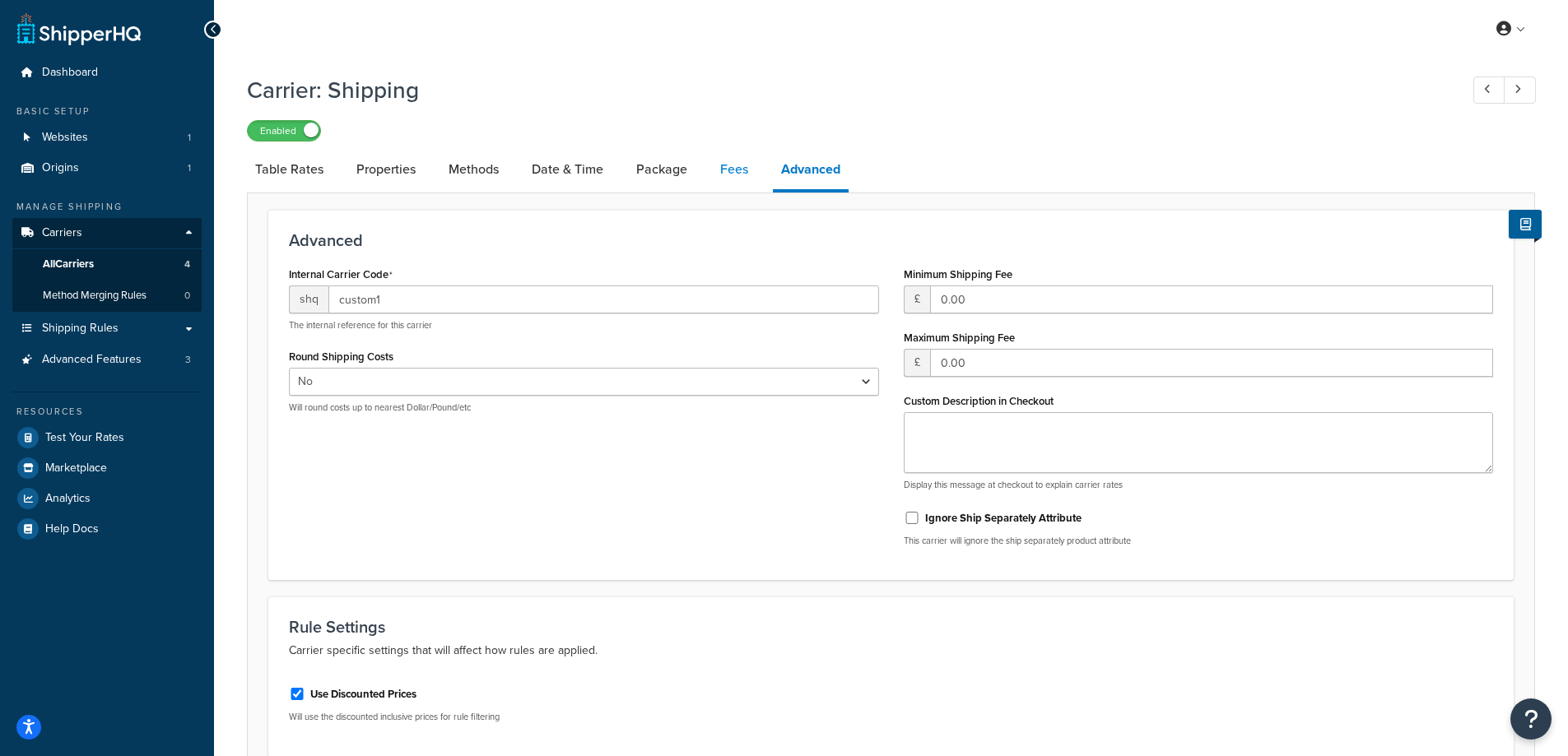
click at [715, 172] on link "Fees" at bounding box center [734, 169] width 44 height 39
select select "AFTER"
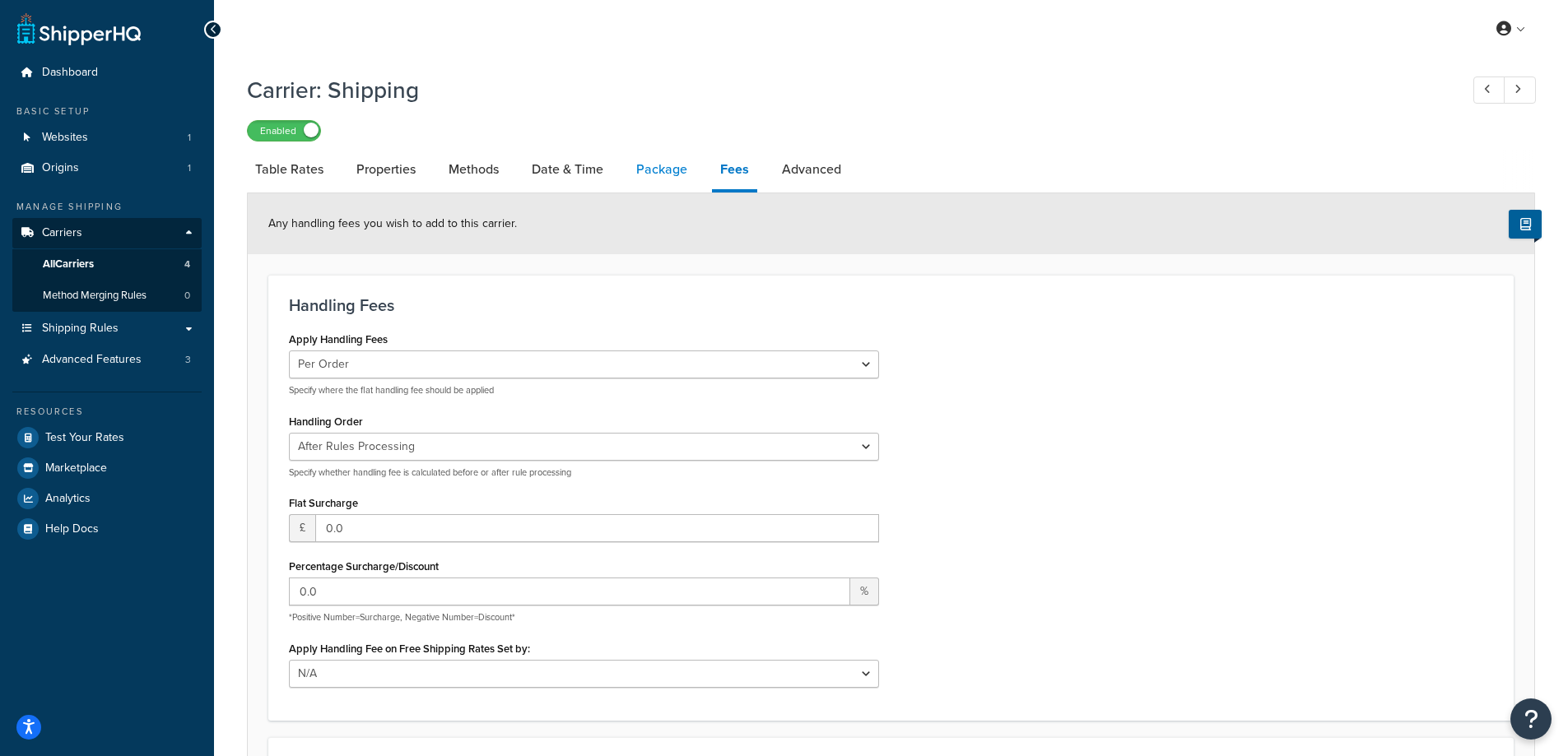
click at [671, 178] on link "Package" at bounding box center [661, 169] width 68 height 39
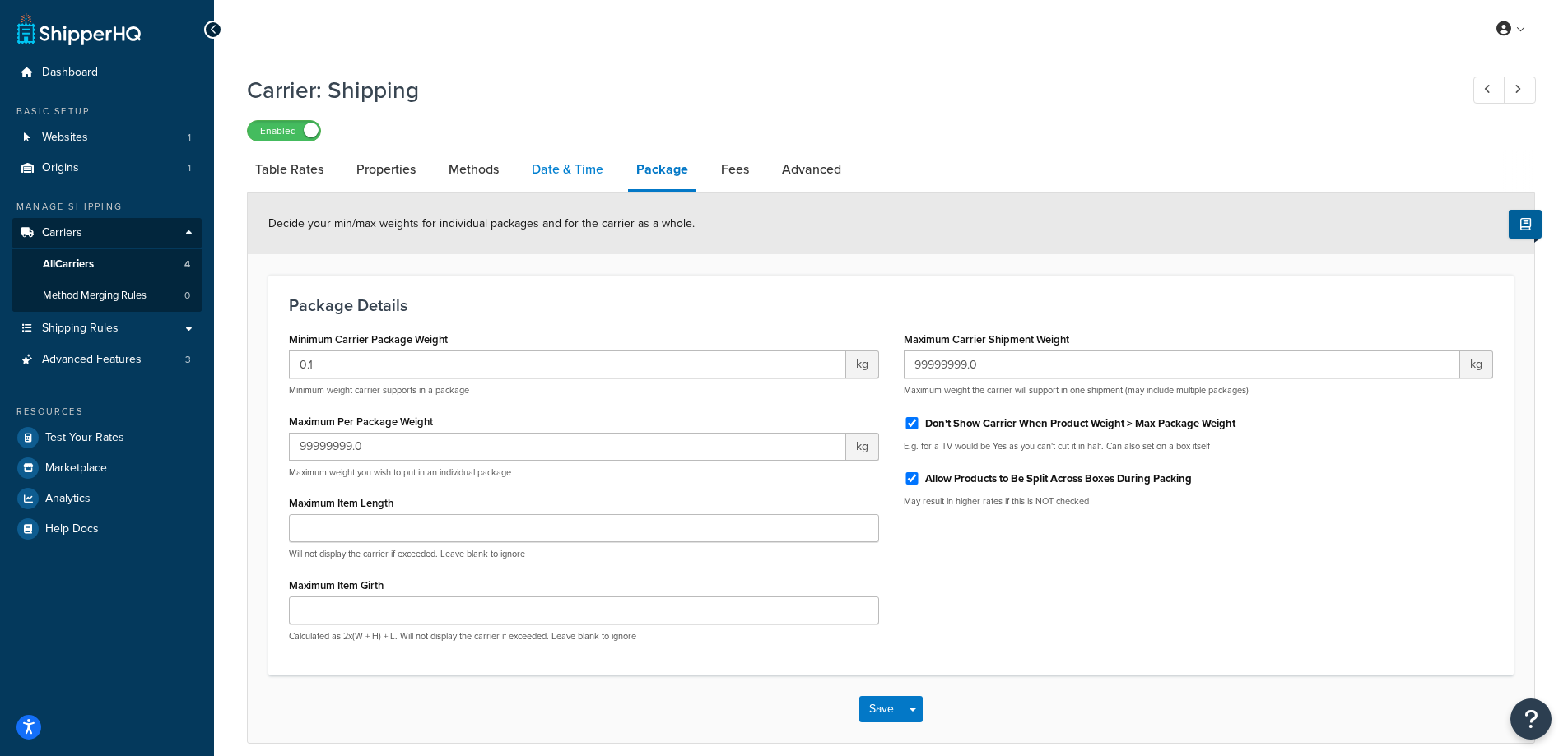
click at [591, 167] on link "Date & Time" at bounding box center [567, 169] width 88 height 39
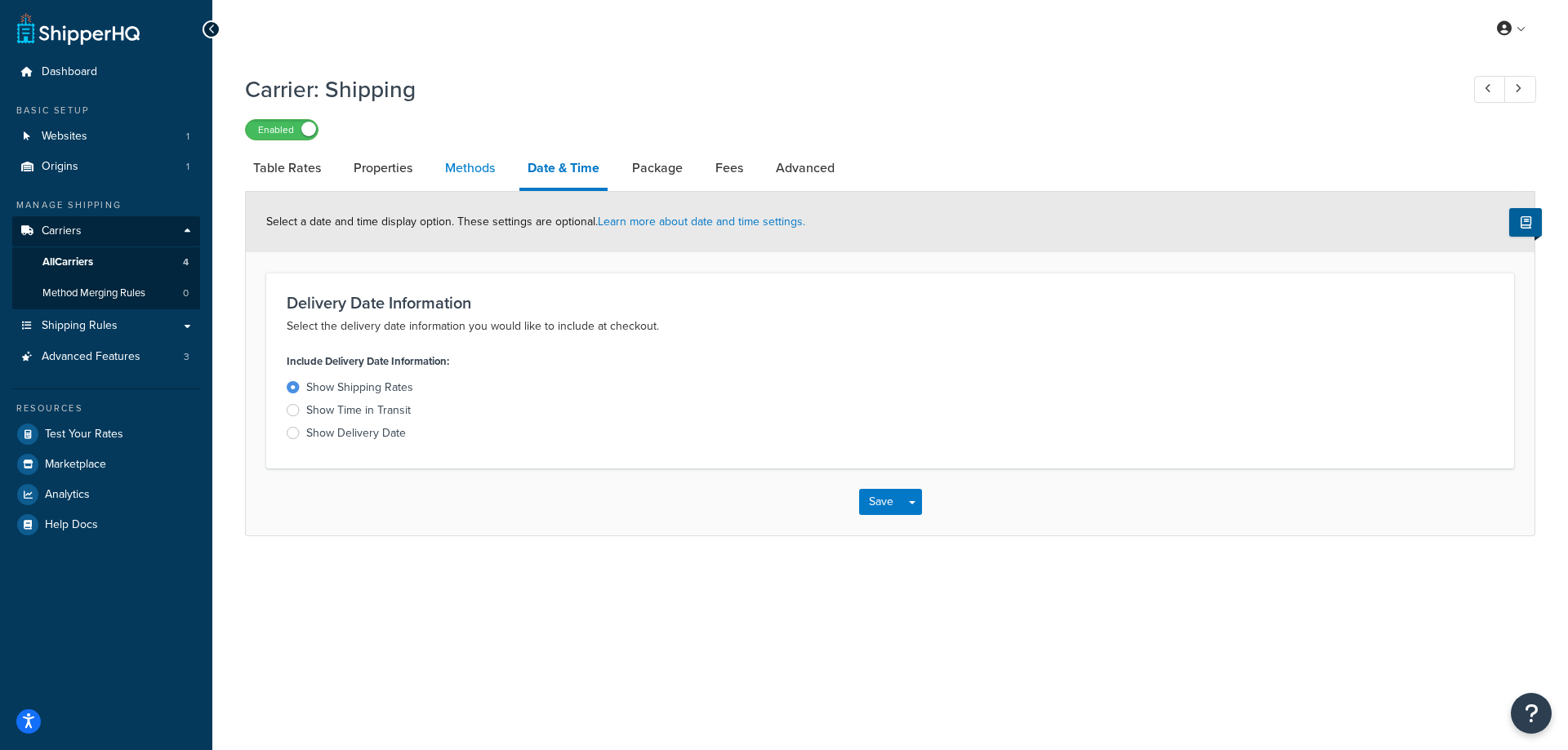
click at [483, 161] on link "Methods" at bounding box center [470, 168] width 66 height 39
select select "25"
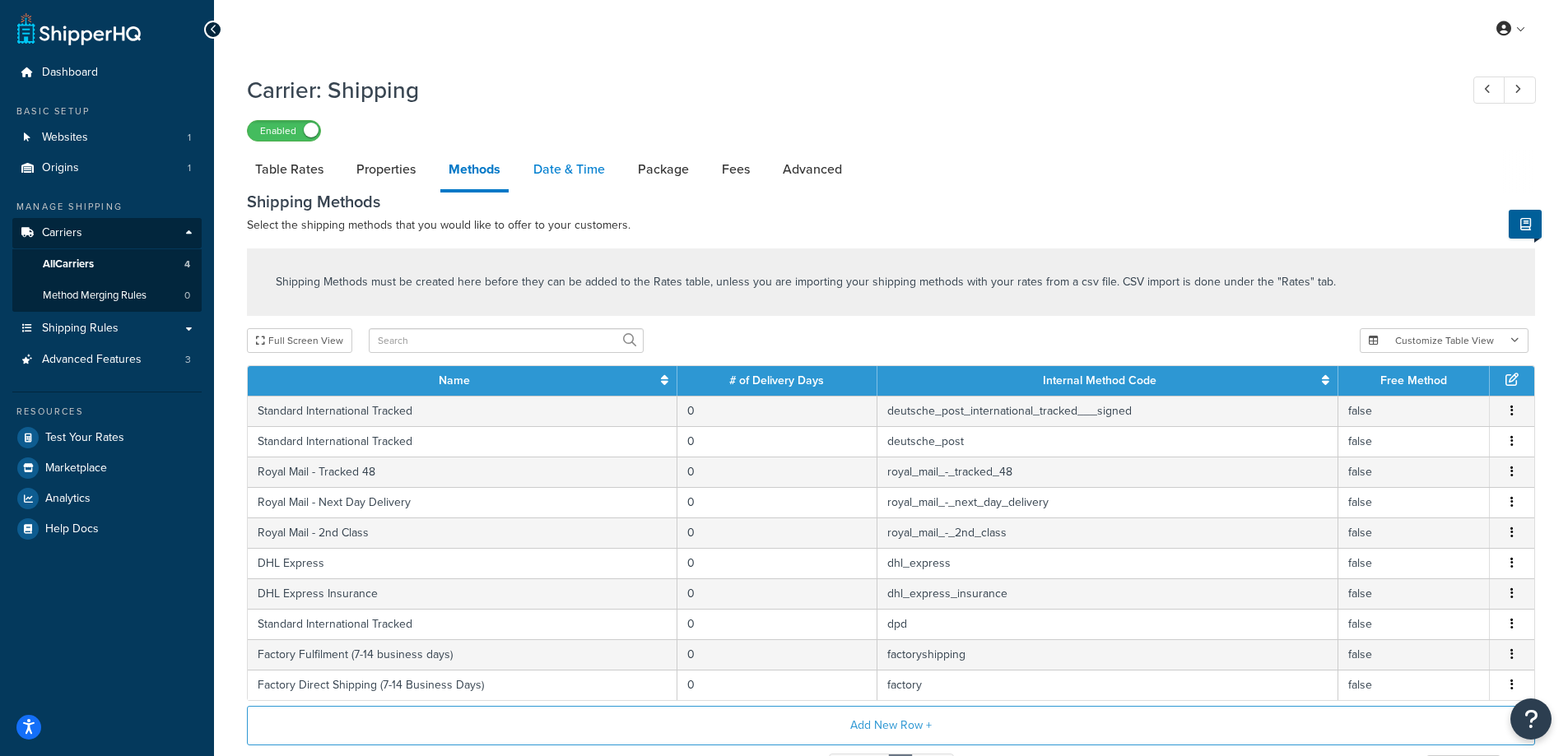
click at [591, 175] on link "Date & Time" at bounding box center [569, 169] width 88 height 39
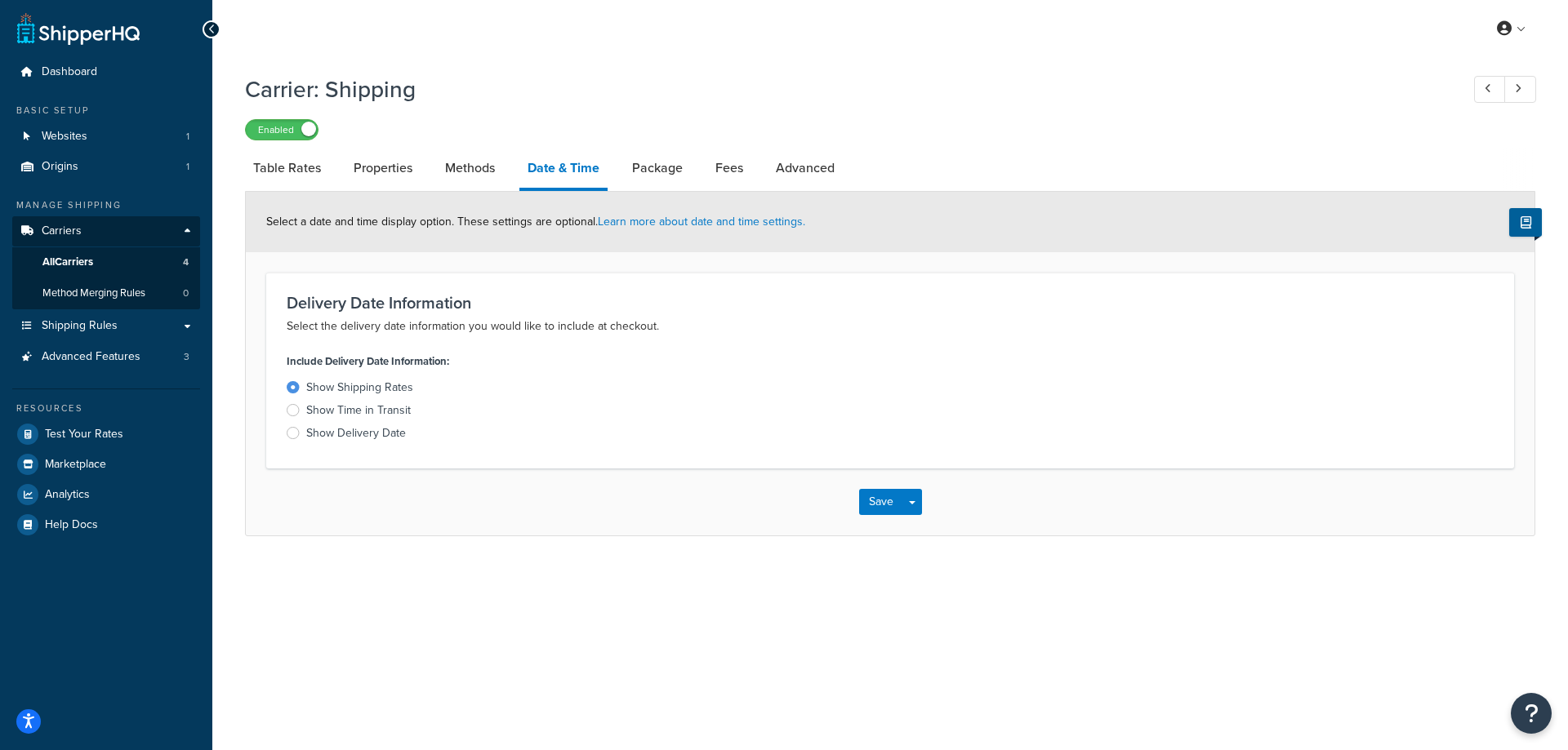
click at [361, 415] on div "Show Time in Transit" at bounding box center [359, 410] width 105 height 17
click at [0, 0] on input "Show Time in Transit" at bounding box center [0, 0] width 0 height 0
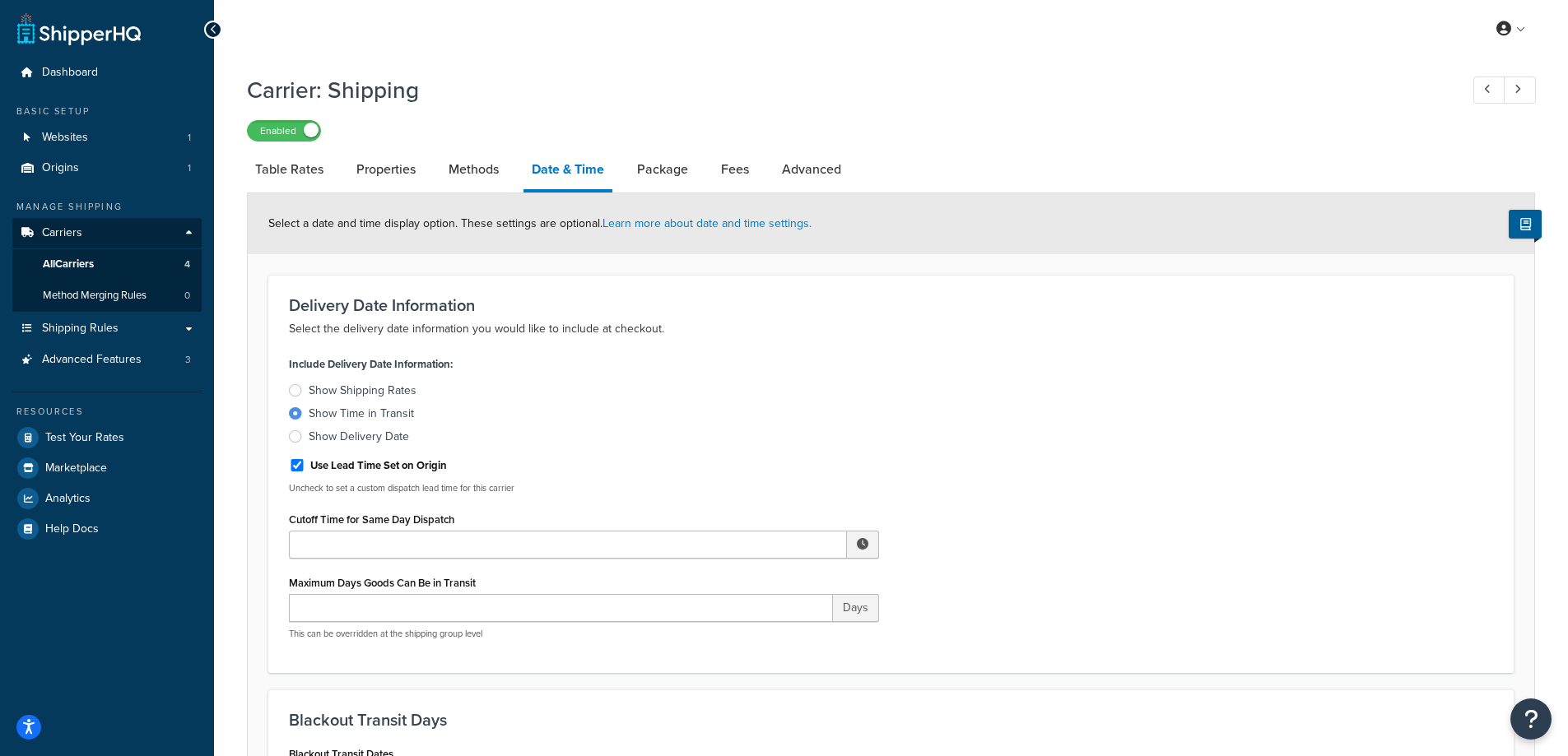
click at [353, 384] on div "Show Shipping Rates" at bounding box center [362, 391] width 108 height 17
click at [0, 0] on input "Show Shipping Rates" at bounding box center [0, 0] width 0 height 0
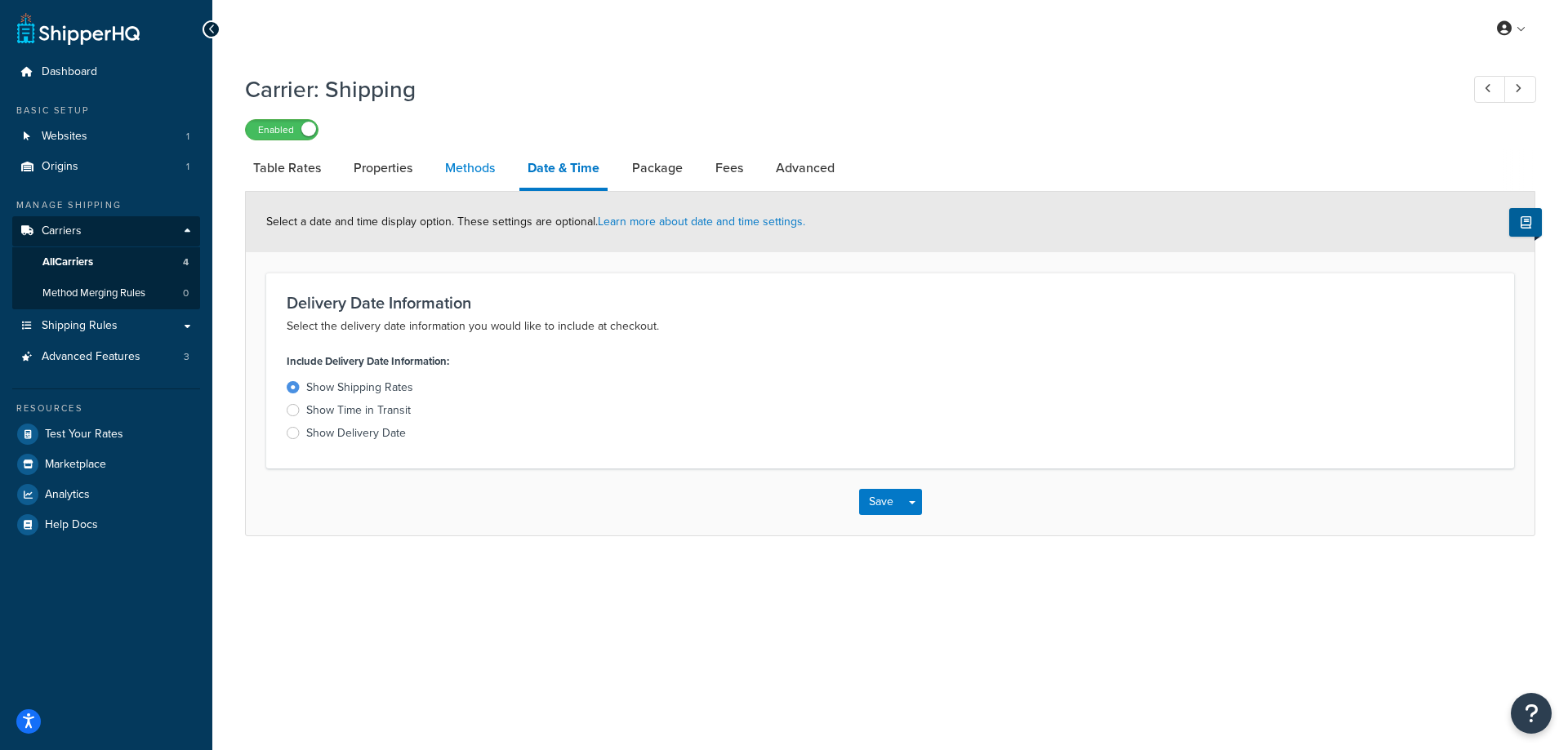
click at [483, 162] on link "Methods" at bounding box center [470, 168] width 66 height 39
select select "25"
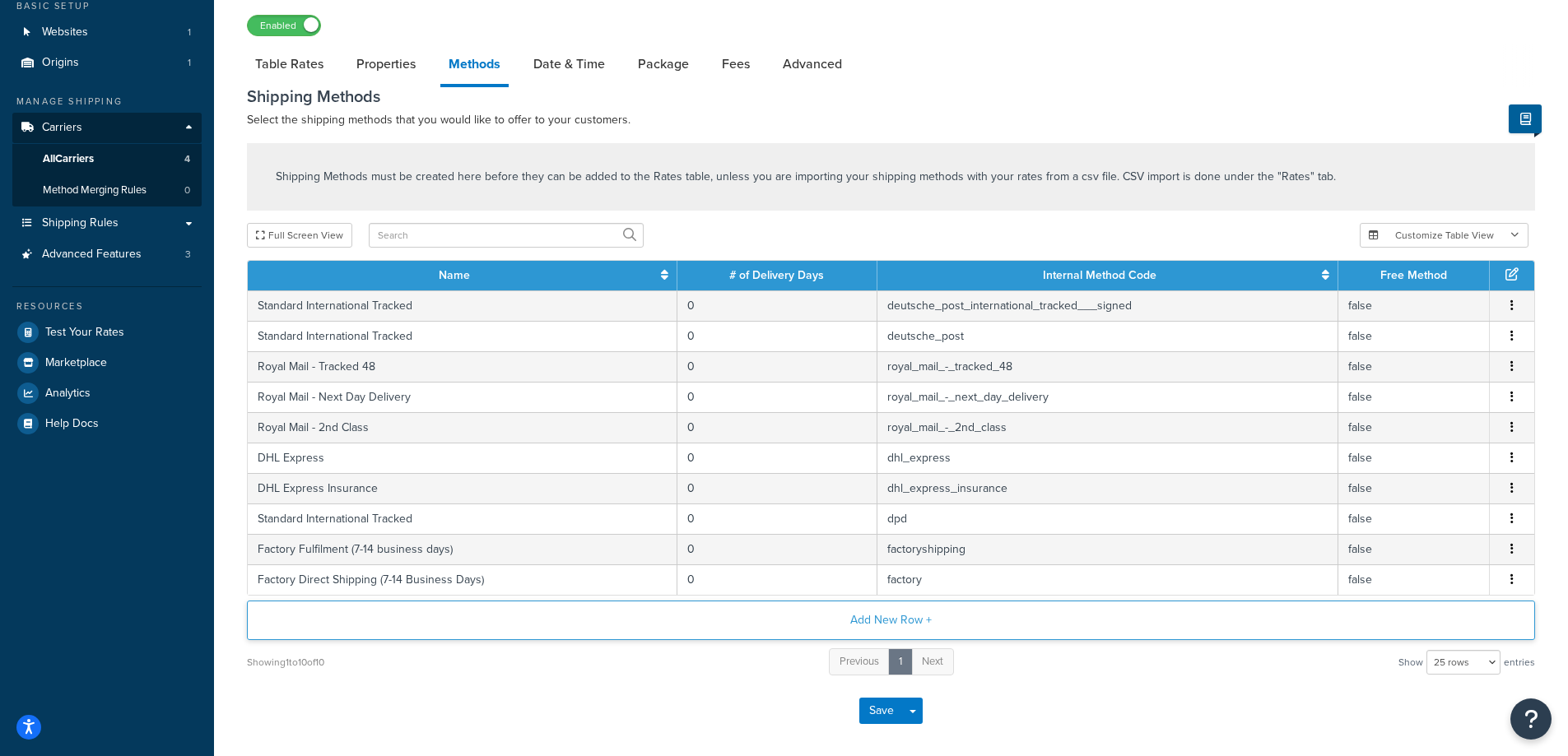
scroll to position [165, 0]
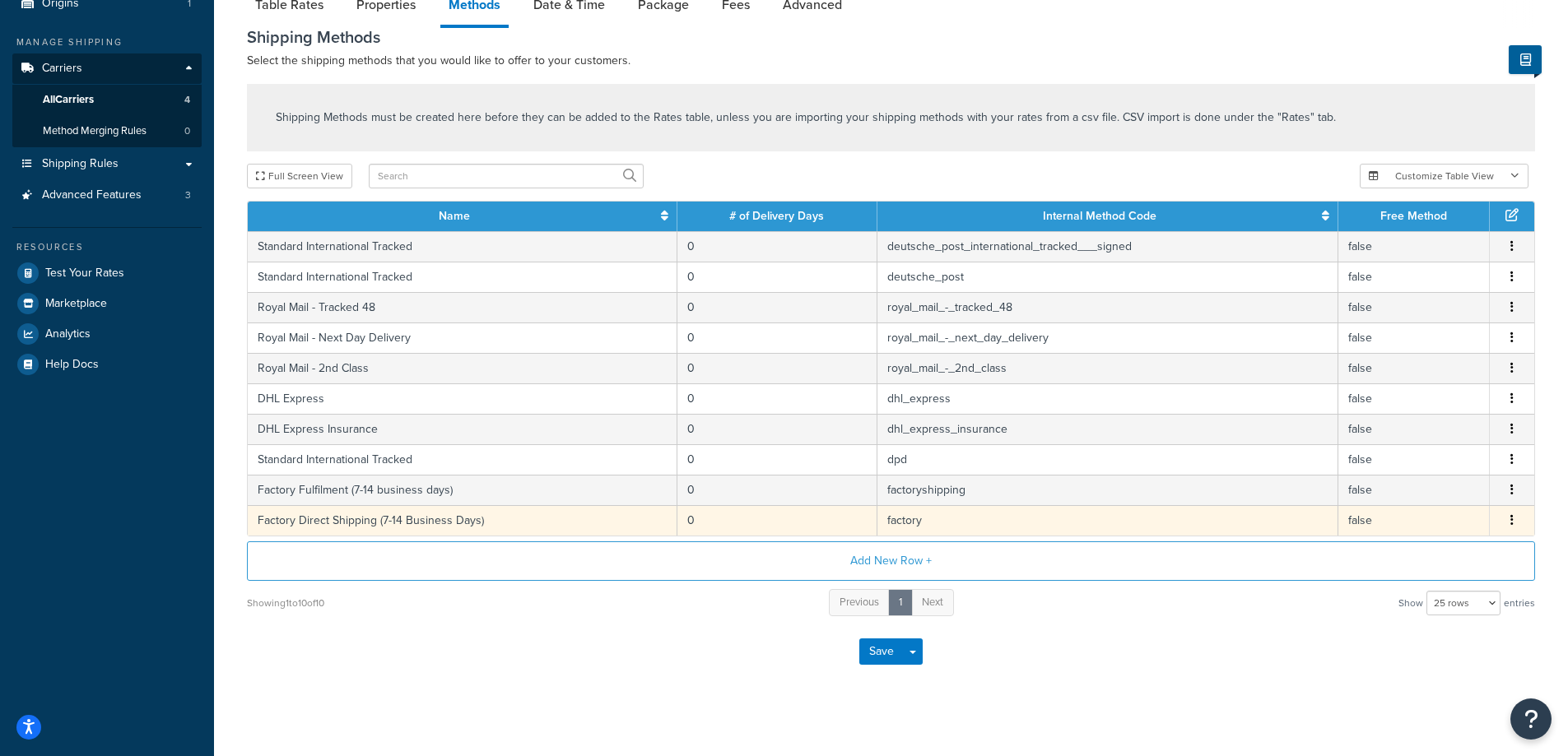
click at [986, 524] on td "factory" at bounding box center [1108, 520] width 461 height 30
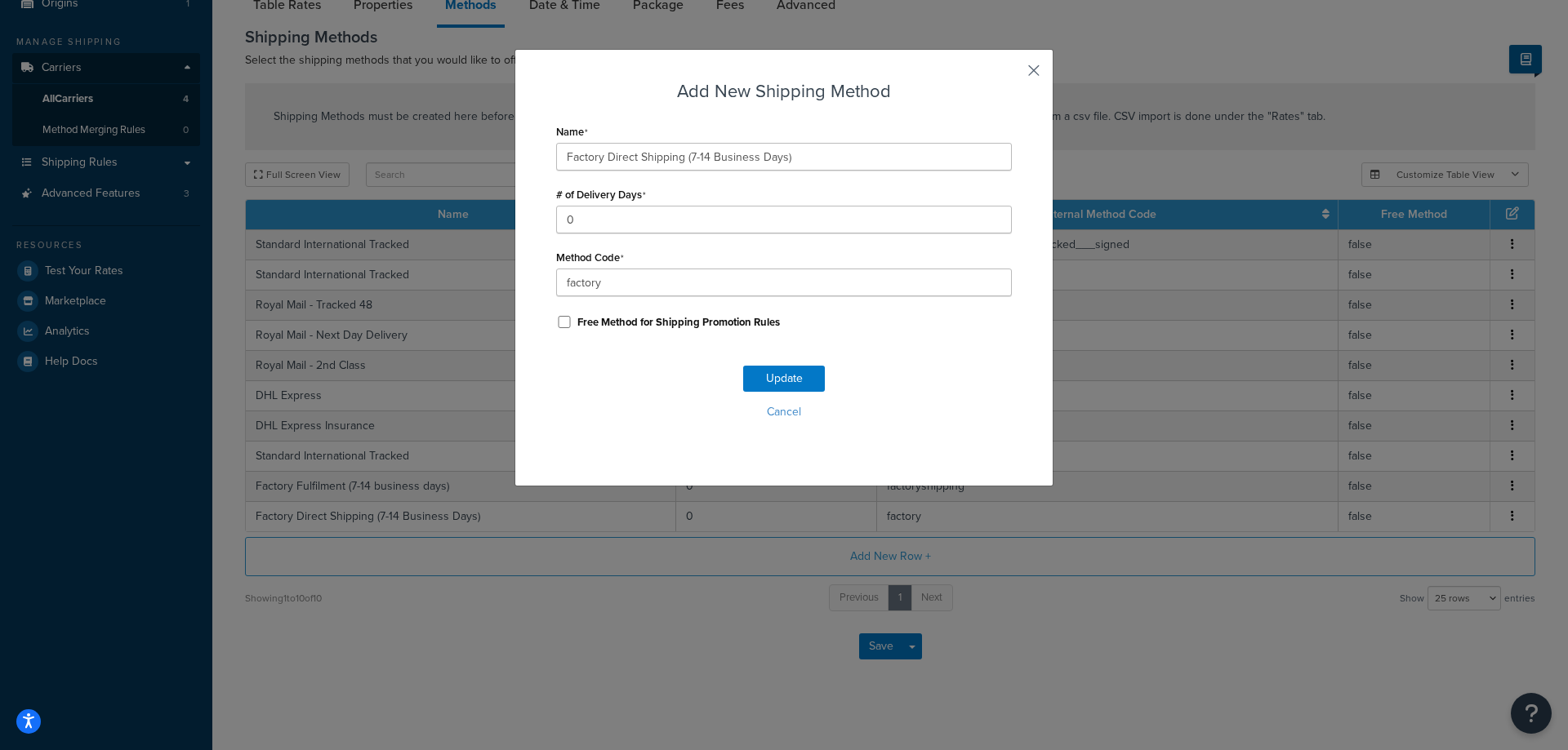
click at [1012, 74] on button "button" at bounding box center [1010, 76] width 4 height 4
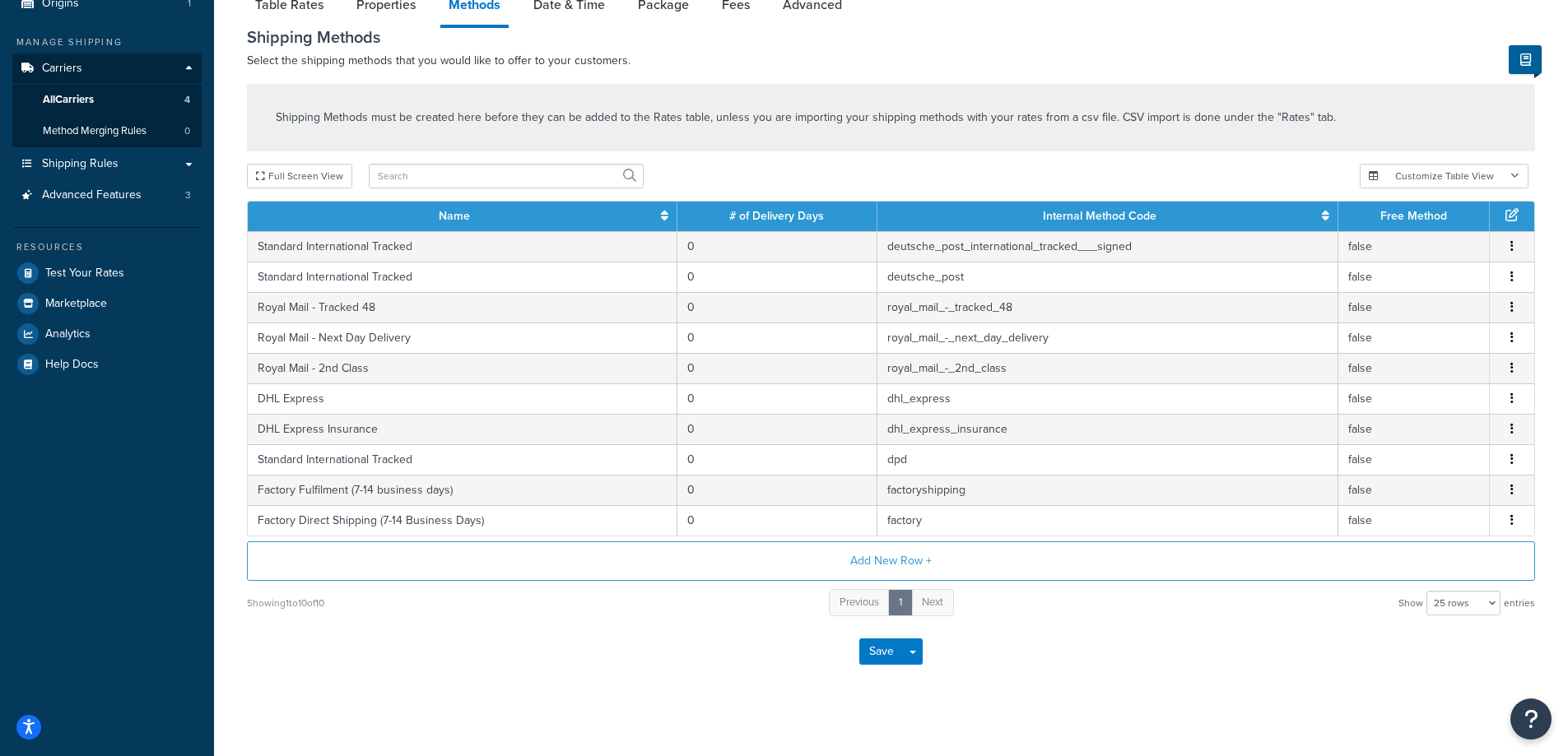
scroll to position [0, 0]
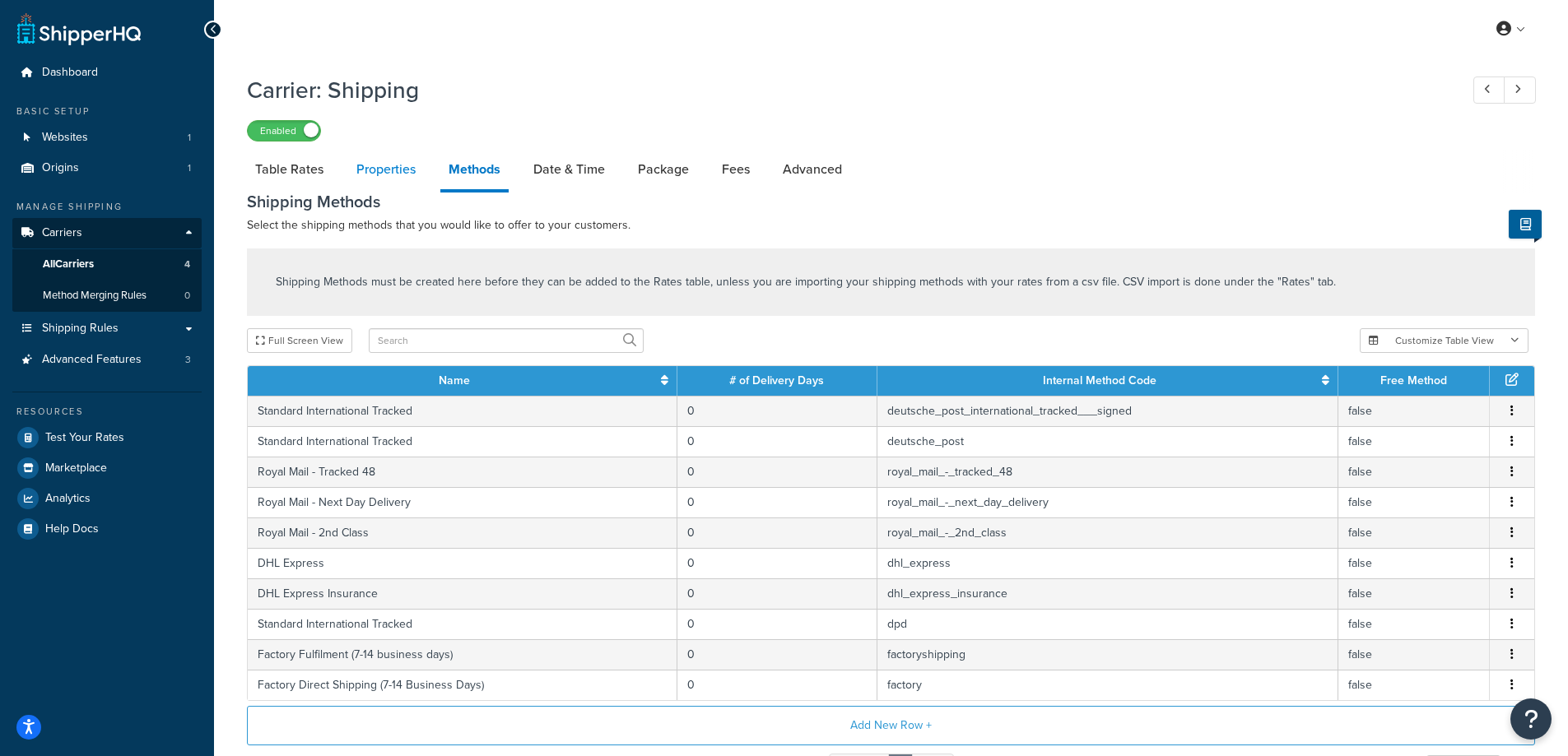
click at [402, 173] on link "Properties" at bounding box center [385, 169] width 75 height 39
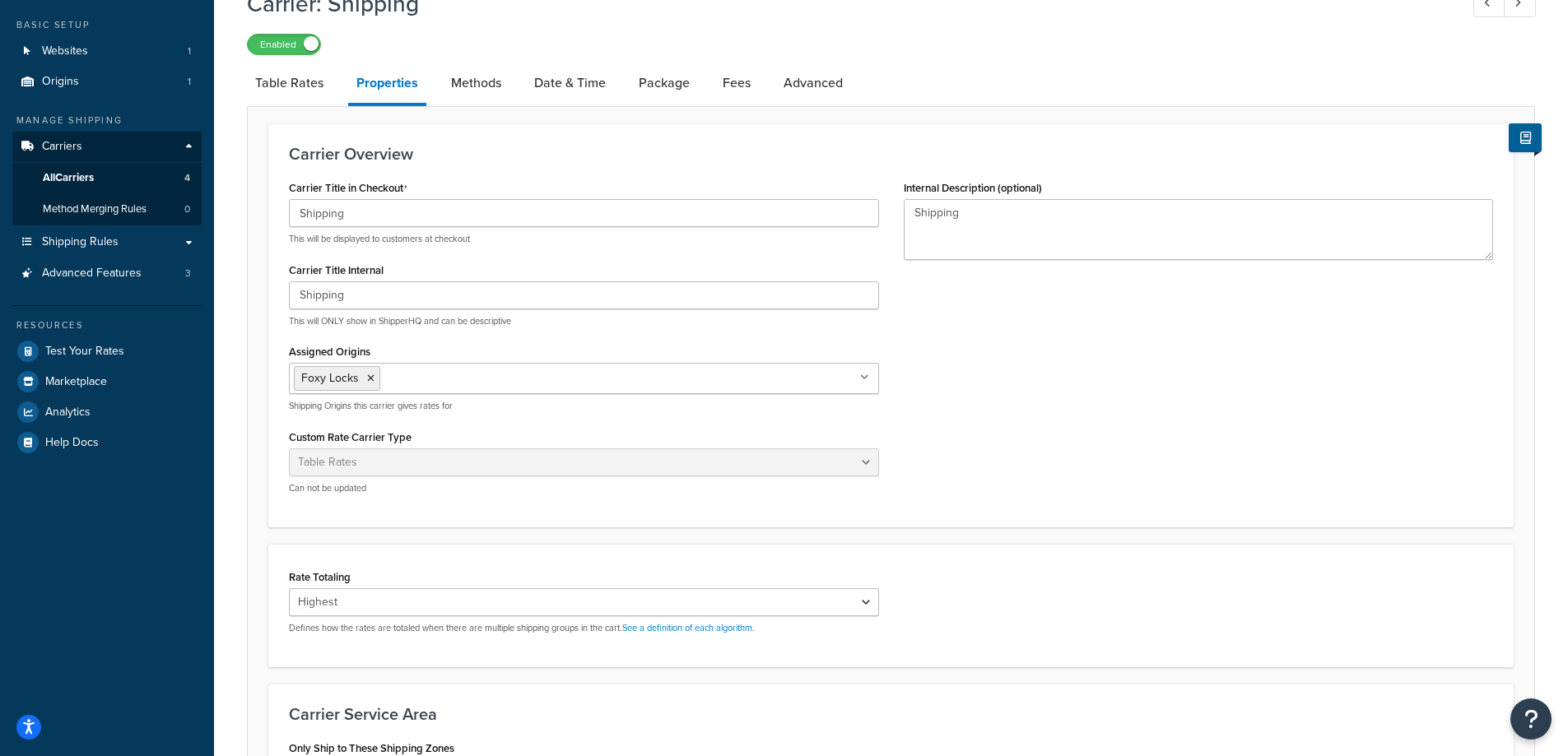
scroll to position [165, 0]
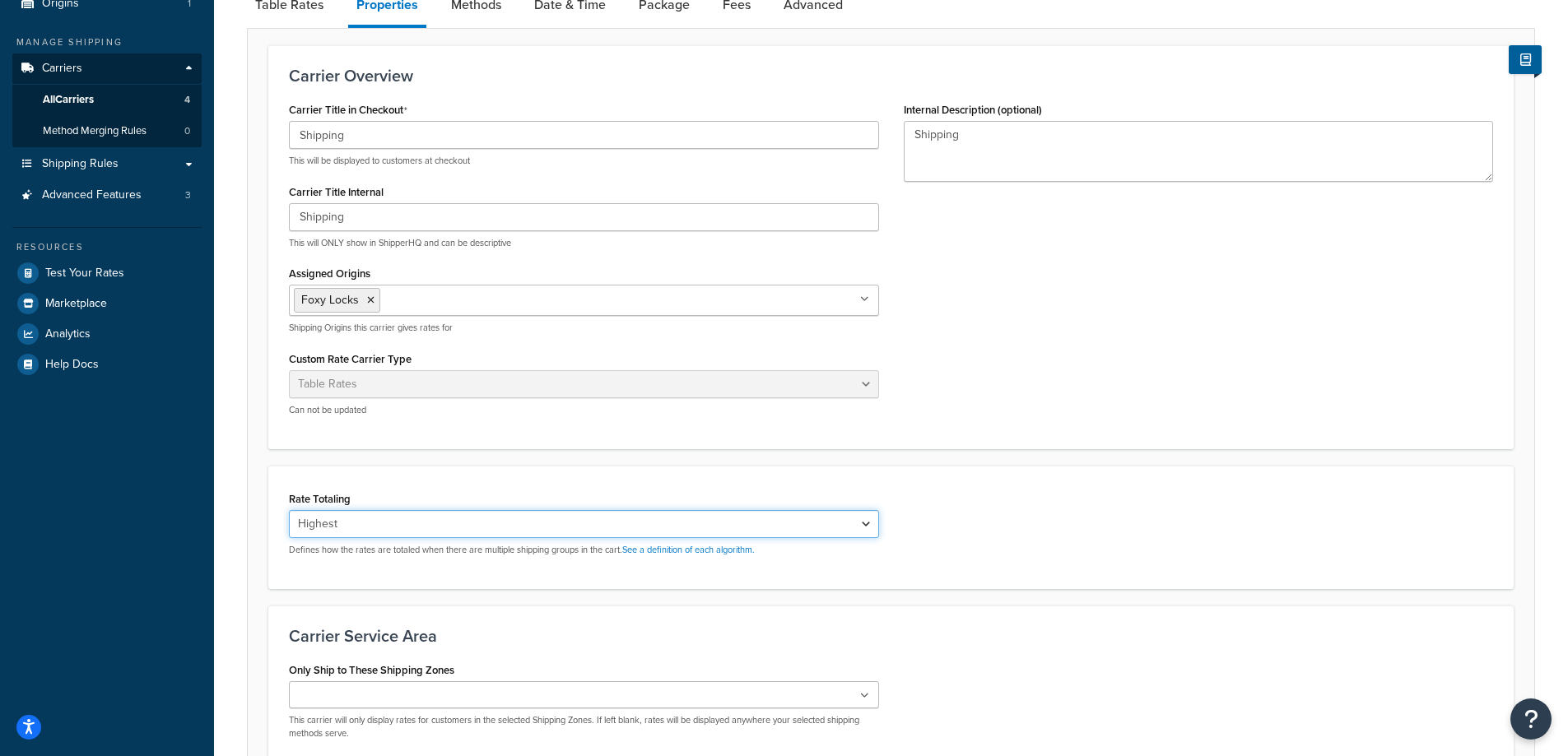
click at [427, 517] on select "Cumulative Highest Per Item Per SKU" at bounding box center [584, 524] width 591 height 28
select select "PERITEM"
click at [289, 510] on select "Cumulative Highest Per Item Per SKU" at bounding box center [584, 524] width 591 height 28
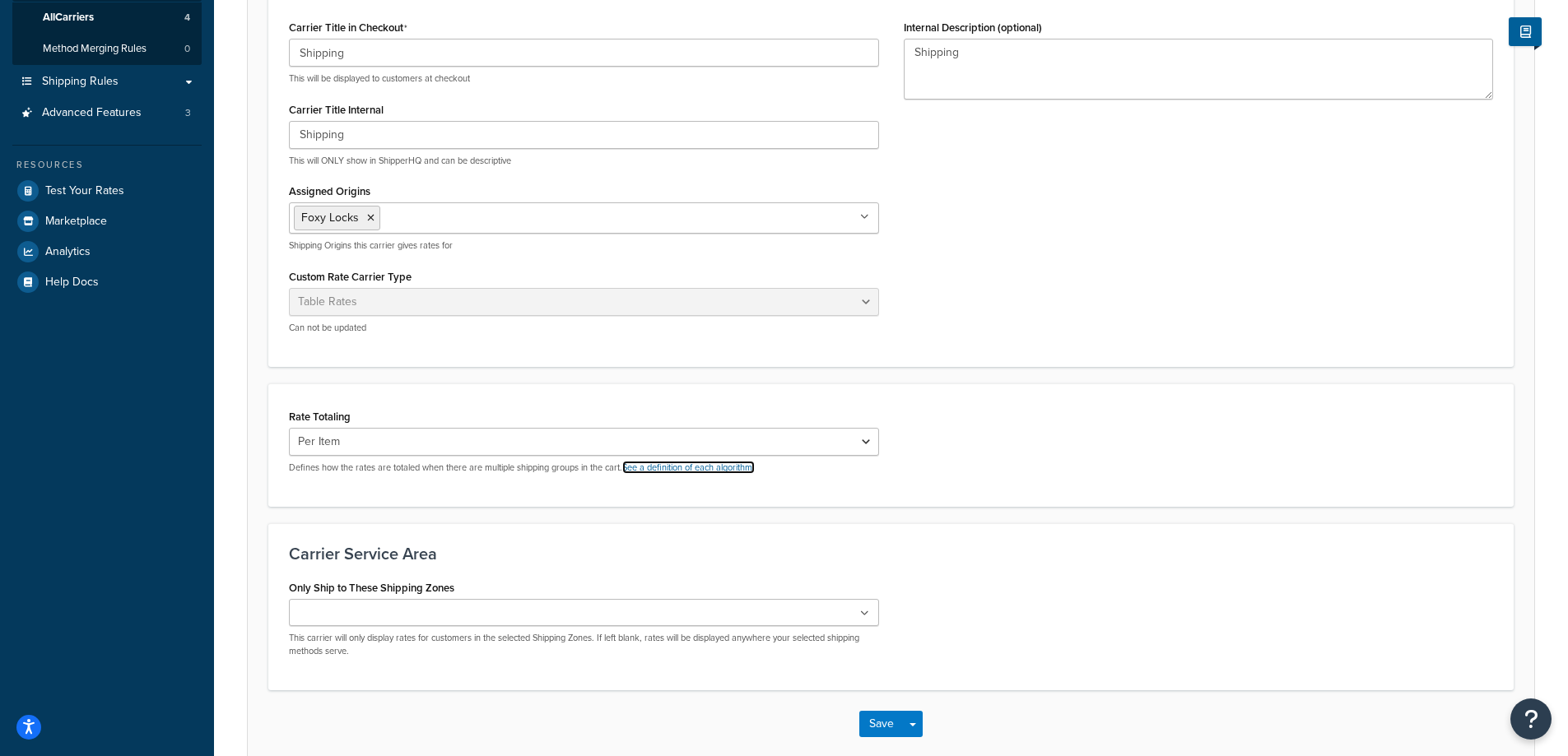
click at [686, 467] on link "See a definition of each algorithm." at bounding box center [688, 467] width 132 height 13
click at [409, 437] on select "Cumulative Highest Per Item Per SKU" at bounding box center [584, 442] width 591 height 28
click at [289, 428] on select "Cumulative Highest Per Item Per SKU" at bounding box center [584, 442] width 591 height 28
click at [374, 440] on select "Cumulative Highest Per Item Per SKU" at bounding box center [584, 442] width 591 height 28
click at [412, 410] on div "Rate Totaling Cumulative Highest Per Item Per SKU Defines how the rates are tot…" at bounding box center [584, 439] width 591 height 70
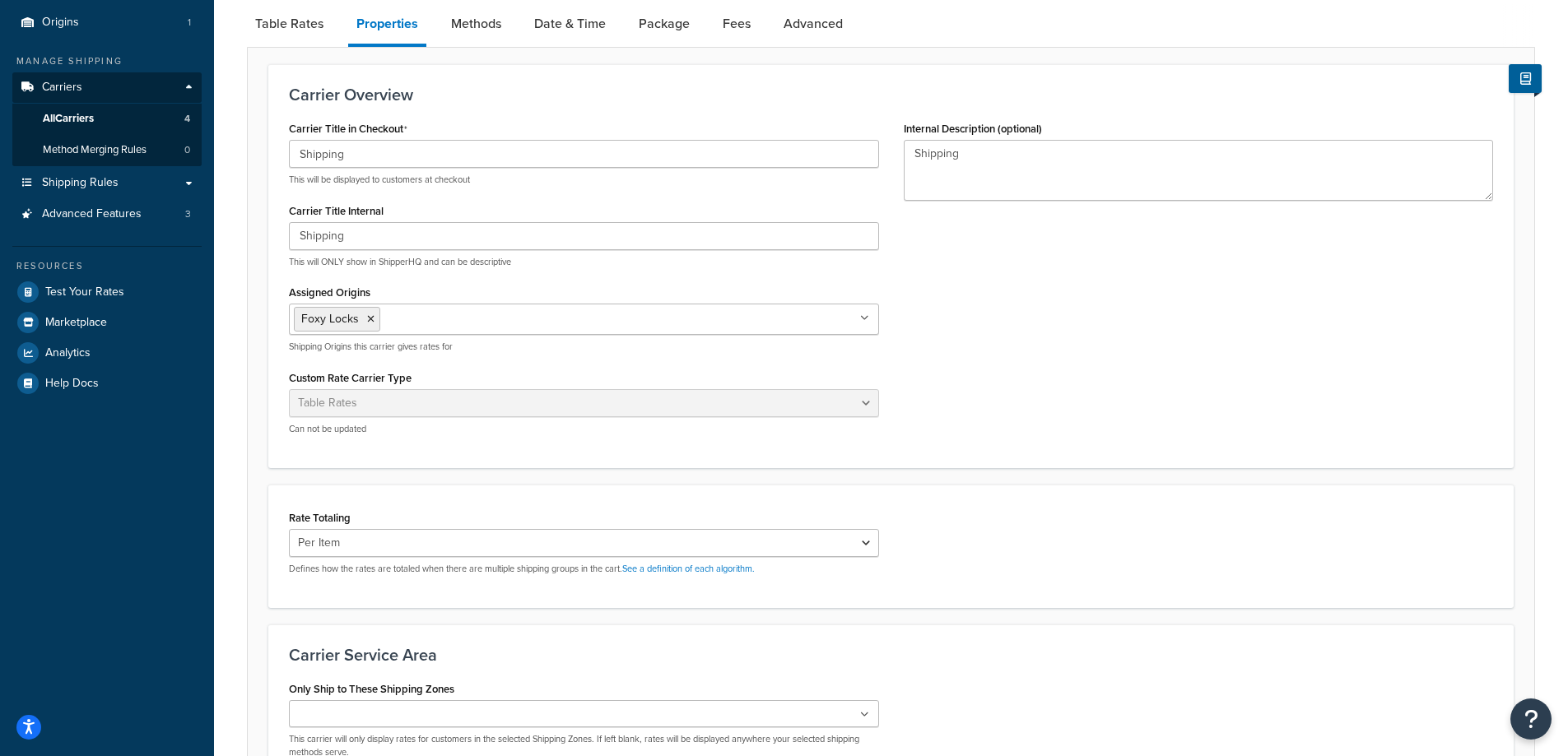
scroll to position [329, 0]
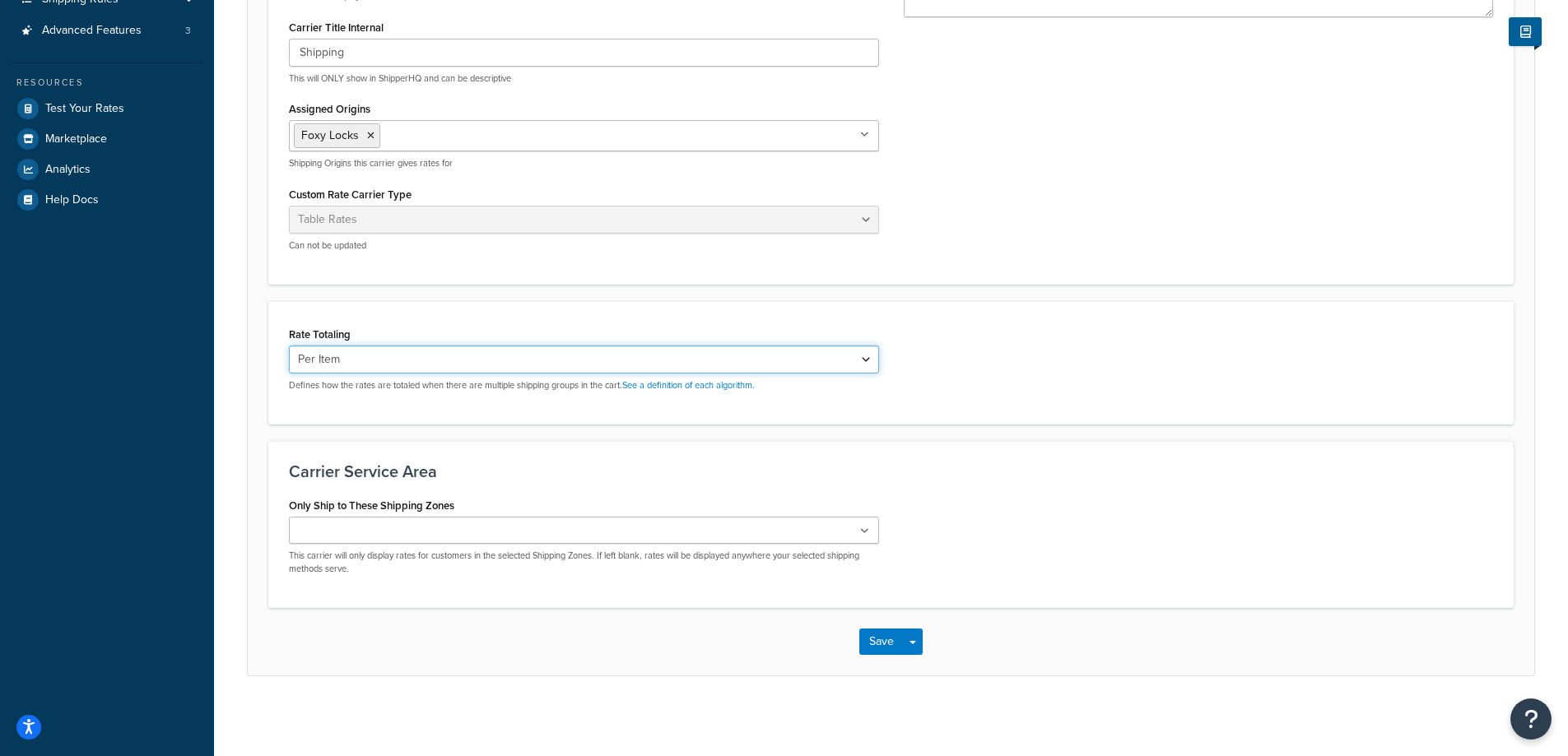
click at [848, 363] on select "Cumulative Highest Per Item Per SKU" at bounding box center [584, 359] width 591 height 28
click at [255, 335] on form "Carrier Overview Carrier Title in Checkout Shipping This will be displayed to c…" at bounding box center [890, 278] width 1286 height 795
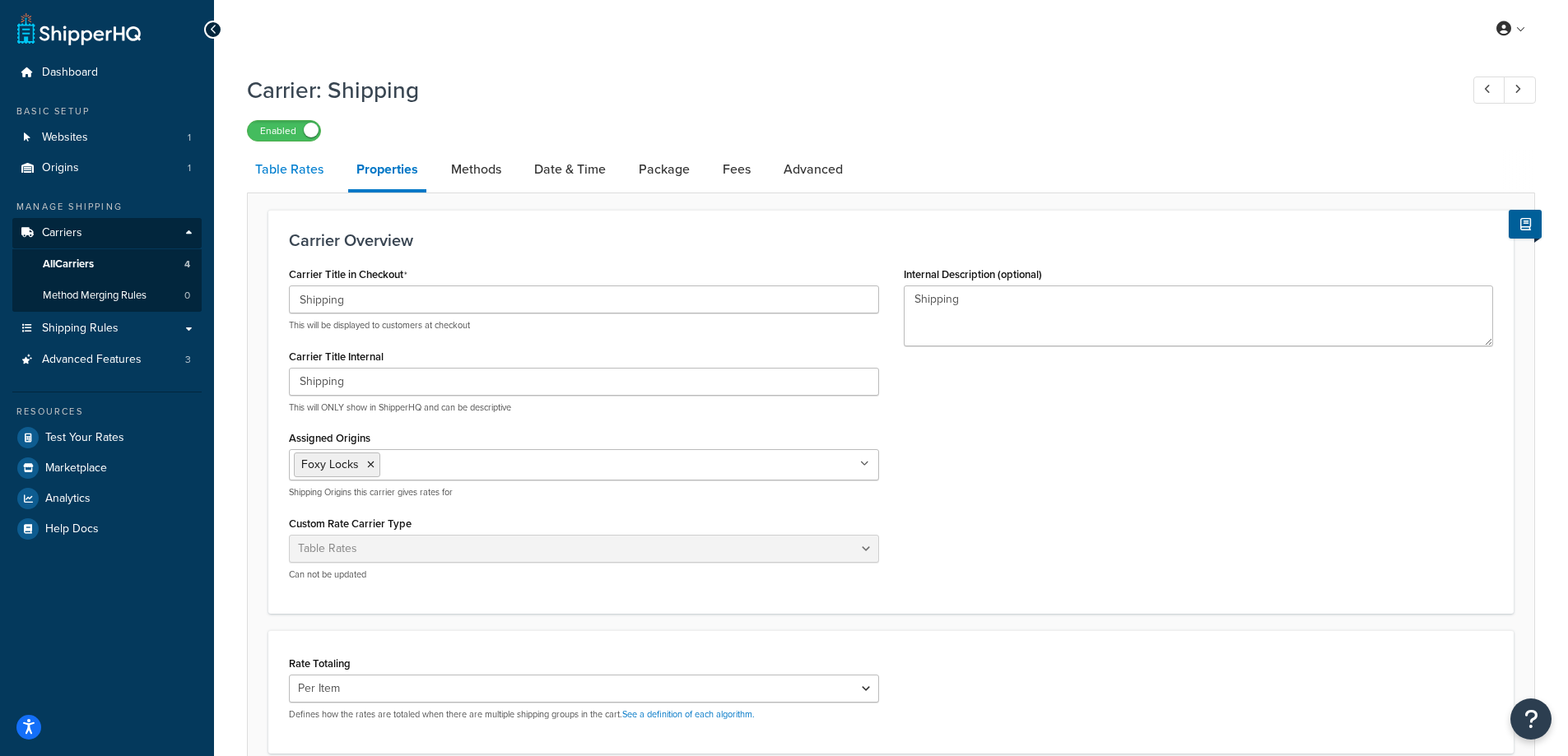
click at [281, 167] on link "Table Rates" at bounding box center [289, 169] width 85 height 39
select select "25"
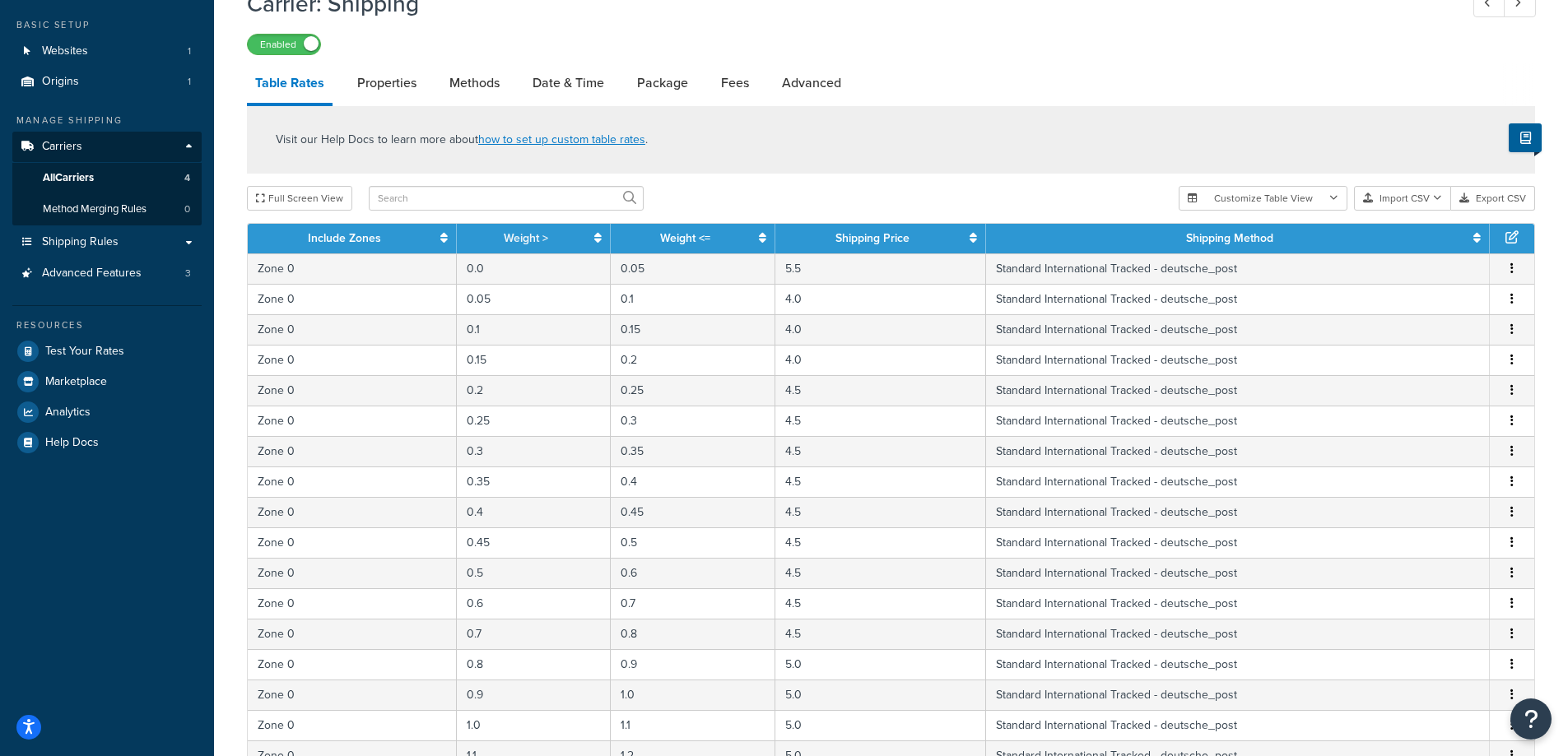
scroll to position [82, 0]
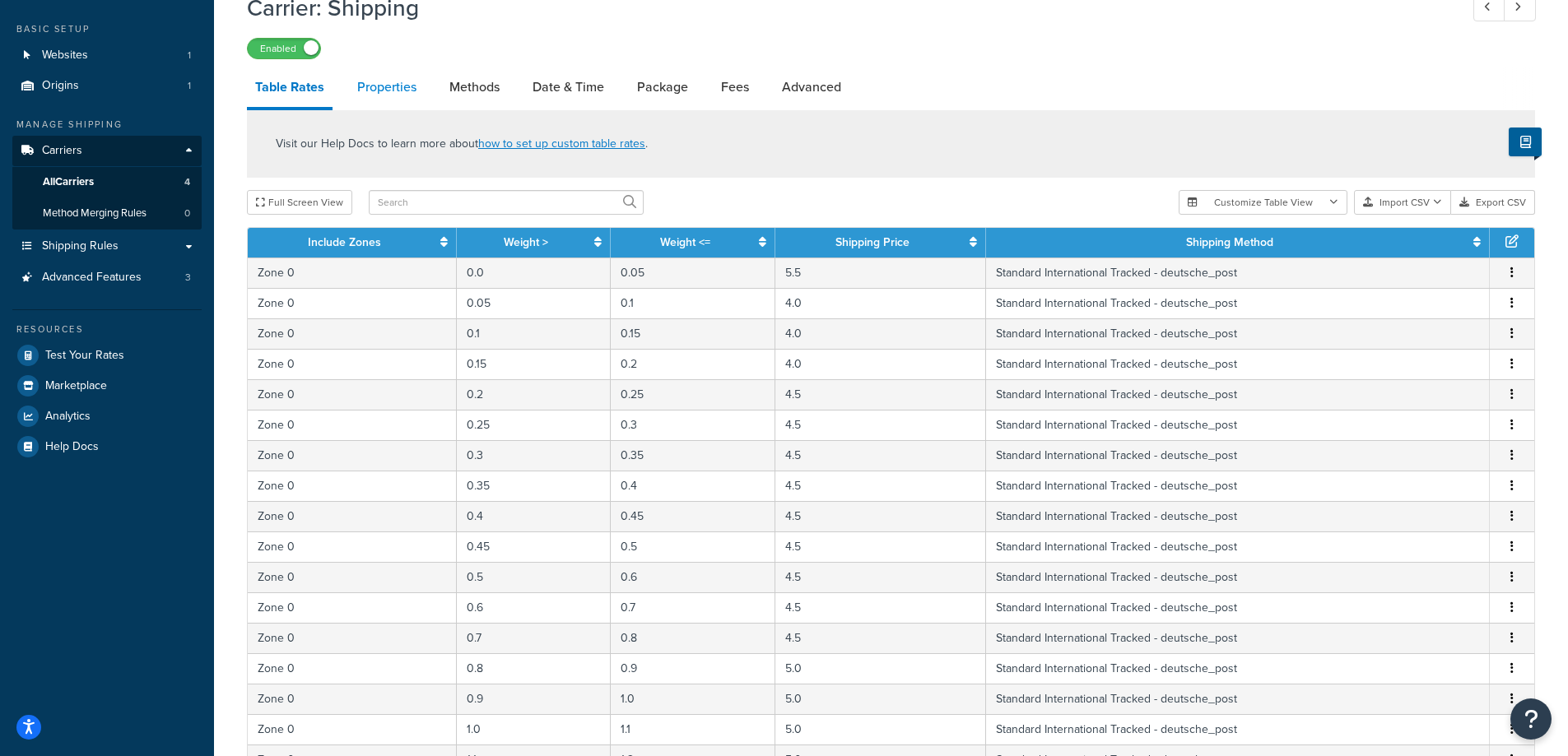
click at [395, 89] on link "Properties" at bounding box center [386, 87] width 75 height 39
select select "PERITEM"
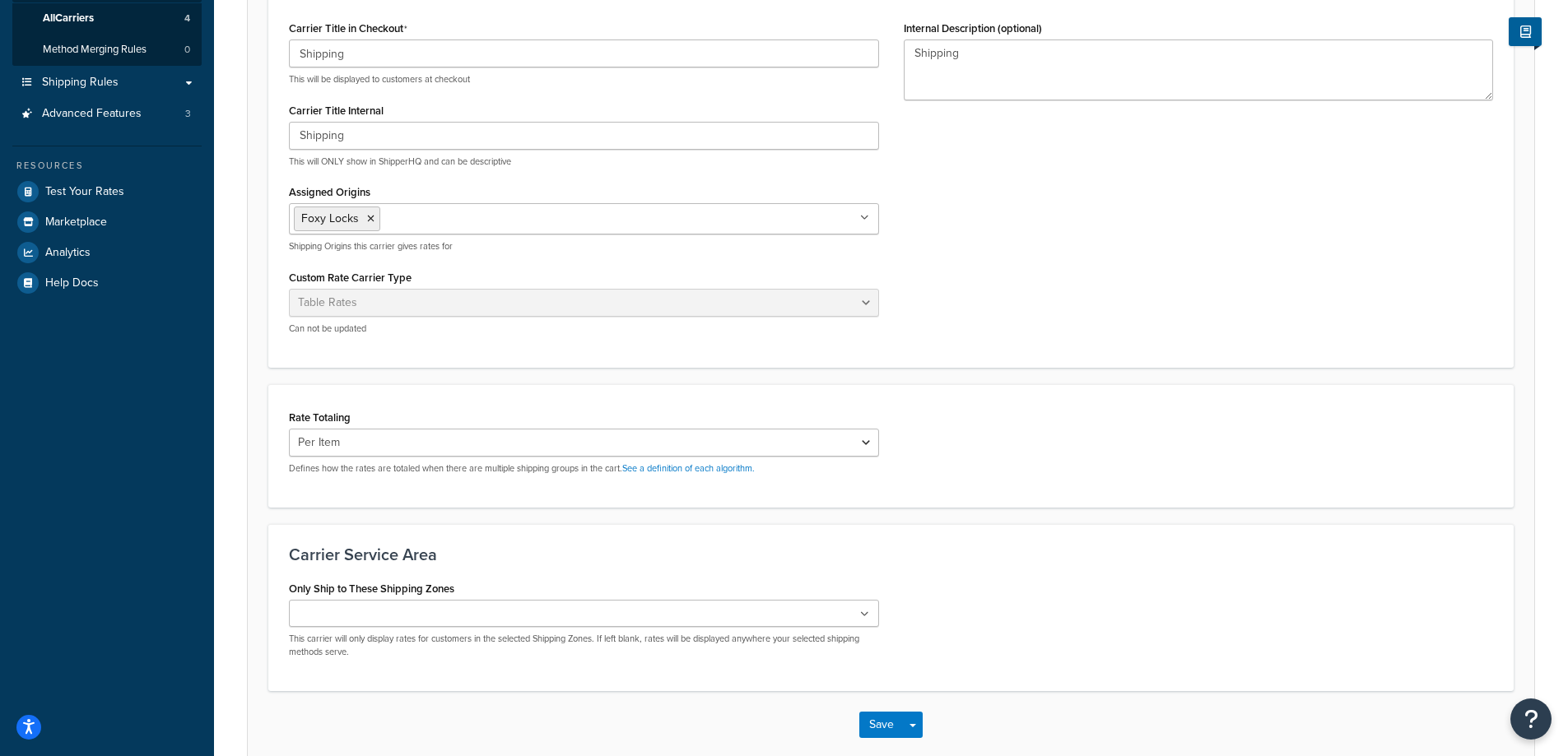
scroll to position [247, 0]
click at [451, 435] on select "Cumulative Highest Per Item Per SKU" at bounding box center [584, 442] width 591 height 28
click at [289, 428] on select "Cumulative Highest Per Item Per SKU" at bounding box center [584, 442] width 591 height 28
click at [389, 507] on form "Carrier Overview Carrier Title in Checkout Shipping This will be displayed to c…" at bounding box center [890, 360] width 1286 height 795
click at [874, 727] on button "Save" at bounding box center [880, 724] width 44 height 26
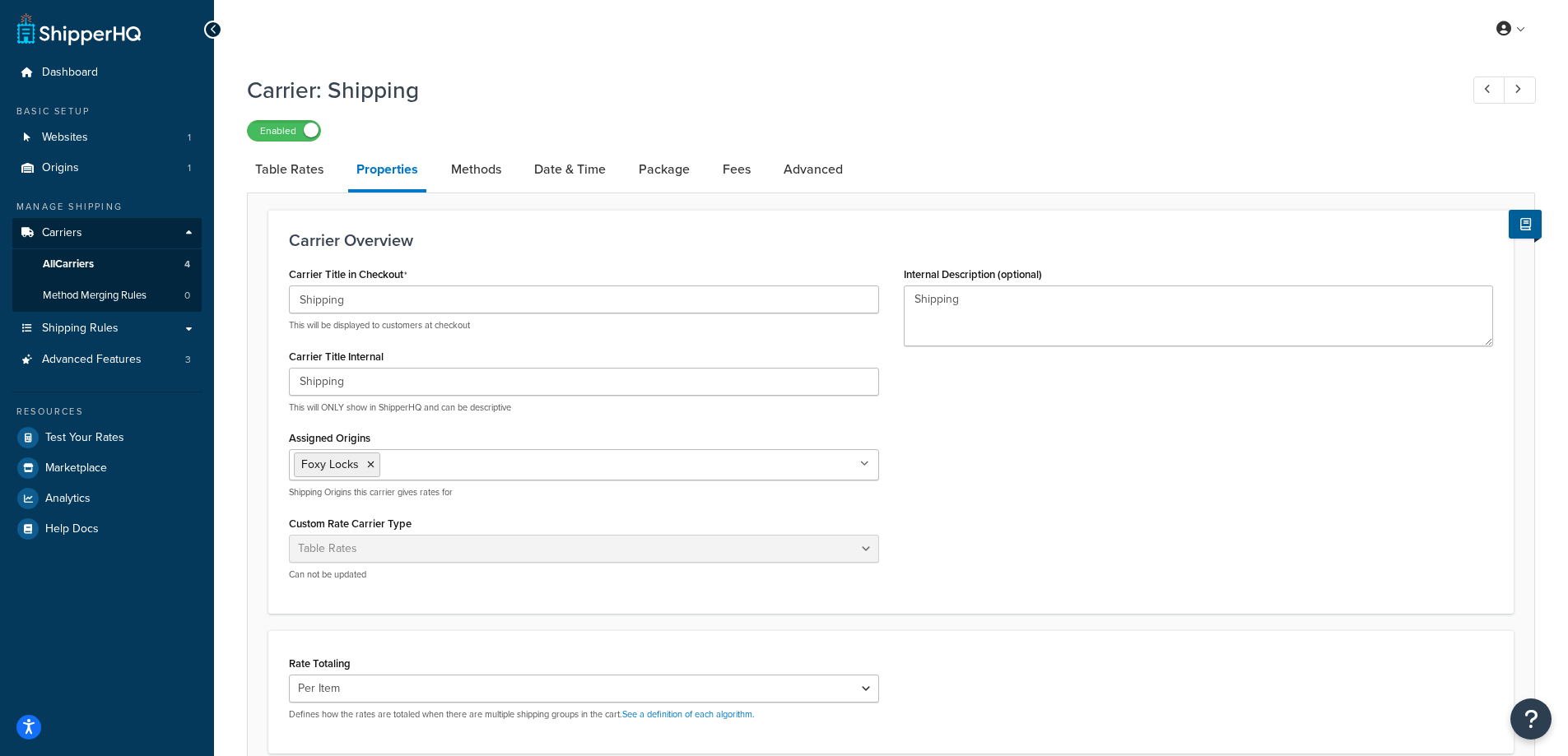
scroll to position [159, 0]
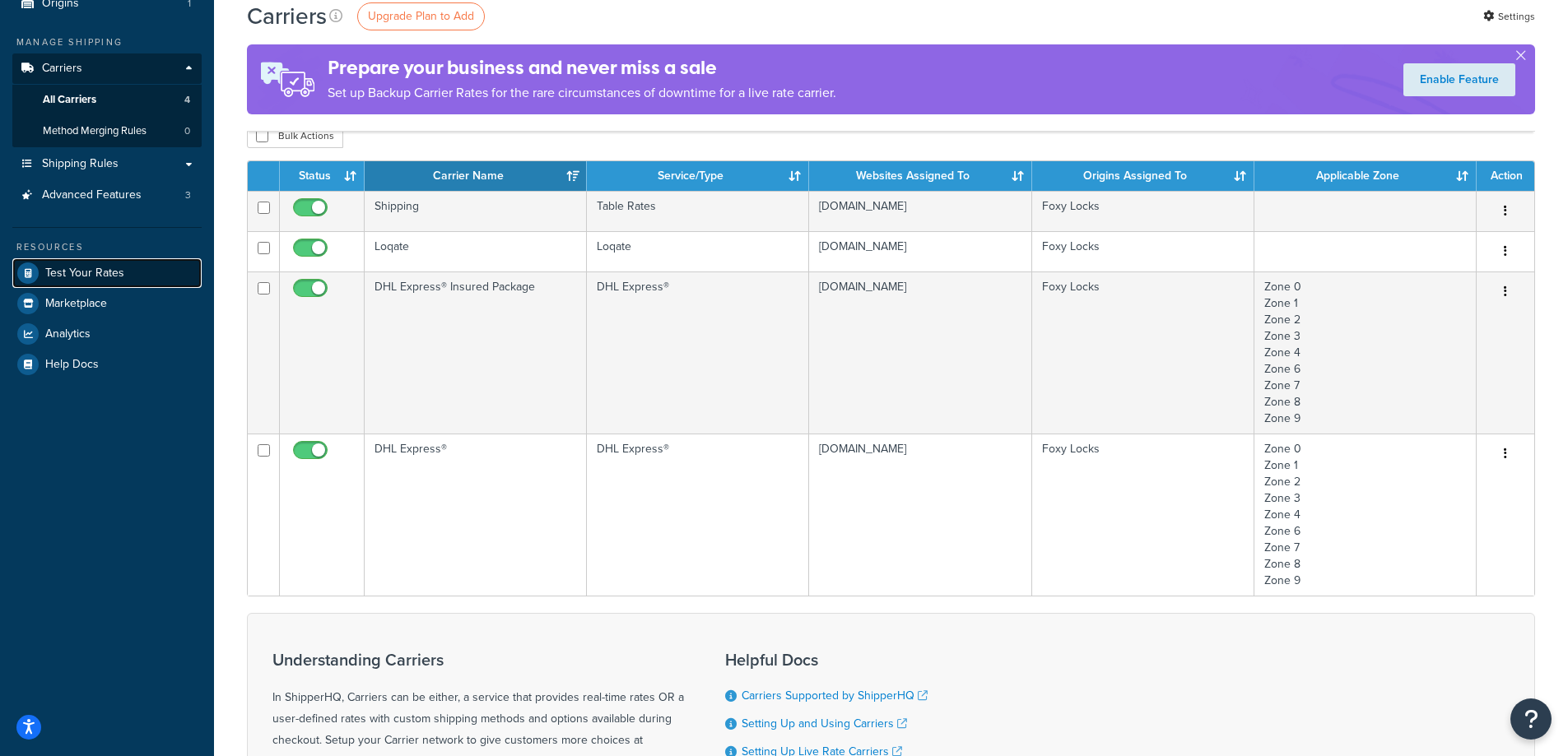
click at [117, 280] on span "Test Your Rates" at bounding box center [84, 273] width 79 height 14
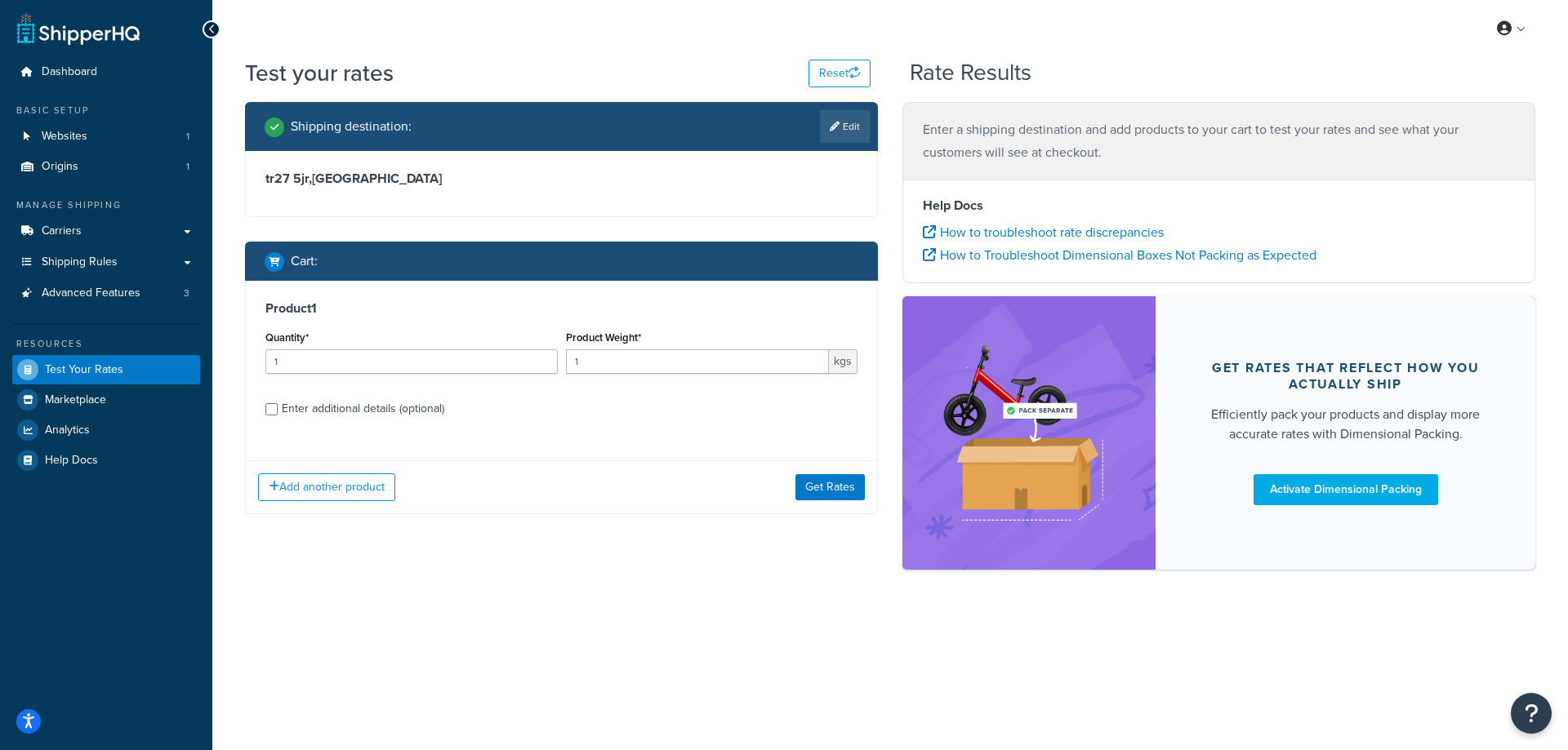
click at [824, 460] on div "Add another product Get Rates" at bounding box center [562, 487] width 632 height 53
click at [840, 494] on button "Get Rates" at bounding box center [829, 487] width 69 height 26
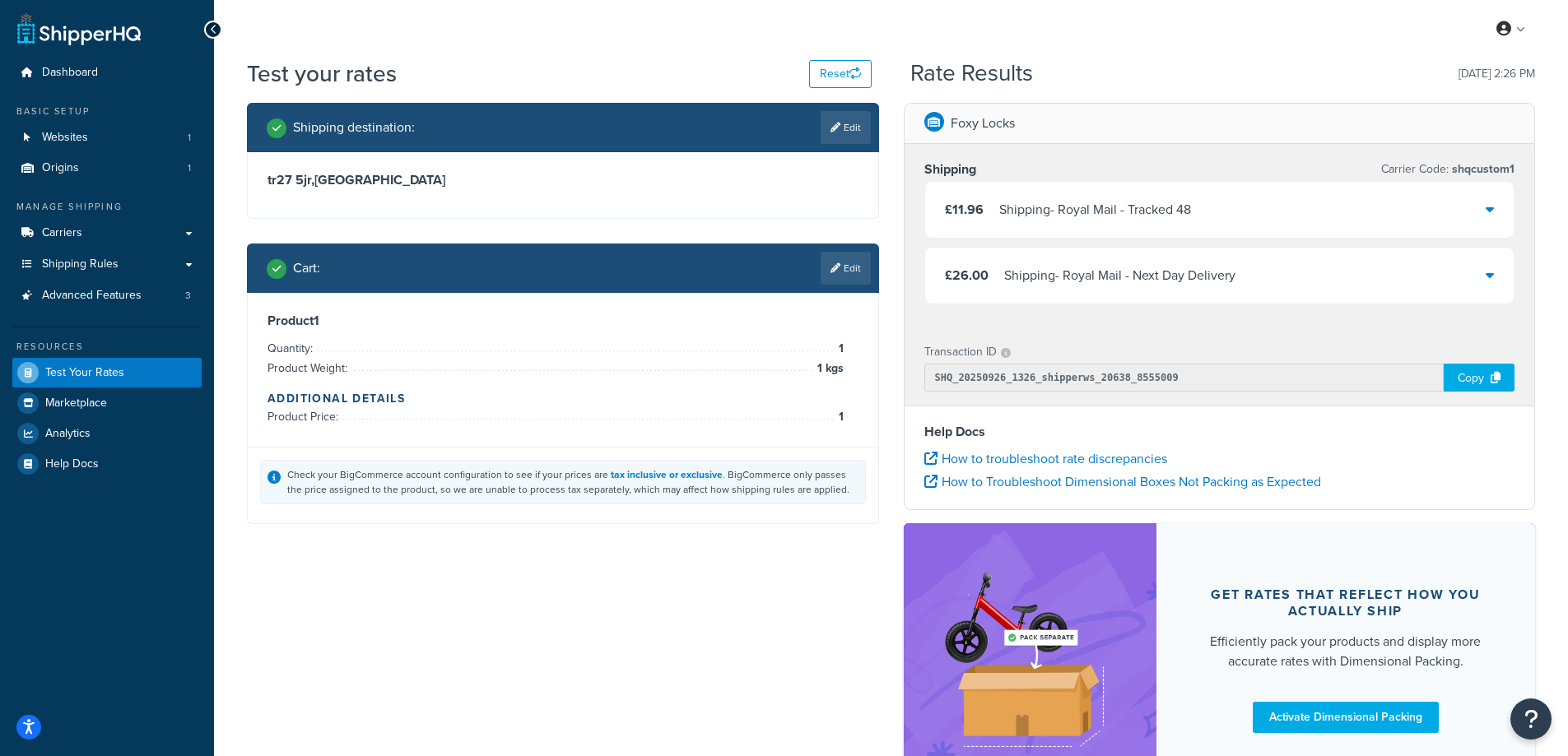
click at [1198, 217] on div "£11.96 Shipping - Royal Mail - Tracked 48" at bounding box center [1220, 210] width 590 height 56
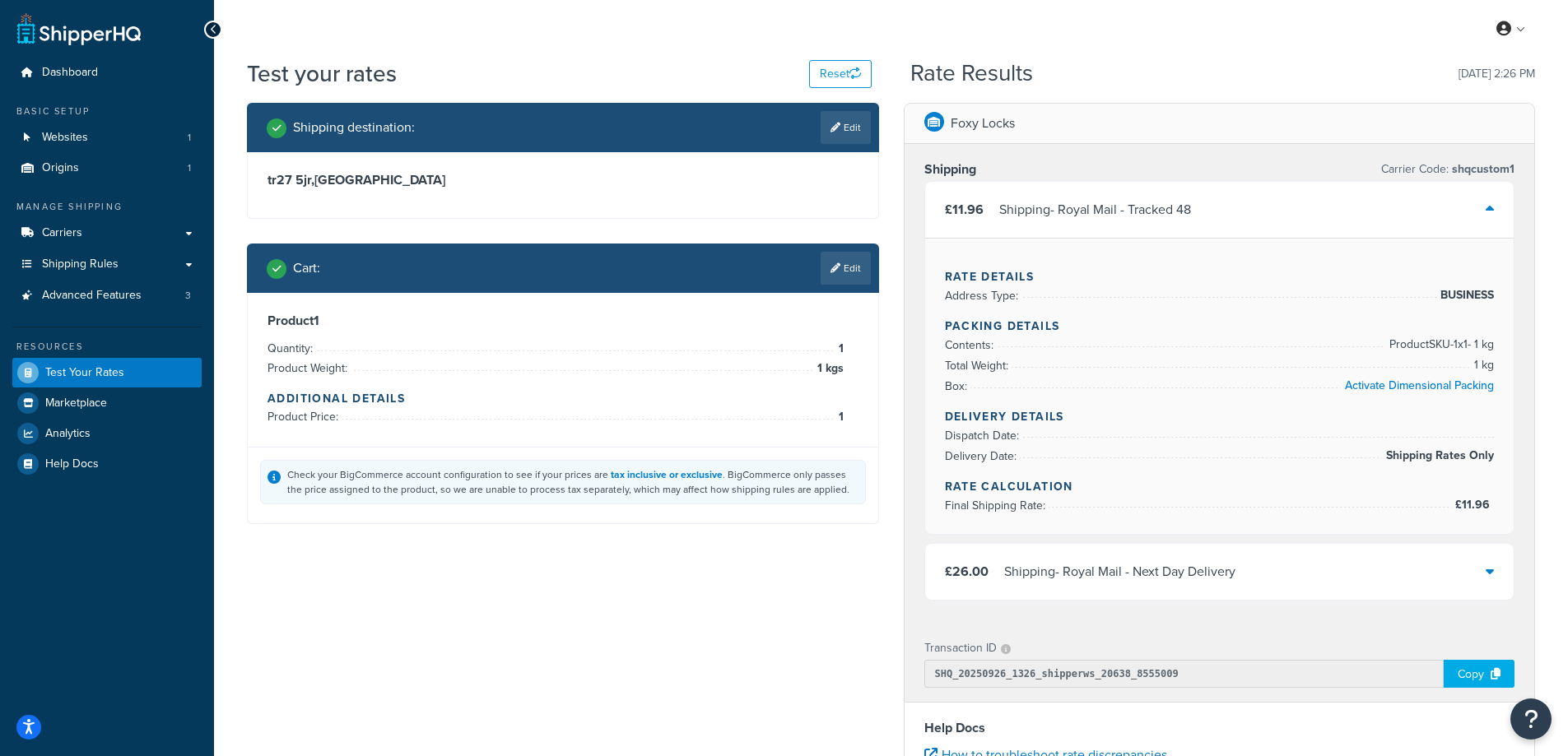
click at [1198, 217] on div "£11.96 Shipping - Royal Mail - Tracked 48" at bounding box center [1220, 210] width 590 height 56
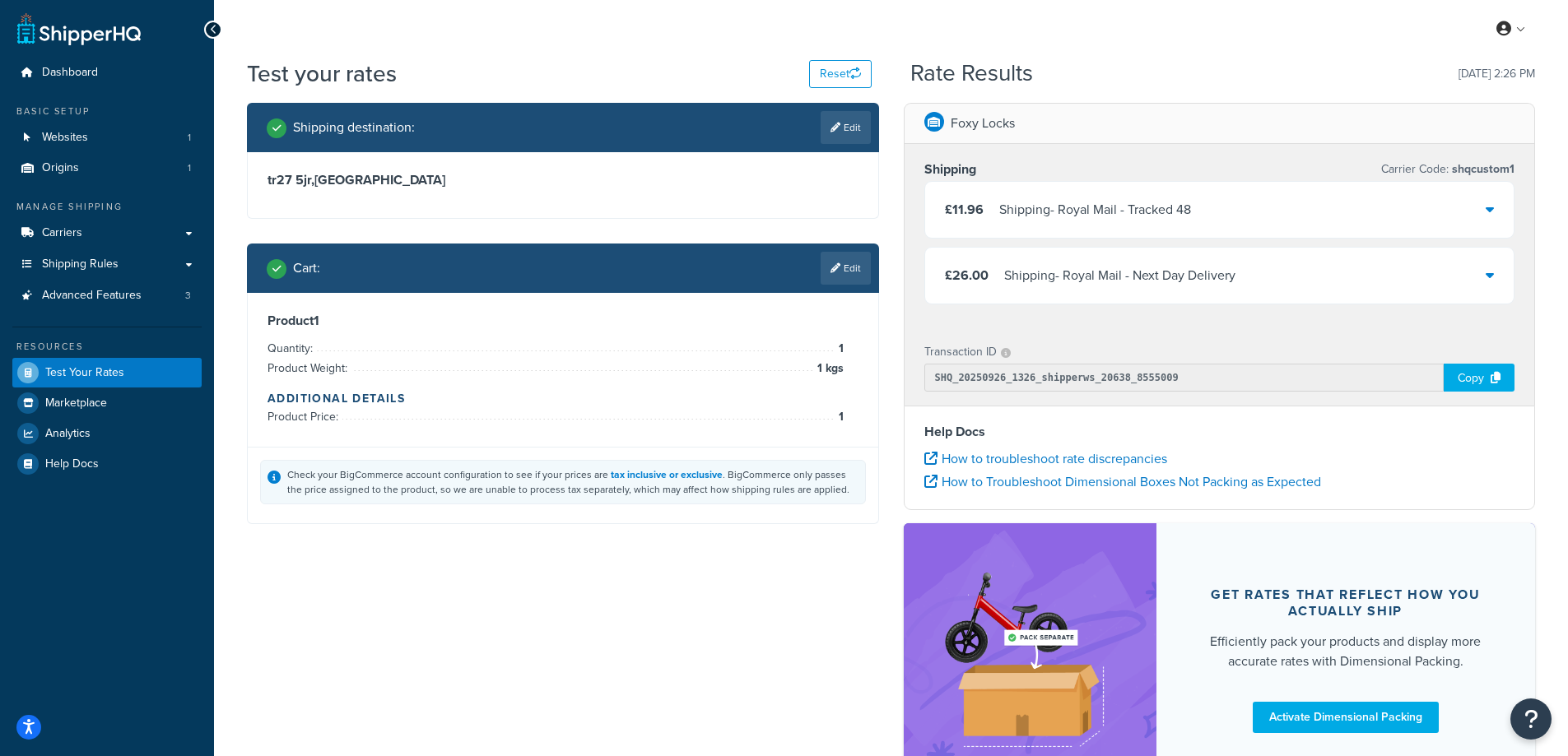
click at [1198, 217] on div "£11.96 Shipping - Royal Mail - Tracked 48" at bounding box center [1220, 210] width 590 height 56
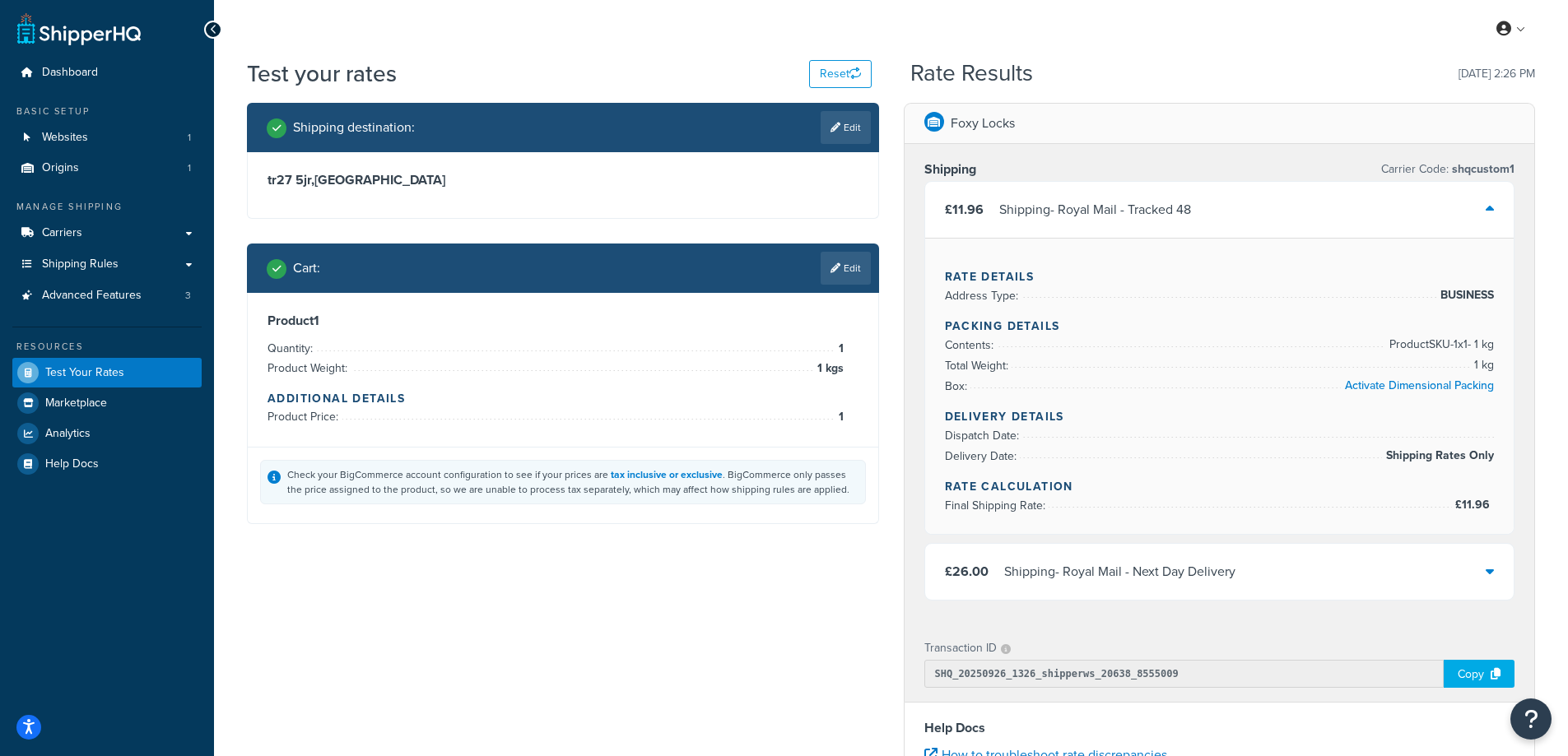
click at [1494, 507] on div "Rate Details Address Type: BUSINESS Packing Details Contents: Product SKU-1 x 1…" at bounding box center [1220, 386] width 590 height 297
click at [1078, 209] on div "Shipping - Royal Mail - Tracked 48" at bounding box center [1095, 211] width 192 height 24
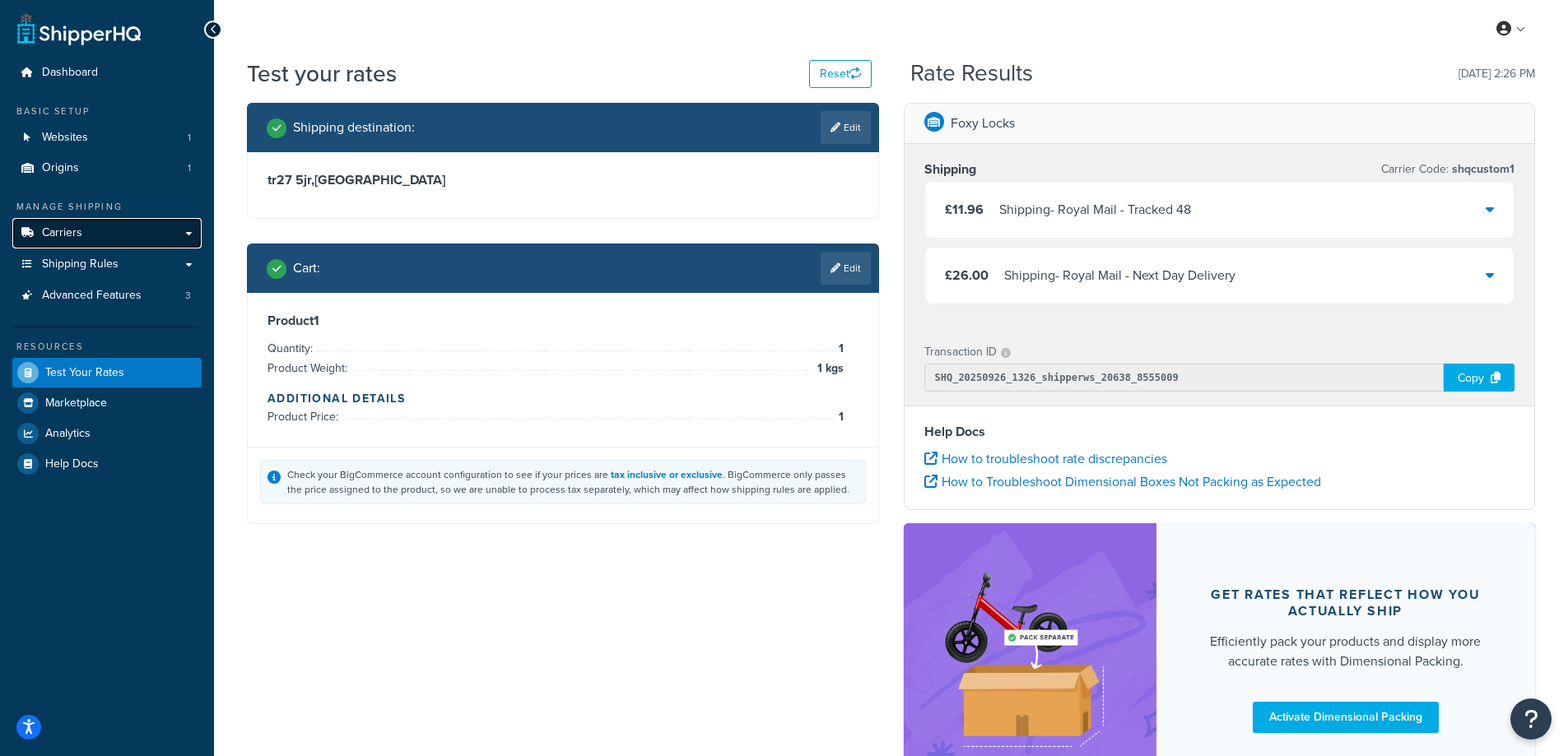
click at [116, 232] on link "Carriers" at bounding box center [107, 233] width 189 height 30
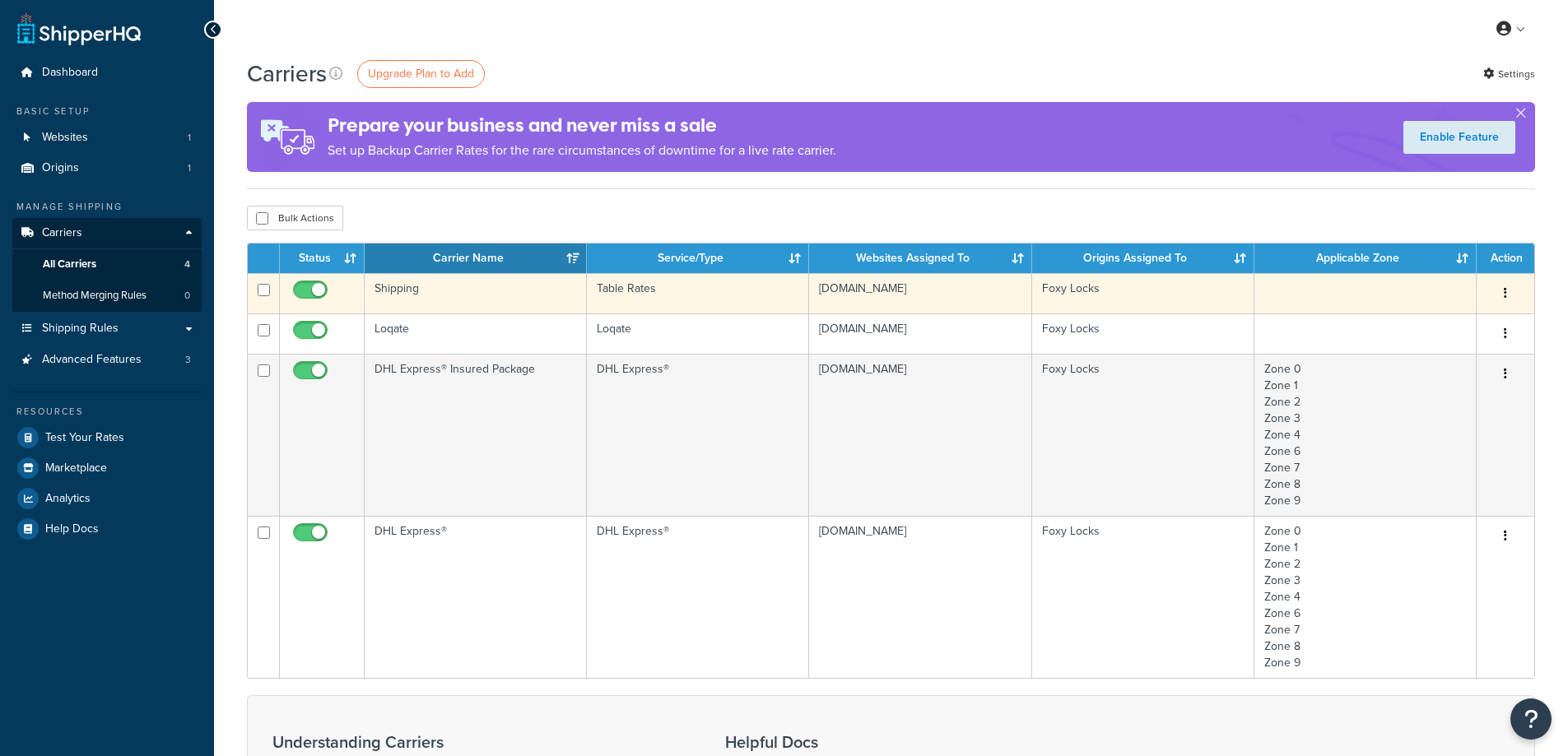
click at [776, 291] on td "Table Rates" at bounding box center [697, 293] width 222 height 40
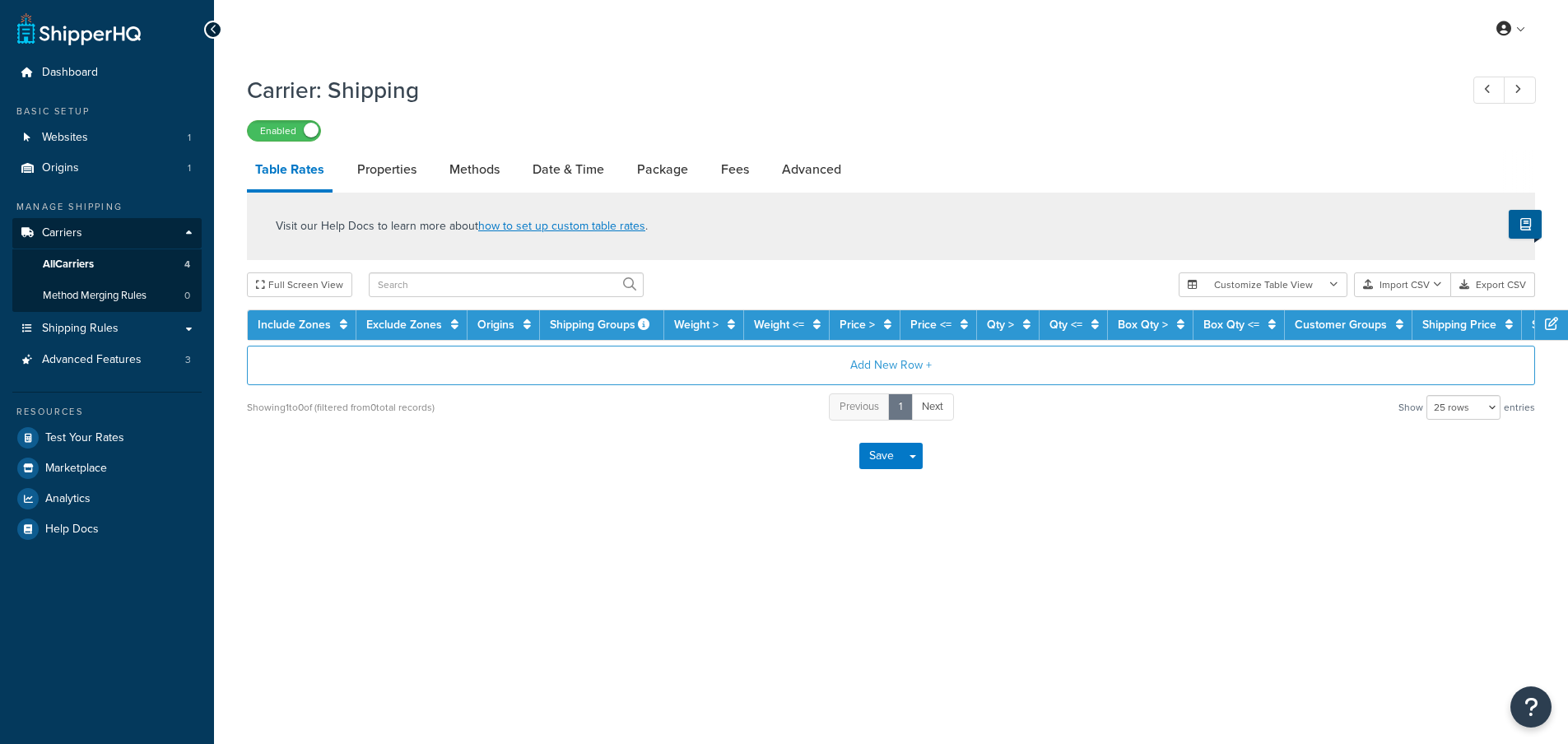
select select "25"
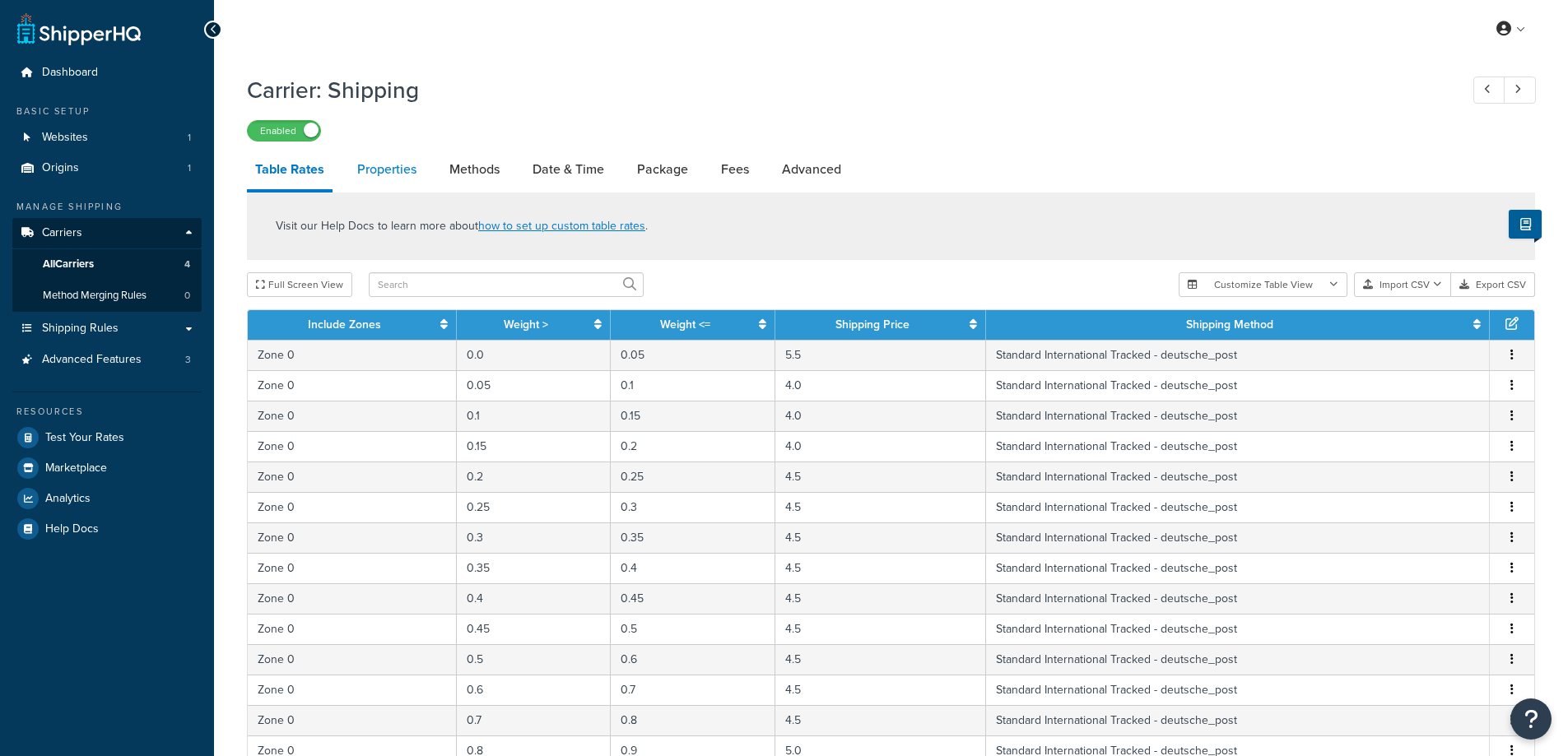
click at [373, 161] on link "Properties" at bounding box center [386, 169] width 75 height 39
select select "PERITEM"
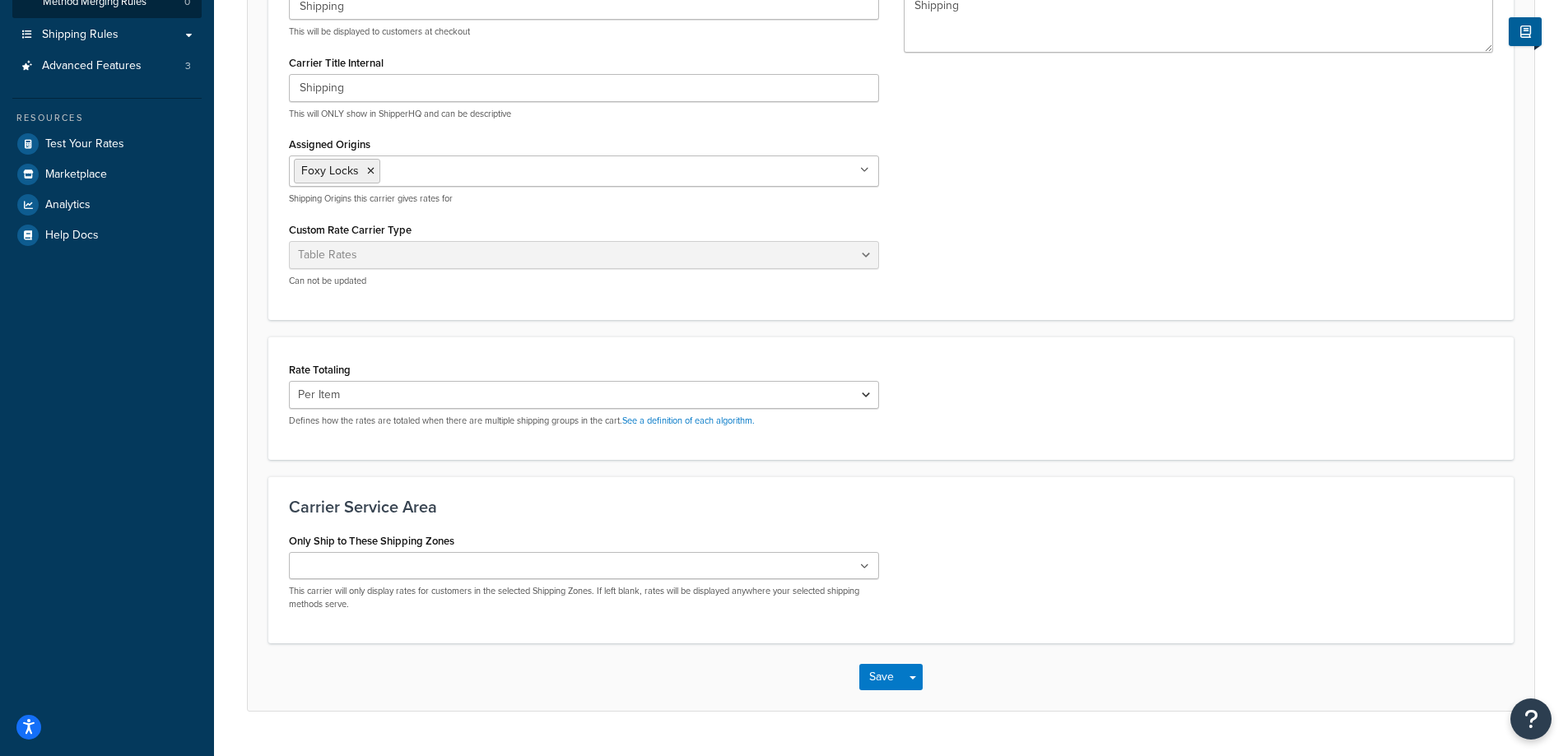
scroll to position [329, 0]
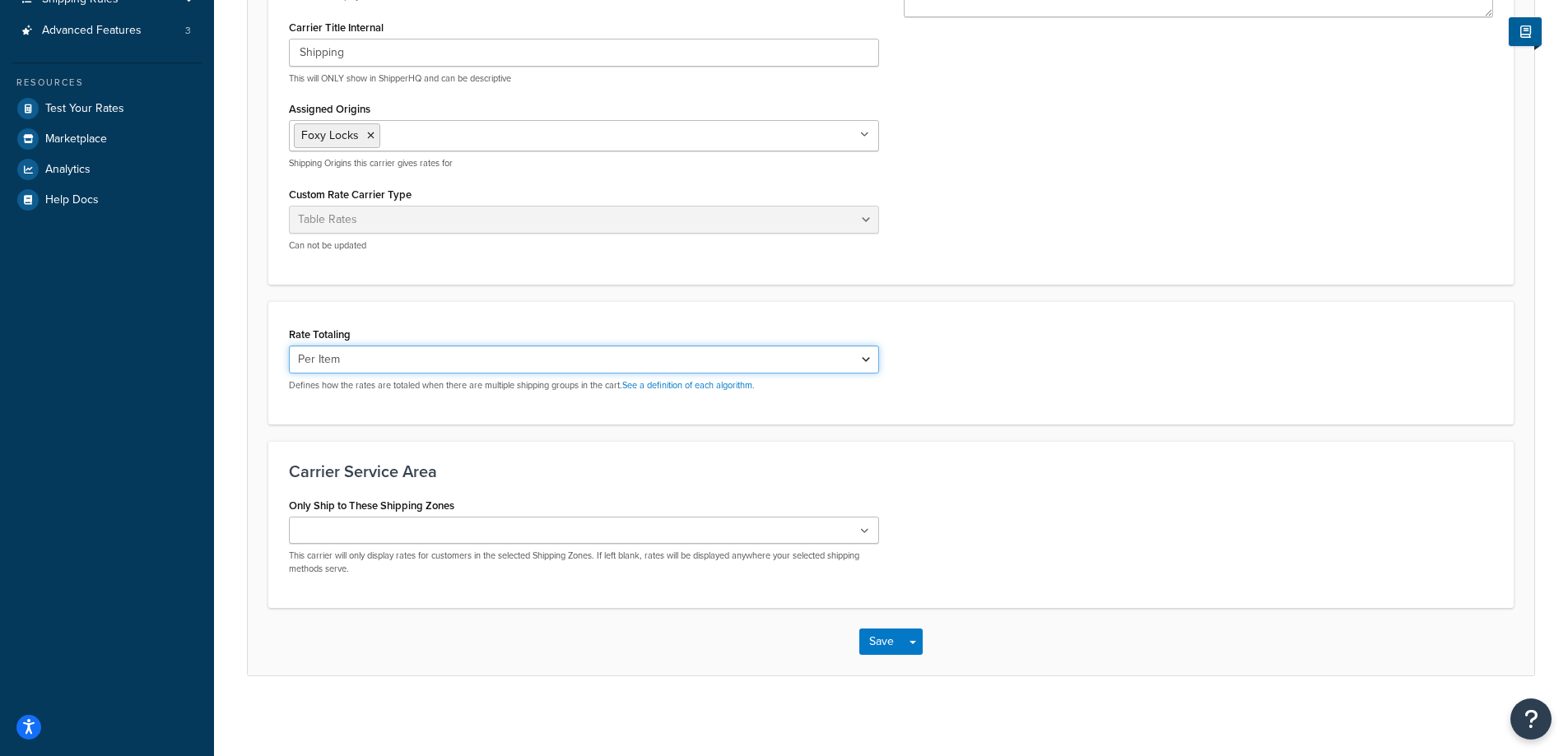
click at [370, 359] on select "Cumulative Highest Per Item Per SKU" at bounding box center [584, 359] width 591 height 28
drag, startPoint x: 631, startPoint y: 348, endPoint x: 610, endPoint y: 352, distance: 21.4
click at [631, 348] on select "Cumulative Highest Per Item Per SKU" at bounding box center [584, 359] width 591 height 28
click at [514, 360] on select "Cumulative Highest Per Item Per SKU" at bounding box center [584, 359] width 591 height 28
click at [396, 357] on select "Cumulative Highest Per Item Per SKU" at bounding box center [584, 359] width 591 height 28
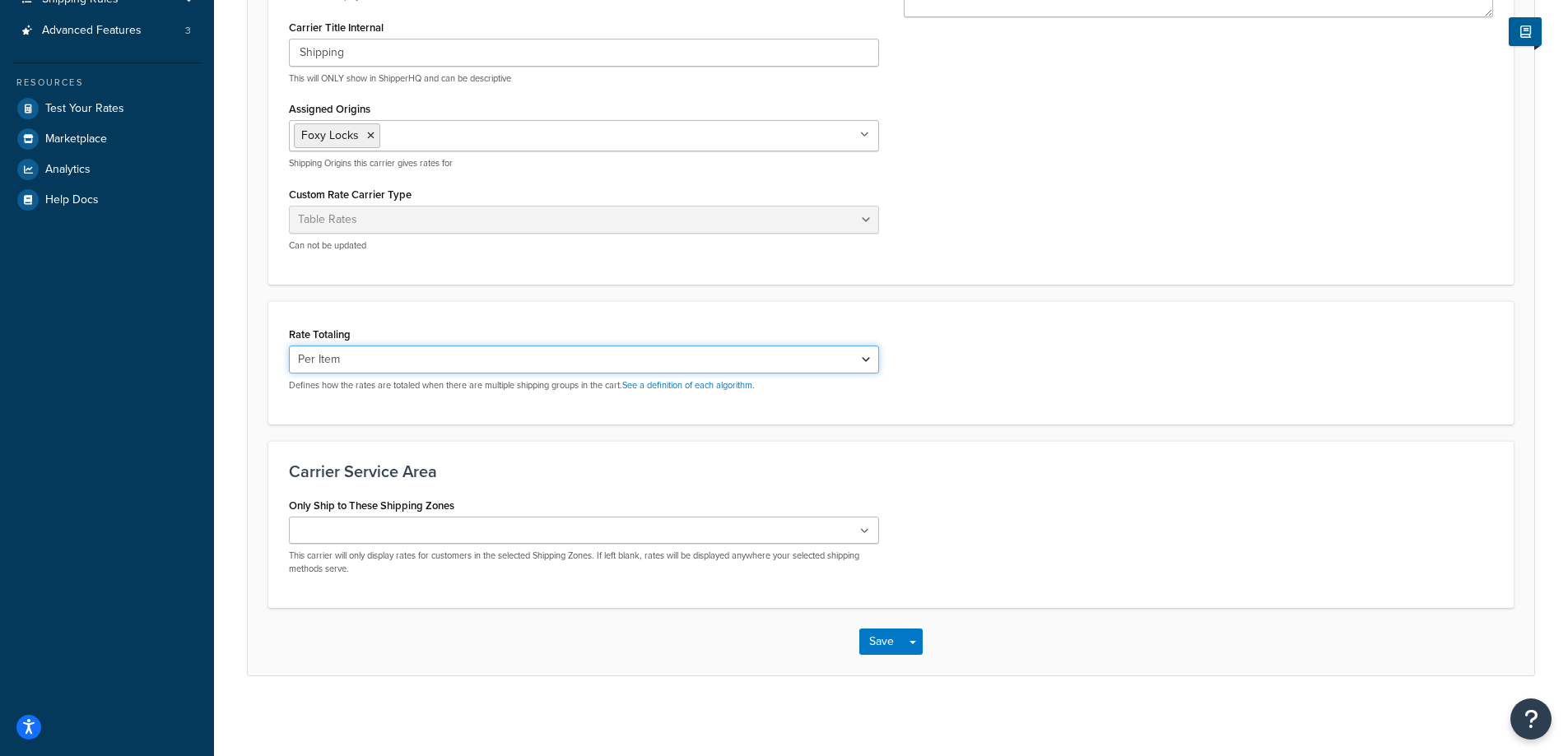
click at [396, 357] on select "Cumulative Highest Per Item Per SKU" at bounding box center [584, 359] width 591 height 28
click at [289, 346] on select "Cumulative Highest Per Item Per SKU" at bounding box center [584, 359] width 591 height 28
click at [894, 646] on button "Save" at bounding box center [880, 641] width 44 height 26
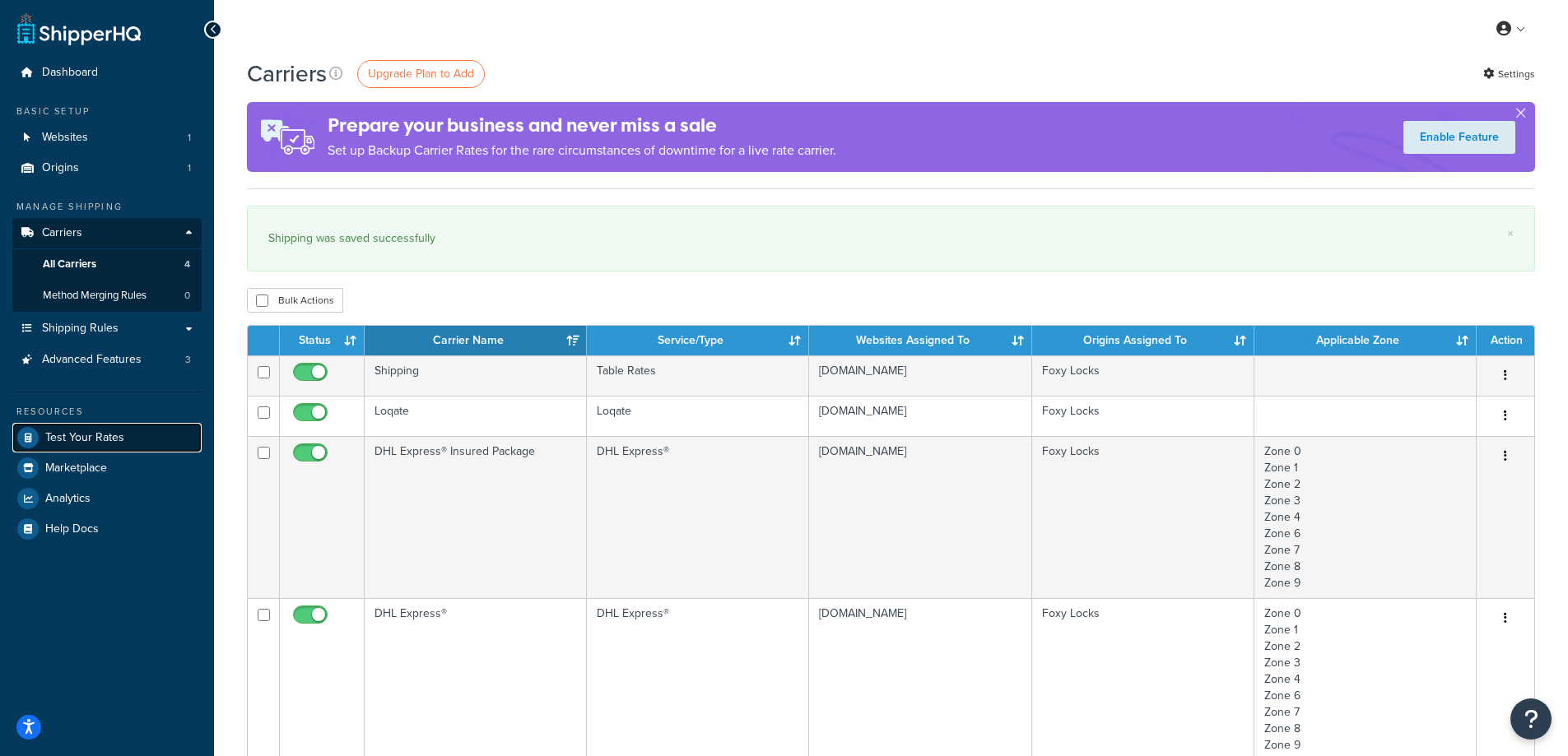
click at [80, 436] on span "Test Your Rates" at bounding box center [84, 438] width 79 height 14
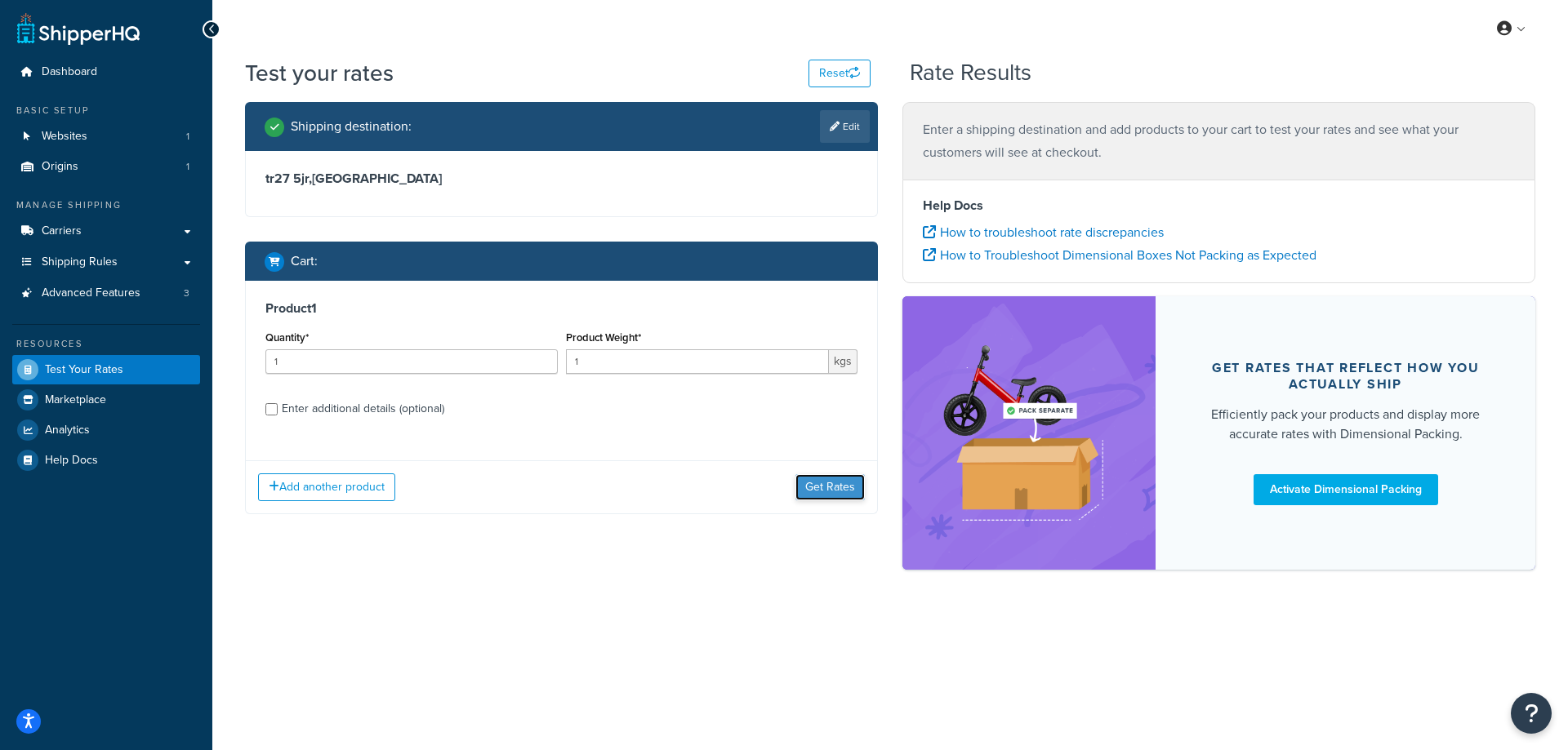
click at [825, 488] on button "Get Rates" at bounding box center [829, 487] width 69 height 26
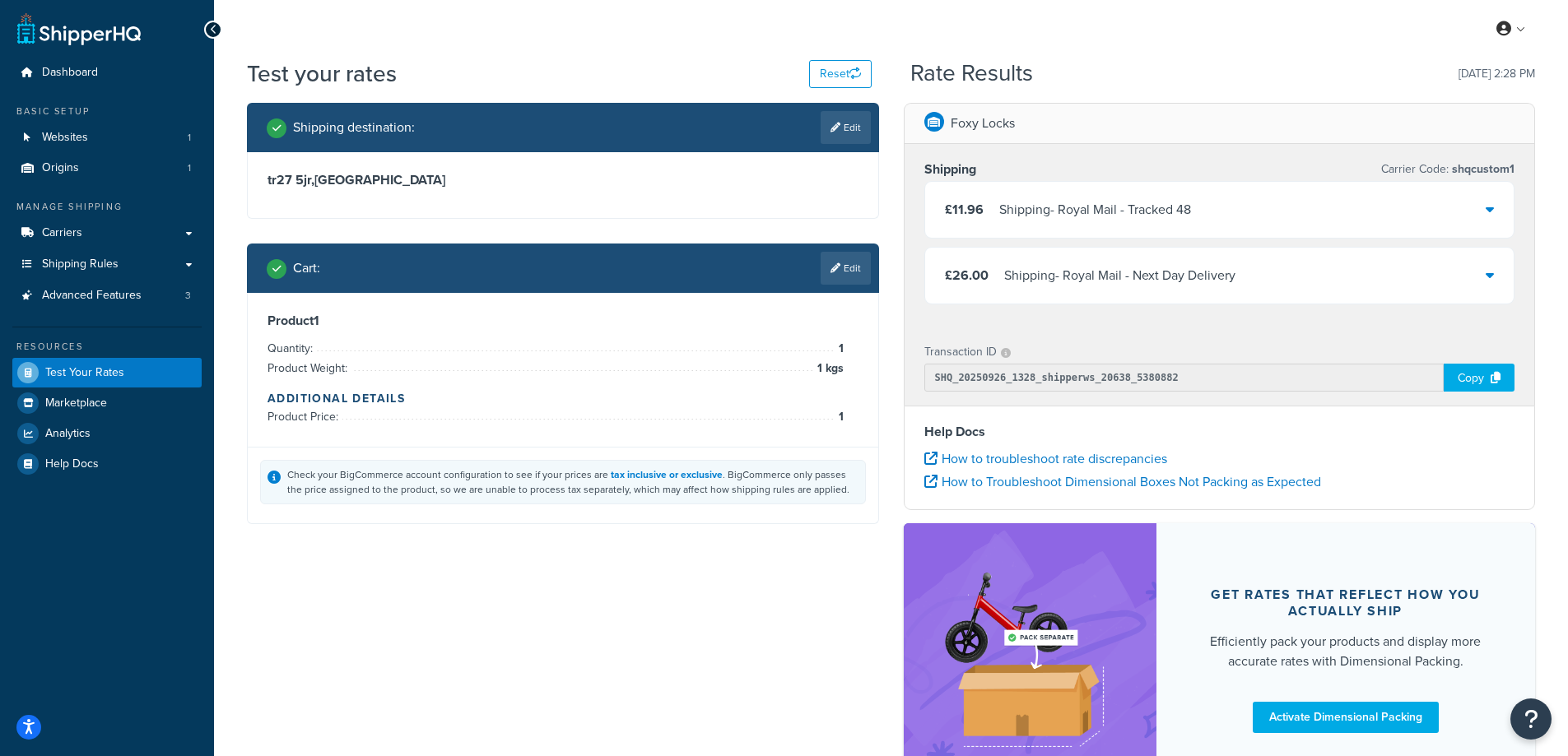
click at [1269, 201] on div "£11.96 Shipping - Royal Mail - Tracked 48" at bounding box center [1220, 210] width 590 height 56
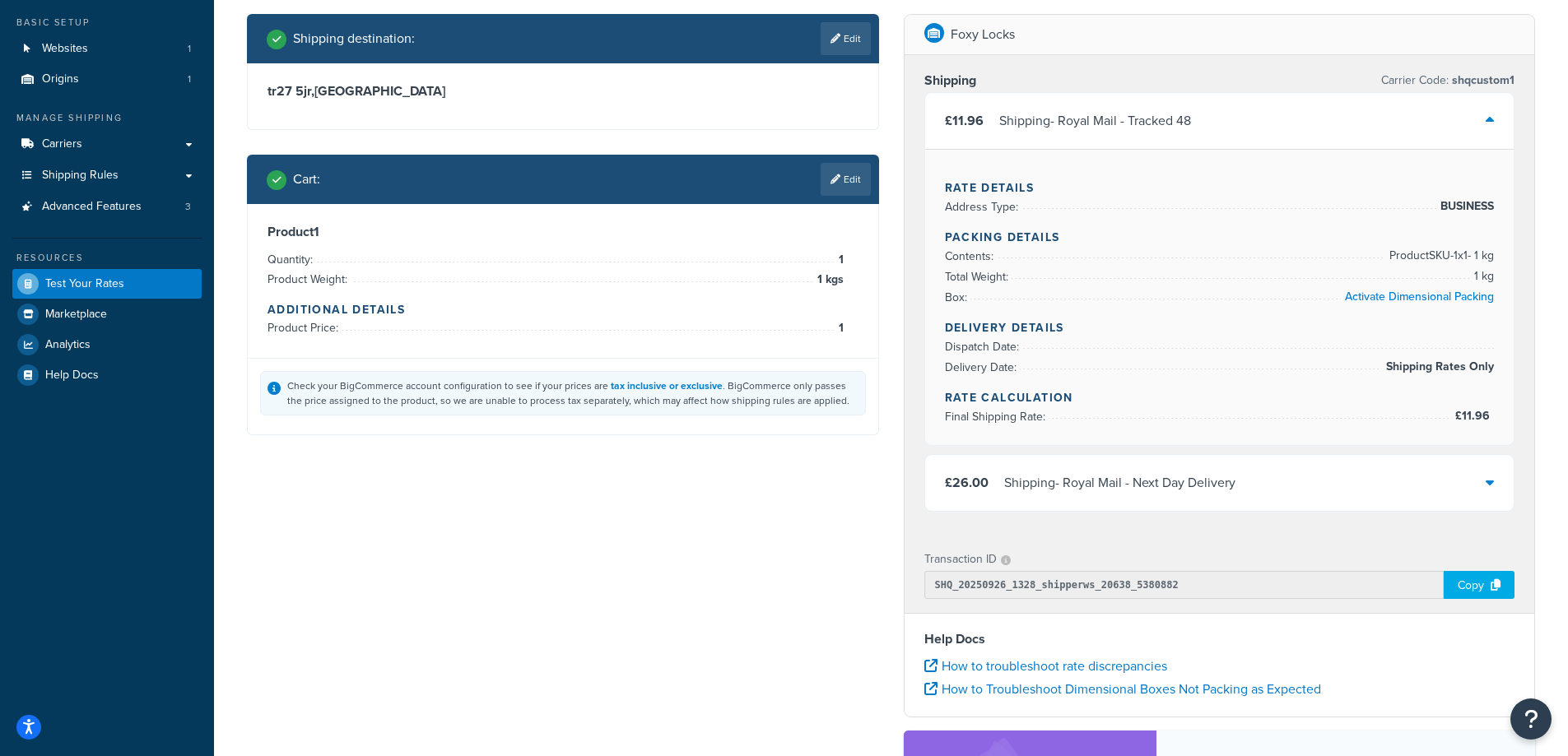
scroll to position [165, 0]
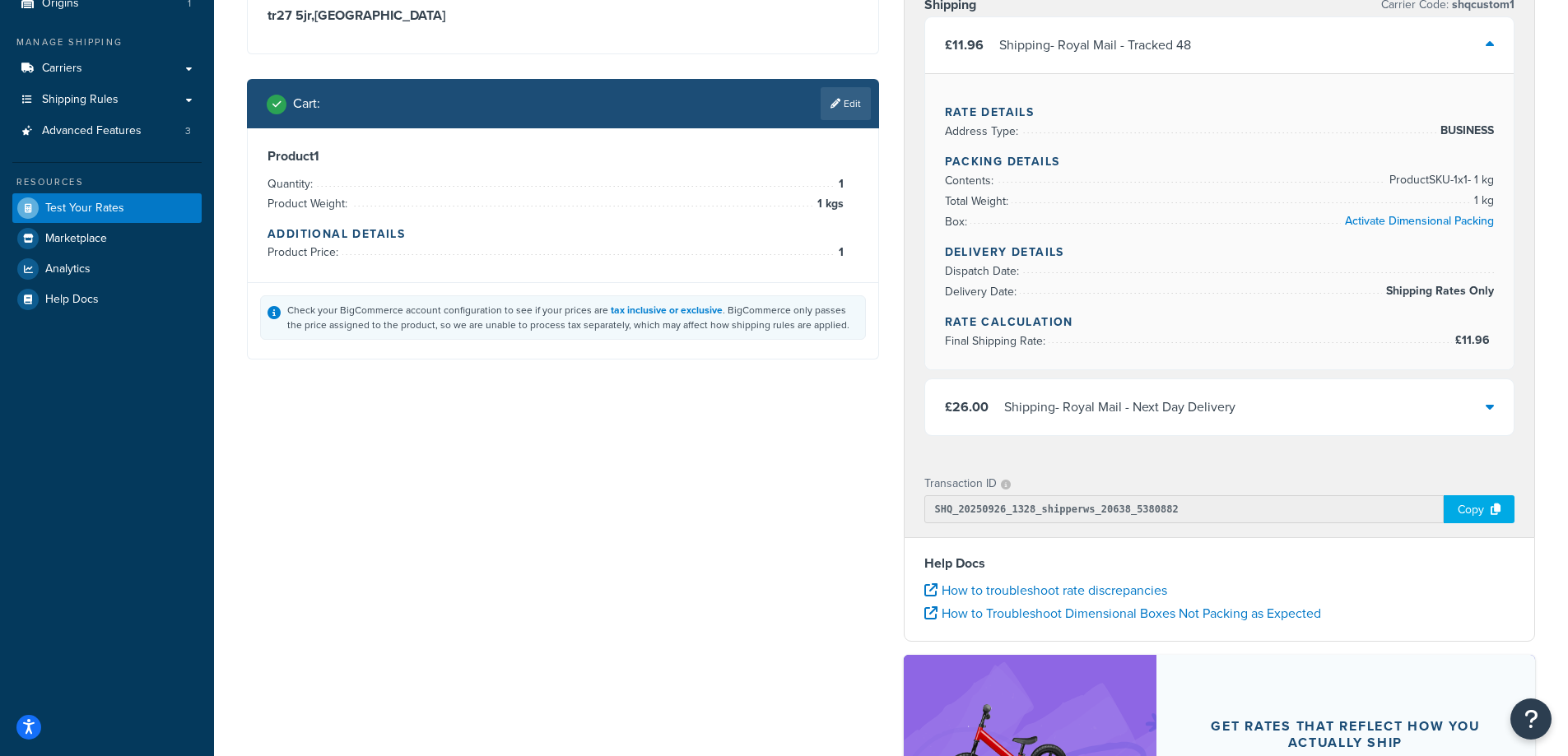
click at [1129, 417] on div "Shipping - Royal Mail - Next Day Delivery" at bounding box center [1119, 407] width 231 height 24
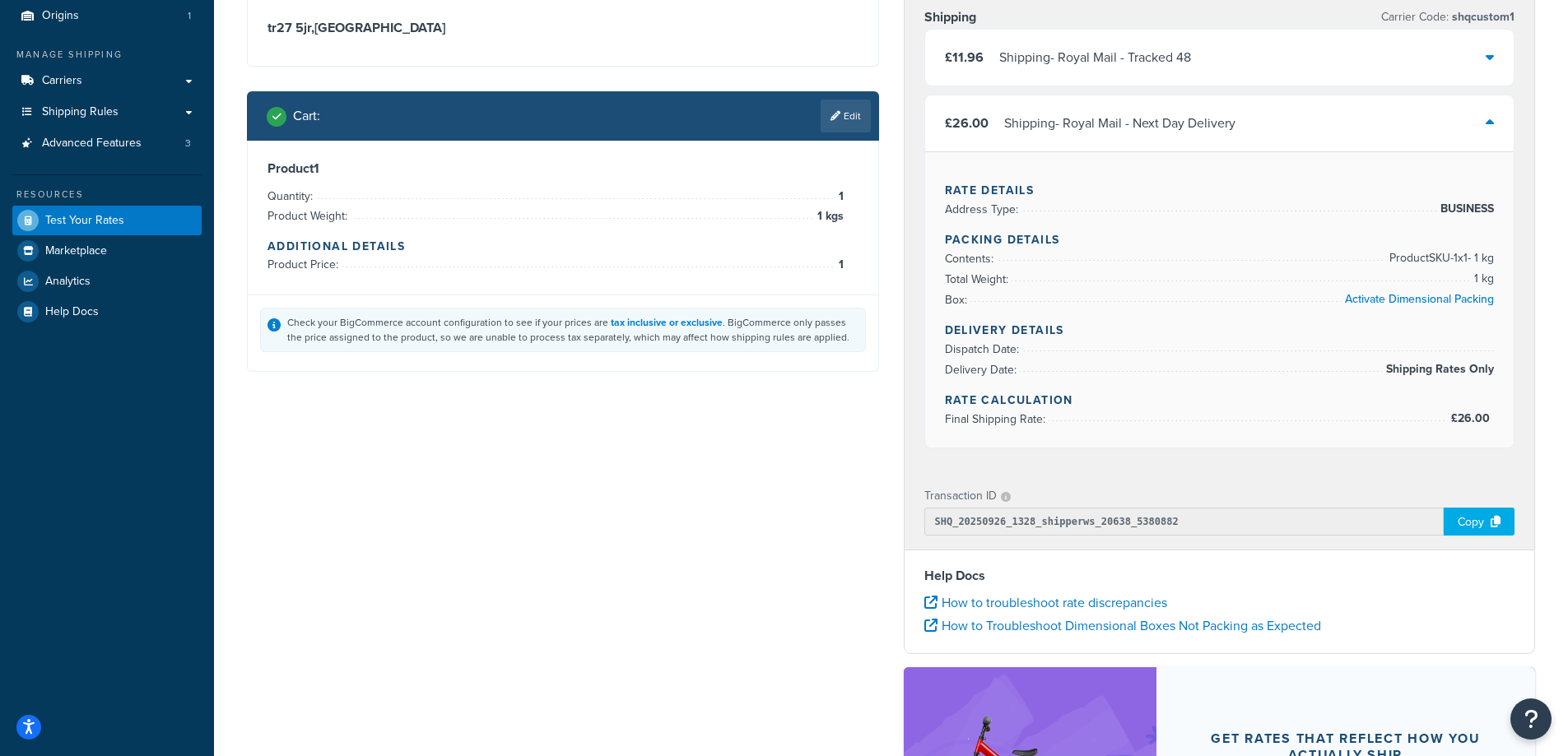
scroll to position [0, 0]
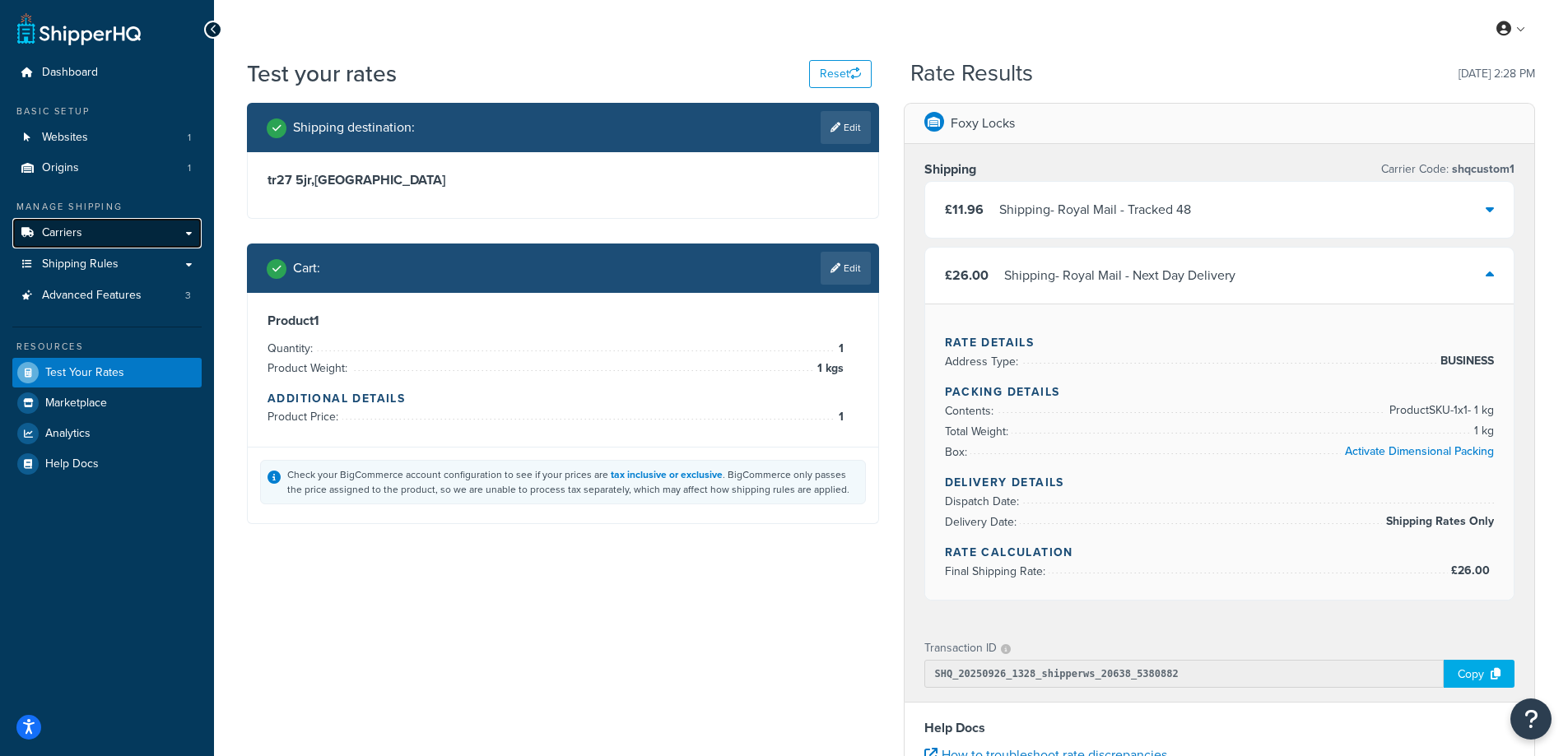
click at [126, 228] on link "Carriers" at bounding box center [107, 233] width 189 height 30
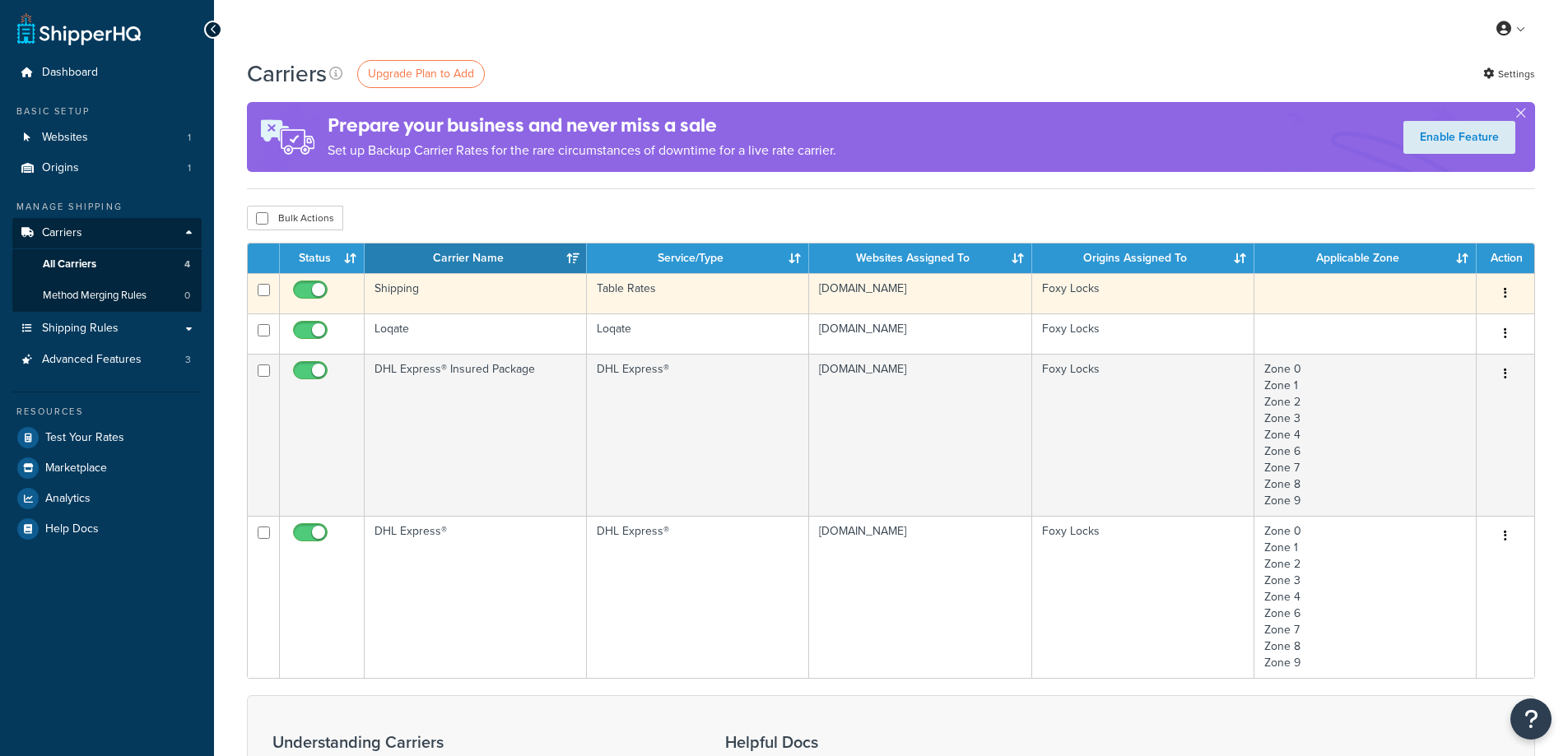
click at [652, 297] on td "Table Rates" at bounding box center [697, 293] width 222 height 40
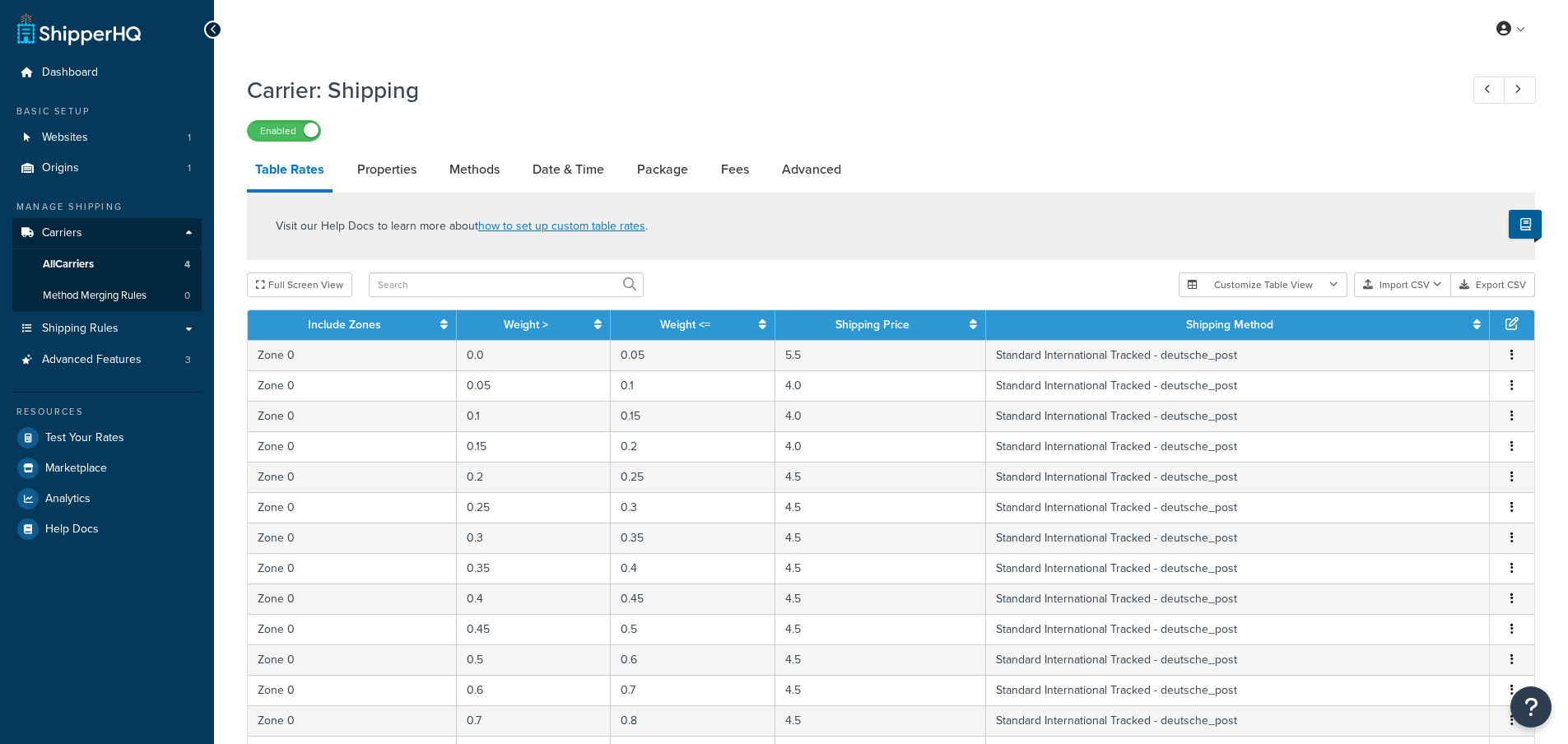
select select "25"
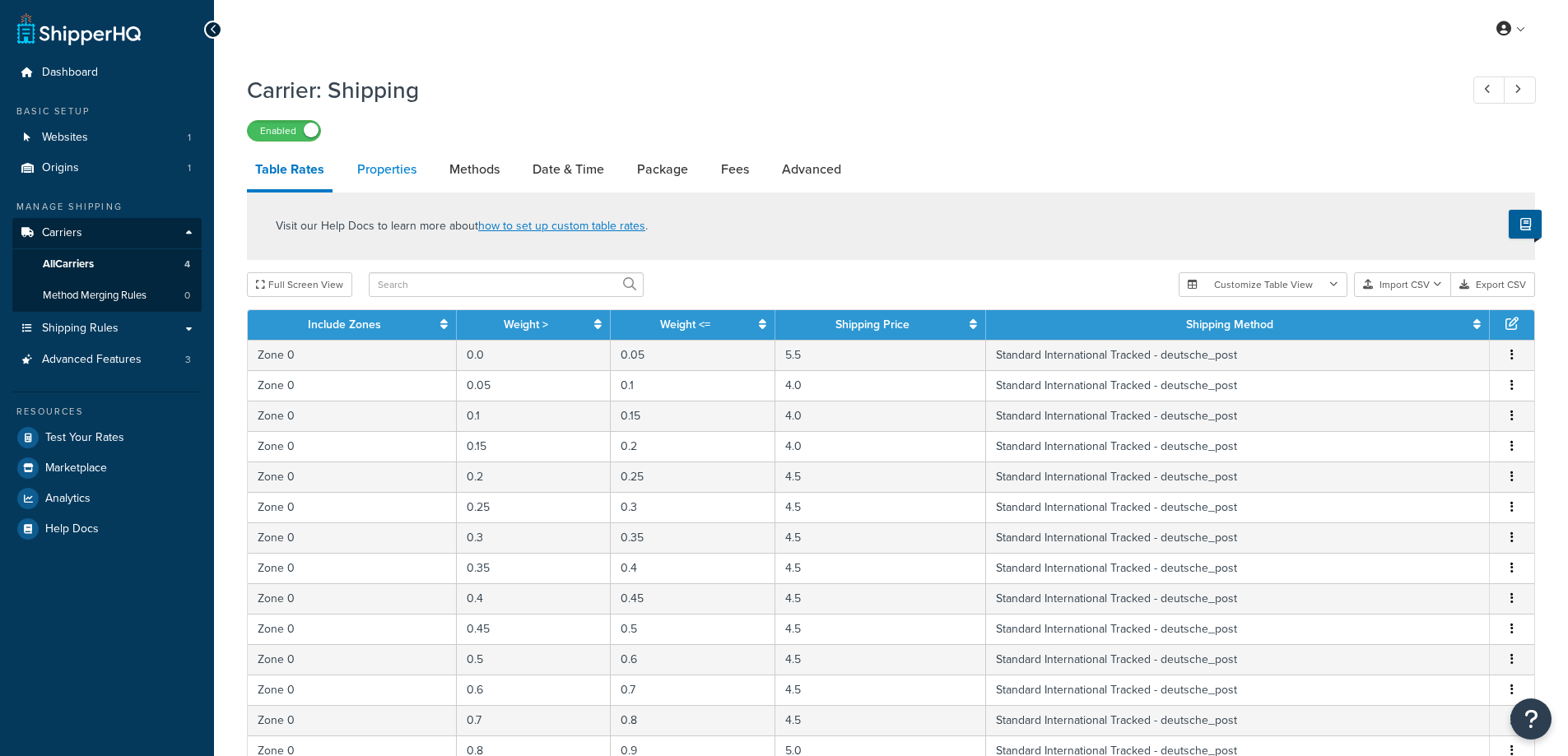
click at [368, 169] on link "Properties" at bounding box center [386, 169] width 75 height 39
select select "PERITEM"
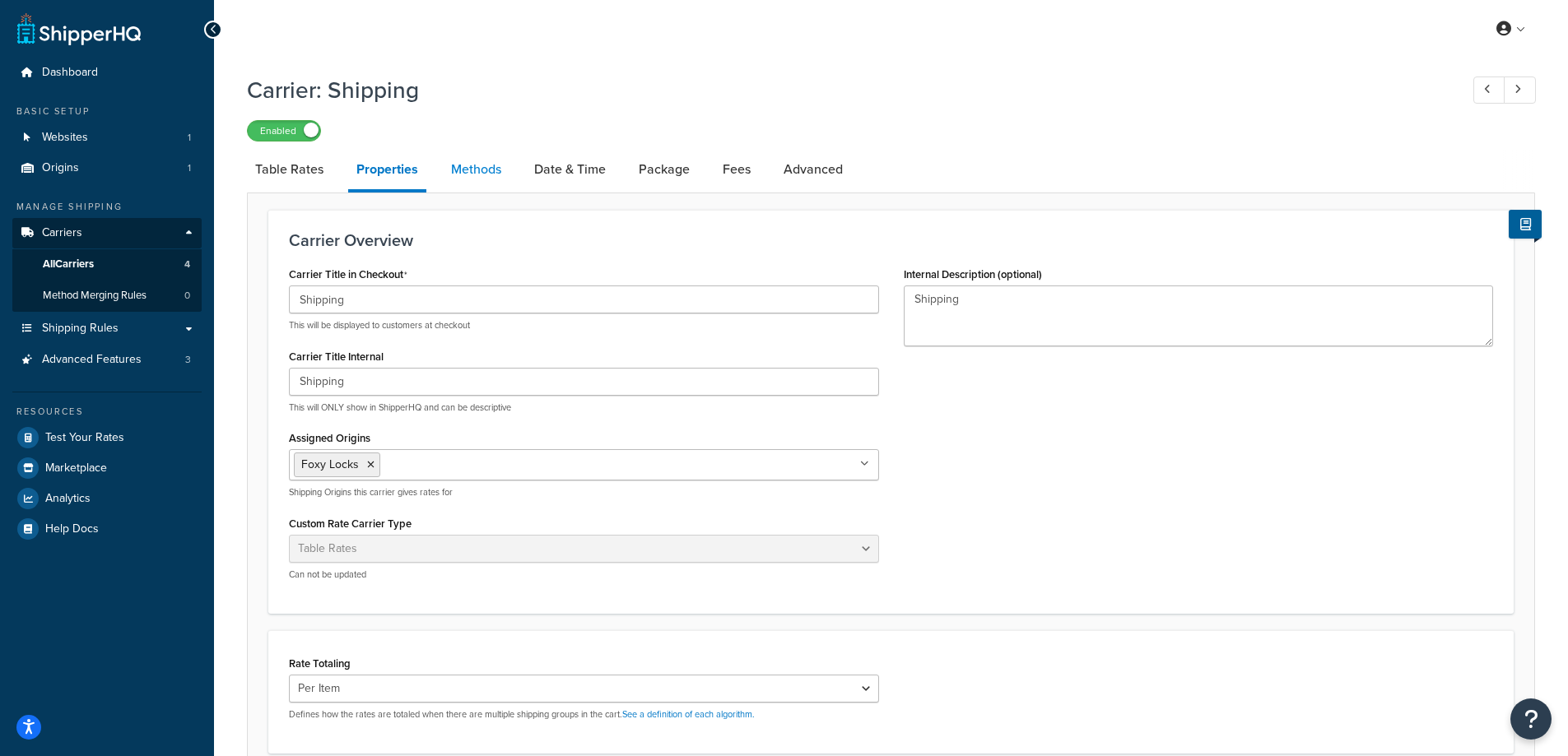
click at [477, 172] on link "Methods" at bounding box center [476, 169] width 67 height 39
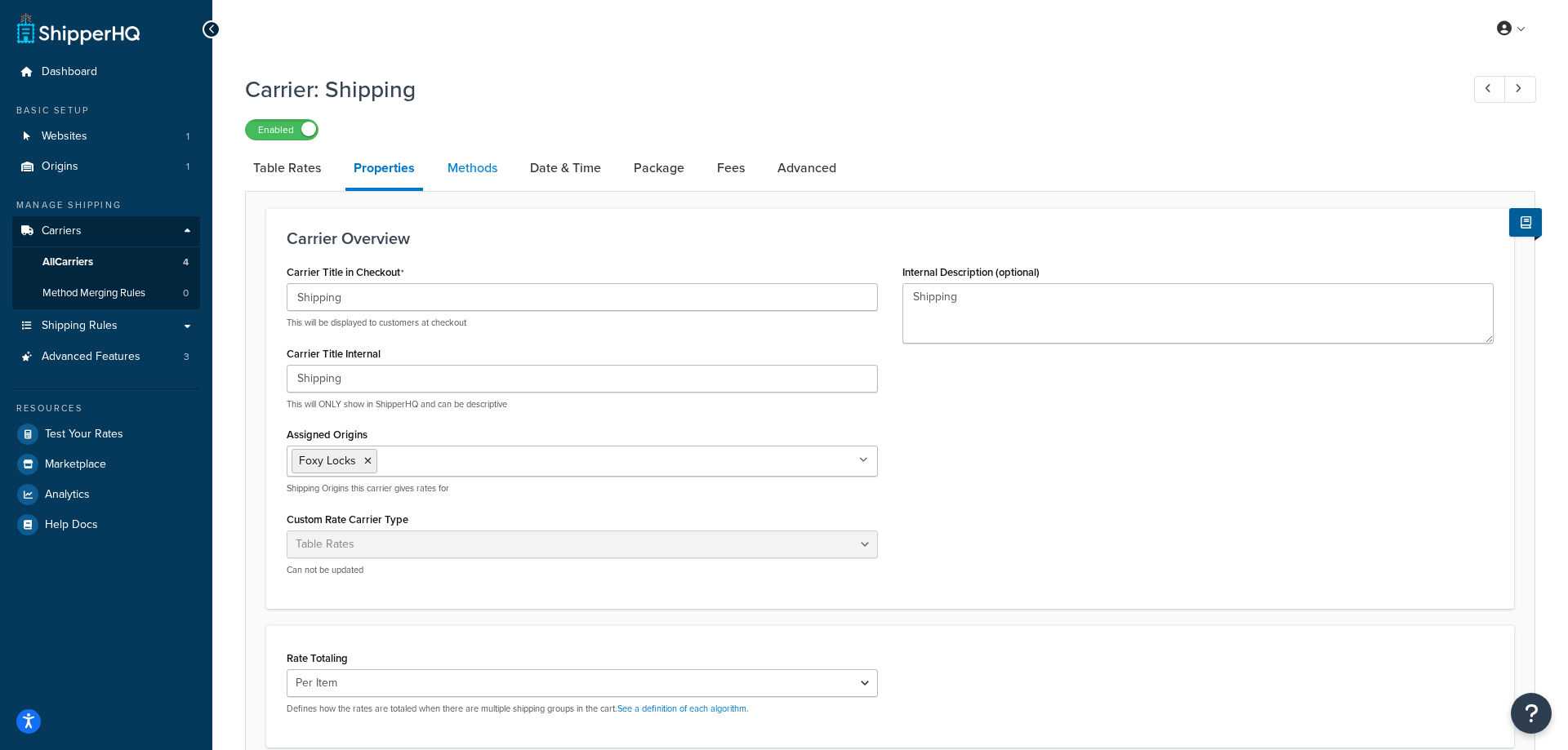
select select "25"
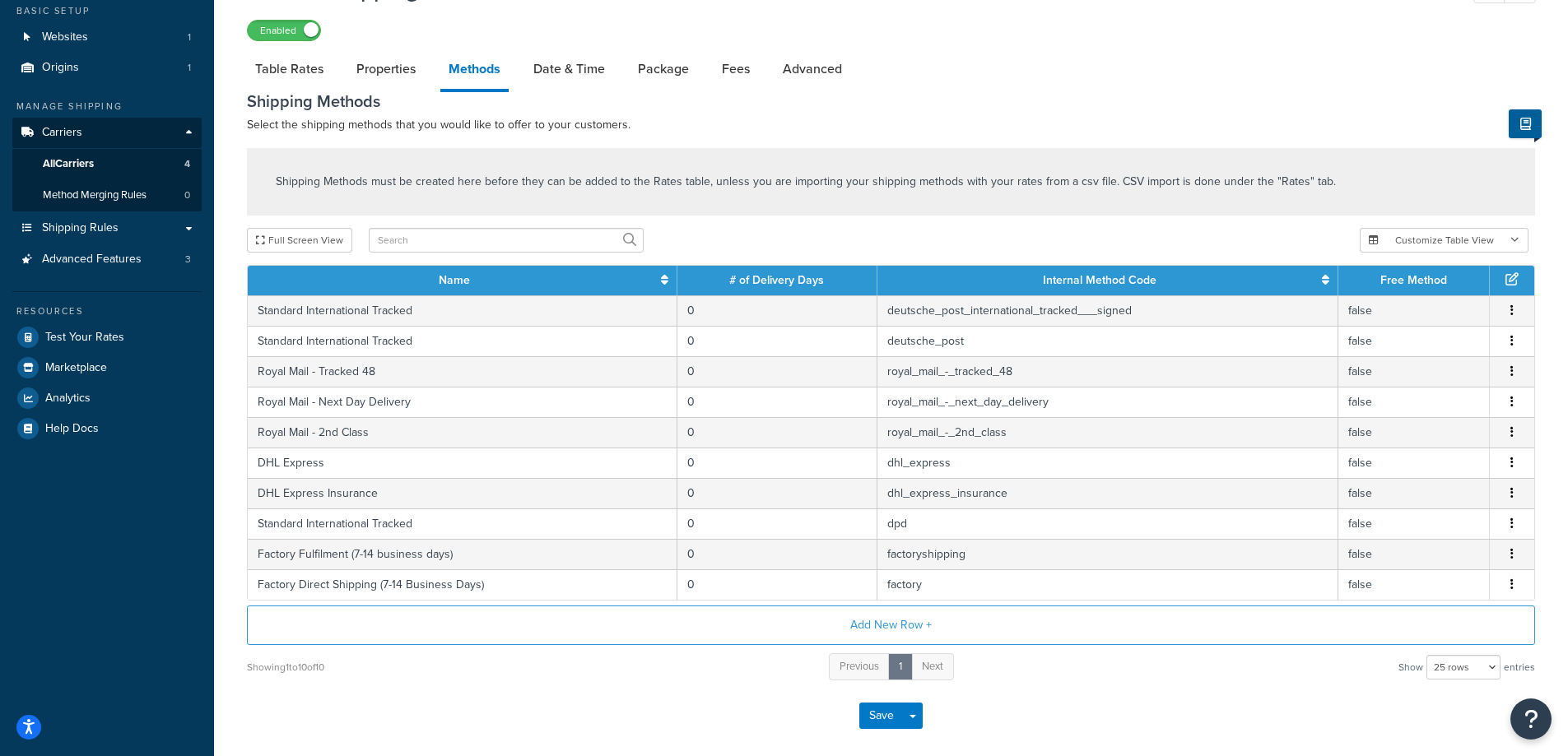
scroll to position [82, 0]
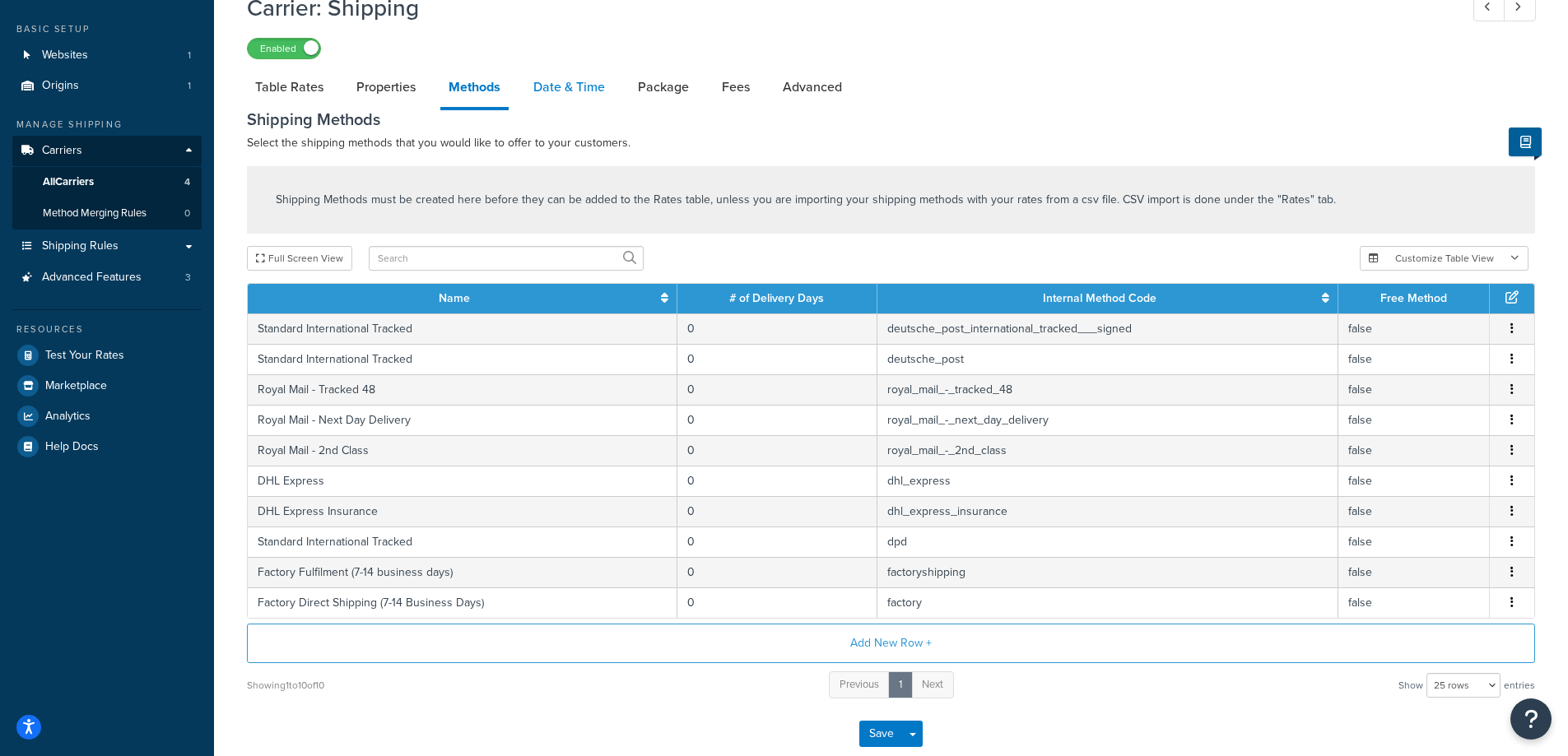
click at [585, 92] on link "Date & Time" at bounding box center [569, 87] width 88 height 39
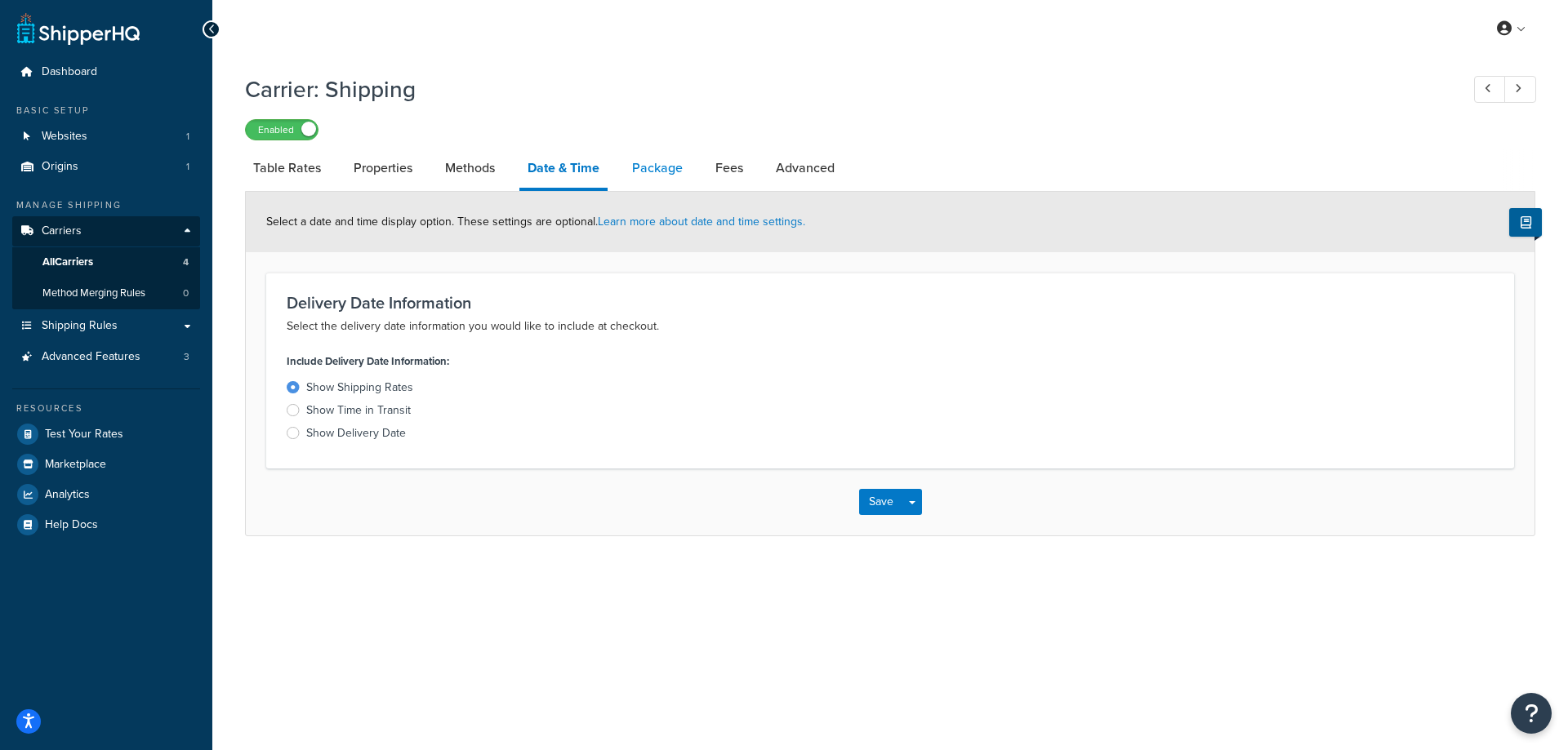
click at [652, 171] on link "Package" at bounding box center [657, 168] width 67 height 39
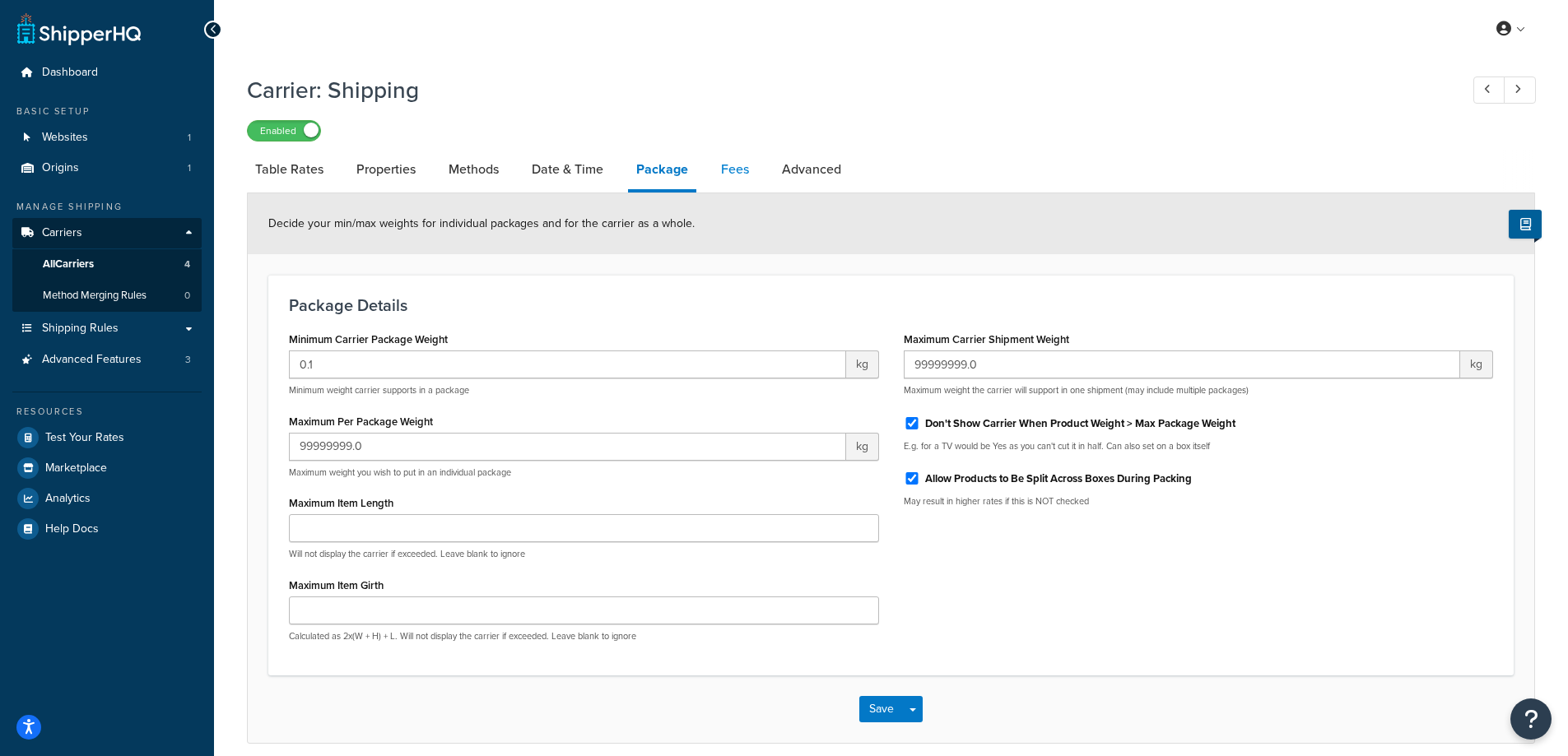
click at [748, 176] on link "Fees" at bounding box center [735, 169] width 44 height 39
select select "AFTER"
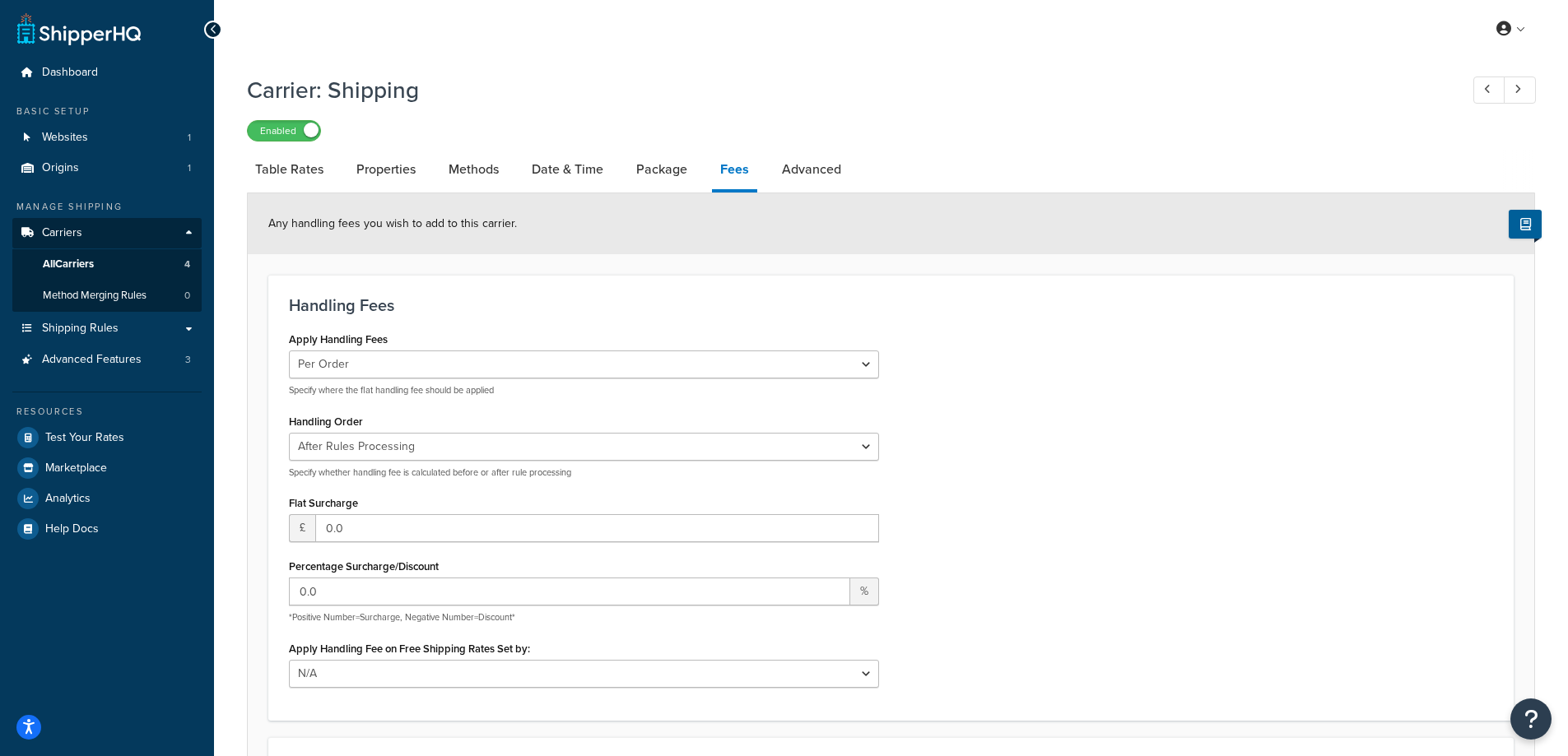
scroll to position [82, 0]
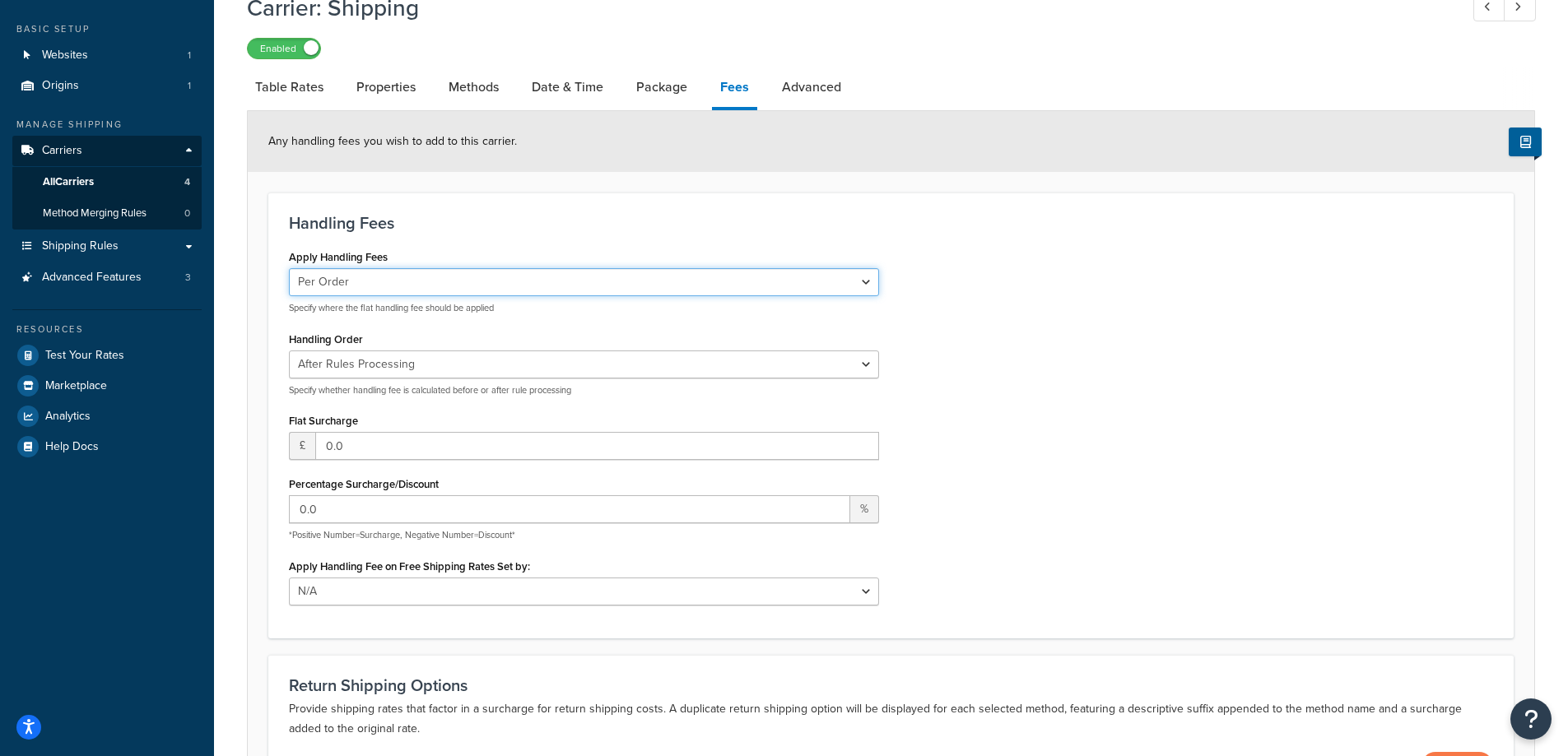
click at [420, 287] on select "Per Order Per Item Per Package" at bounding box center [584, 282] width 591 height 28
click at [289, 268] on select "Per Order Per Item Per Package" at bounding box center [584, 282] width 591 height 28
click at [373, 278] on select "Per Order Per Item Per Package" at bounding box center [584, 282] width 591 height 28
select select "order"
click at [289, 268] on select "Per Order Per Item Per Package" at bounding box center [584, 282] width 591 height 28
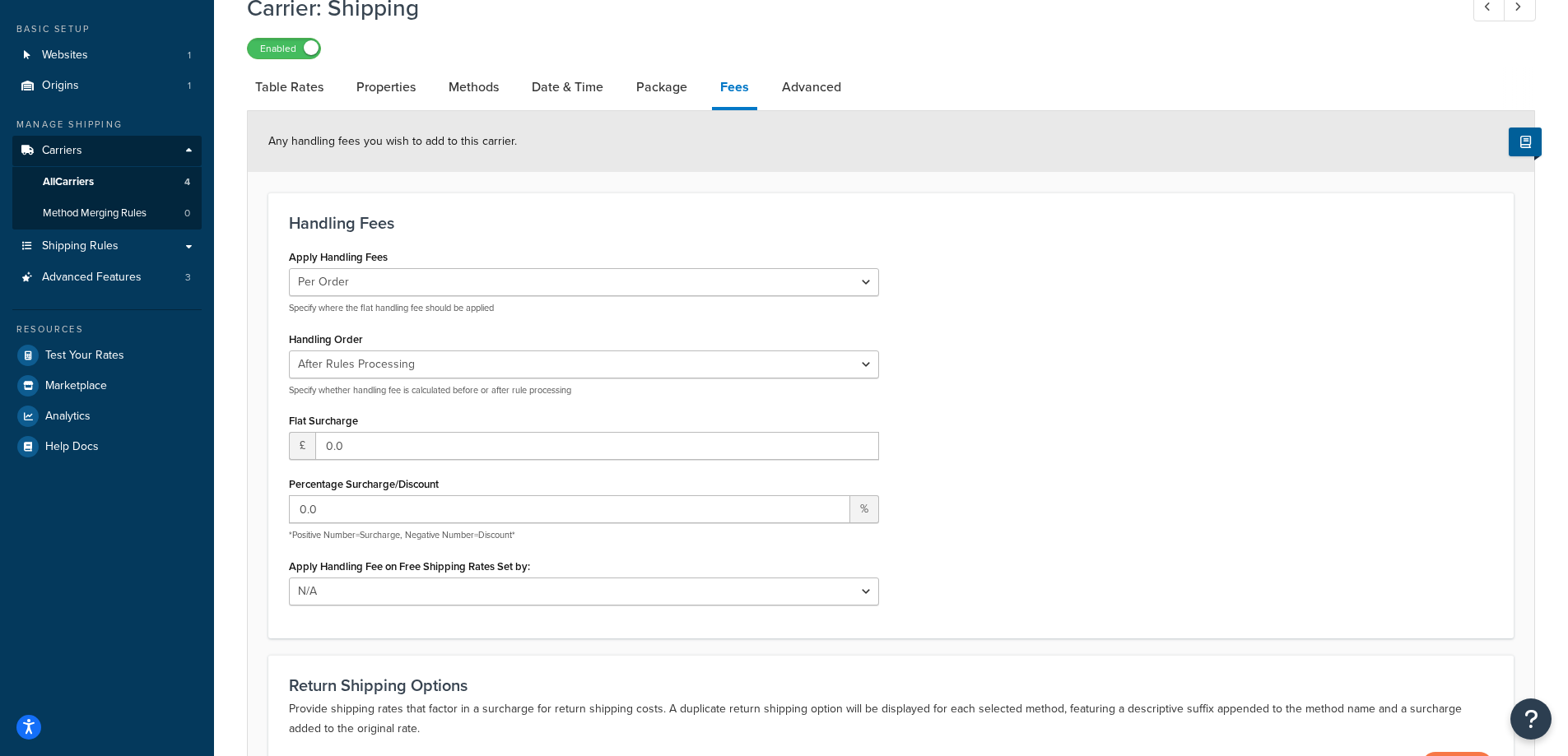
click at [817, 60] on div "Carrier: Shipping Enabled Table Rates Properties Methods Date & Time Package Fe…" at bounding box center [890, 426] width 1288 height 885
click at [812, 71] on link "Advanced" at bounding box center [811, 87] width 75 height 39
select select "false"
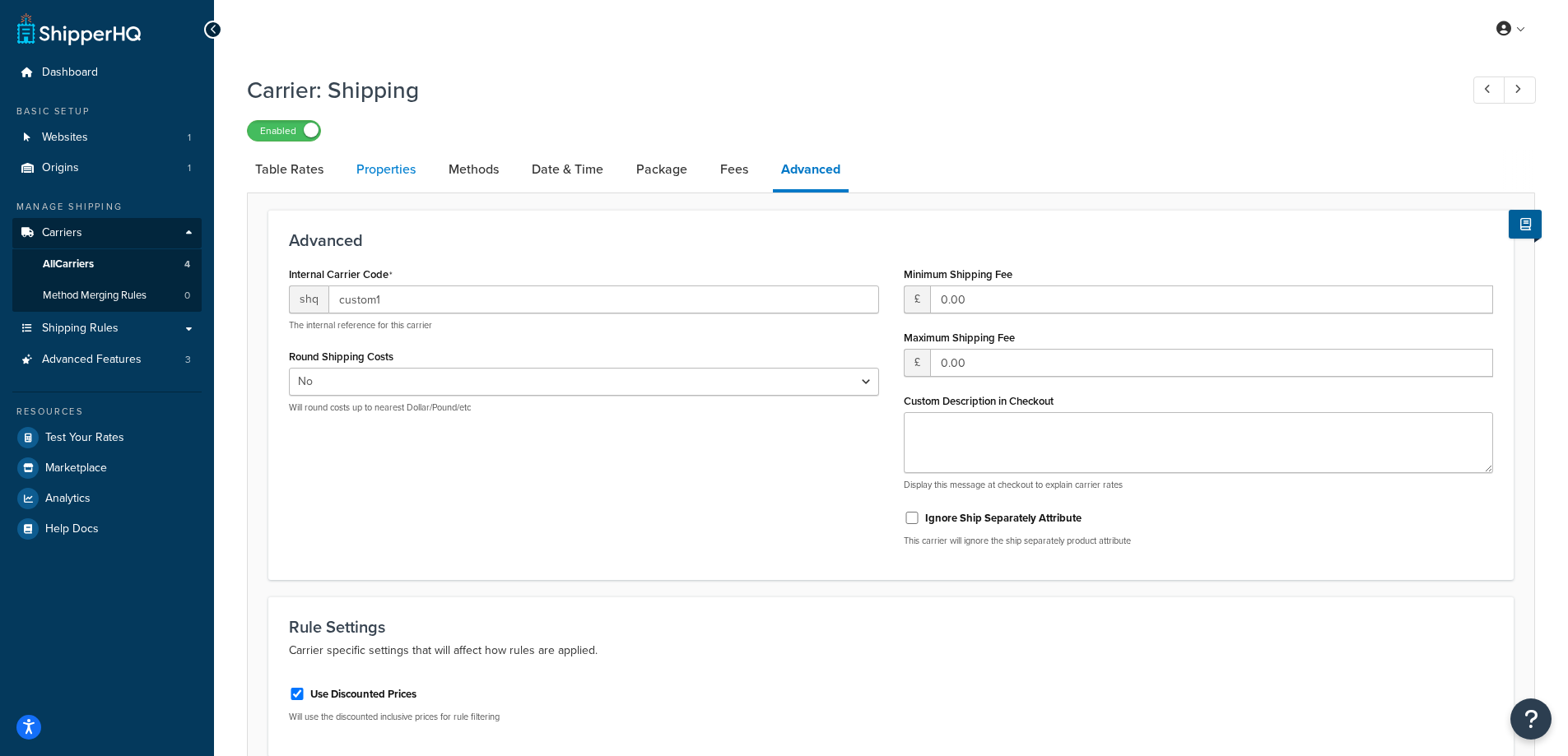
click at [398, 172] on link "Properties" at bounding box center [385, 169] width 75 height 39
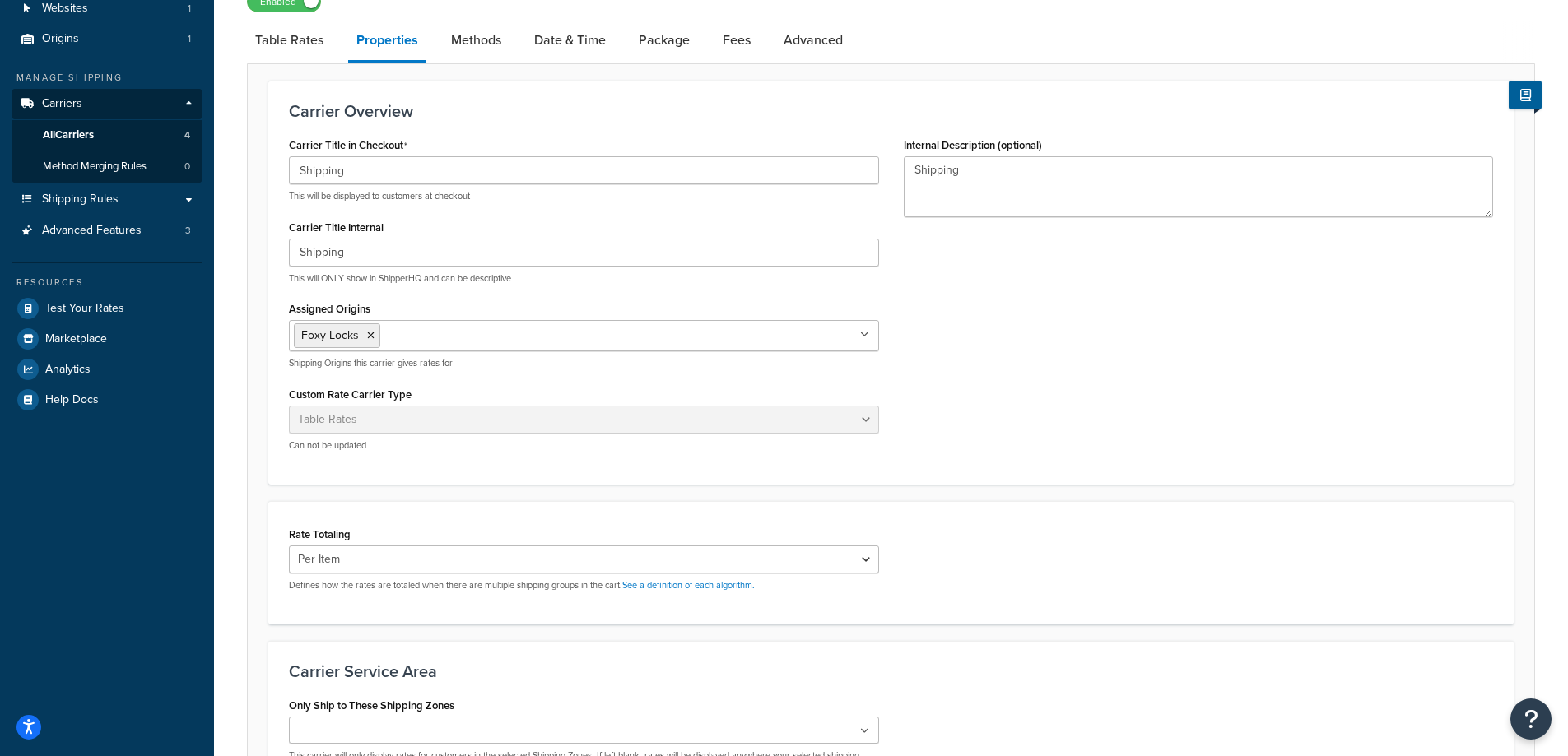
scroll to position [332, 0]
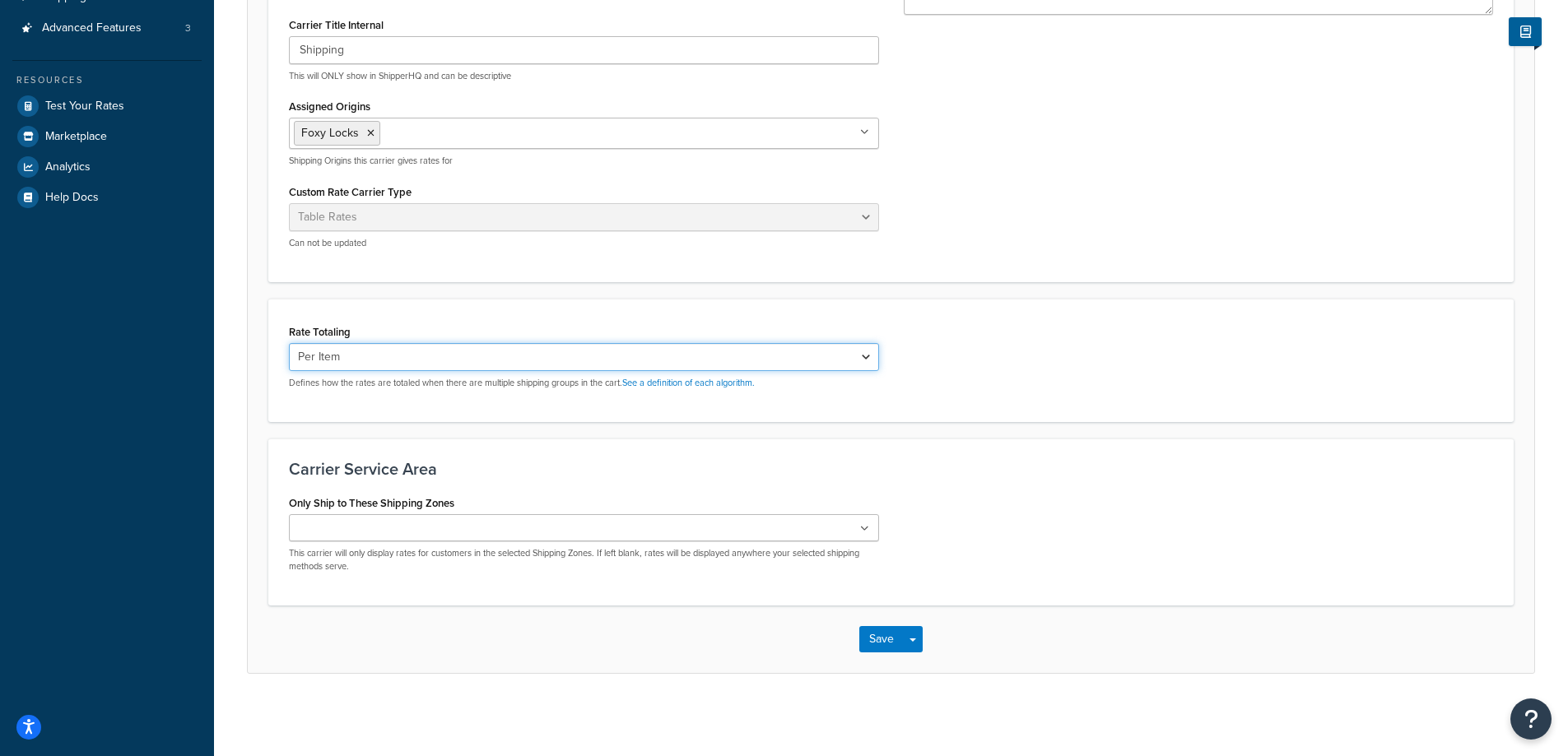
click at [441, 359] on select "Cumulative Highest Per Item Per SKU" at bounding box center [584, 356] width 591 height 28
click at [289, 343] on select "Cumulative Highest Per Item Per SKU" at bounding box center [584, 356] width 591 height 28
click at [467, 364] on select "Cumulative Highest Per Item Per SKU" at bounding box center [584, 356] width 591 height 28
select select "HIGHEST"
click at [289, 343] on select "Cumulative Highest Per Item Per SKU" at bounding box center [584, 356] width 591 height 28
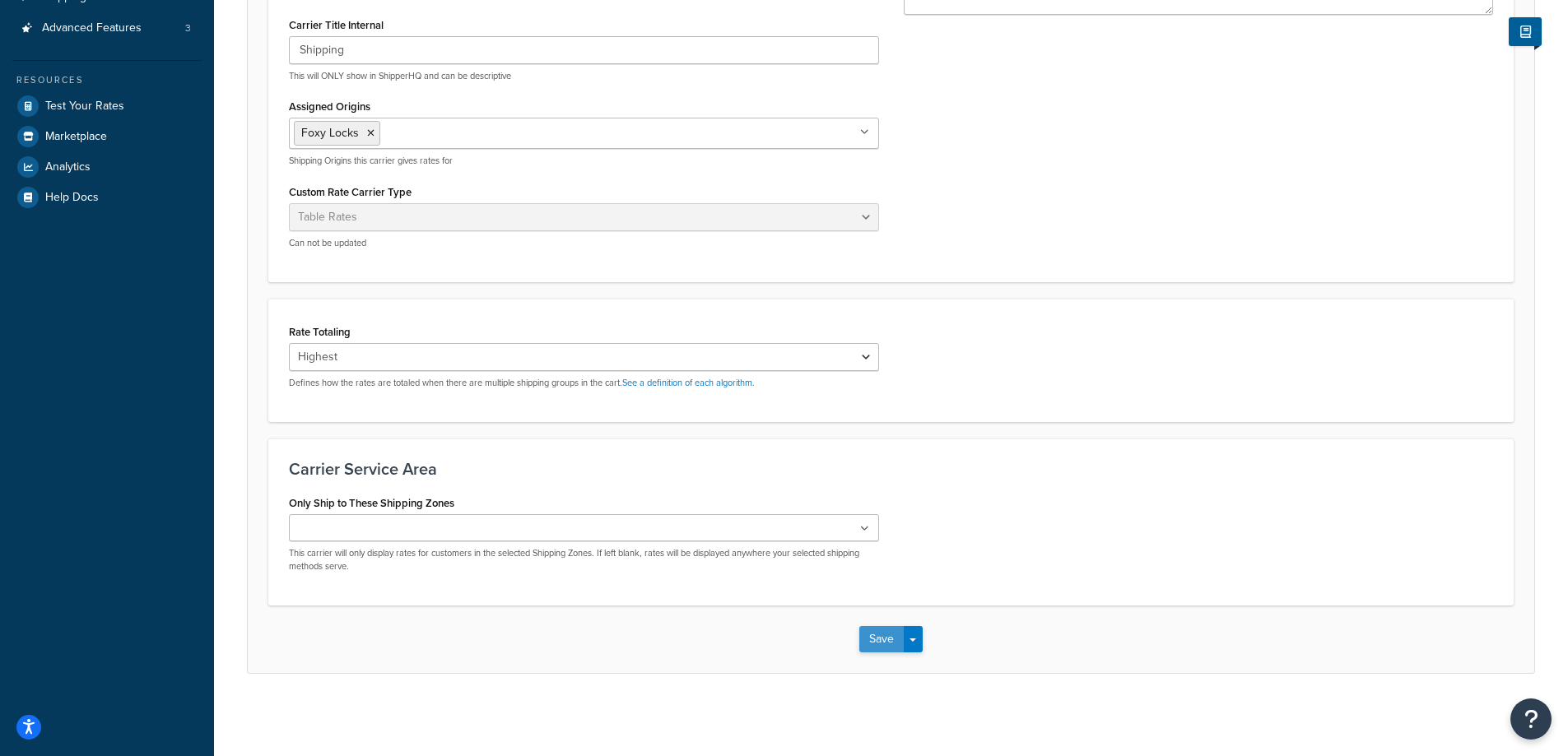
click at [883, 644] on button "Save" at bounding box center [880, 638] width 44 height 26
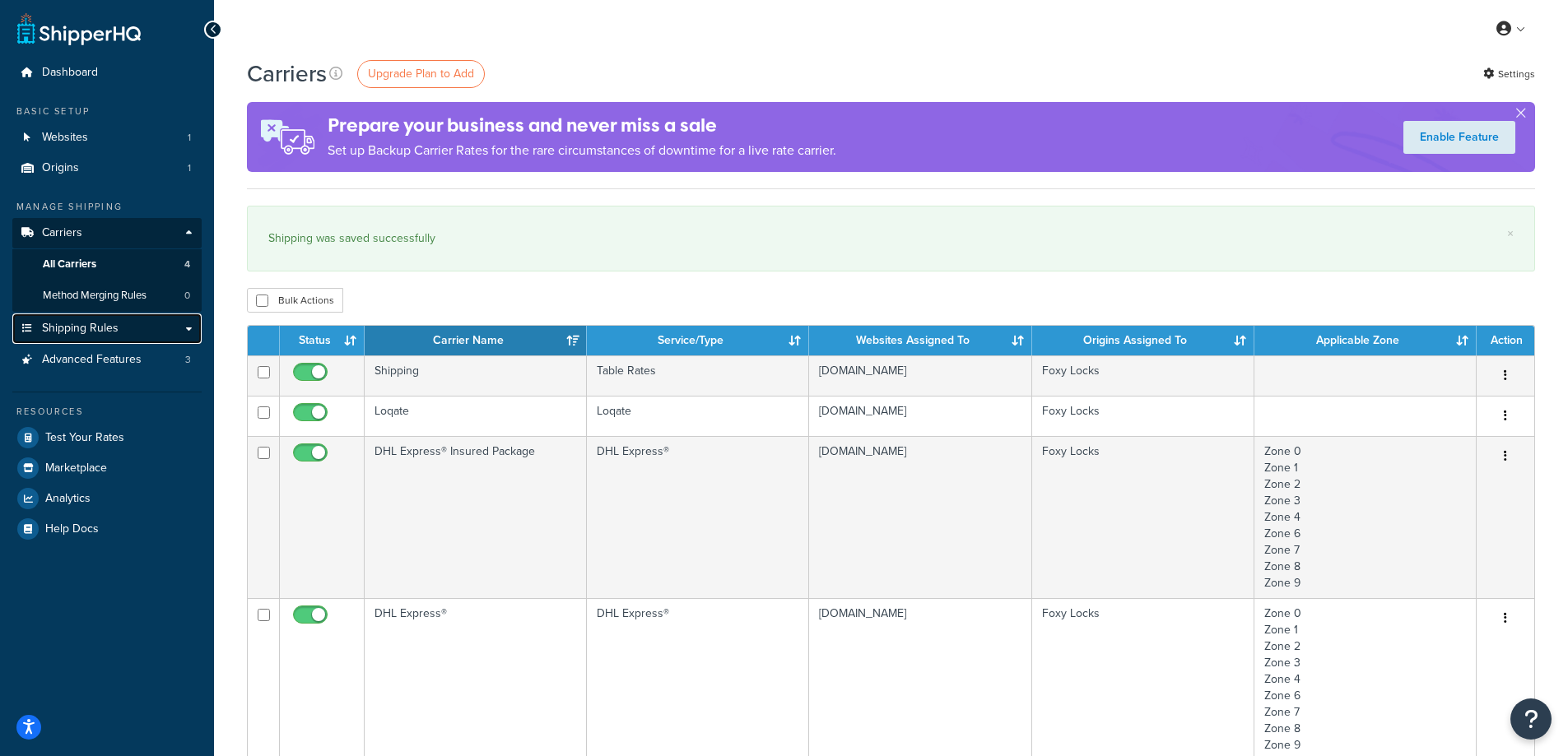
click at [120, 316] on link "Shipping Rules" at bounding box center [107, 328] width 189 height 30
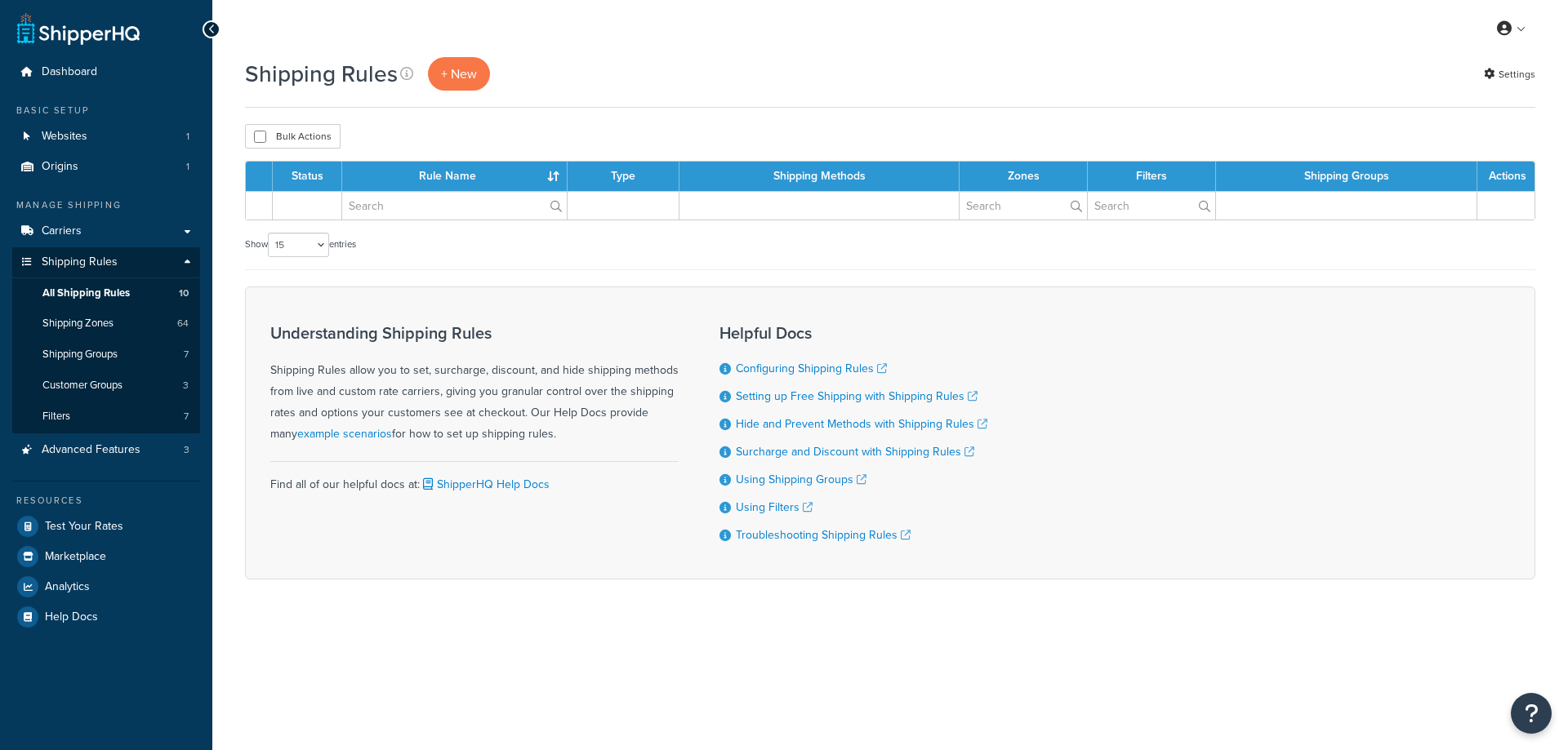
select select "15"
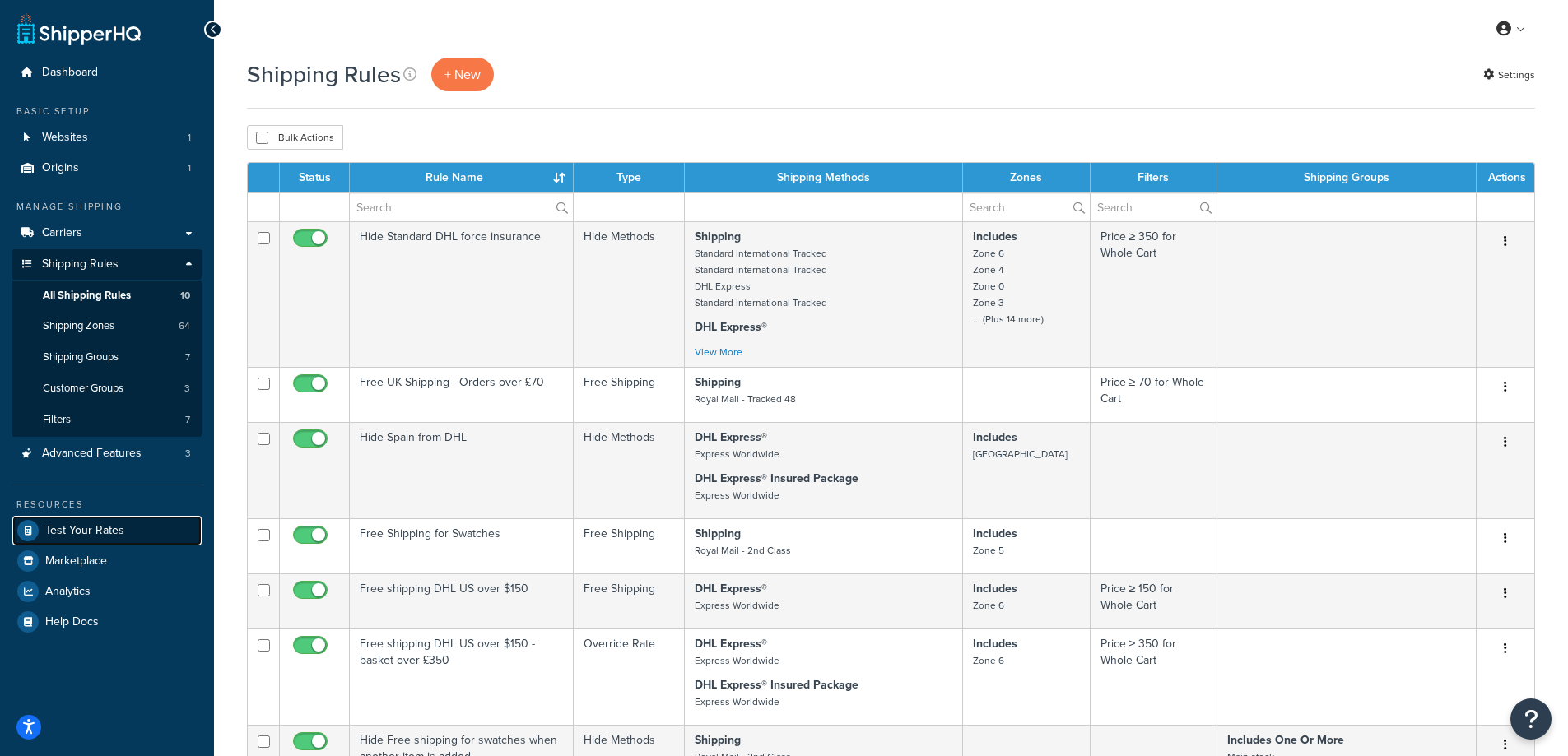
click at [56, 518] on link "Test Your Rates" at bounding box center [107, 531] width 189 height 29
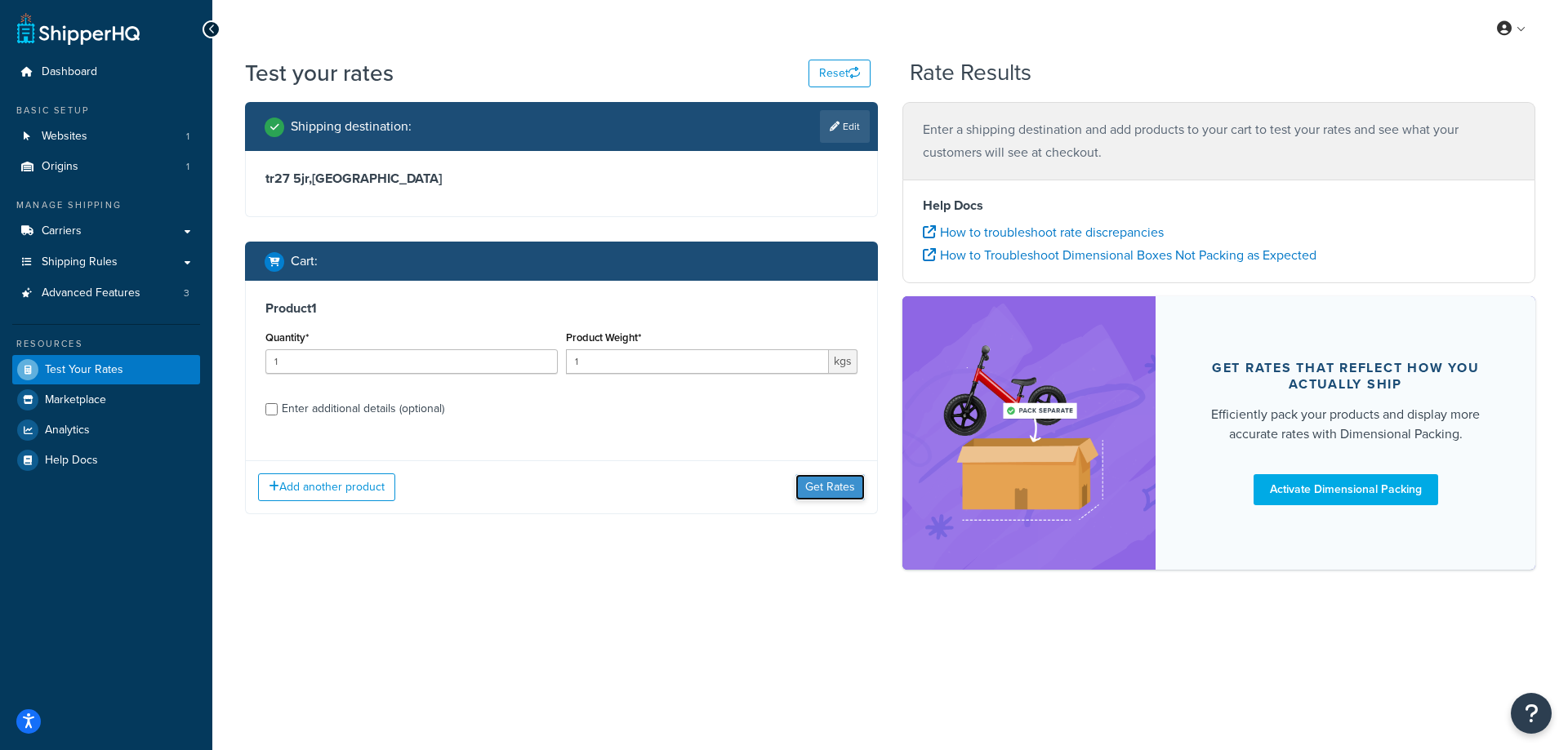
click at [815, 491] on button "Get Rates" at bounding box center [829, 487] width 69 height 26
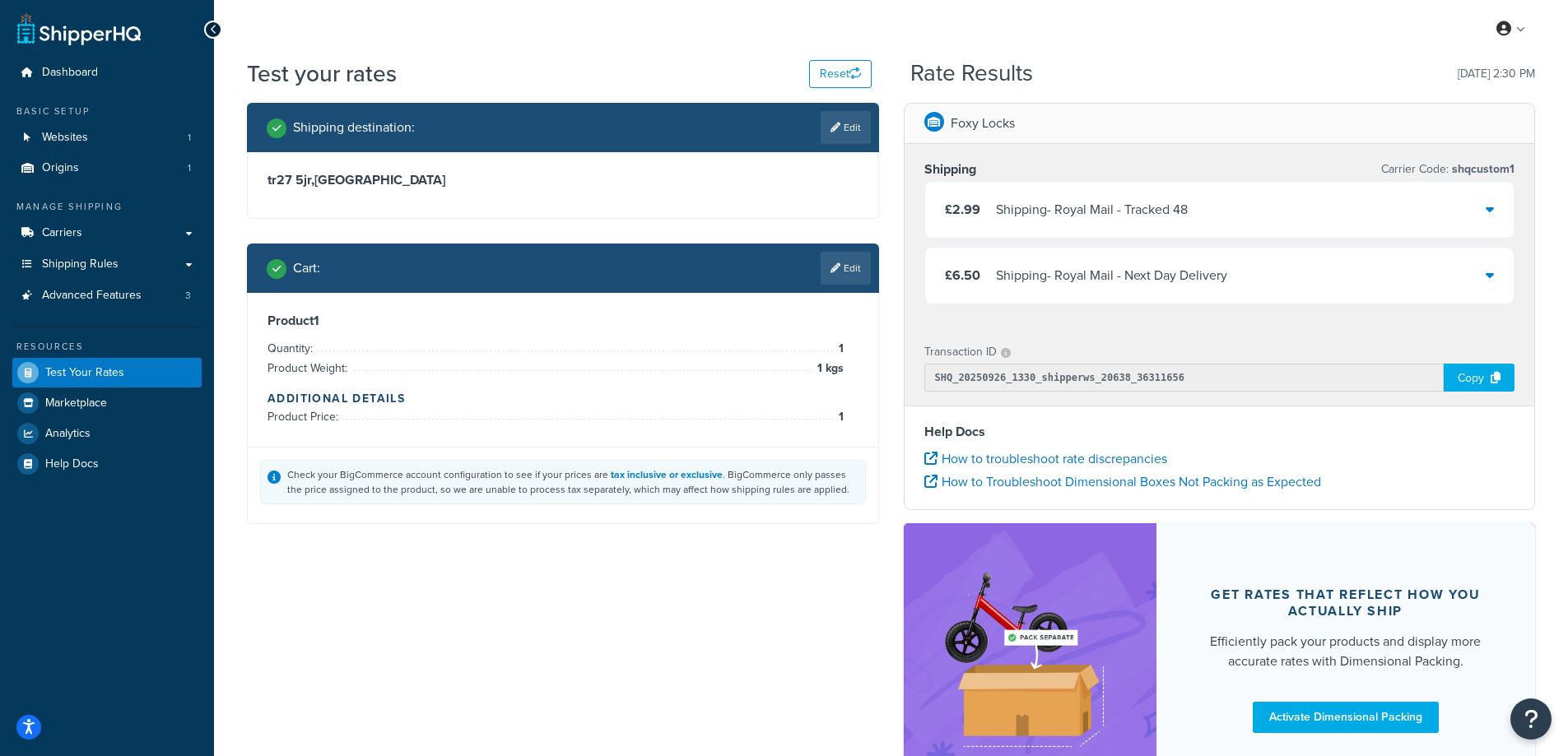
click at [1164, 205] on div "Shipping - Royal Mail - Tracked 48" at bounding box center [1092, 211] width 192 height 24
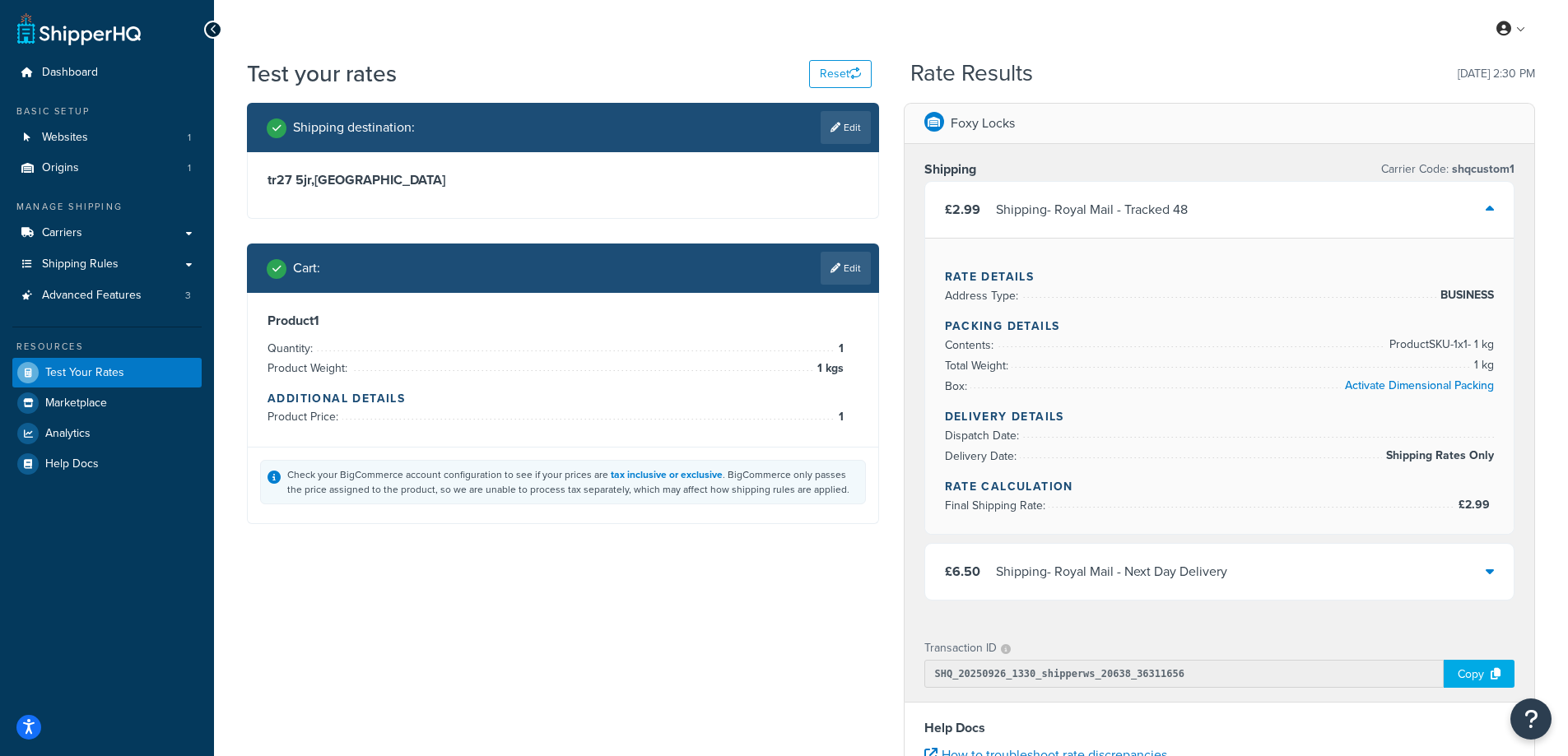
click at [1164, 205] on div "Shipping - Royal Mail - Tracked 48" at bounding box center [1092, 211] width 192 height 24
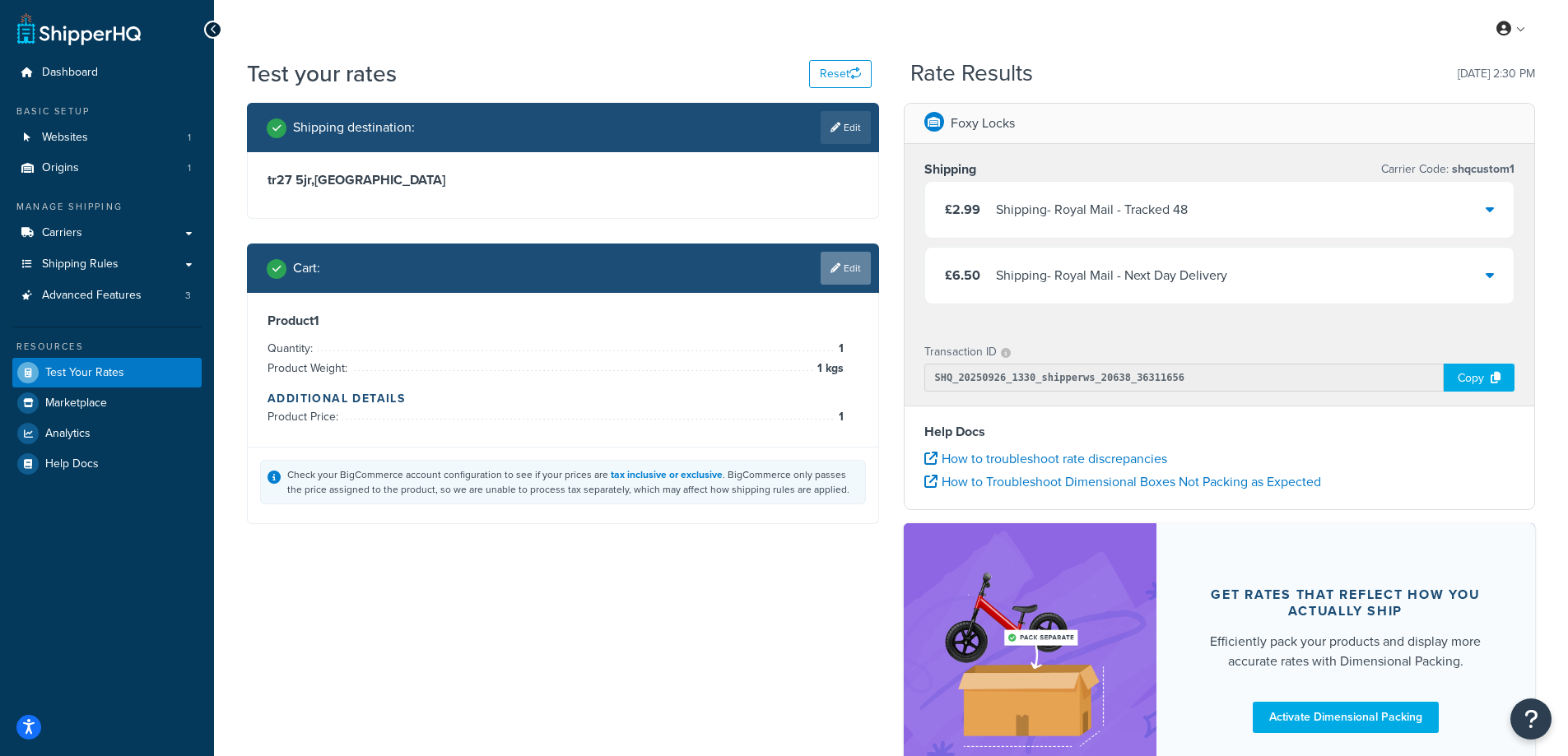
click at [852, 283] on link "Edit" at bounding box center [845, 268] width 50 height 33
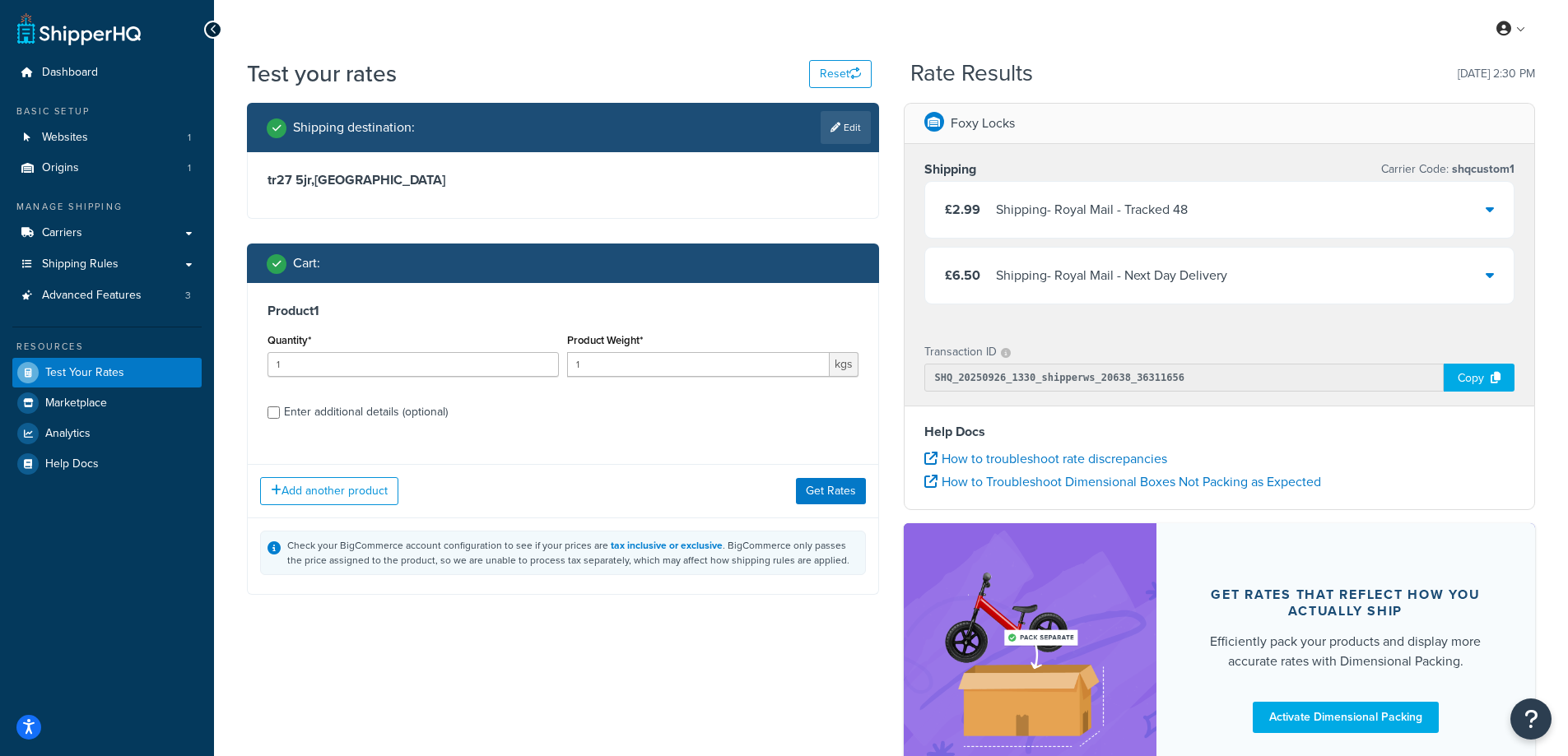
click at [339, 408] on div "Enter additional details (optional)" at bounding box center [365, 412] width 164 height 24
click at [280, 408] on input "Enter additional details (optional)" at bounding box center [273, 412] width 13 height 13
checkbox input "true"
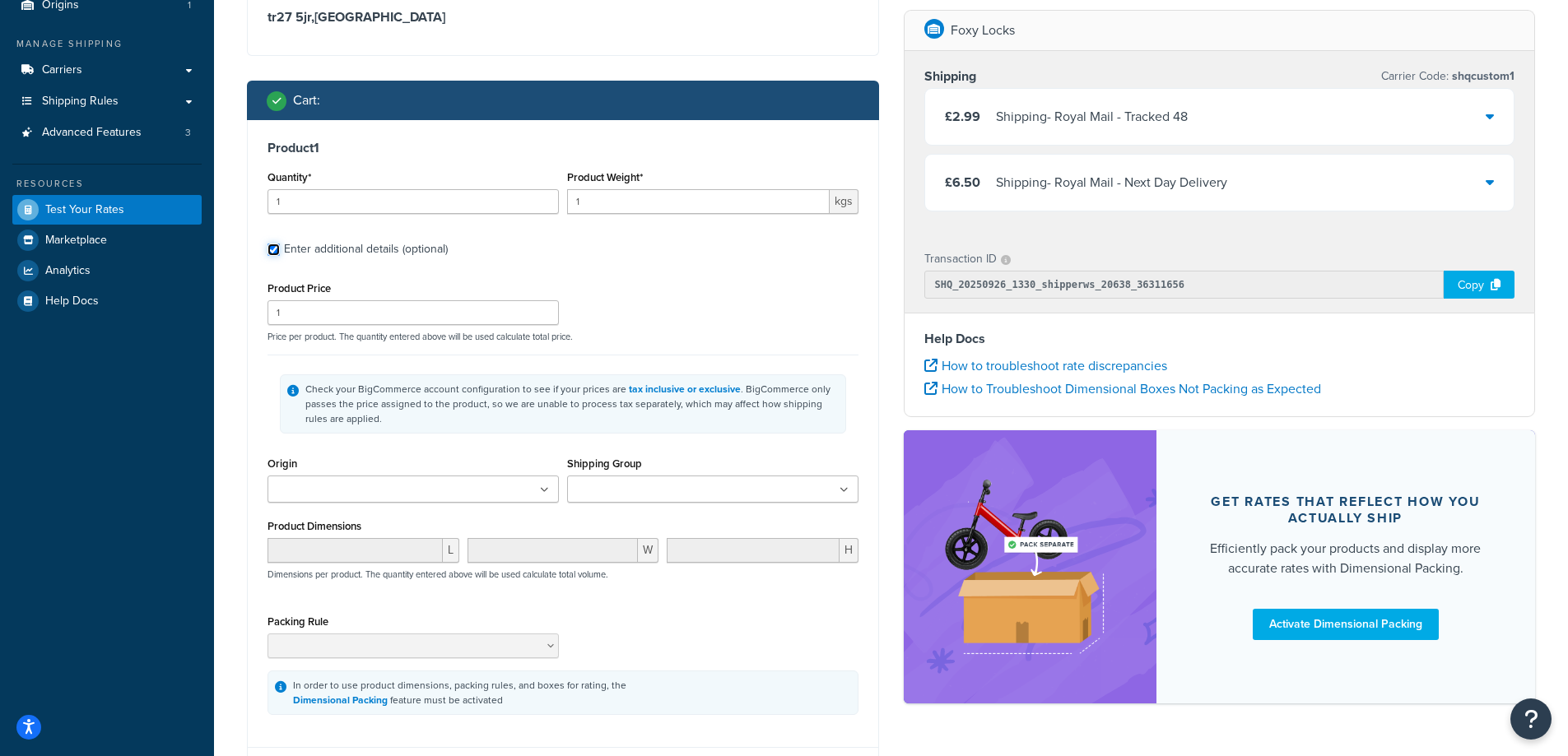
scroll to position [165, 0]
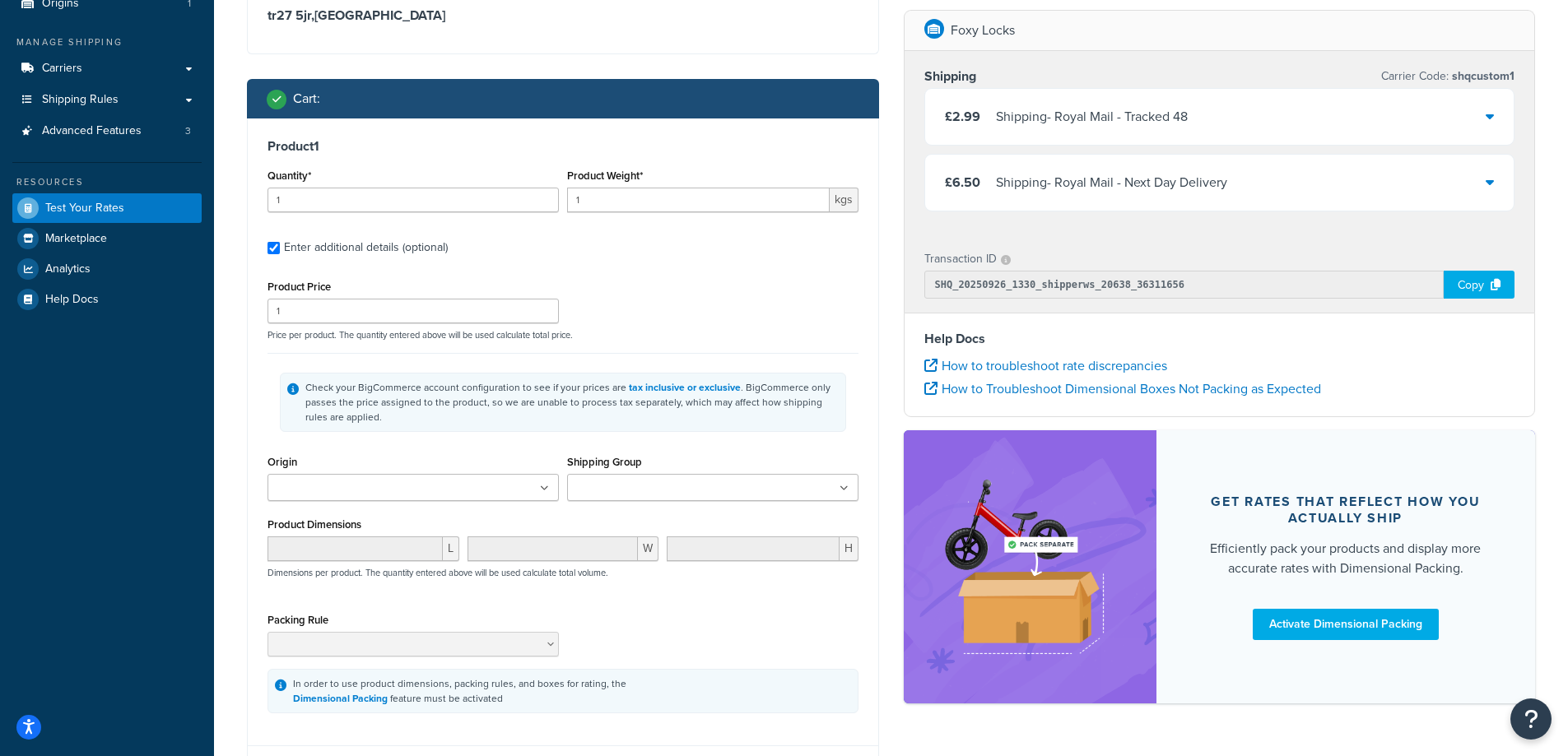
click at [671, 488] on input "Shipping Group" at bounding box center [644, 489] width 146 height 18
click at [744, 301] on div "Product Price 1 Price per product. The quantity entered above will be used calc…" at bounding box center [563, 308] width 599 height 65
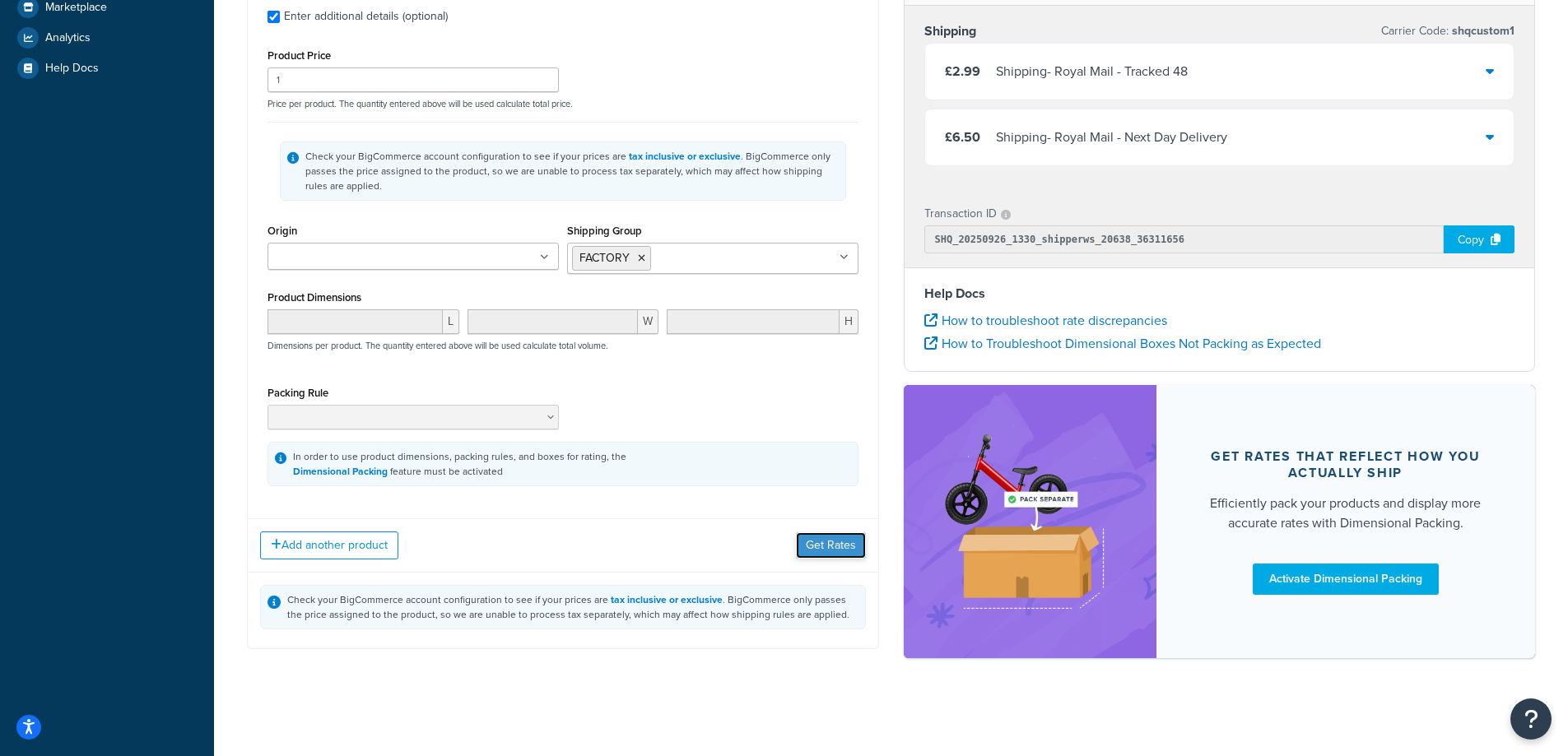
click at [852, 539] on button "Get Rates" at bounding box center [831, 545] width 70 height 26
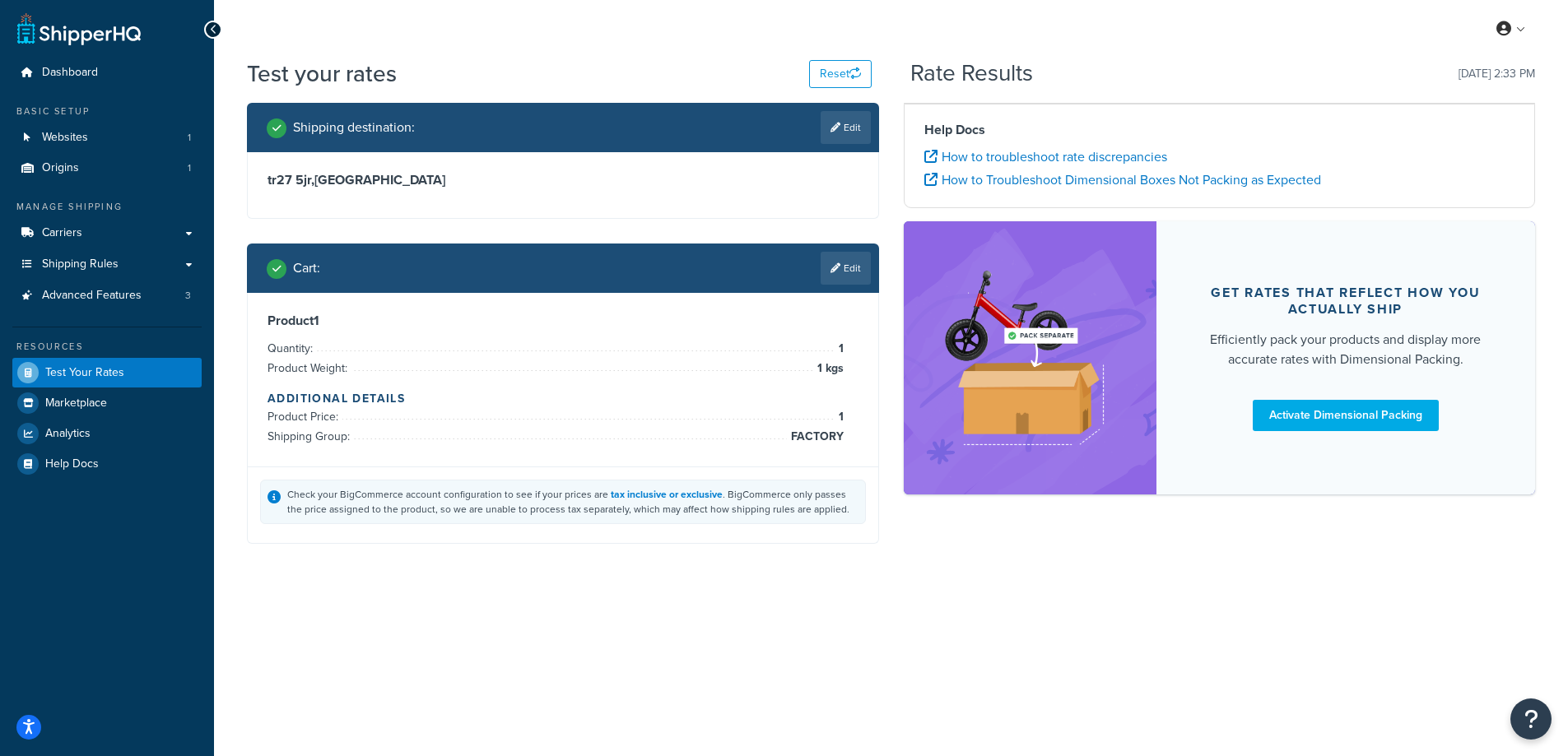
scroll to position [0, 0]
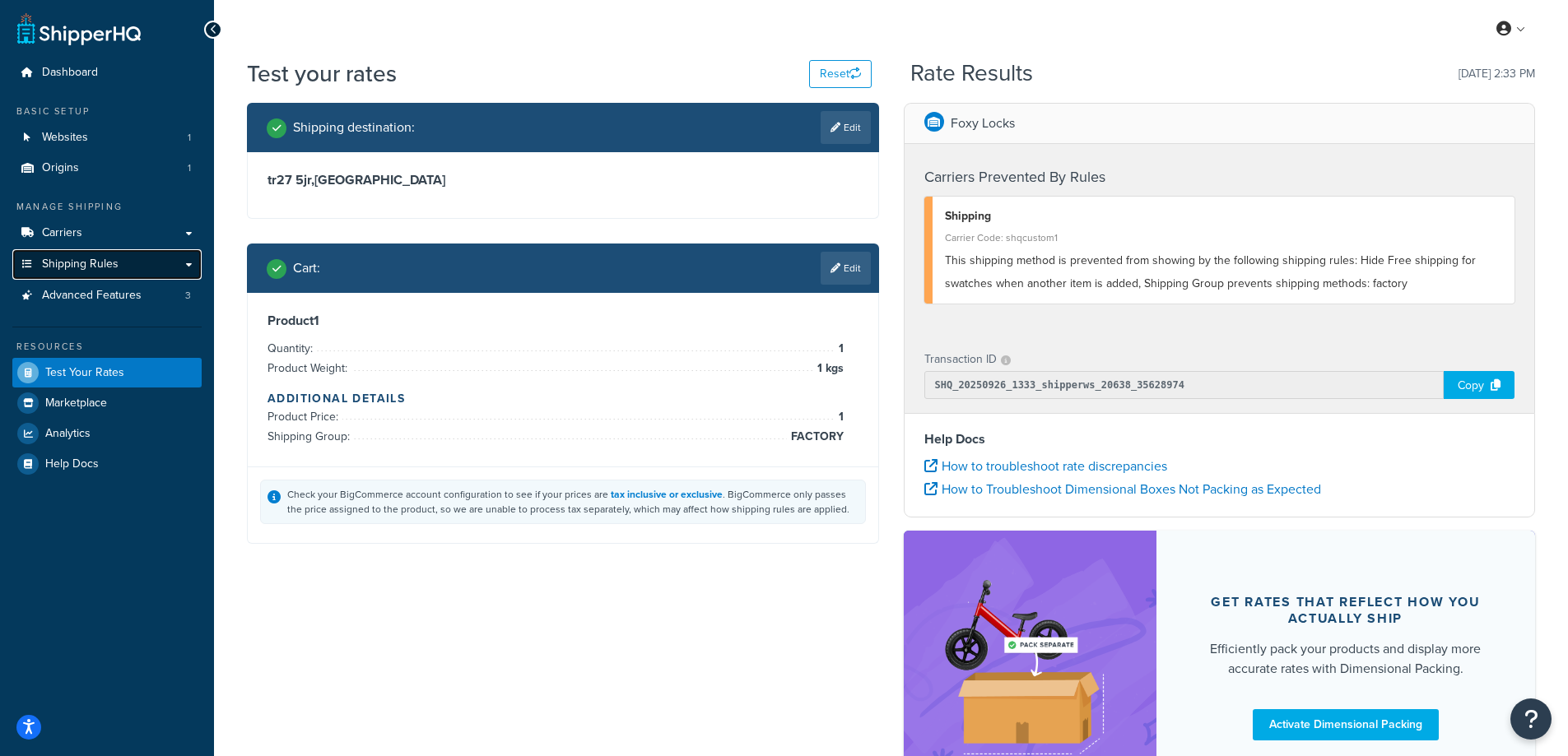
click at [128, 272] on link "Shipping Rules" at bounding box center [107, 264] width 189 height 30
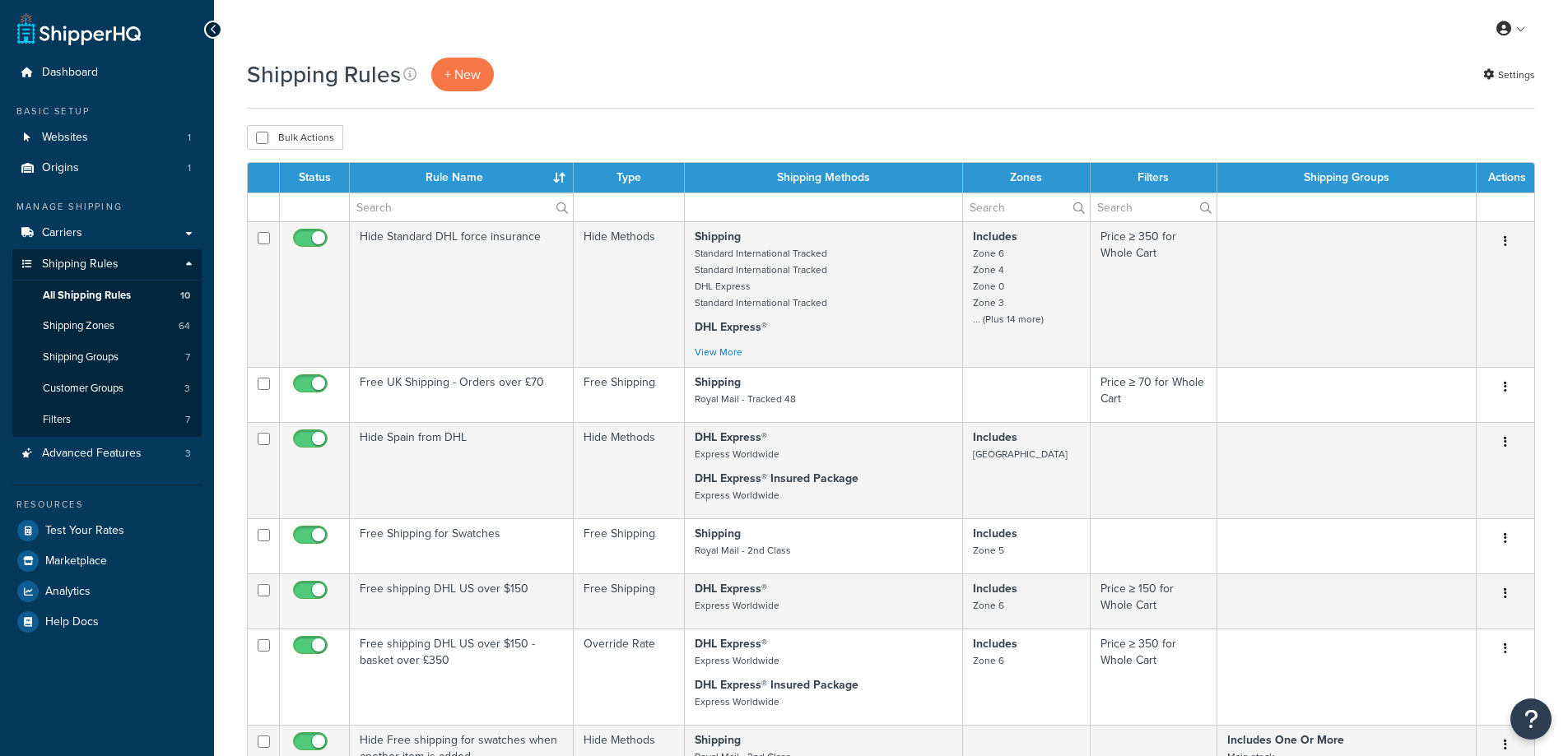
select select "15"
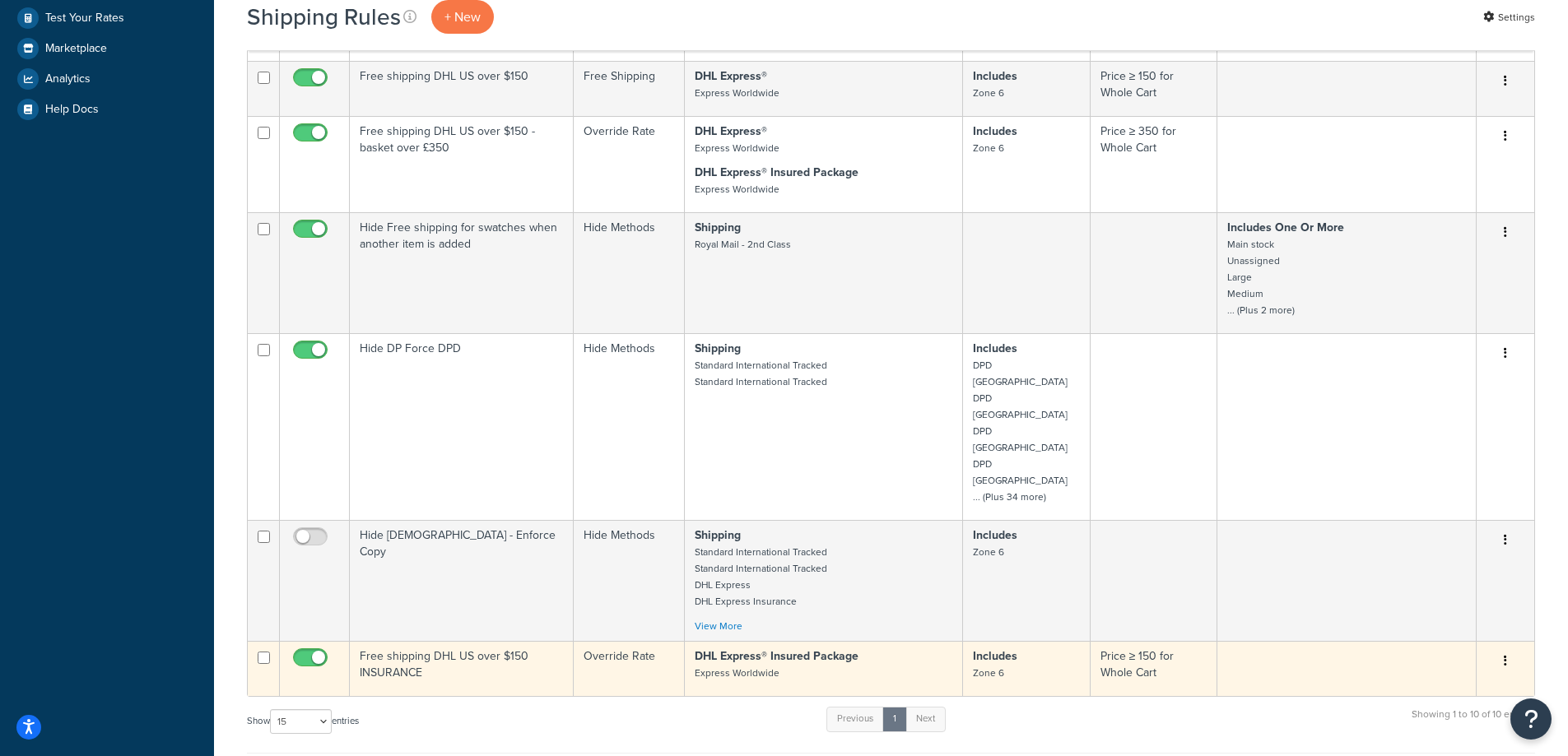
scroll to position [494, 0]
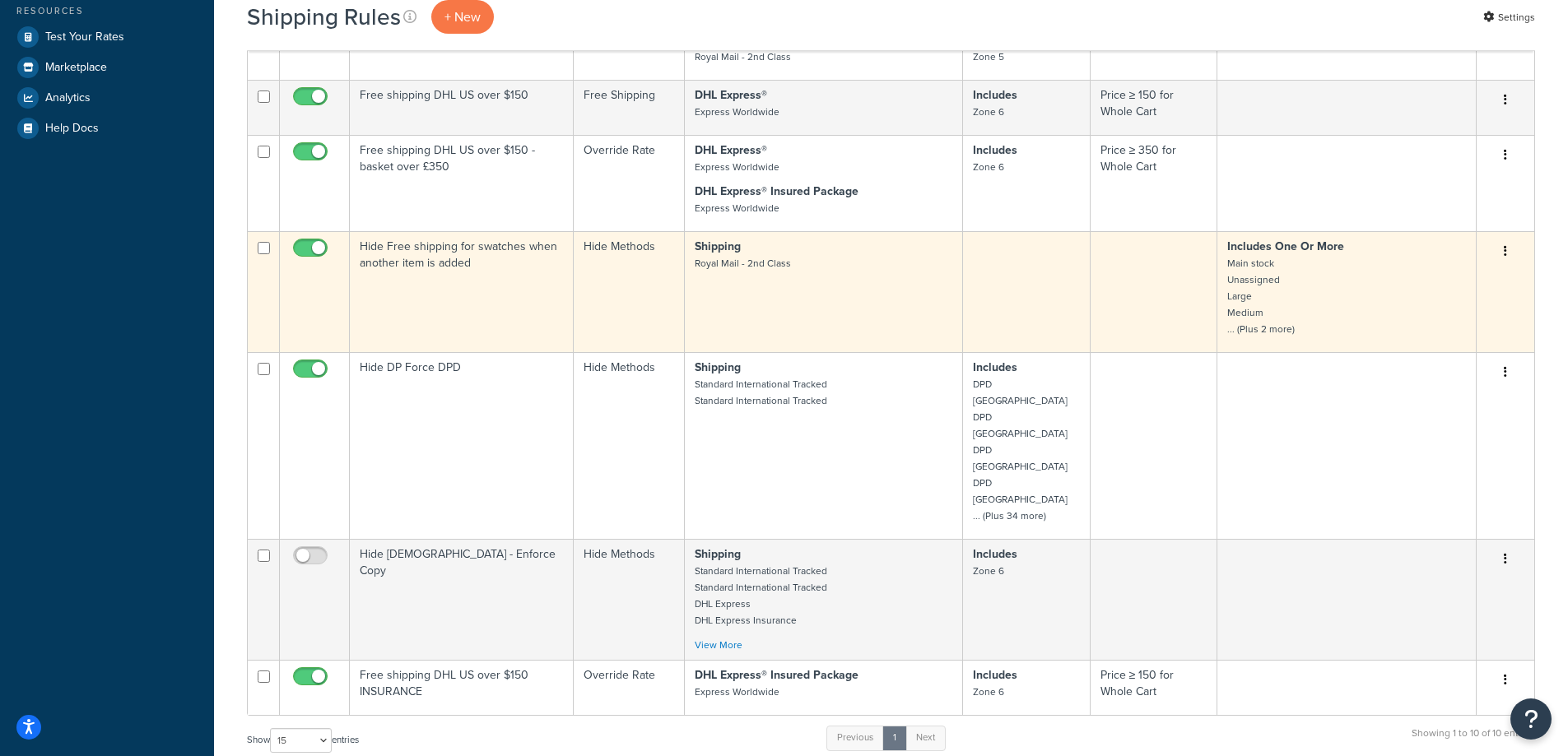
click at [594, 307] on td "Hide Methods" at bounding box center [629, 292] width 111 height 121
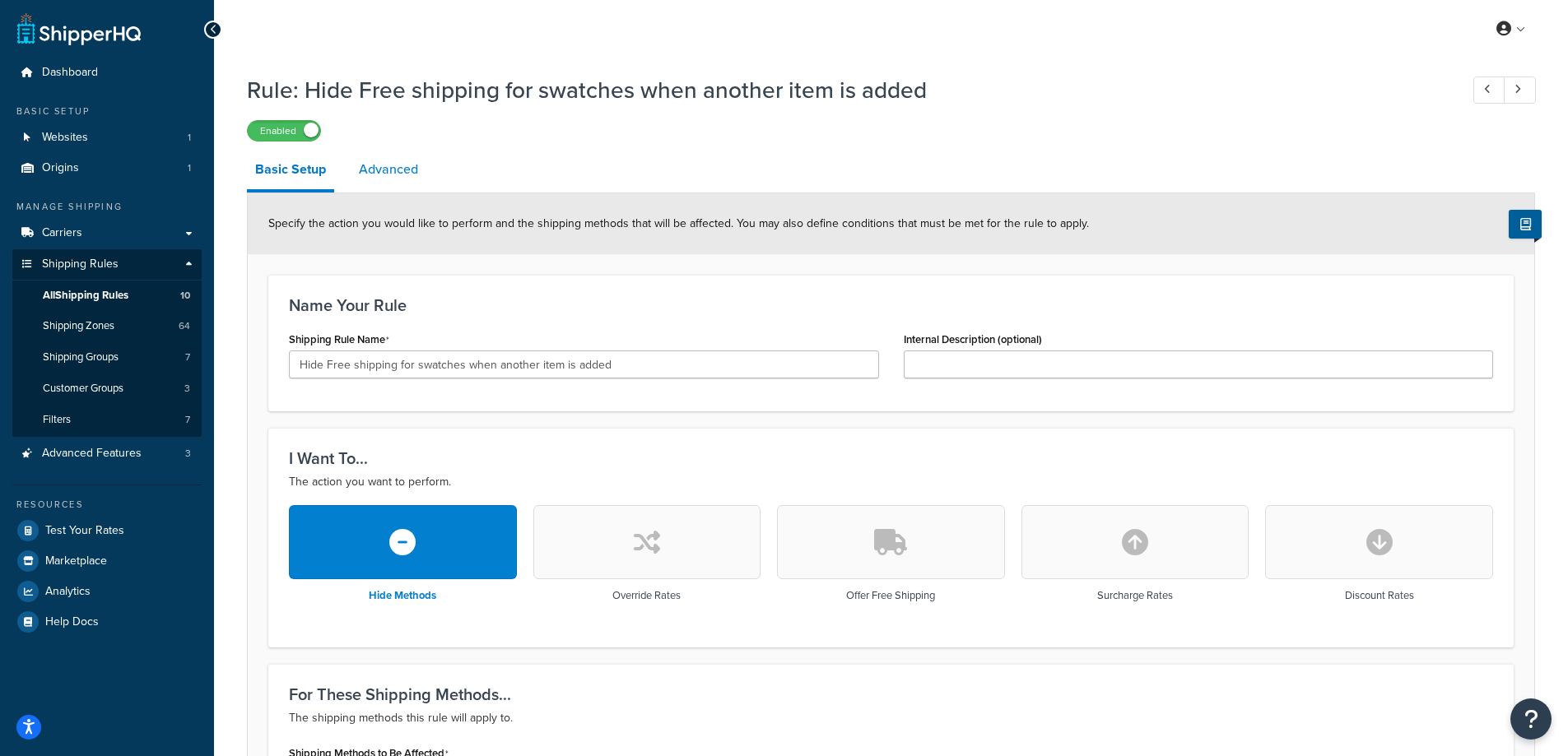
click at [365, 167] on link "Advanced" at bounding box center [388, 169] width 75 height 39
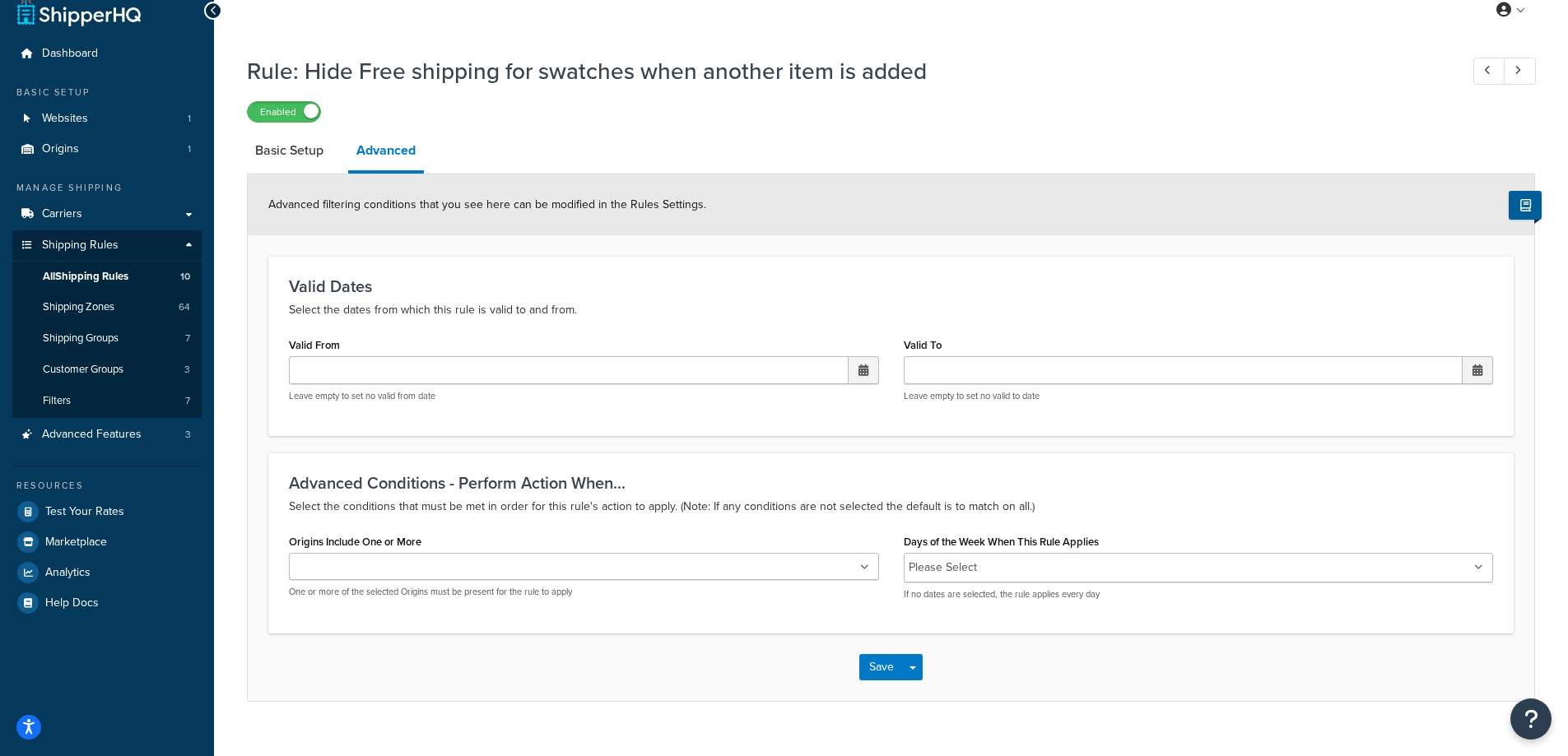
scroll to position [47, 0]
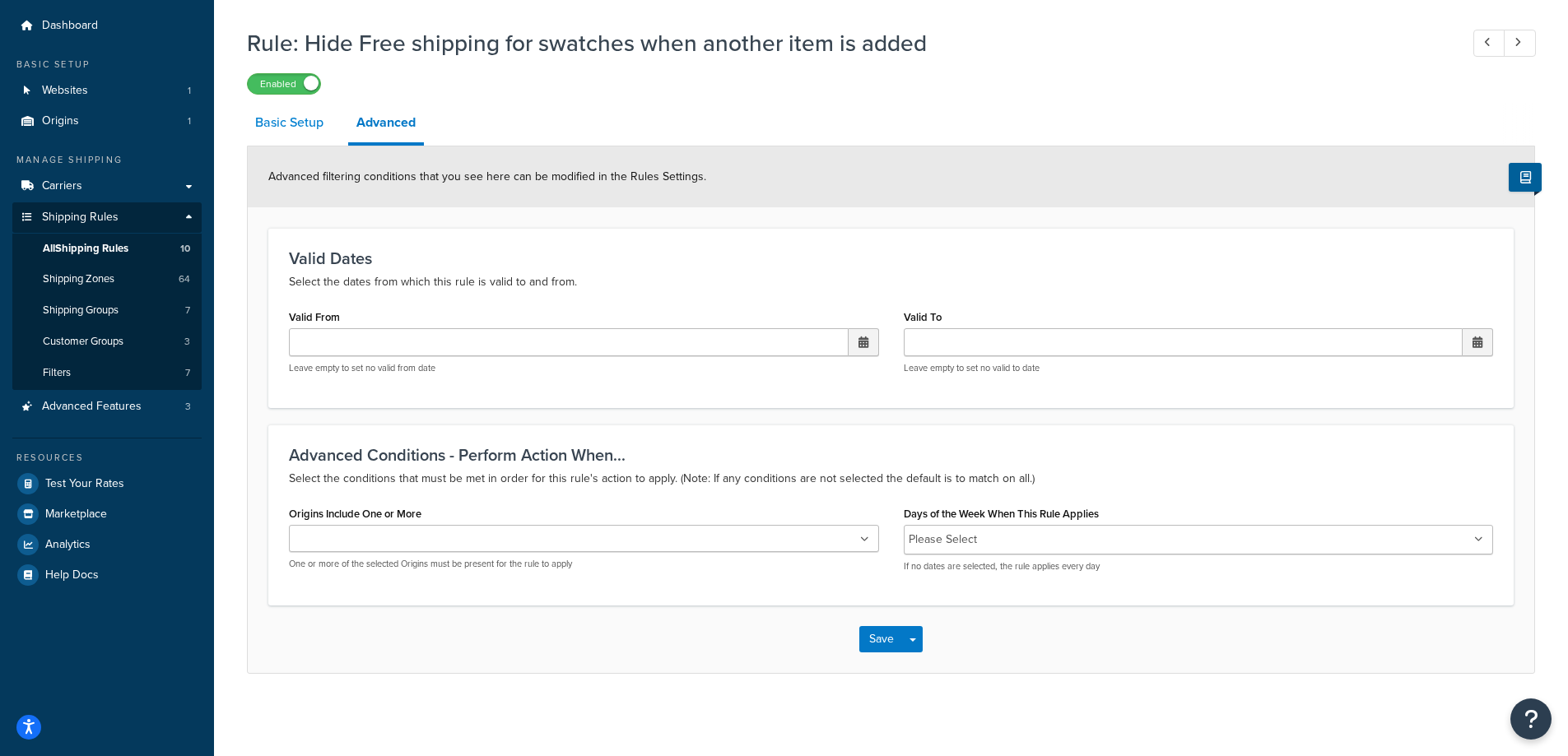
click at [309, 133] on link "Basic Setup" at bounding box center [289, 122] width 85 height 39
